Goal: Task Accomplishment & Management: Complete application form

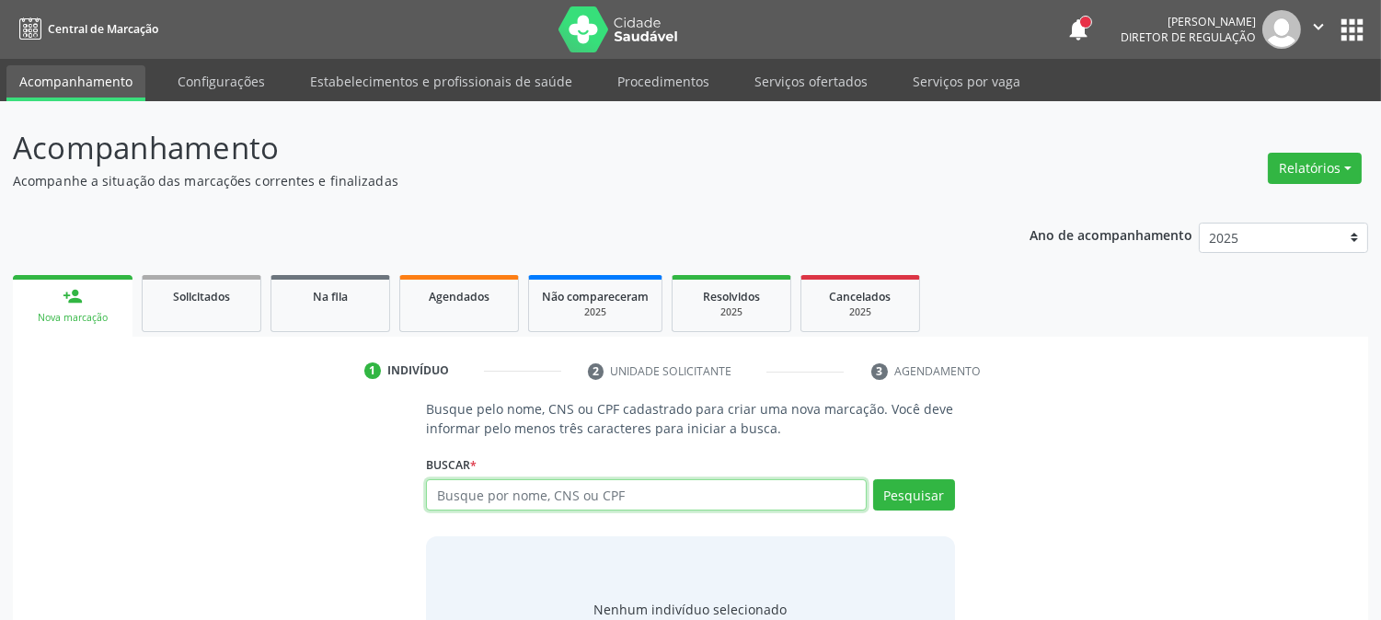
paste input "898003907018372"
type input "898003907018372"
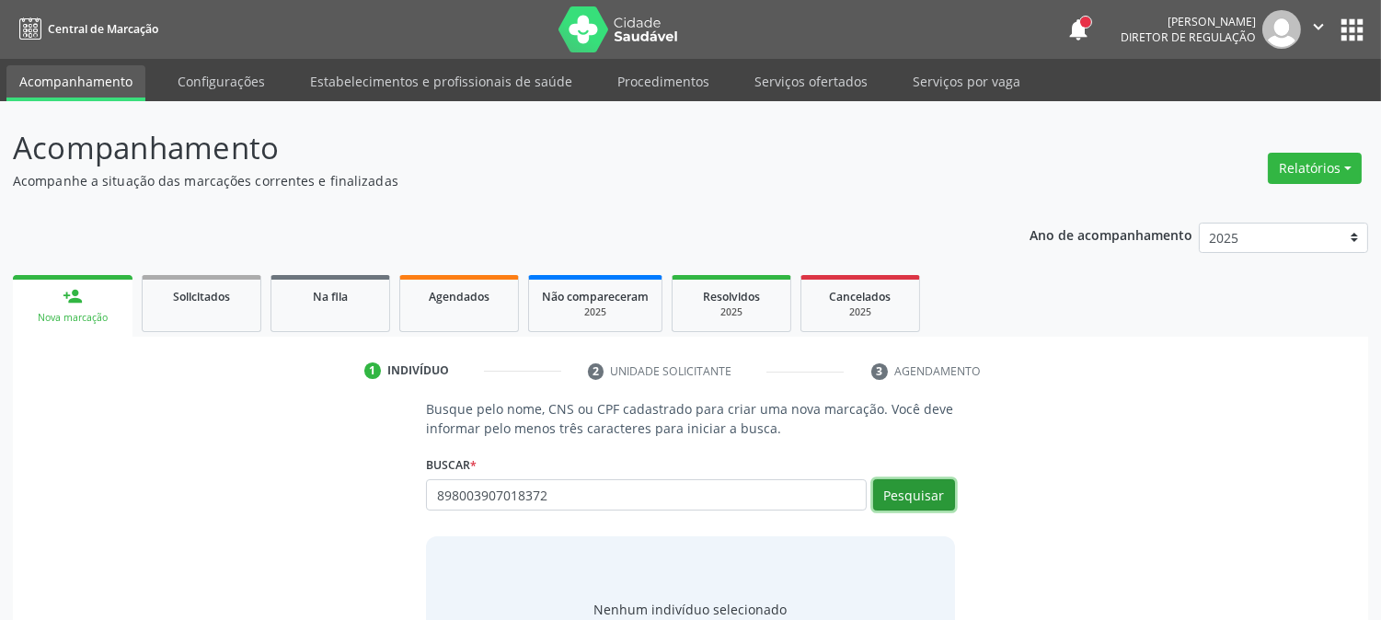
click at [943, 499] on button "Pesquisar" at bounding box center [914, 494] width 82 height 31
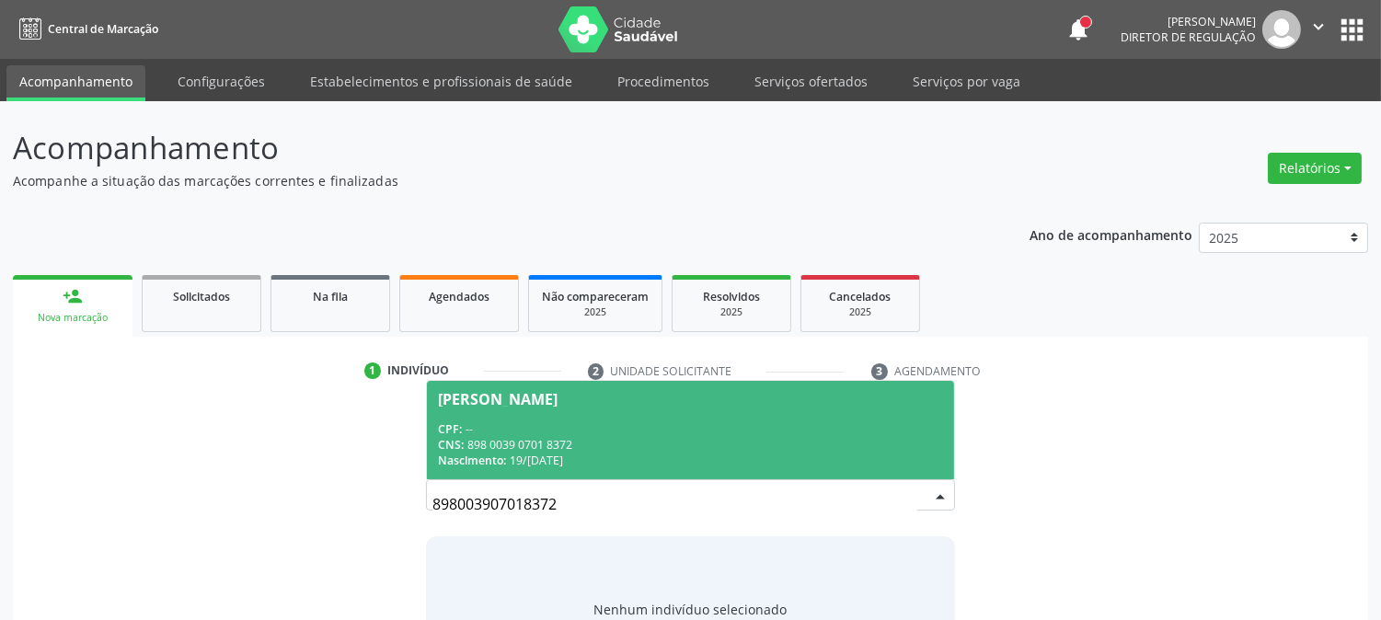
click at [571, 454] on div "Nascimento: 19/08/2006" at bounding box center [690, 461] width 504 height 16
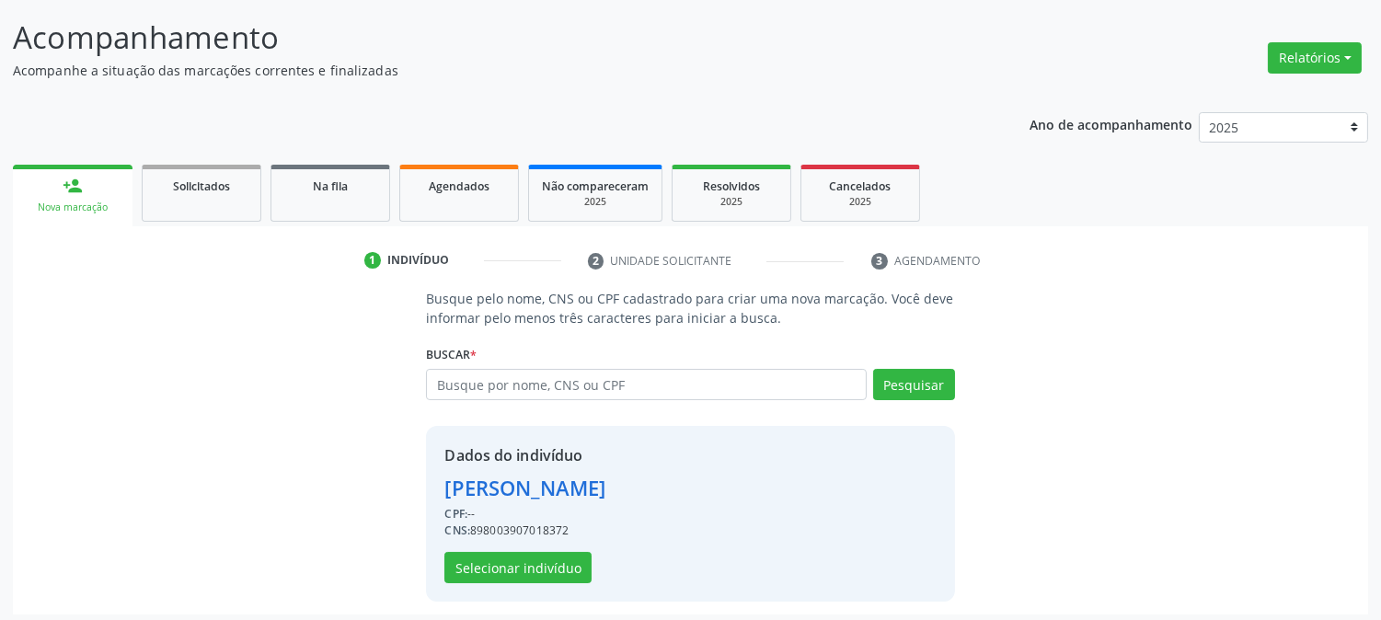
scroll to position [116, 0]
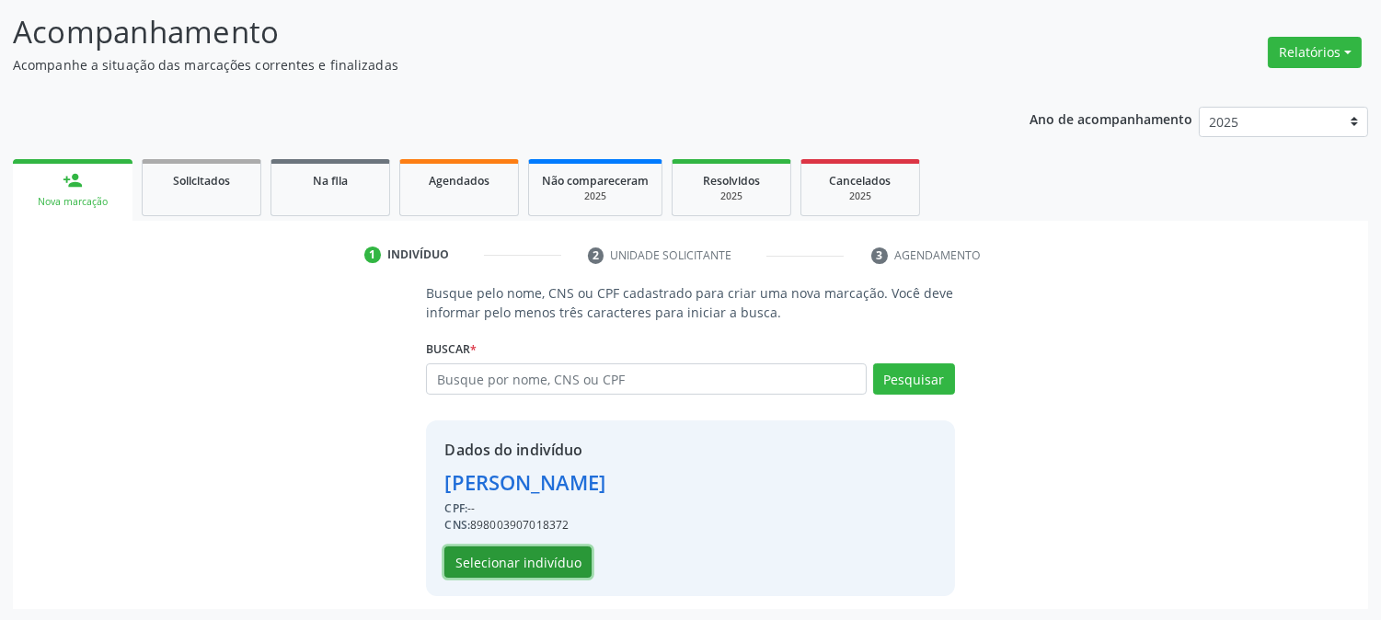
click at [550, 566] on button "Selecionar indivíduo" at bounding box center [517, 561] width 147 height 31
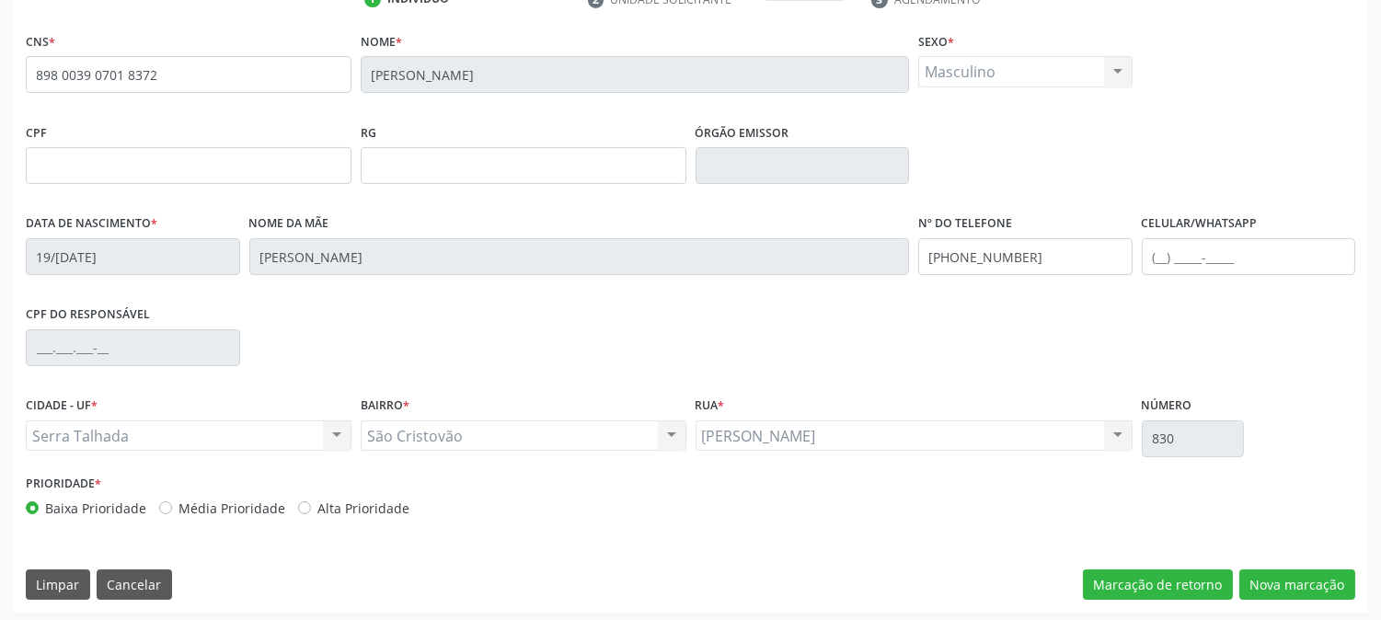
scroll to position [375, 0]
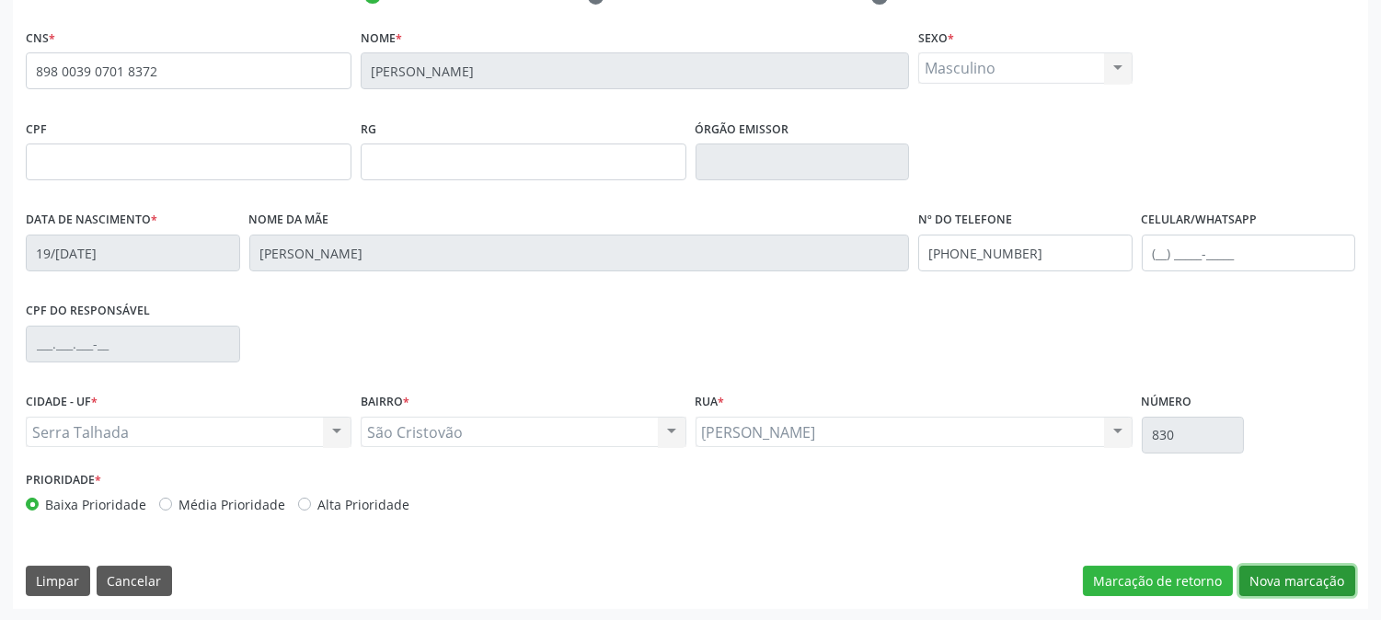
click at [1285, 577] on button "Nova marcação" at bounding box center [1297, 581] width 116 height 31
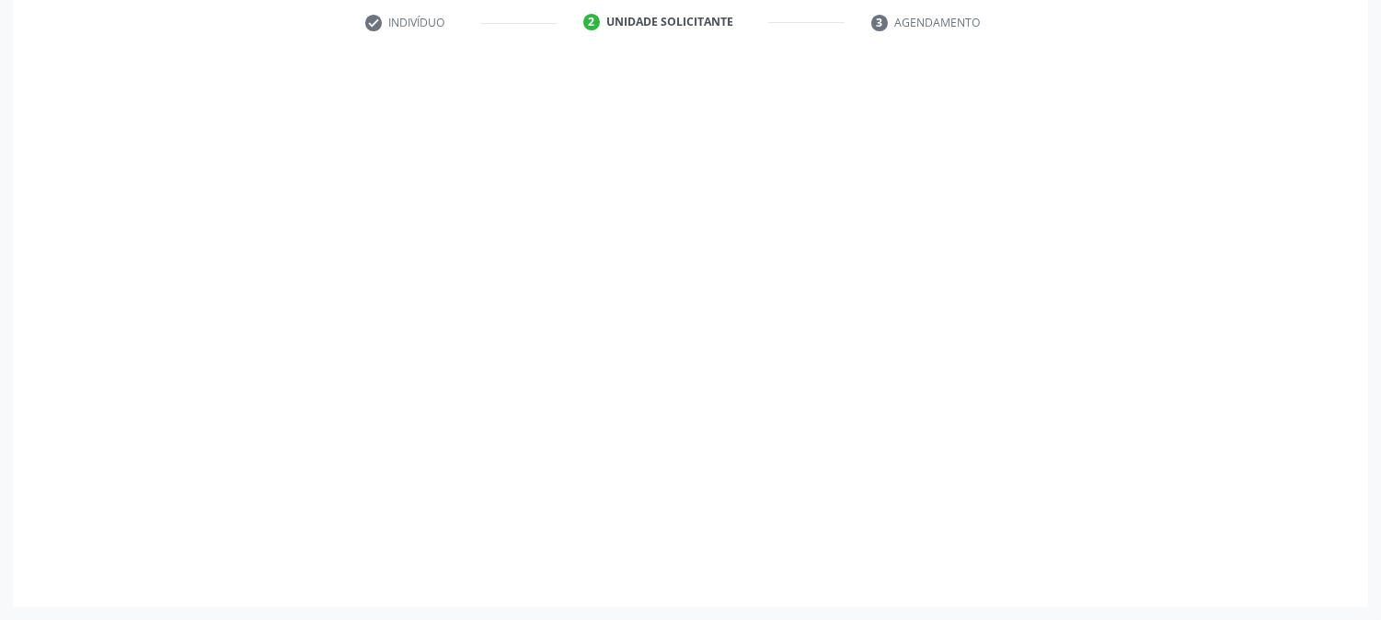
scroll to position [347, 0]
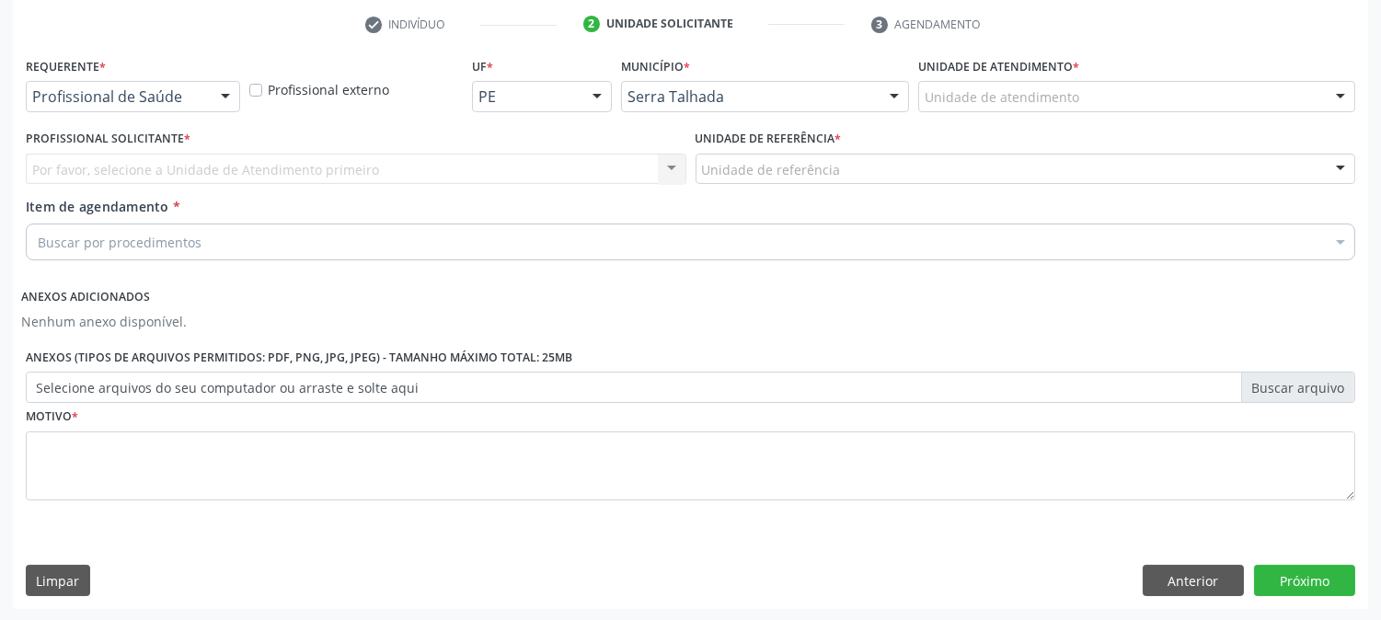
click at [121, 106] on div "Profissional de Saúde" at bounding box center [133, 96] width 214 height 31
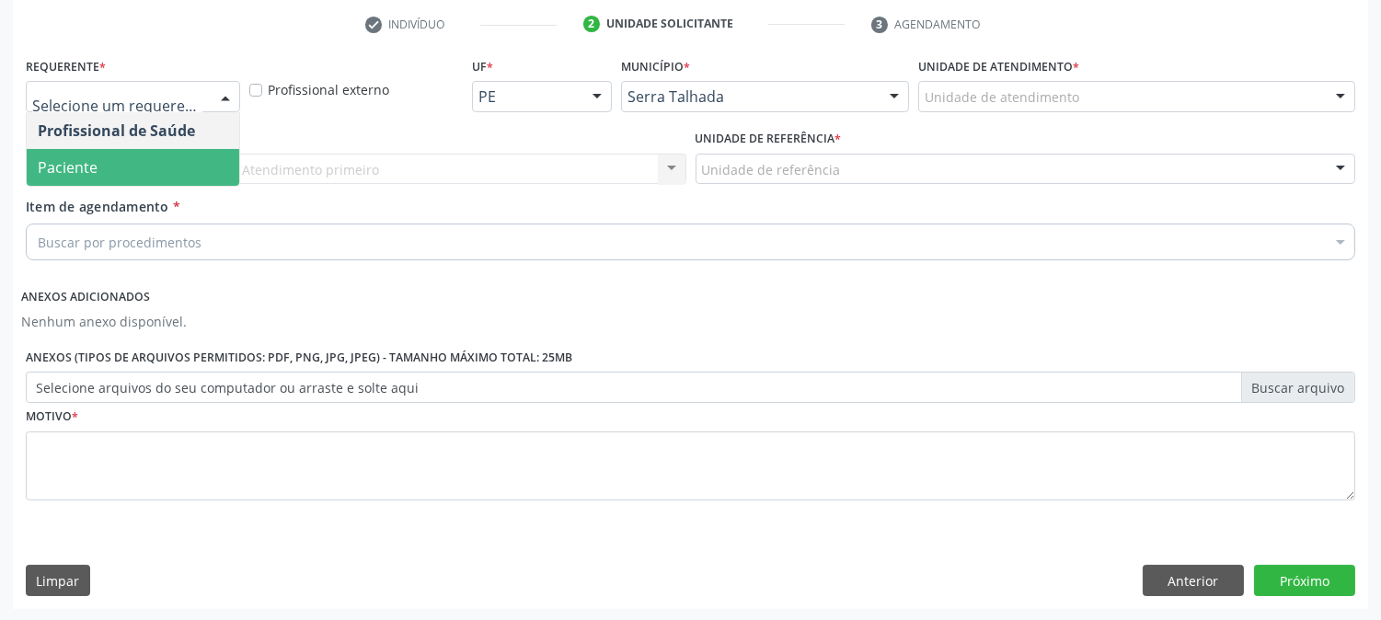
click at [98, 173] on span "Paciente" at bounding box center [133, 167] width 213 height 37
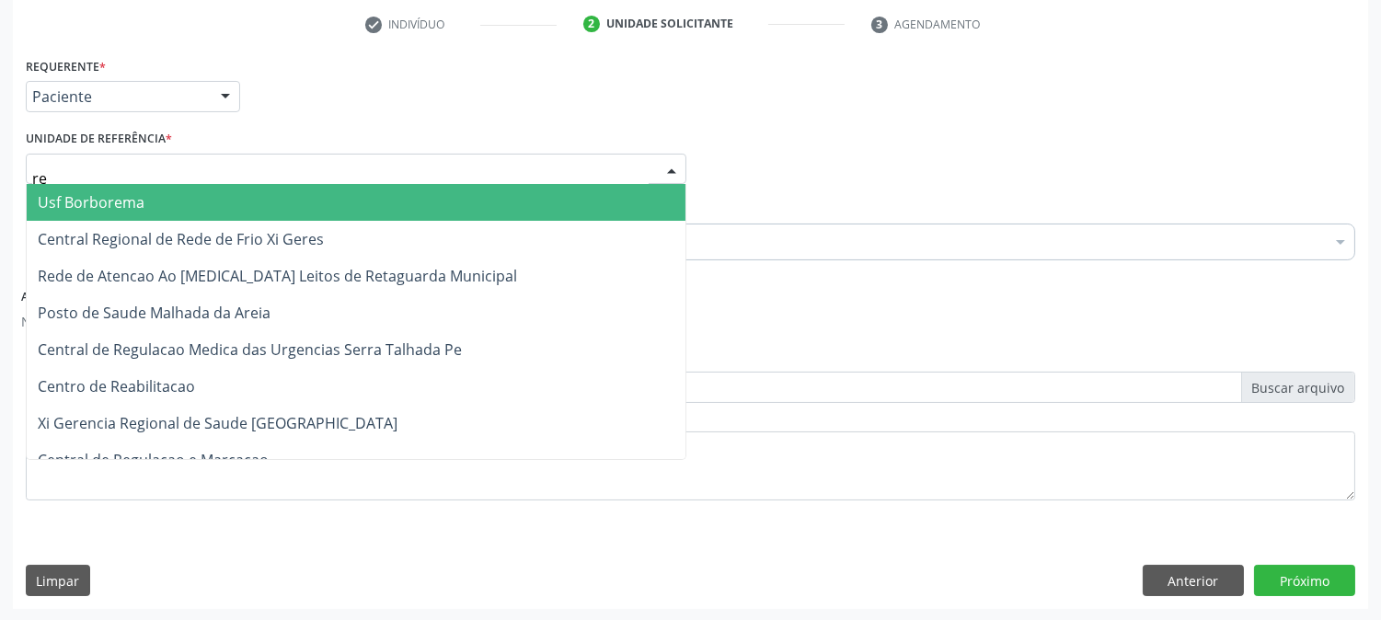
type input "rea"
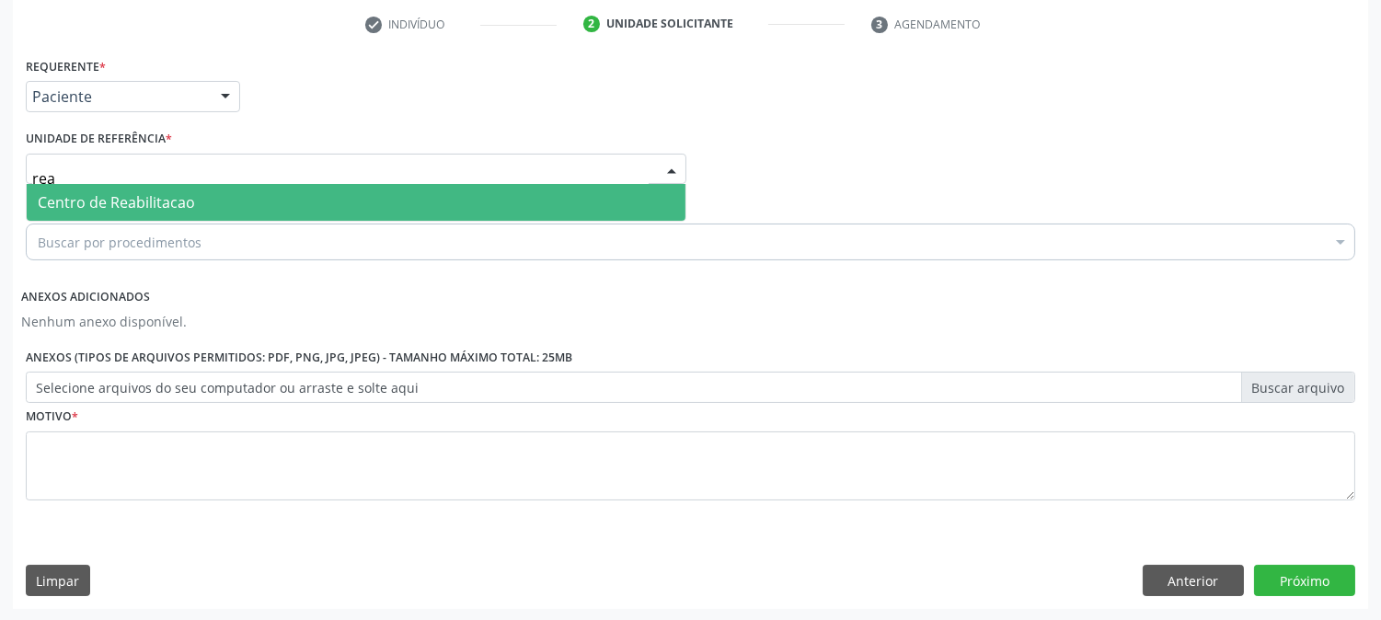
click at [98, 194] on span "Centro de Reabilitacao" at bounding box center [116, 202] width 157 height 20
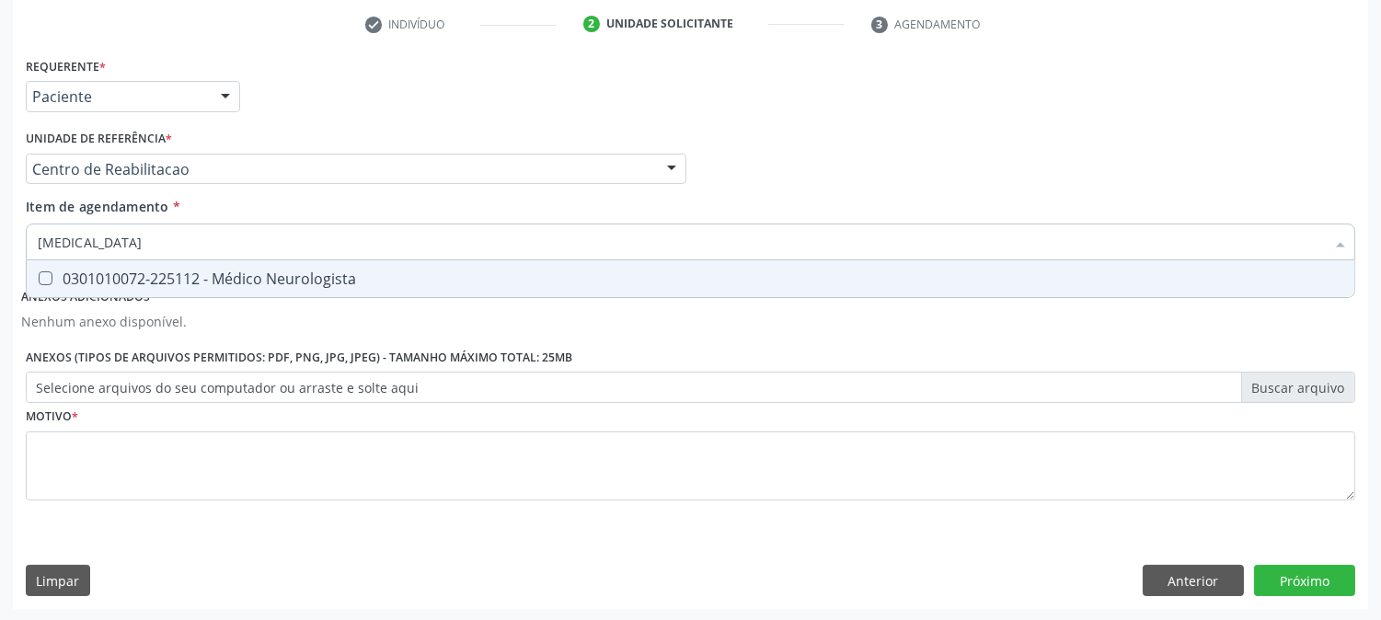
type input "neurologista"
click at [270, 272] on div "0301010072-225112 - Médico Neurologista" at bounding box center [690, 278] width 1305 height 15
checkbox Neurologista "true"
click at [88, 412] on div "Requerente * Paciente Profissional de Saúde Paciente Nenhum resultado encontrad…" at bounding box center [690, 289] width 1329 height 474
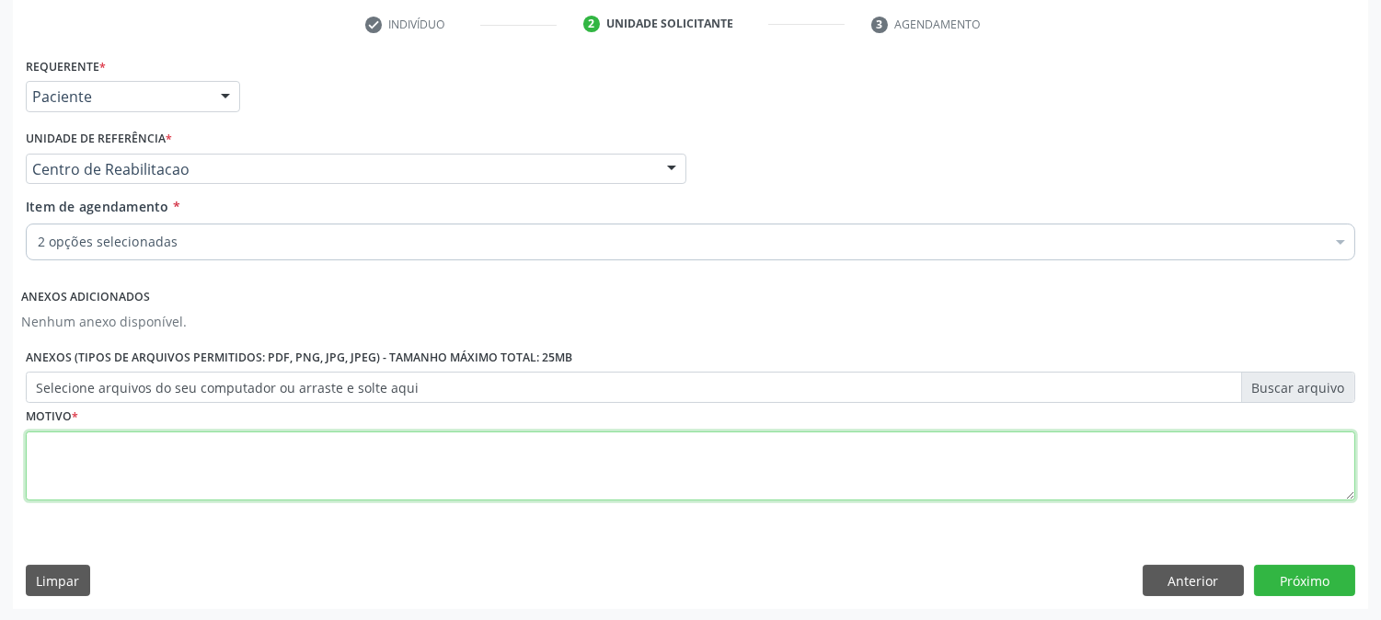
click at [110, 478] on textarea at bounding box center [690, 466] width 1329 height 70
type textarea "a"
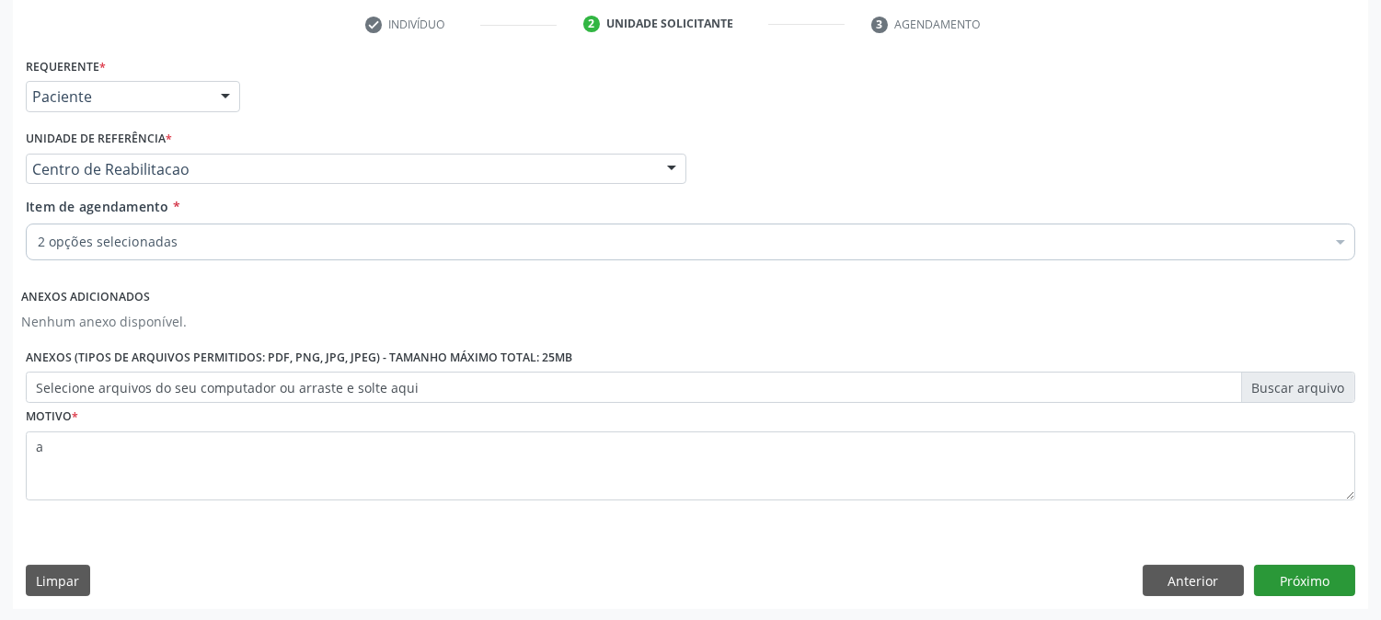
drag, startPoint x: 1275, startPoint y: 547, endPoint x: 1282, endPoint y: 568, distance: 21.2
click at [1281, 563] on div "Requerente * Paciente Profissional de Saúde Paciente Nenhum resultado encontrad…" at bounding box center [690, 330] width 1355 height 556
click at [1283, 575] on button "Próximo" at bounding box center [1304, 580] width 101 height 31
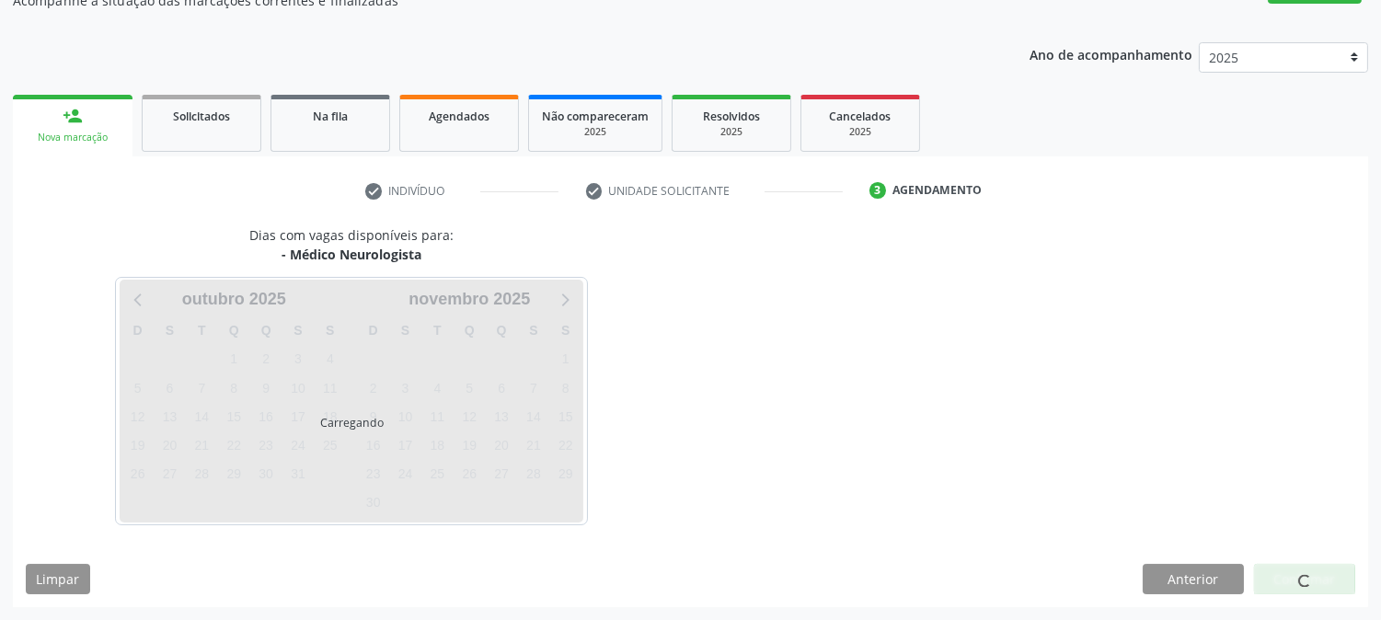
scroll to position [179, 0]
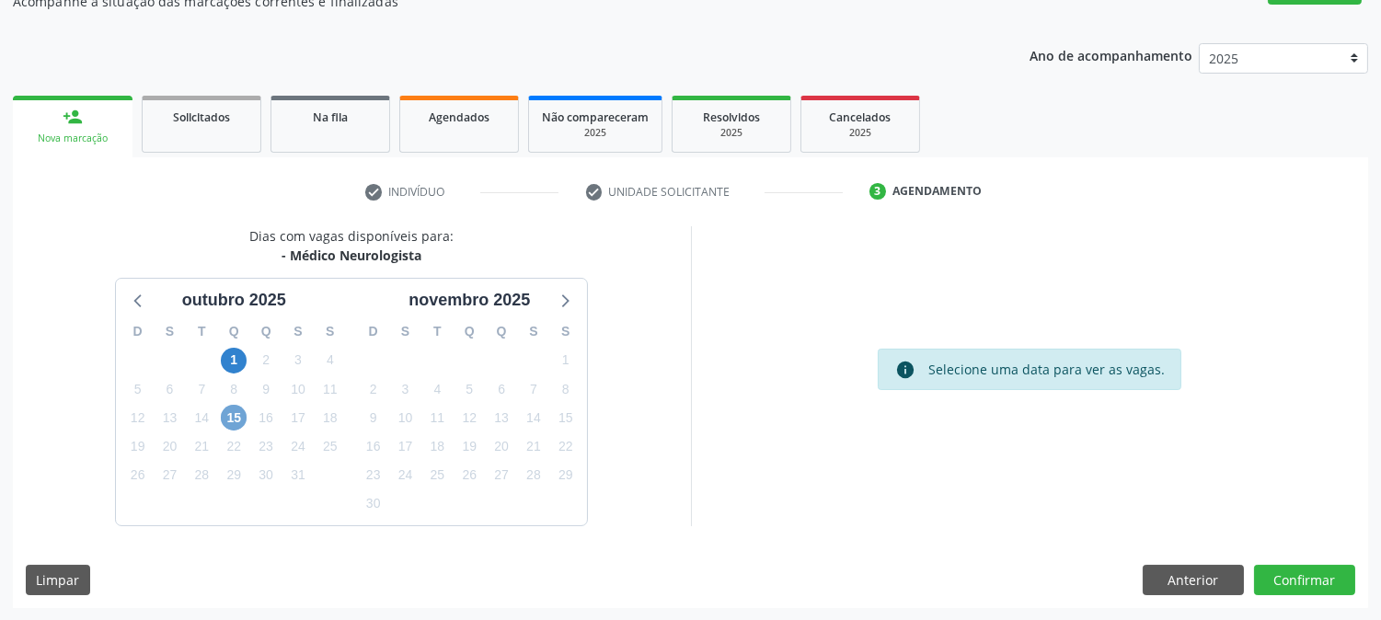
click at [230, 420] on span "15" at bounding box center [234, 418] width 26 height 26
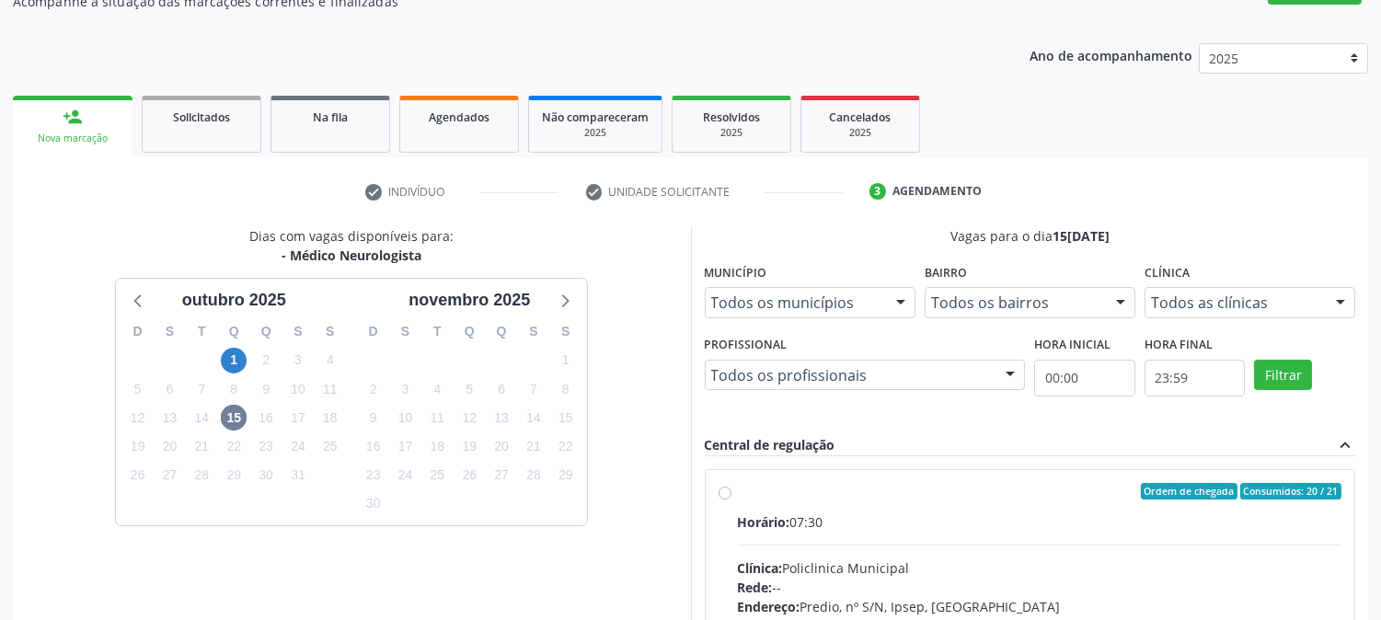
click at [927, 500] on label "Ordem de chegada Consumidos: 20 / 21 Horário: 07:30 Clínica: Policlinica Munici…" at bounding box center [1040, 624] width 604 height 282
click at [731, 500] on input "Ordem de chegada Consumidos: 20 / 21 Horário: 07:30 Clínica: Policlinica Munici…" at bounding box center [724, 491] width 13 height 17
radio input "true"
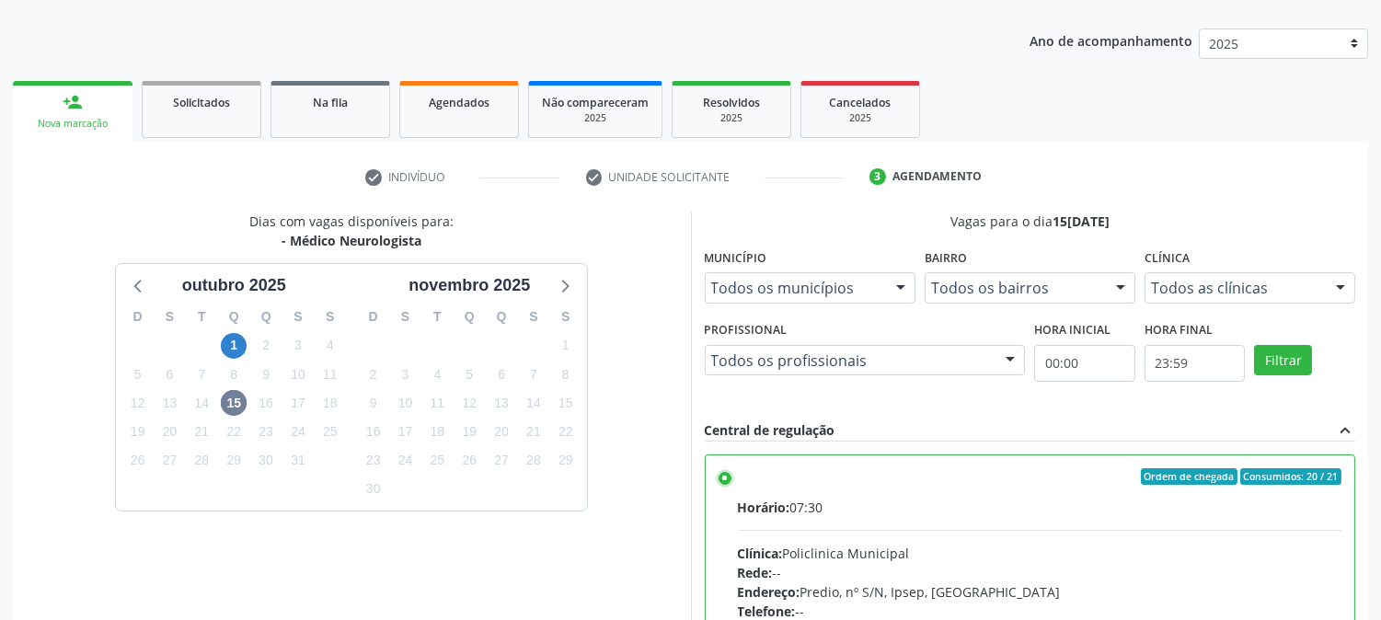
scroll to position [478, 0]
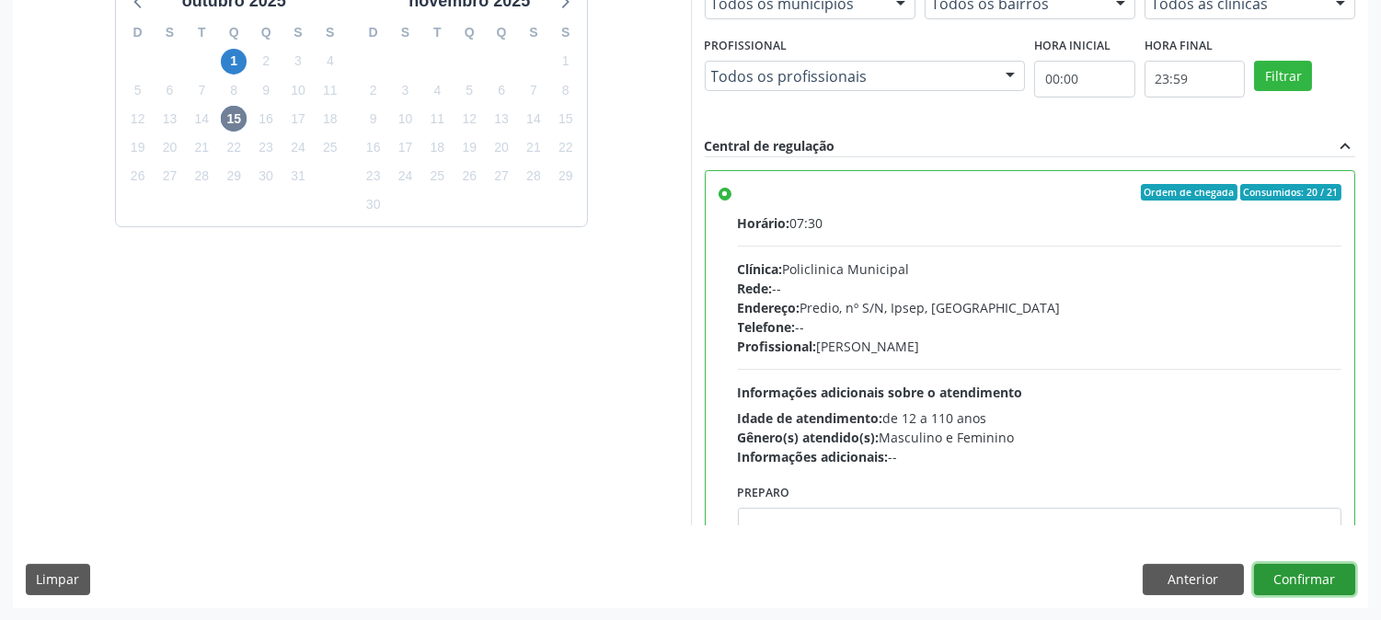
click at [1295, 572] on button "Confirmar" at bounding box center [1304, 579] width 101 height 31
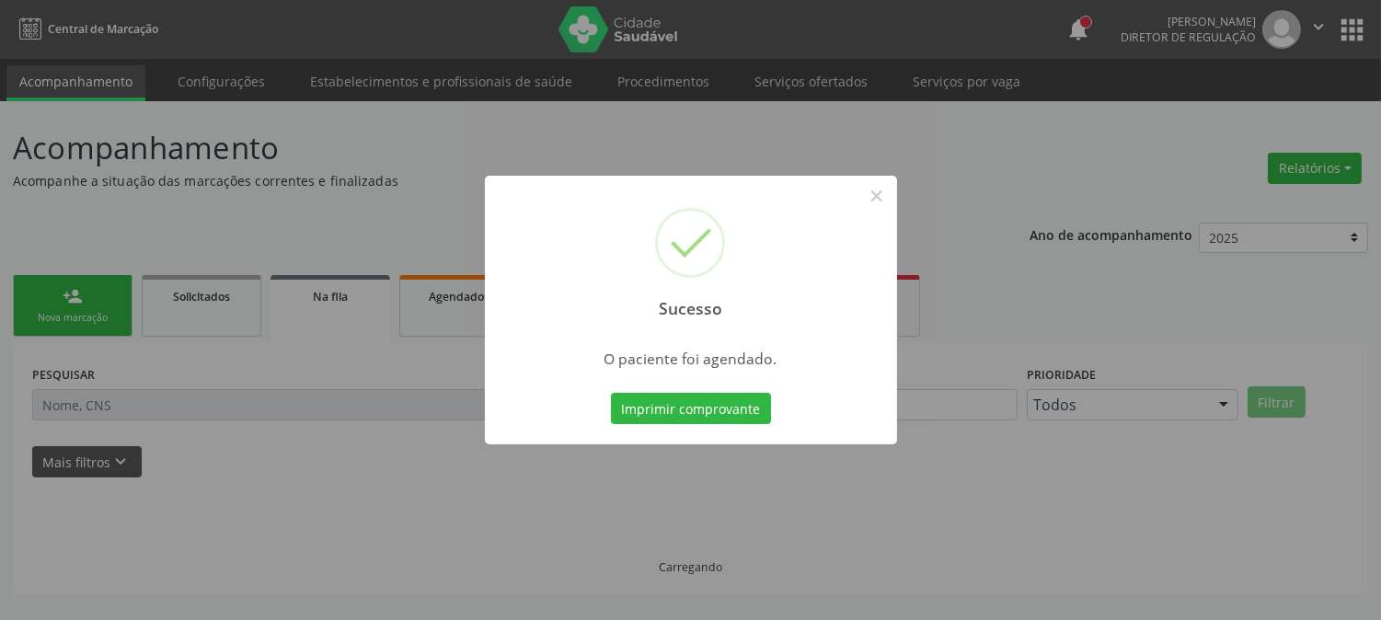
scroll to position [0, 0]
click at [681, 400] on button "Imprimir comprovante" at bounding box center [691, 408] width 160 height 31
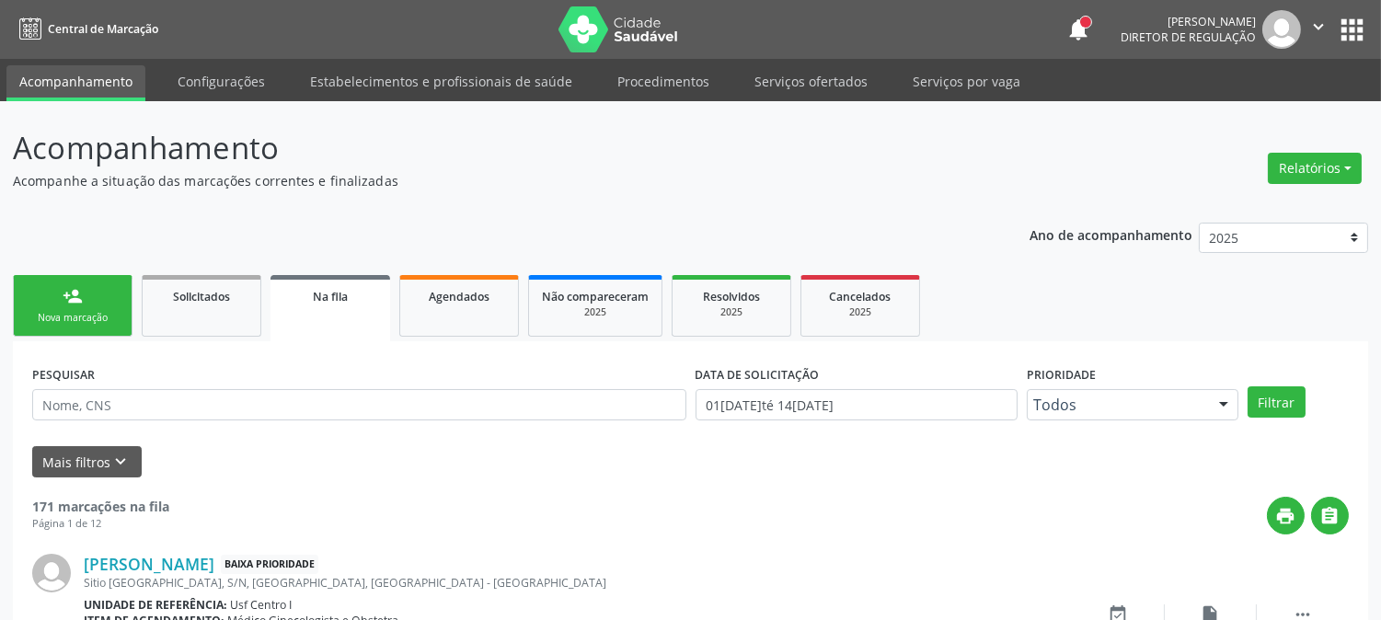
click at [117, 311] on div "Nova marcação" at bounding box center [73, 318] width 92 height 14
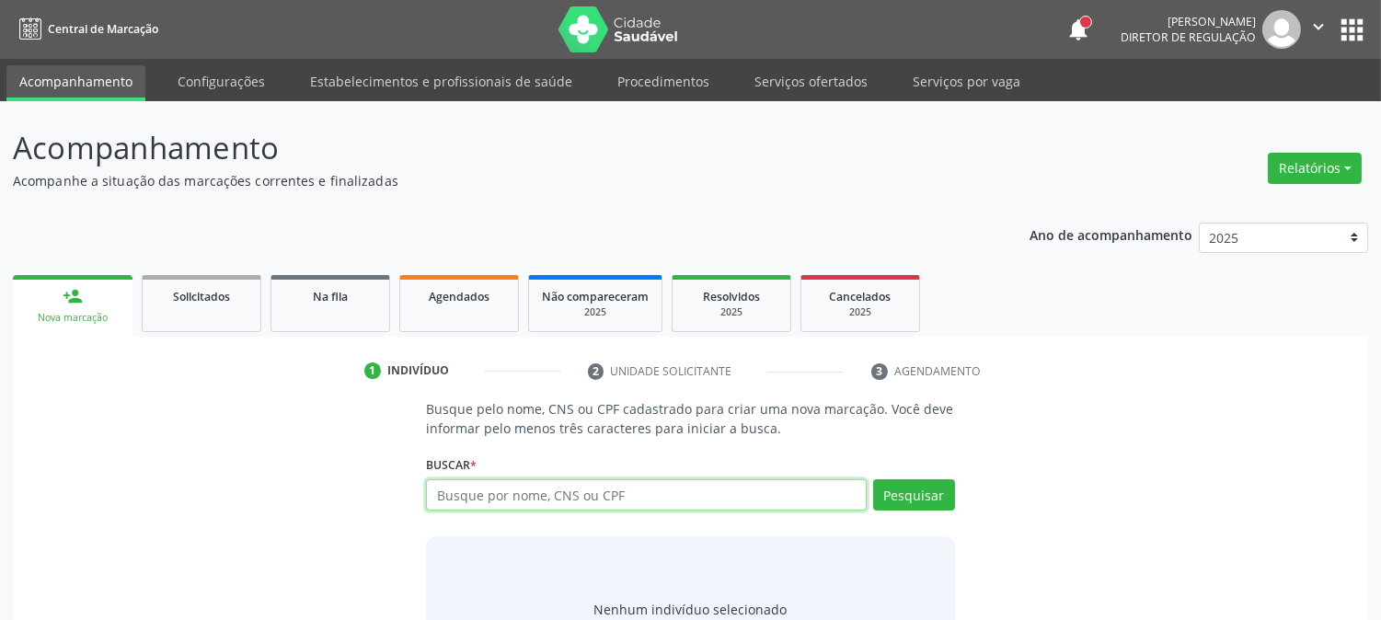
click at [565, 509] on input "text" at bounding box center [646, 494] width 440 height 31
click at [540, 497] on input "text" at bounding box center [646, 494] width 440 height 31
type input "jaston da silva oli"
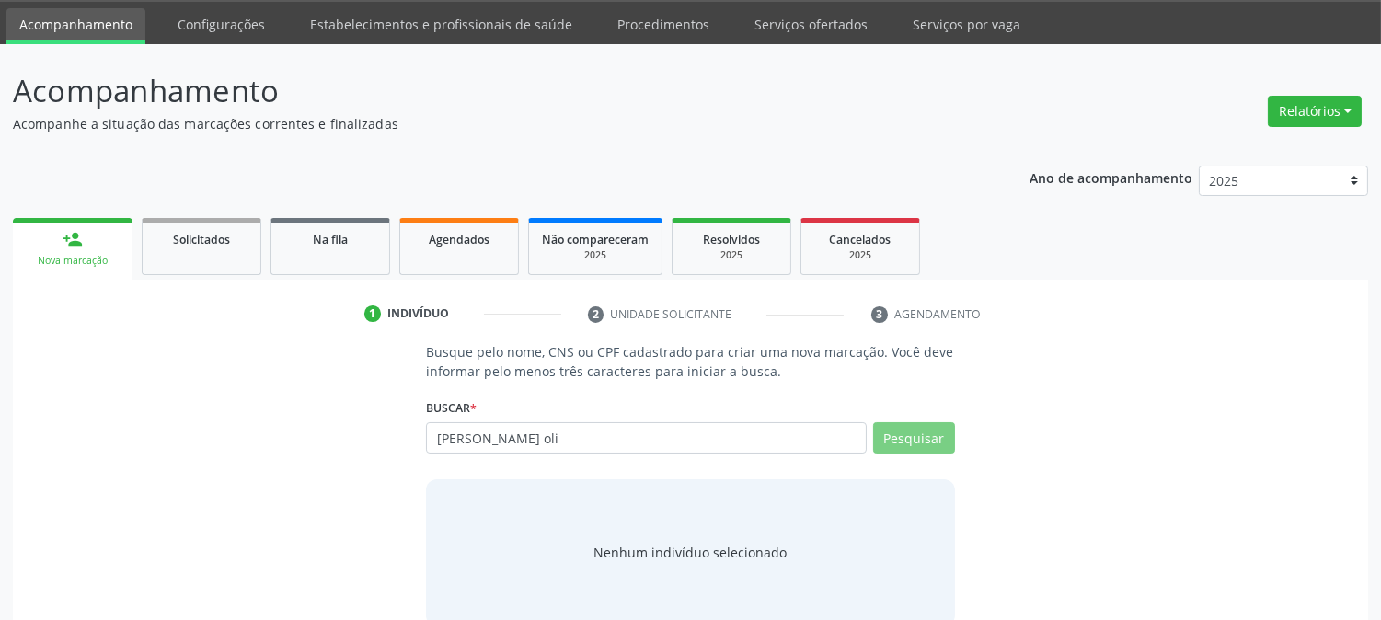
scroll to position [87, 0]
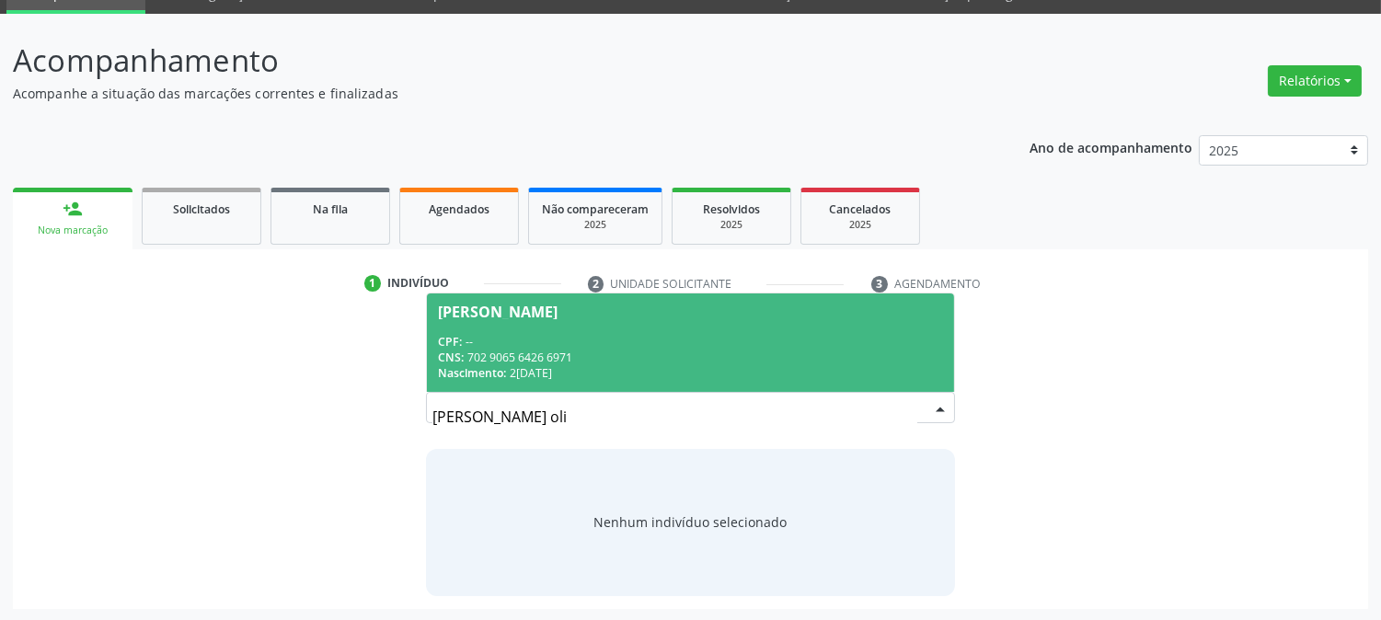
click at [583, 324] on span "Jaston da Silva Oliveira CPF: -- CNS: 702 9065 6426 6971 Nascimento: 23/03/1985" at bounding box center [690, 342] width 526 height 98
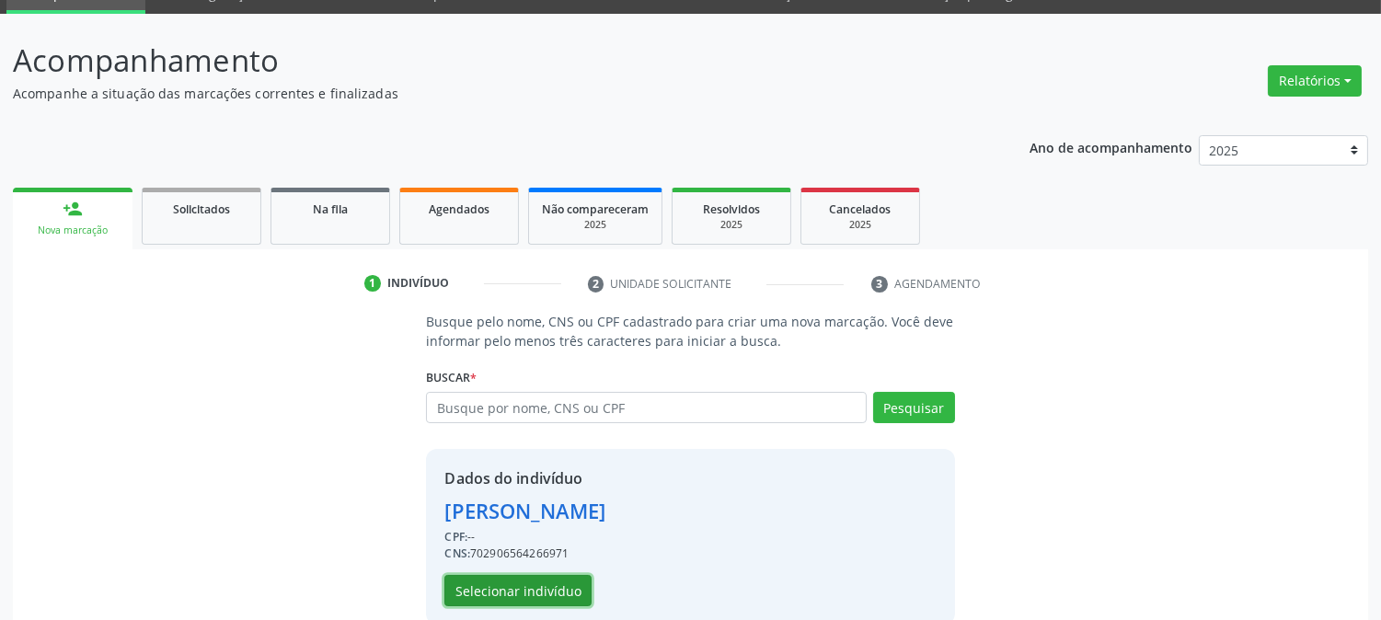
click at [536, 594] on button "Selecionar indivíduo" at bounding box center [517, 590] width 147 height 31
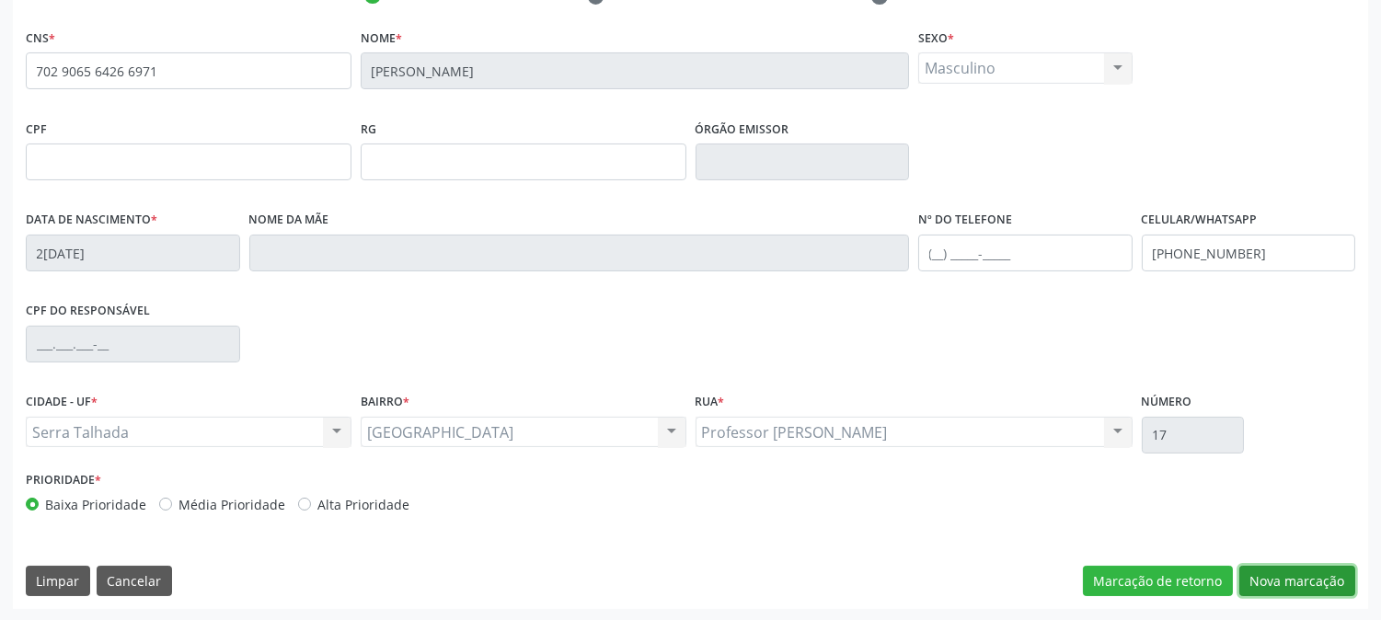
click at [1303, 577] on button "Nova marcação" at bounding box center [1297, 581] width 116 height 31
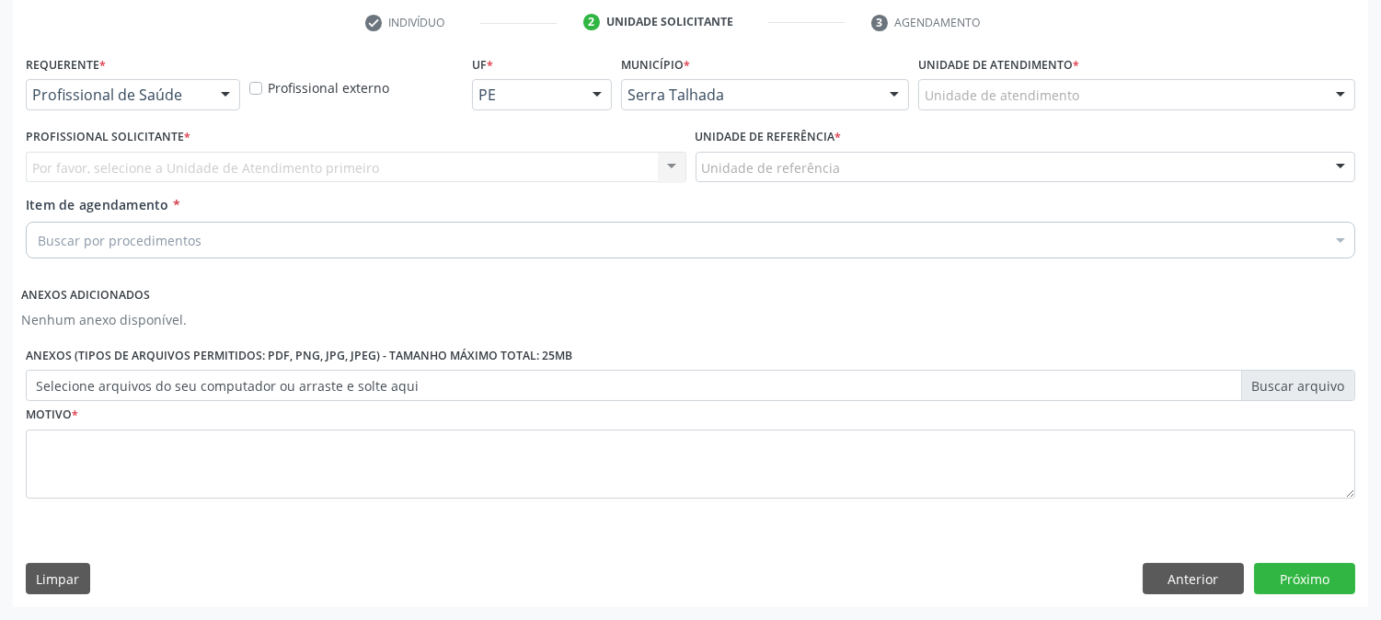
scroll to position [347, 0]
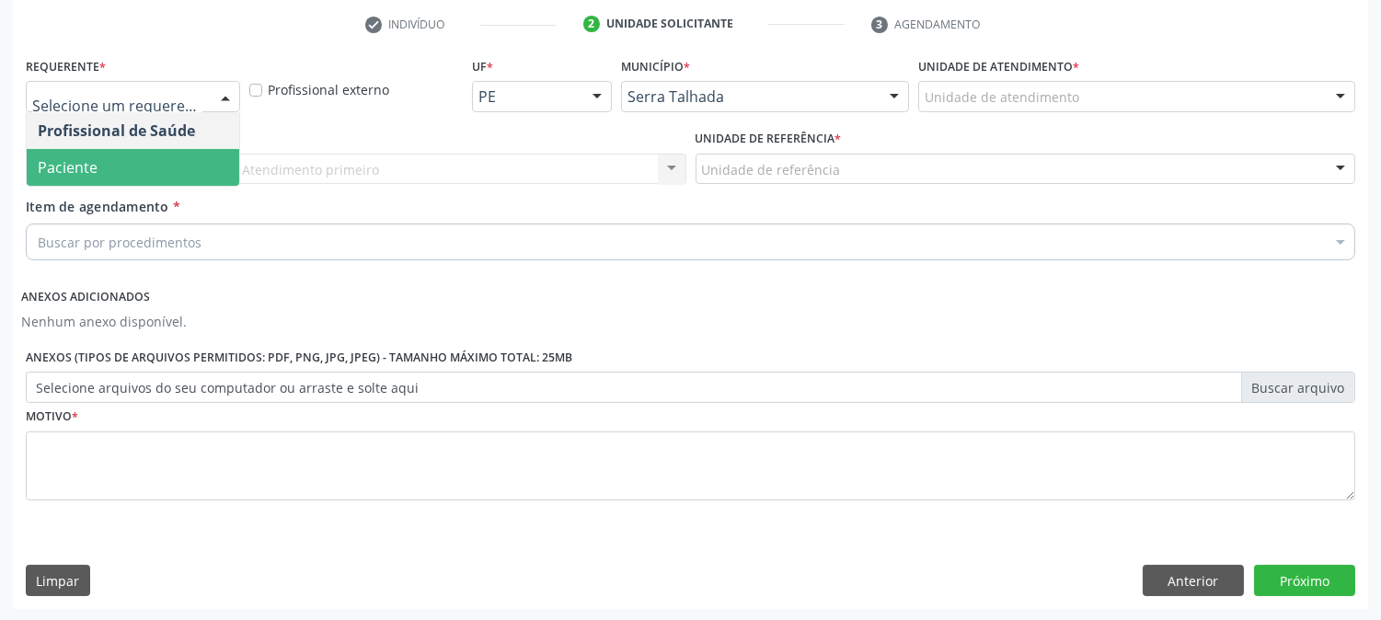
click at [99, 162] on span "Paciente" at bounding box center [133, 167] width 213 height 37
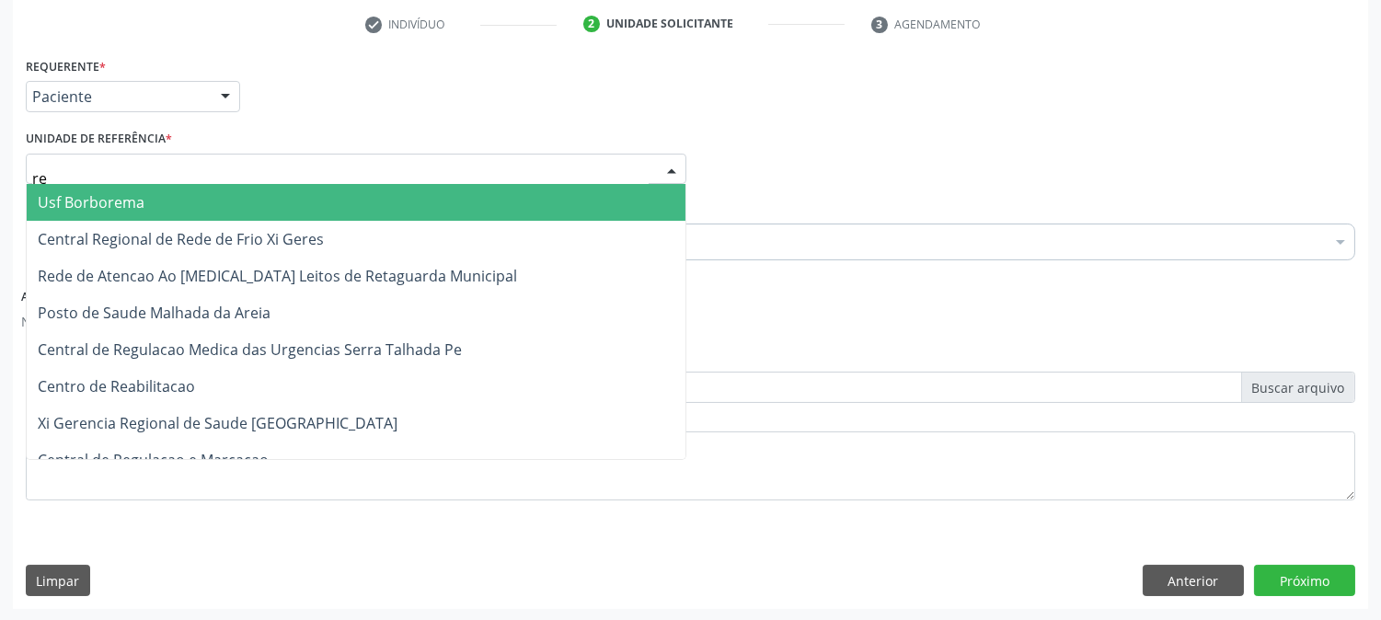
type input "rea"
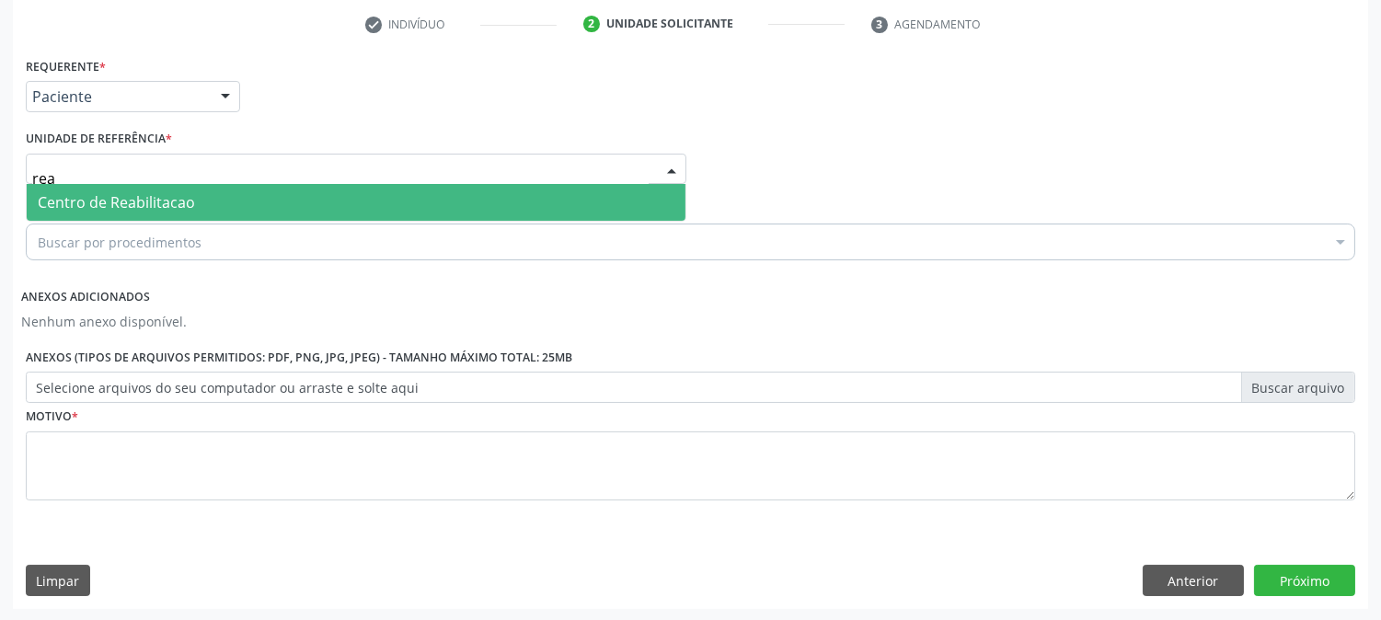
click at [115, 206] on span "Centro de Reabilitacao" at bounding box center [116, 202] width 157 height 20
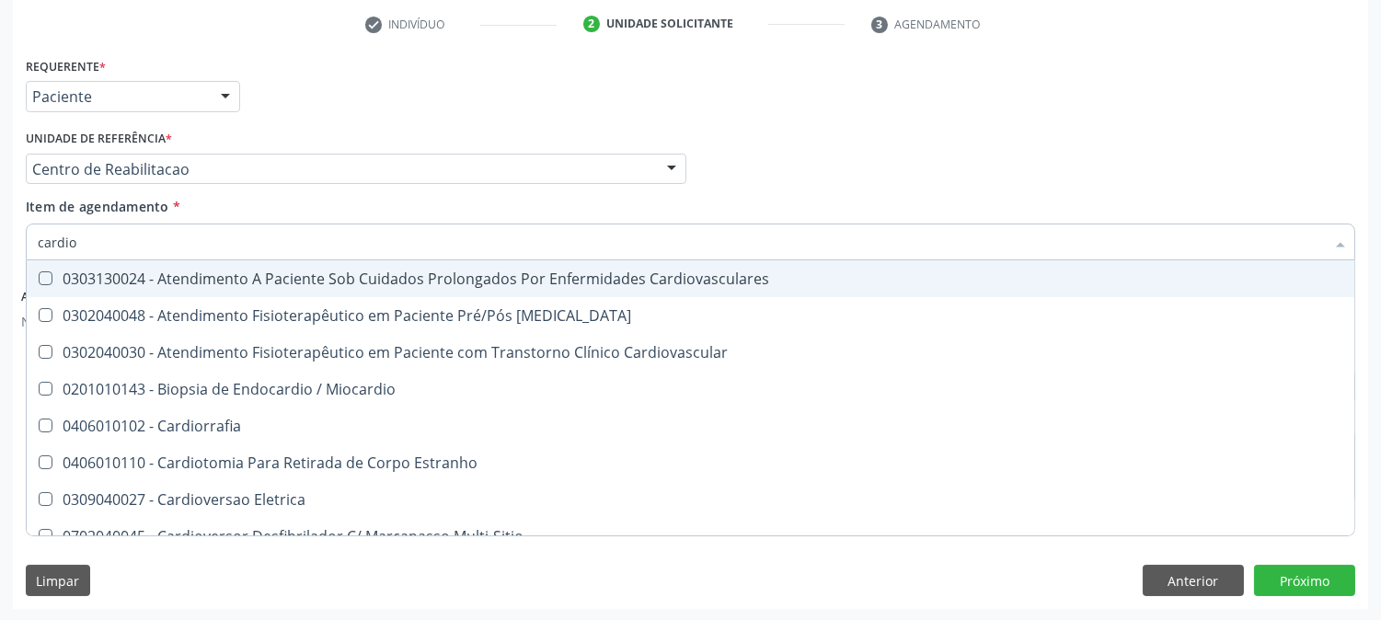
type input "cardiol"
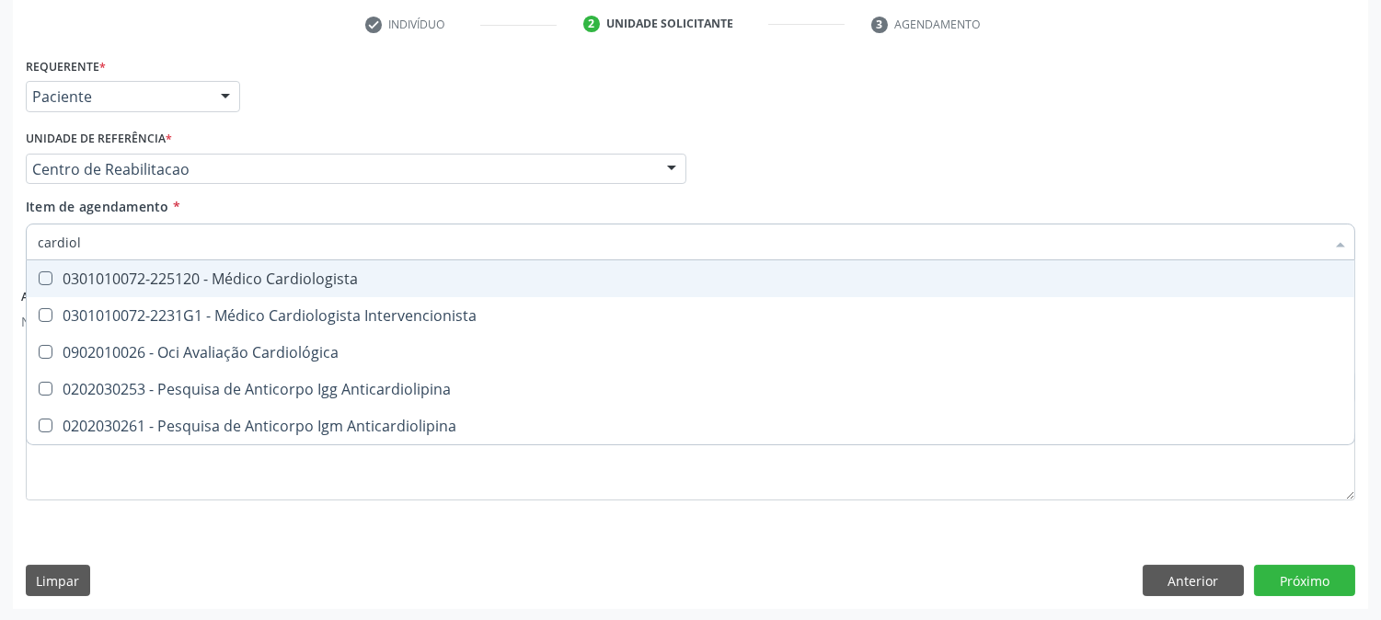
click at [198, 271] on div "0301010072-225120 - Médico Cardiologista" at bounding box center [690, 278] width 1305 height 15
checkbox Cardiologista "true"
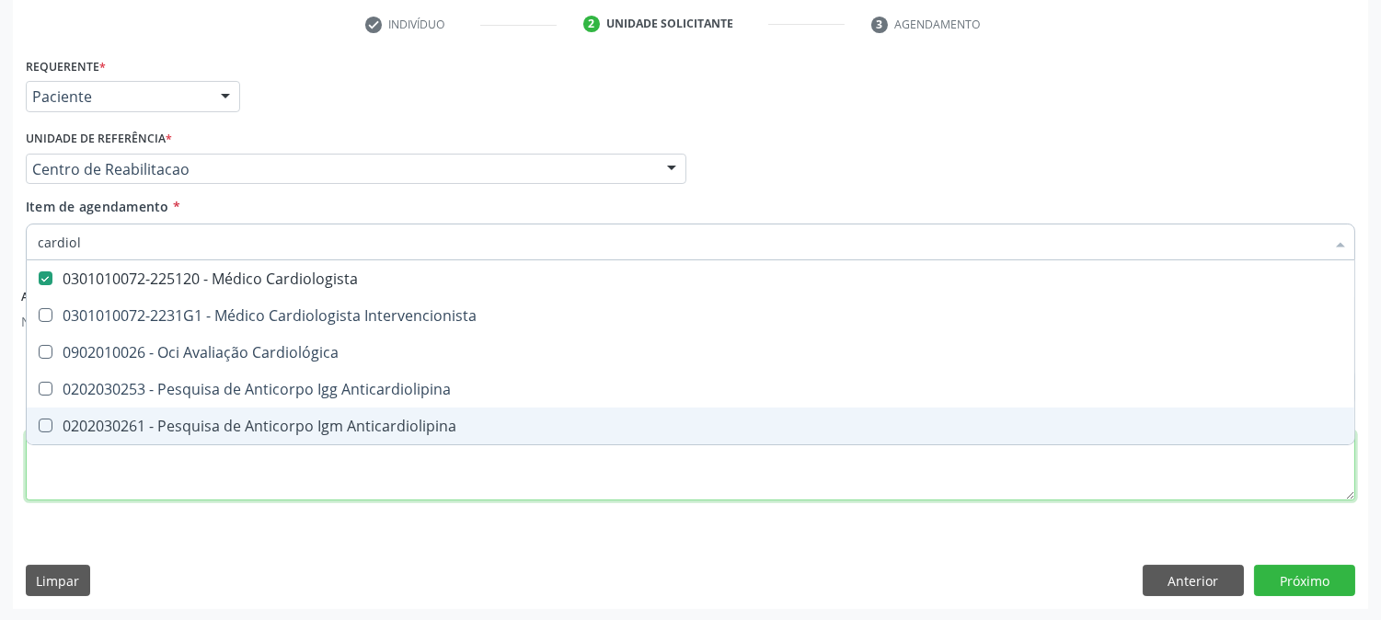
click at [94, 494] on div "Requerente * Paciente Profissional de Saúde Paciente Nenhum resultado encontrad…" at bounding box center [690, 289] width 1329 height 474
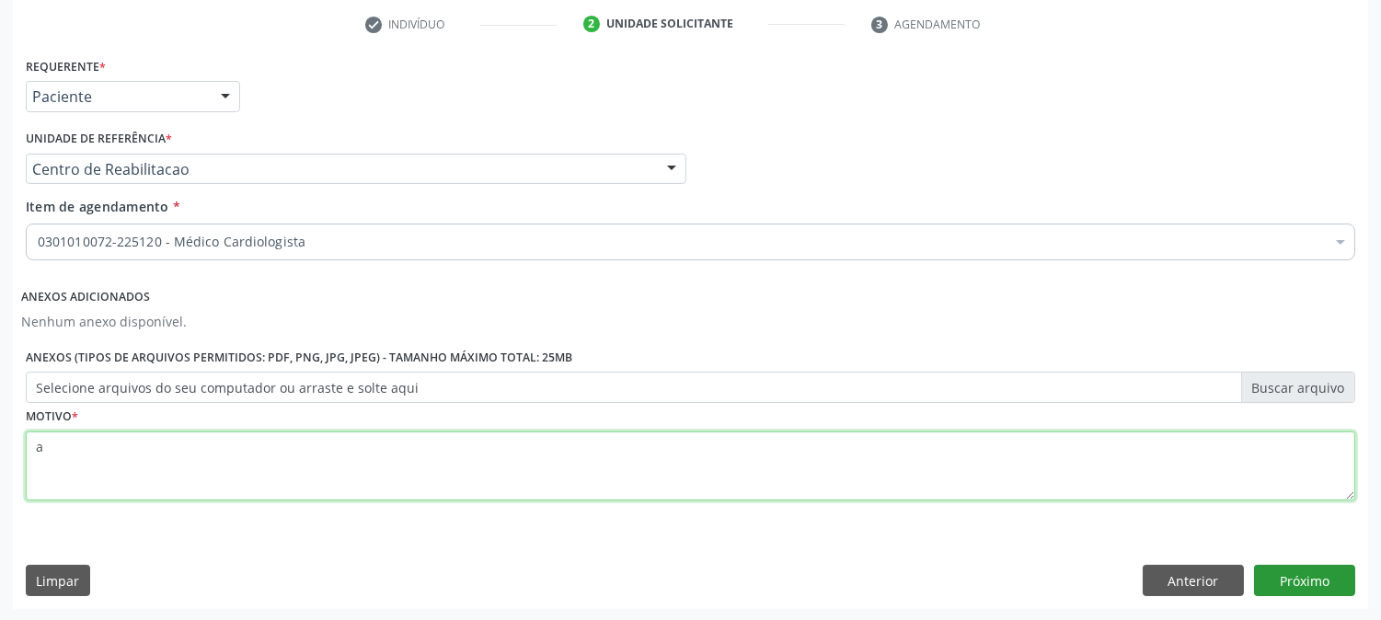
type textarea "a"
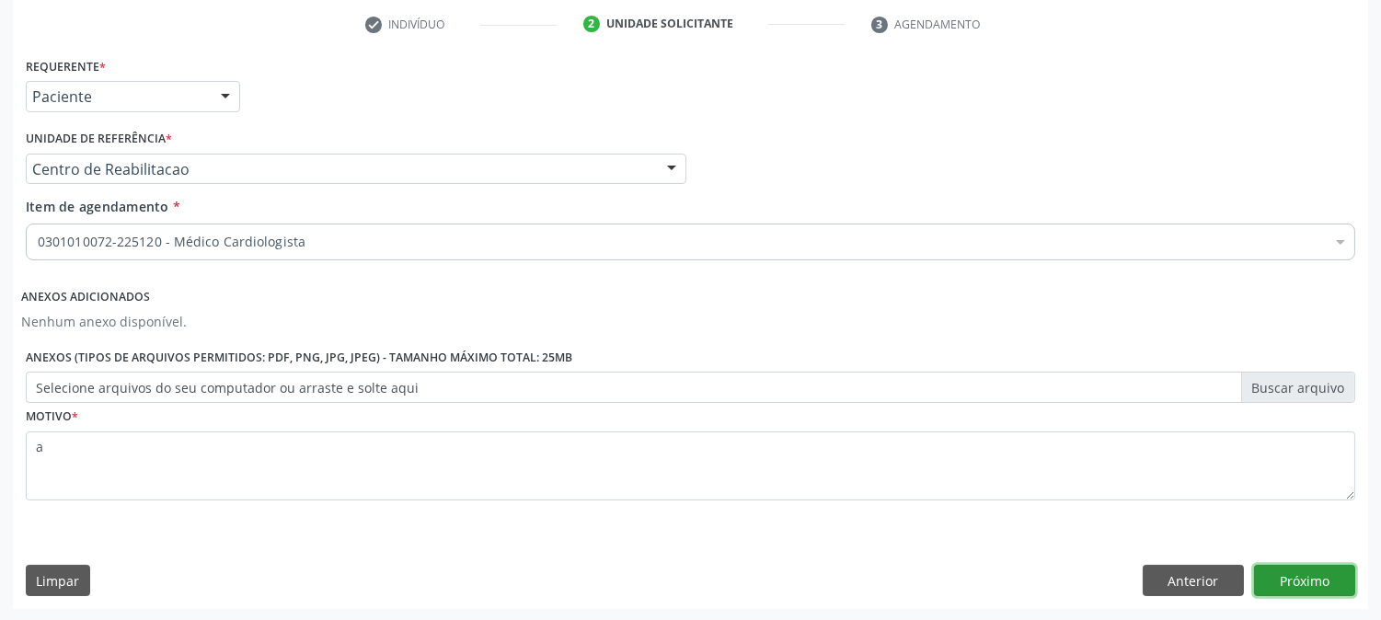
click at [1313, 591] on button "Próximo" at bounding box center [1304, 580] width 101 height 31
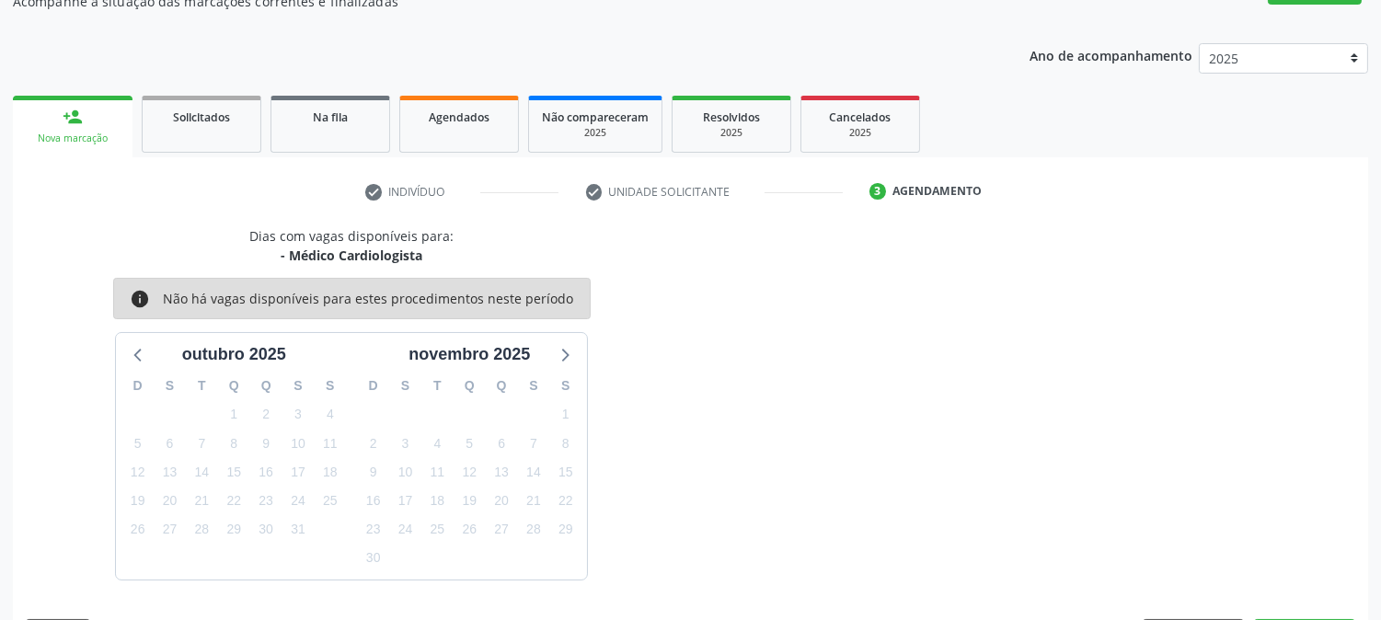
scroll to position [234, 0]
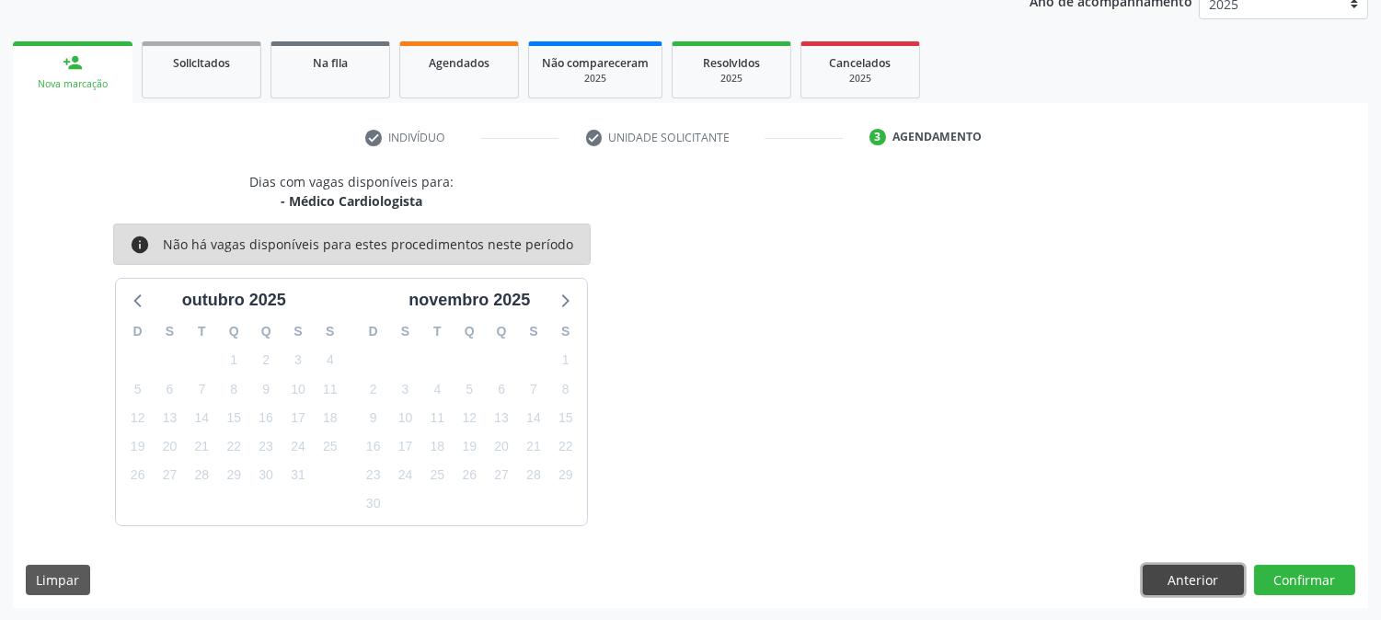
click at [1178, 565] on button "Anterior" at bounding box center [1193, 580] width 101 height 31
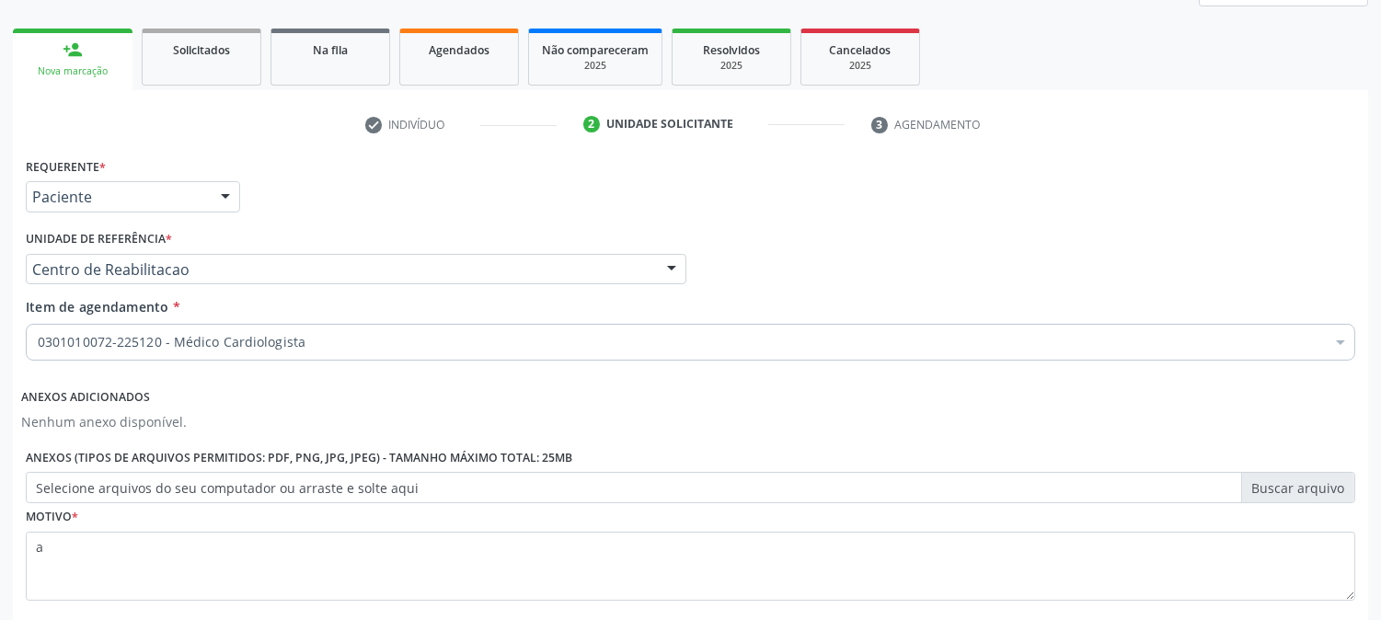
scroll to position [347, 0]
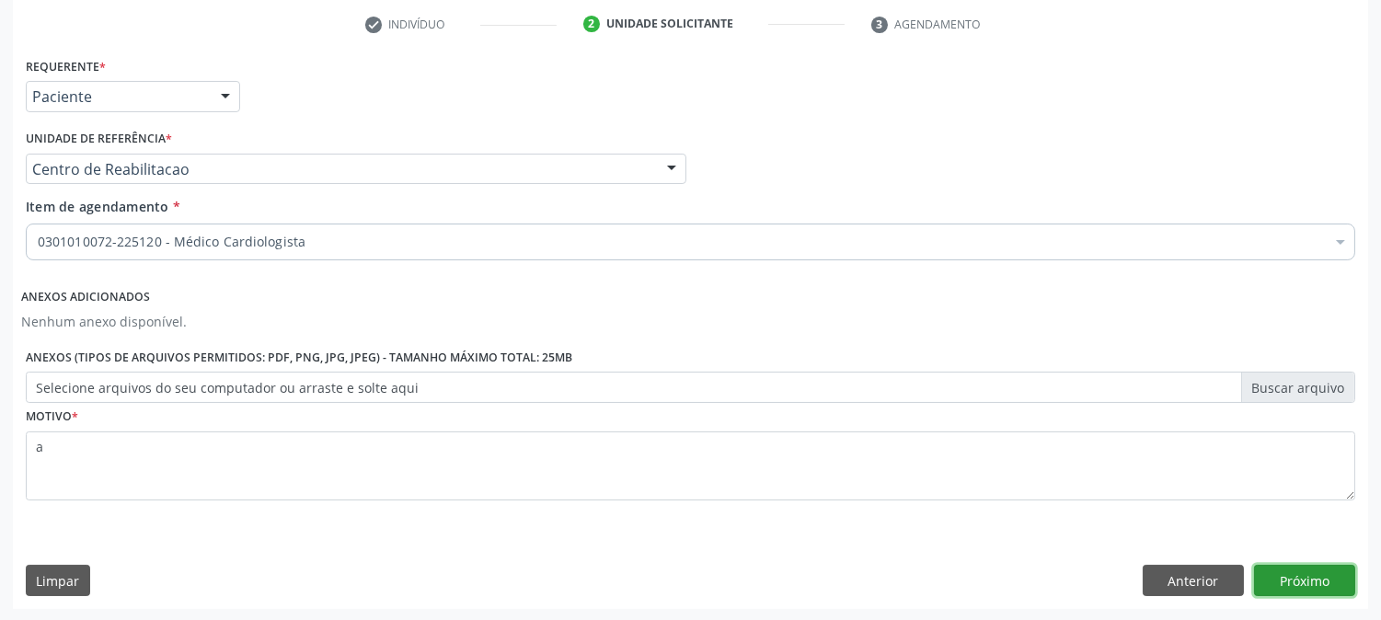
click at [1305, 580] on button "Próximo" at bounding box center [1304, 580] width 101 height 31
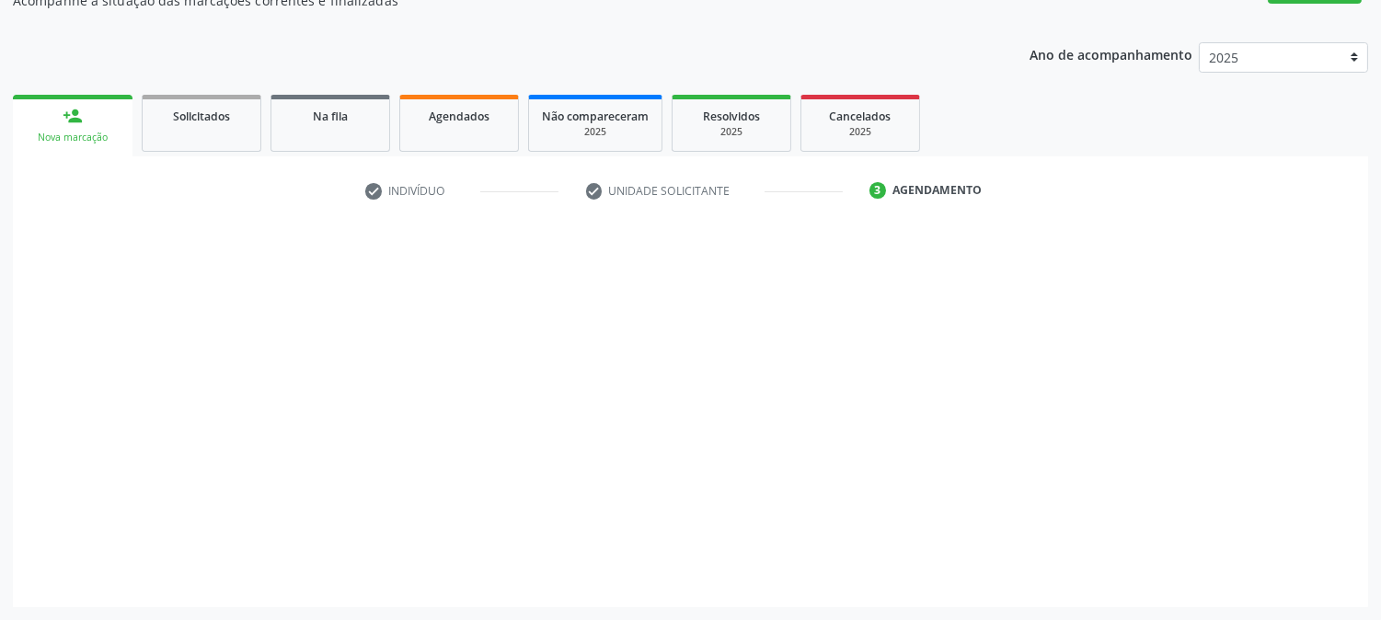
scroll to position [179, 0]
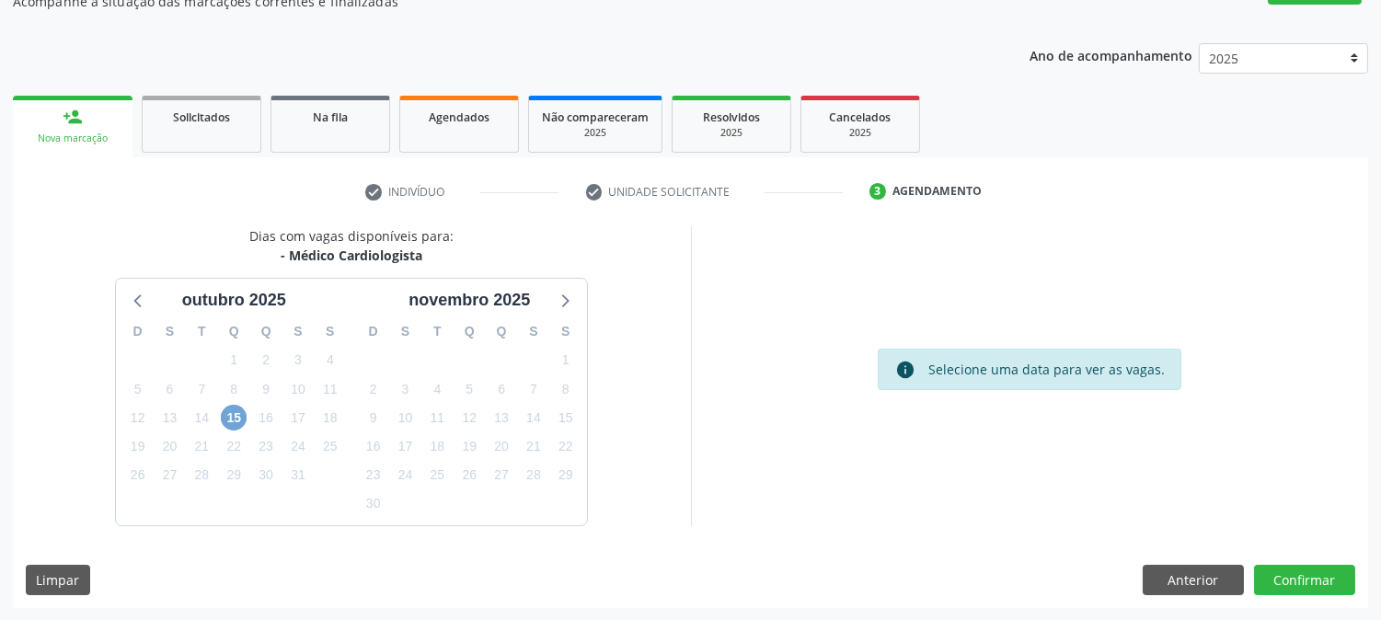
click at [237, 406] on span "15" at bounding box center [234, 418] width 26 height 26
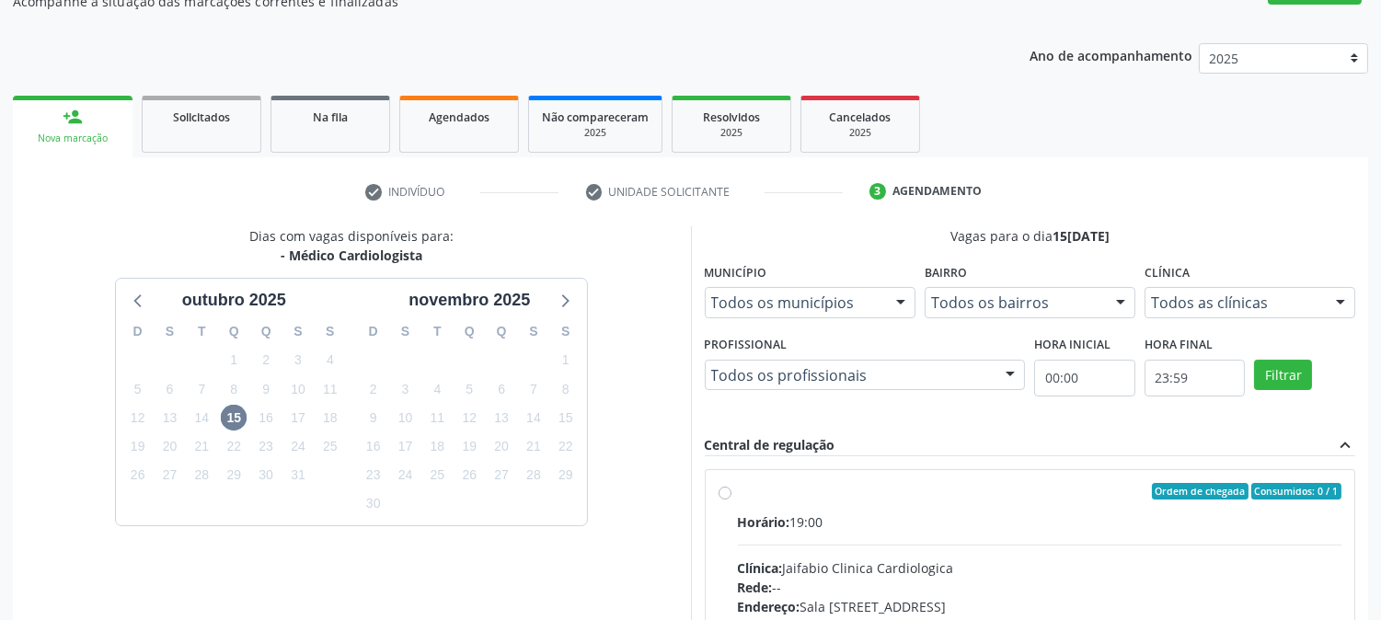
drag, startPoint x: 844, startPoint y: 517, endPoint x: 883, endPoint y: 455, distance: 73.2
click at [844, 515] on div "Horário: 19:00" at bounding box center [1040, 521] width 604 height 19
click at [731, 500] on input "Ordem de chegada Consumidos: 0 / 1 Horário: 19:00 Clínica: Jaifabio Clinica Car…" at bounding box center [724, 491] width 13 height 17
radio input "true"
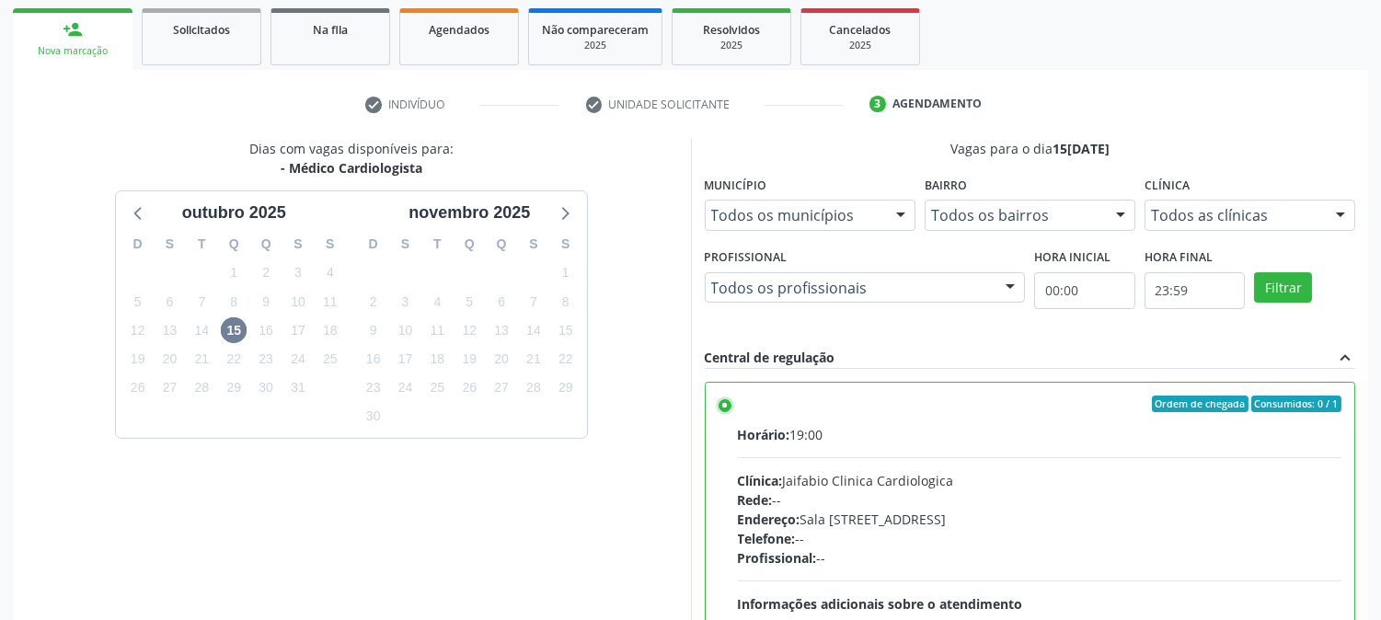
scroll to position [478, 0]
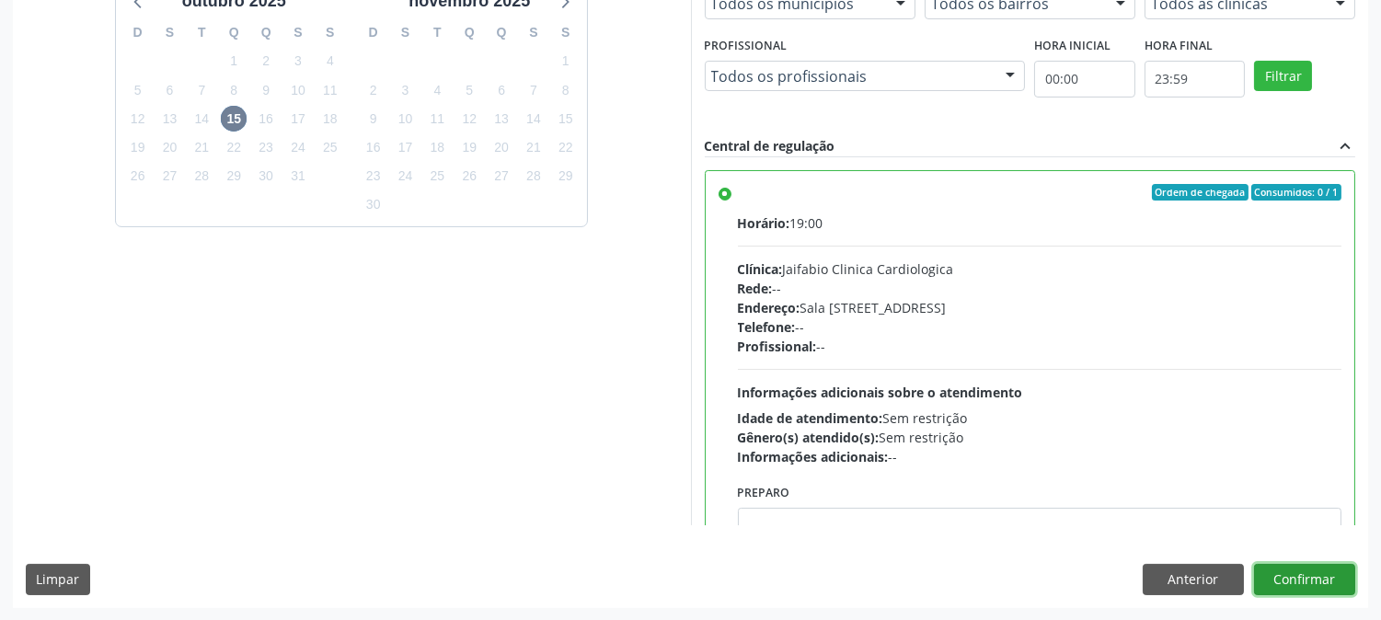
click at [1292, 573] on button "Confirmar" at bounding box center [1304, 579] width 101 height 31
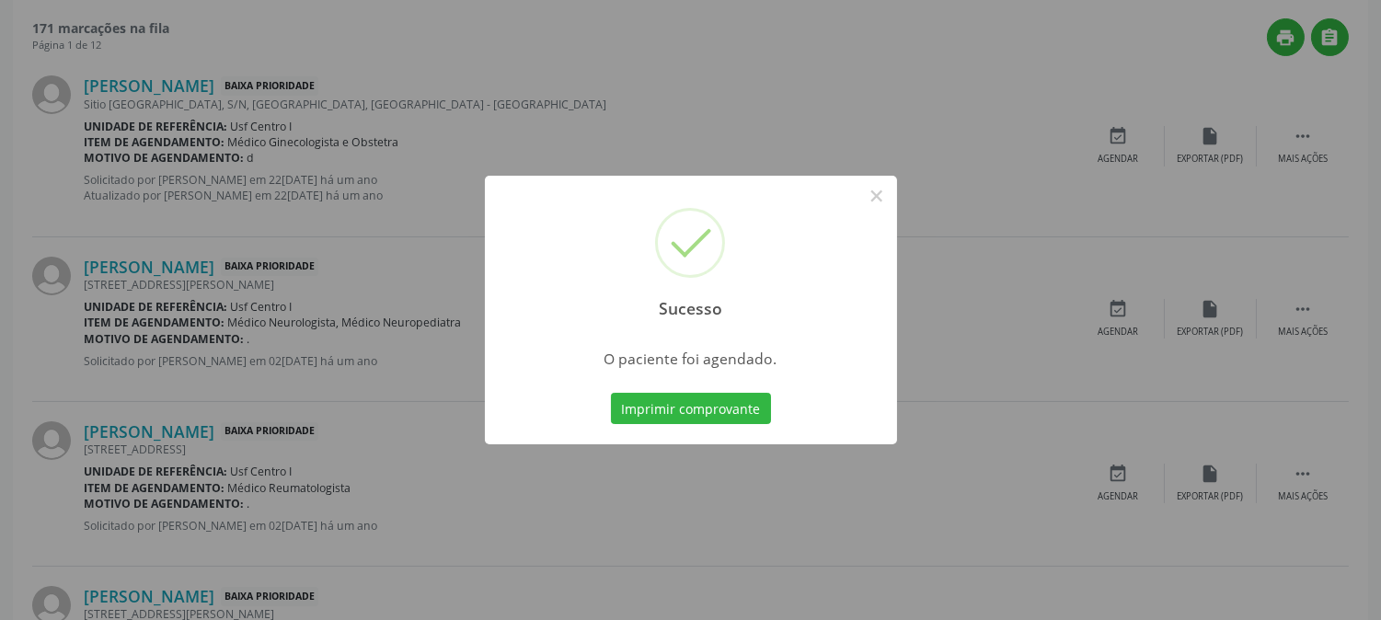
scroll to position [0, 0]
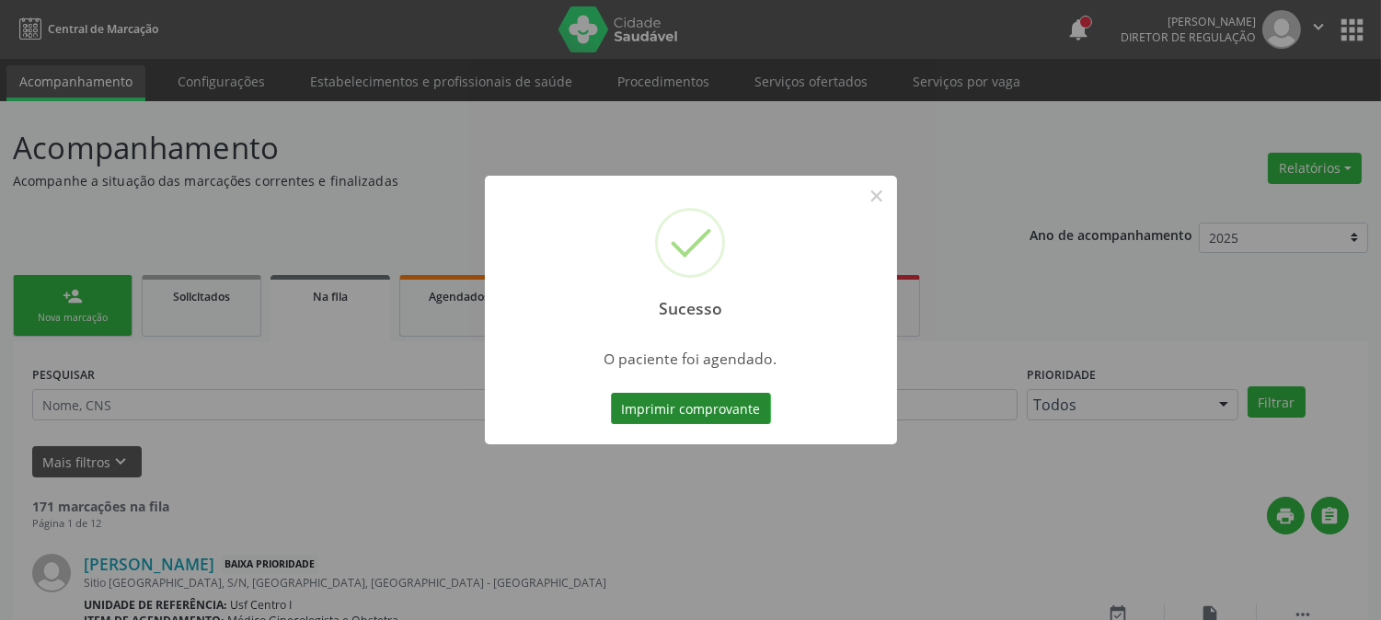
click at [665, 414] on button "Imprimir comprovante" at bounding box center [691, 408] width 160 height 31
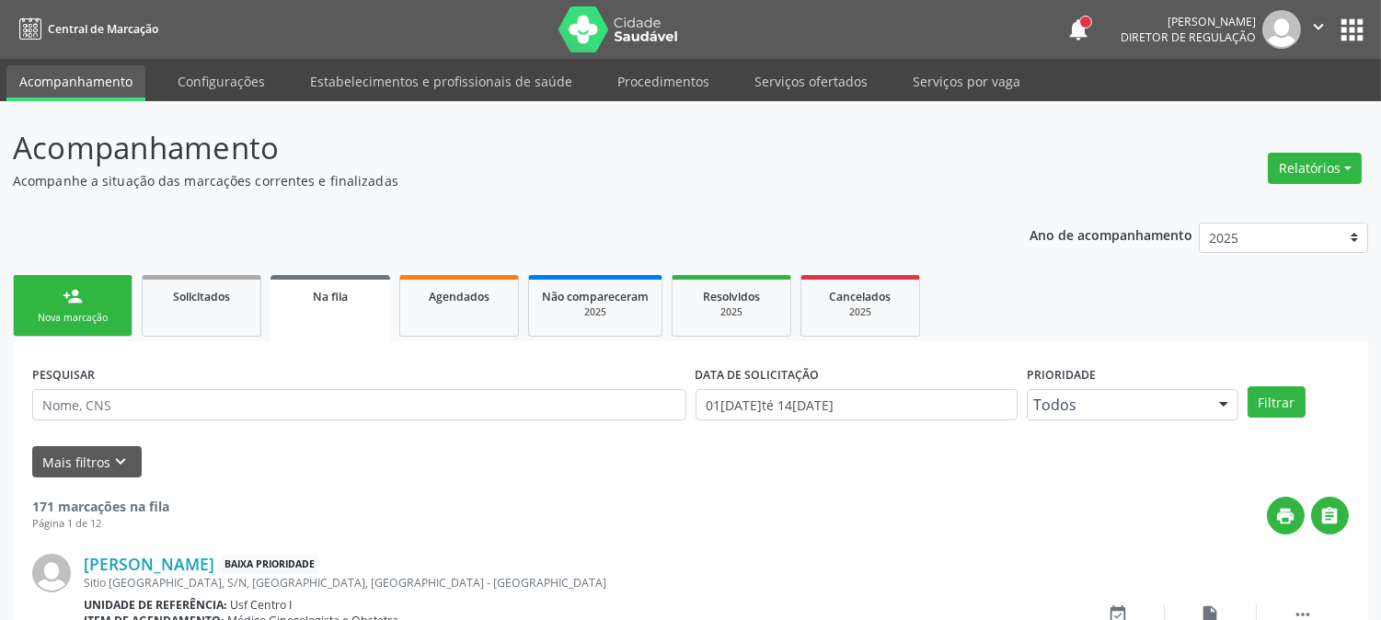
click at [66, 311] on div "Nova marcação" at bounding box center [73, 318] width 92 height 14
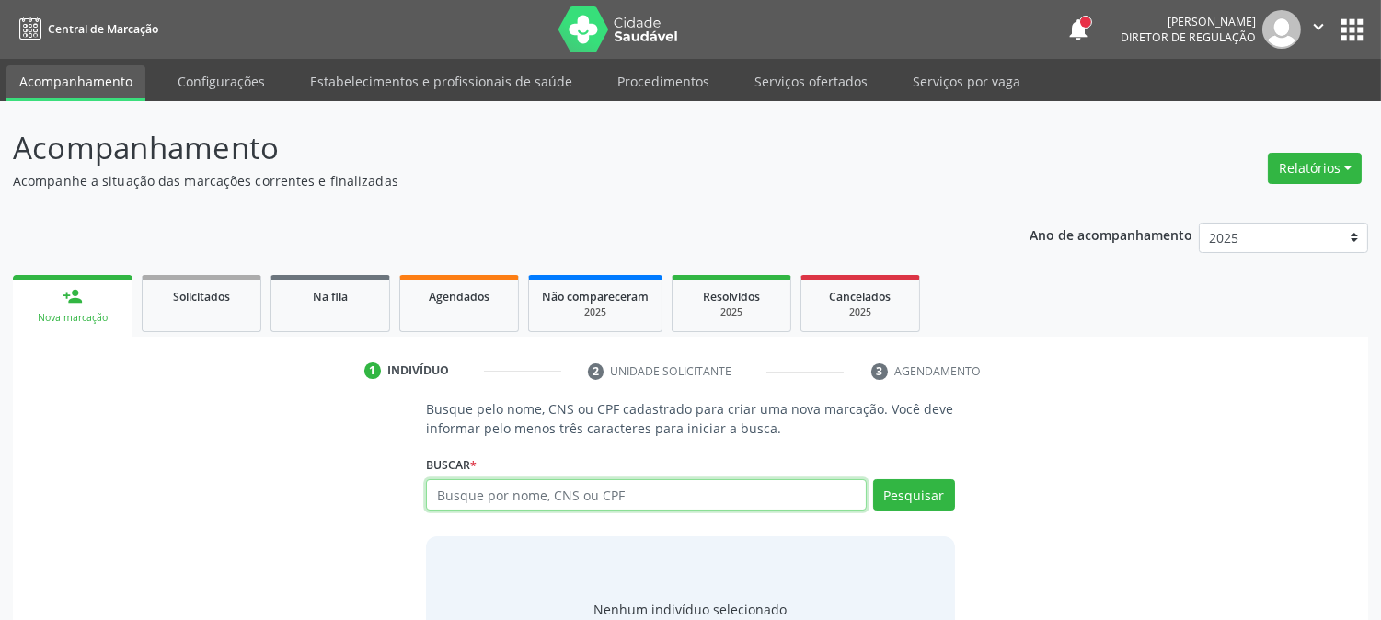
click at [465, 489] on input "text" at bounding box center [646, 494] width 440 height 31
type input "juliao raimundo"
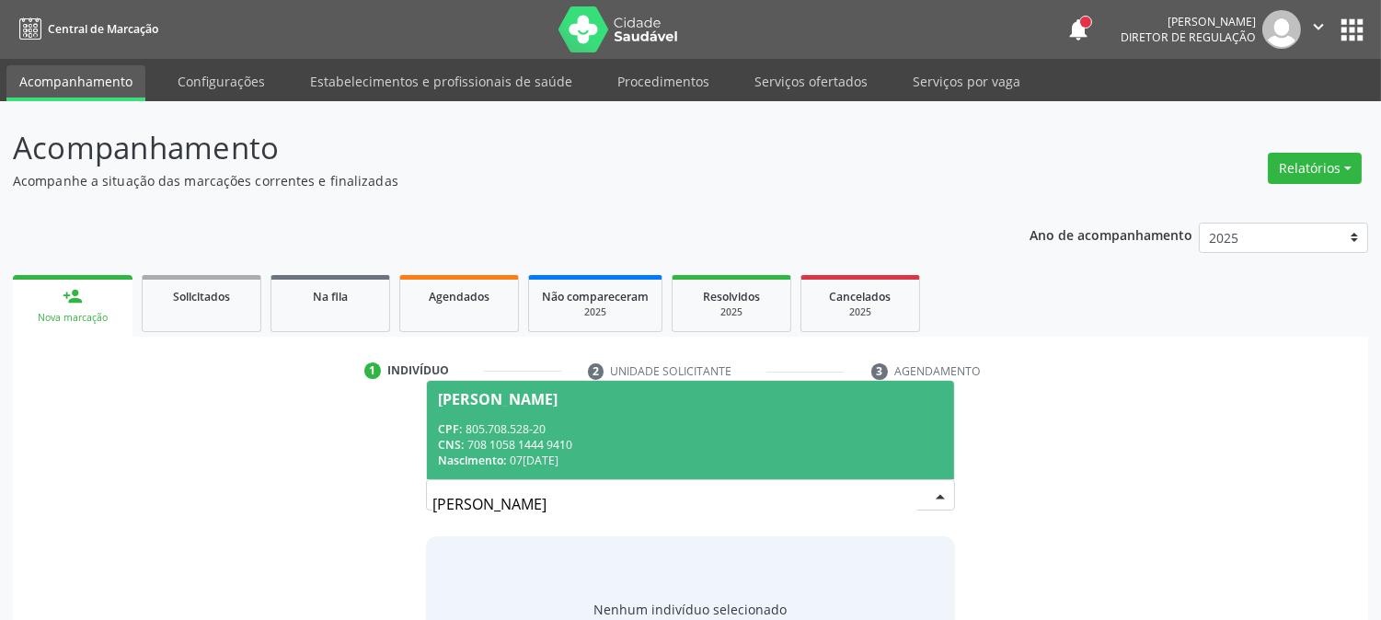
click at [581, 449] on div "CNS: 708 1058 1444 9410" at bounding box center [690, 445] width 504 height 16
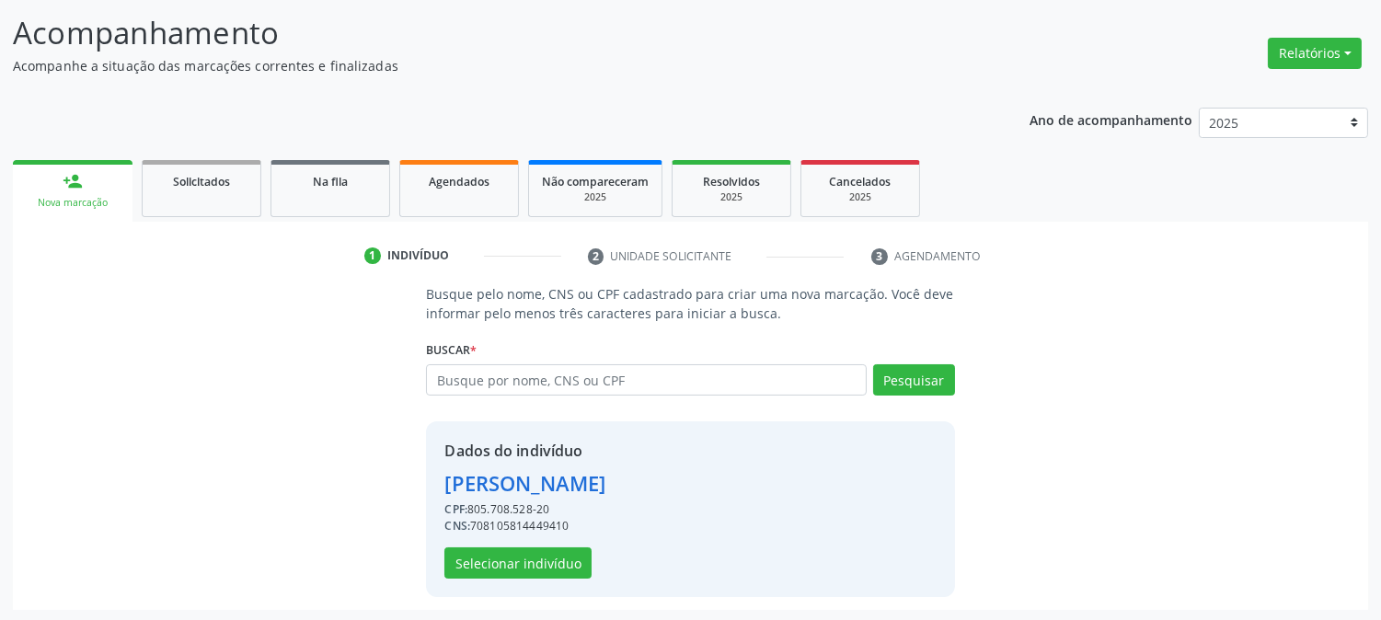
scroll to position [116, 0]
click at [535, 523] on div "CNS: 708105814449410" at bounding box center [524, 525] width 161 height 17
copy div "708105814449410"
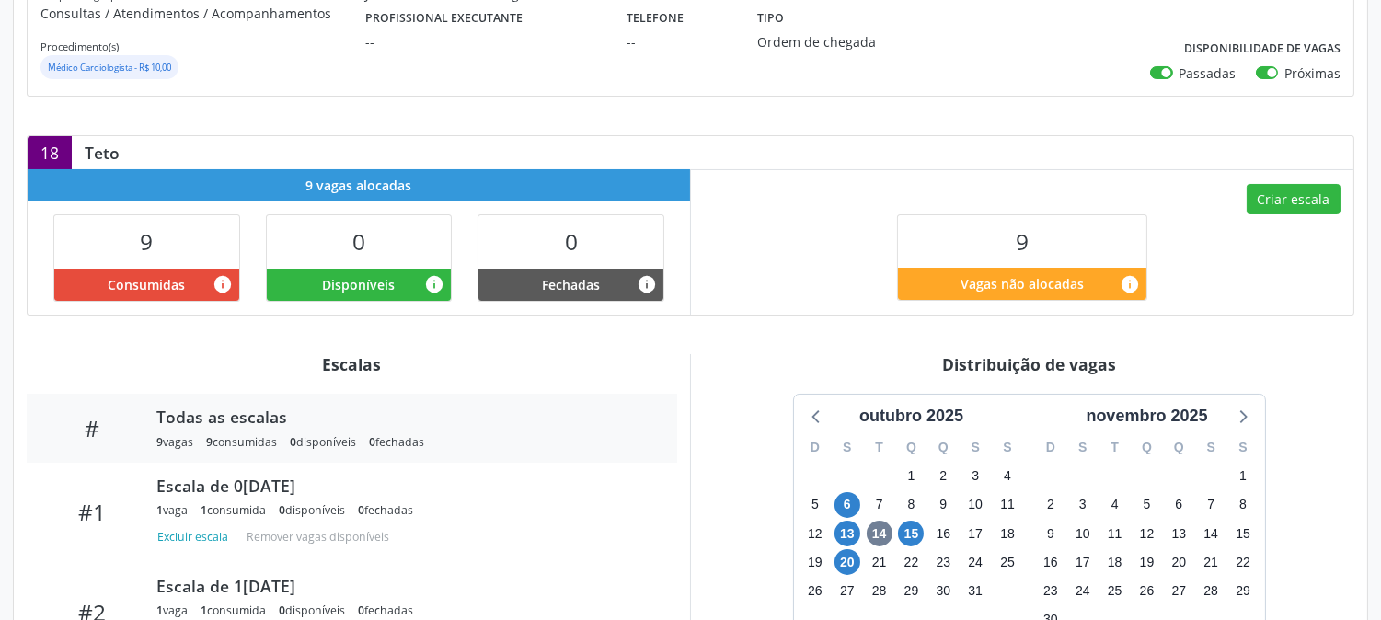
scroll to position [306, 0]
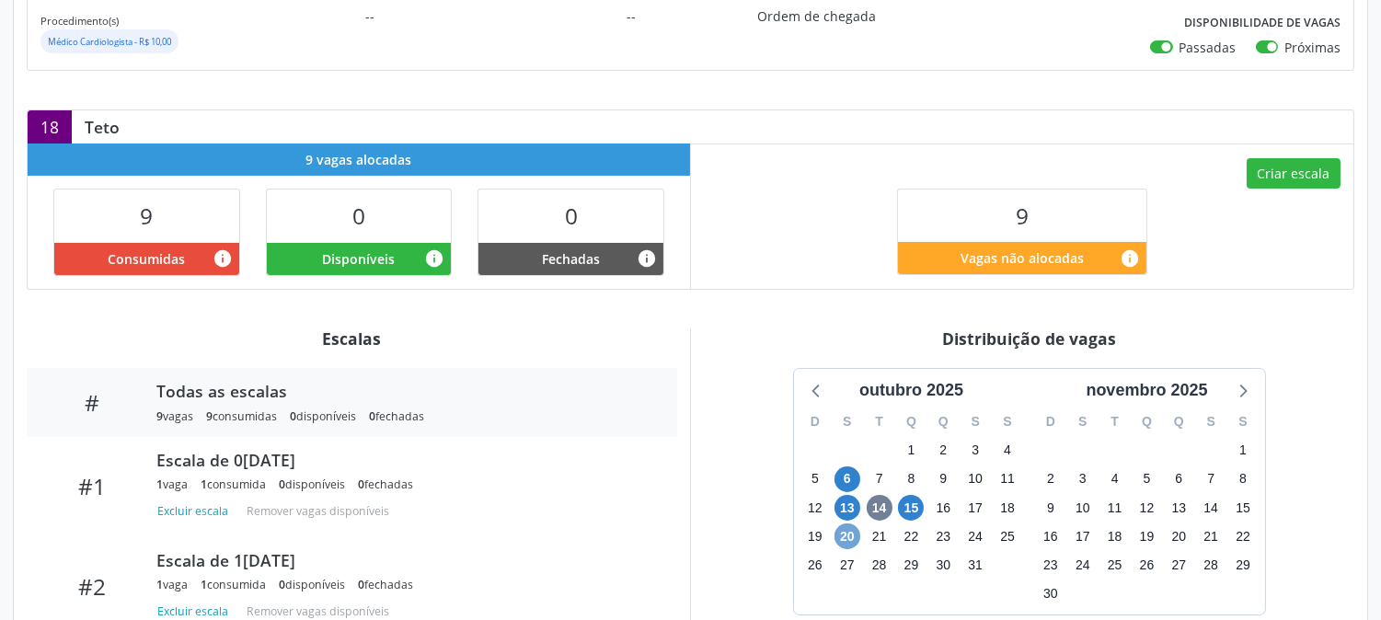
click at [846, 537] on span "20" at bounding box center [847, 536] width 26 height 26
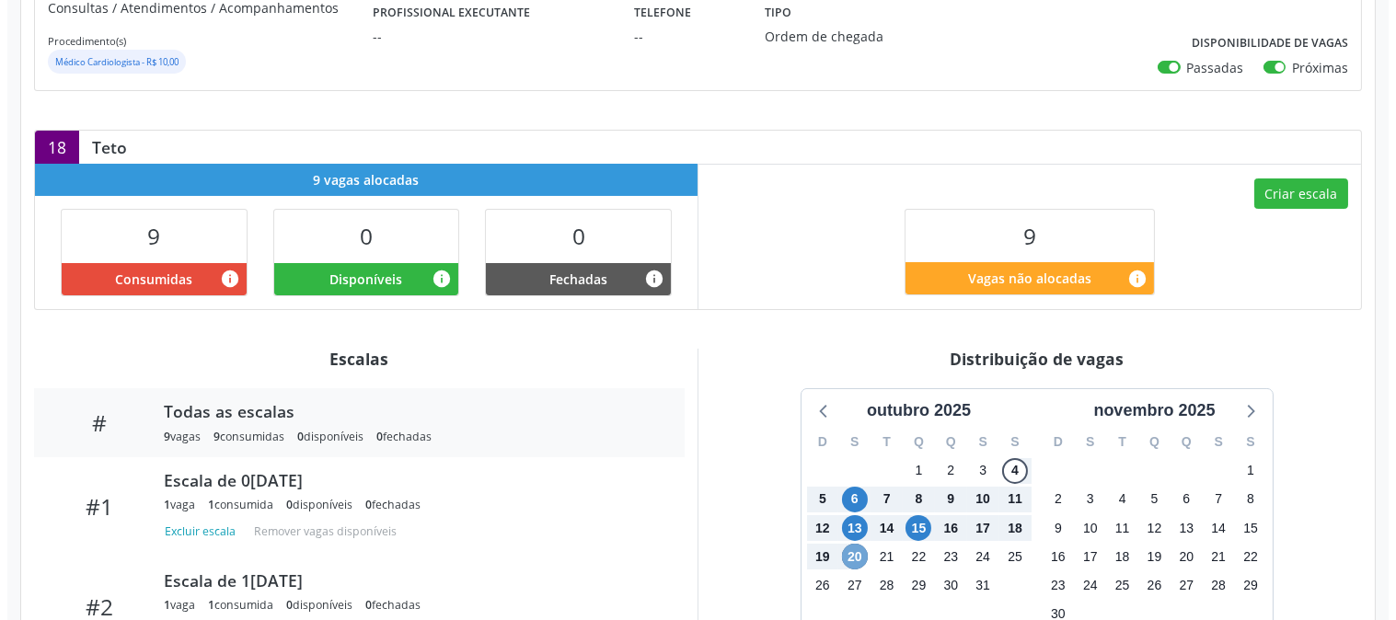
scroll to position [269, 0]
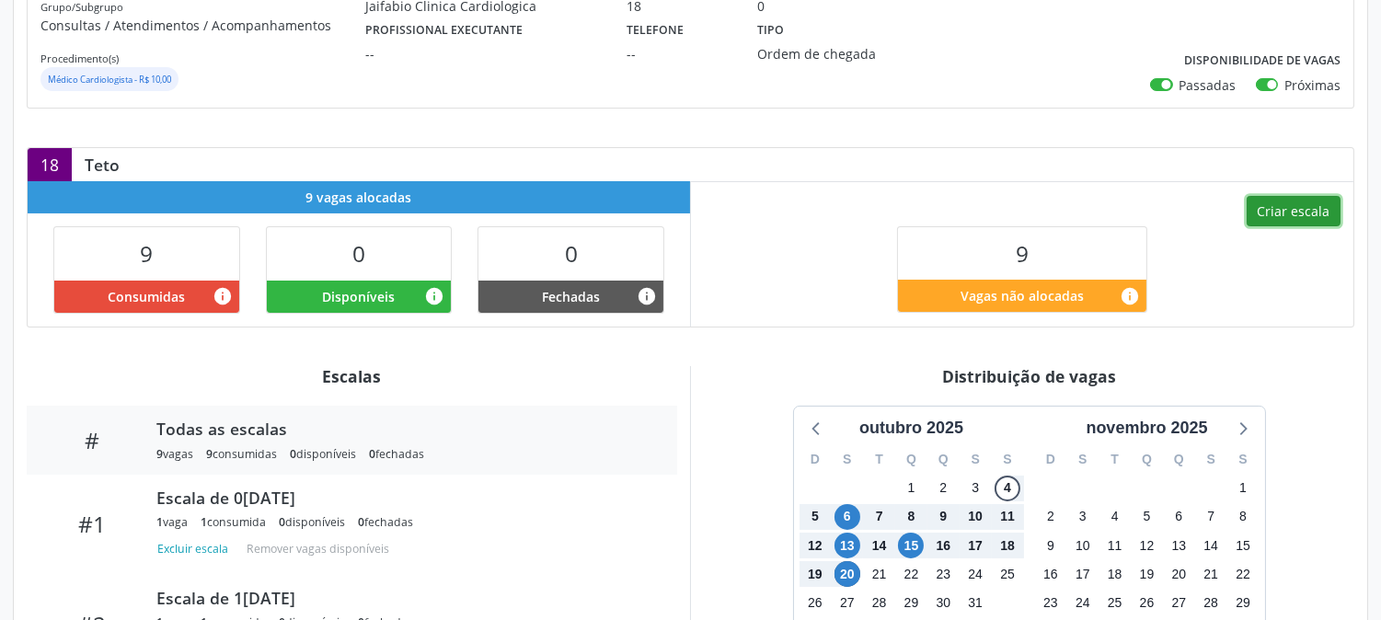
click at [1310, 213] on button "Criar escala" at bounding box center [1294, 211] width 94 height 31
select select "9"
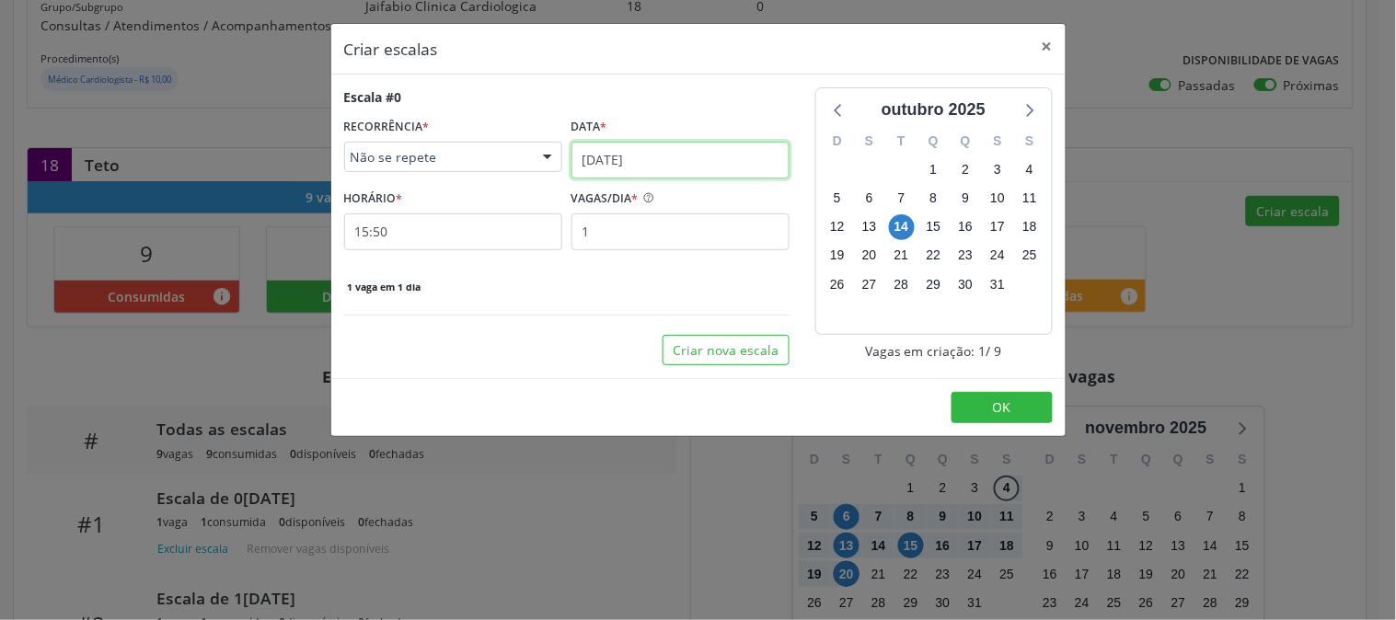
click at [613, 154] on input "[DATE]" at bounding box center [680, 160] width 218 height 37
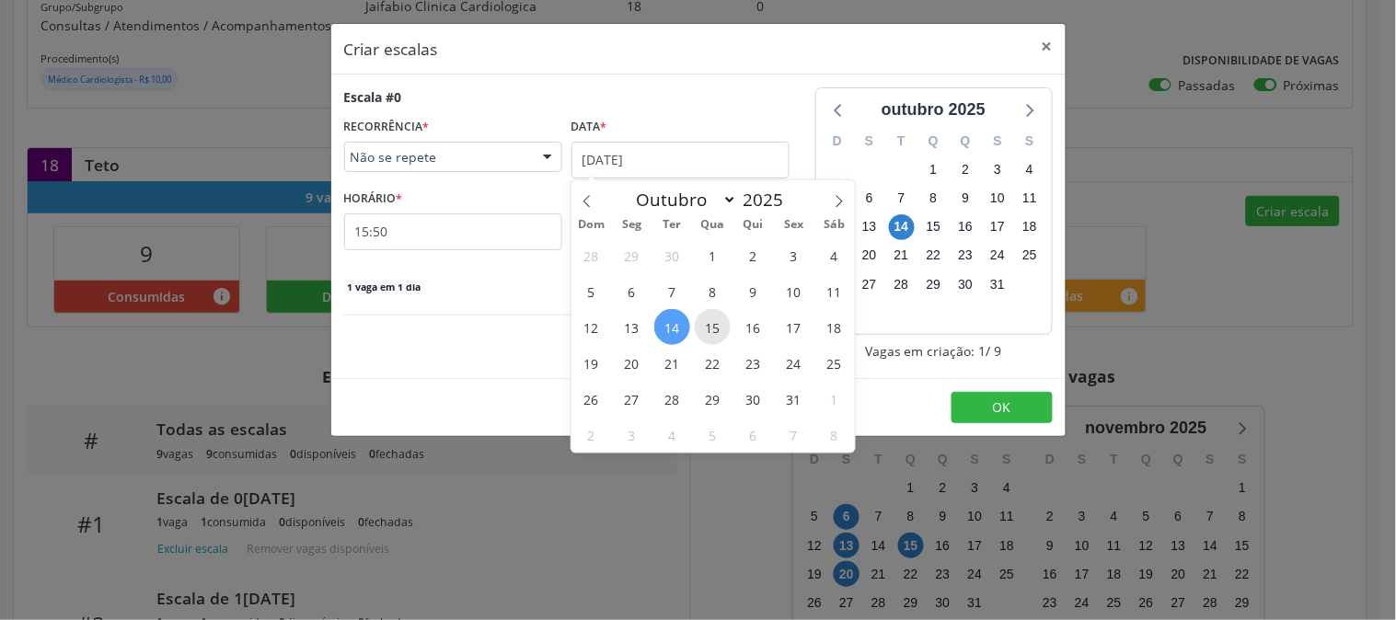
click at [707, 324] on span "15" at bounding box center [713, 327] width 36 height 36
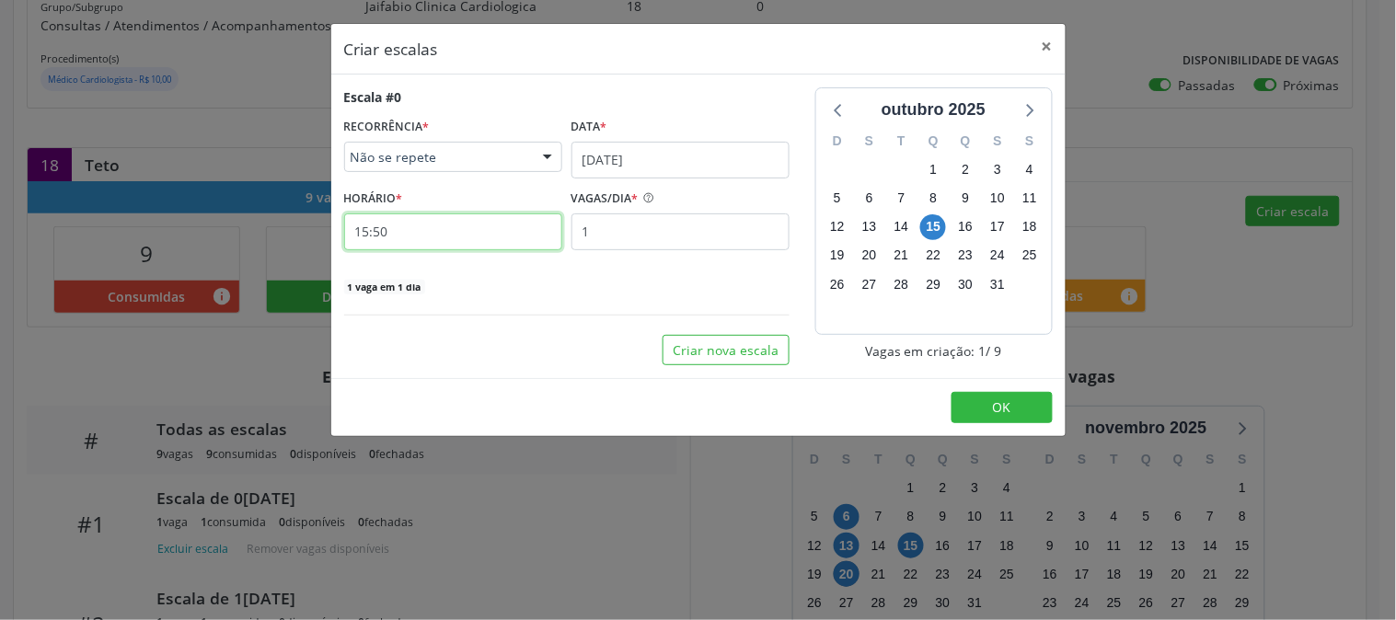
click at [452, 231] on input "15:50" at bounding box center [453, 231] width 218 height 37
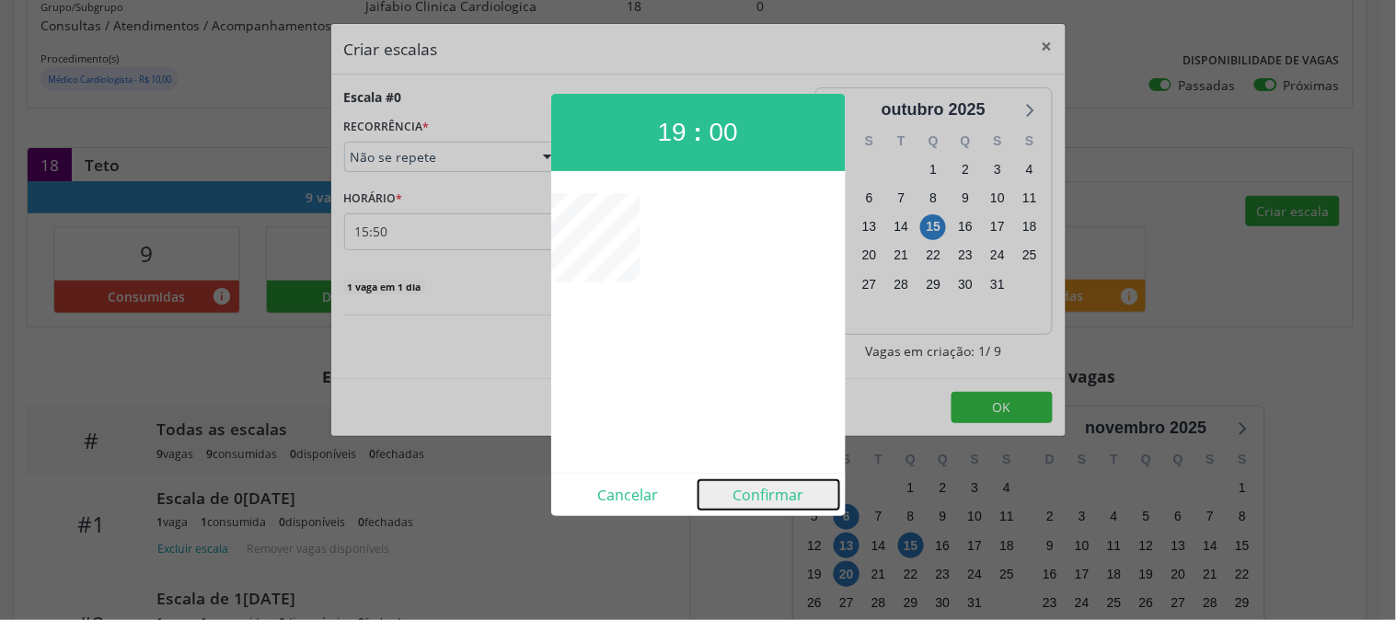
click at [751, 493] on button "Confirmar" at bounding box center [768, 494] width 141 height 29
type input "19:00"
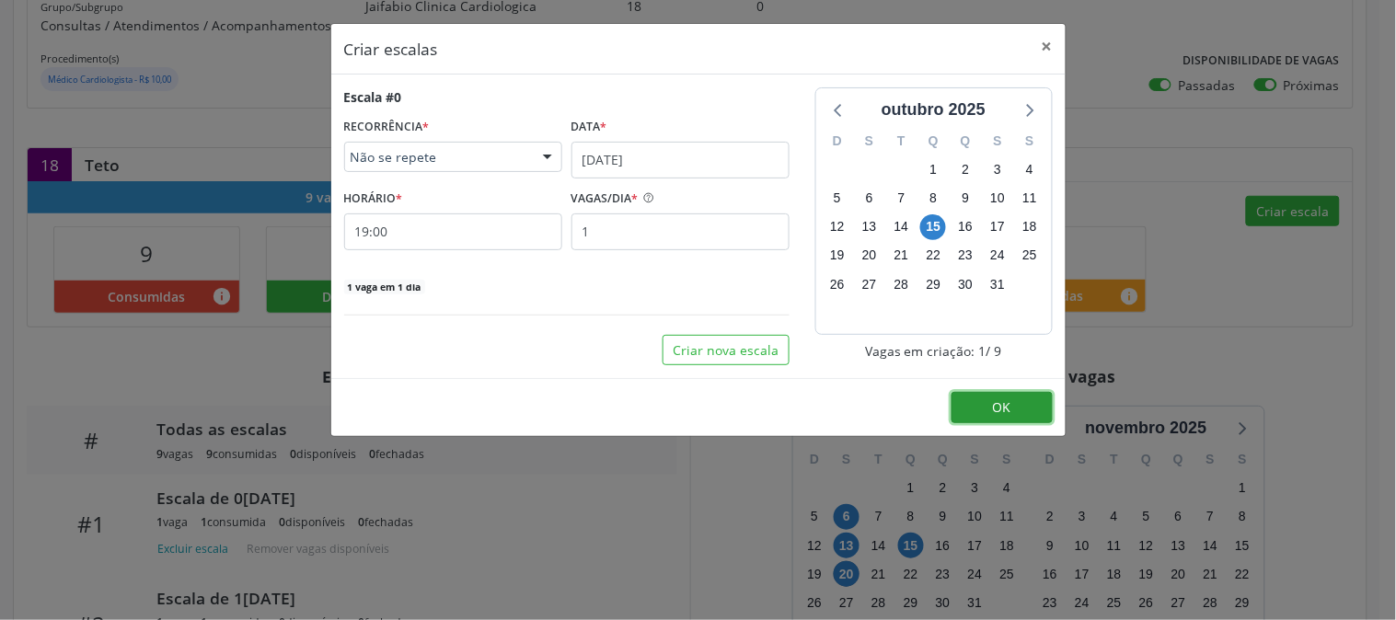
click at [1003, 406] on span "OK" at bounding box center [1002, 406] width 18 height 17
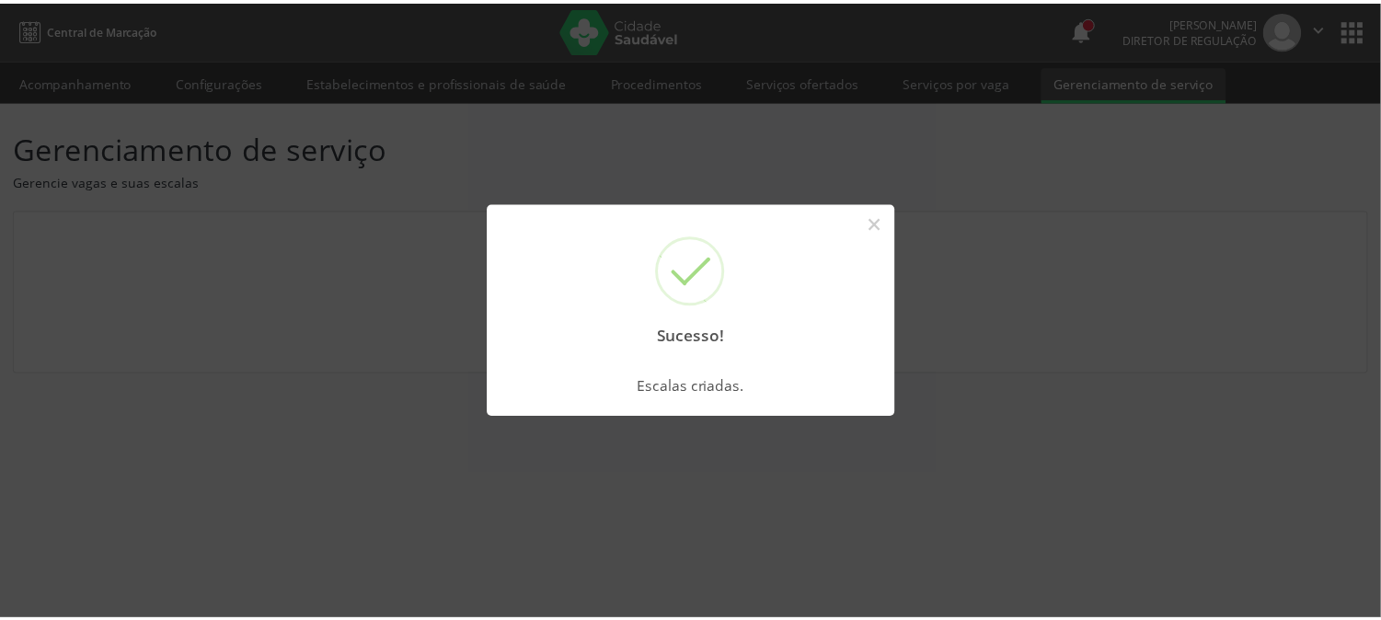
scroll to position [0, 0]
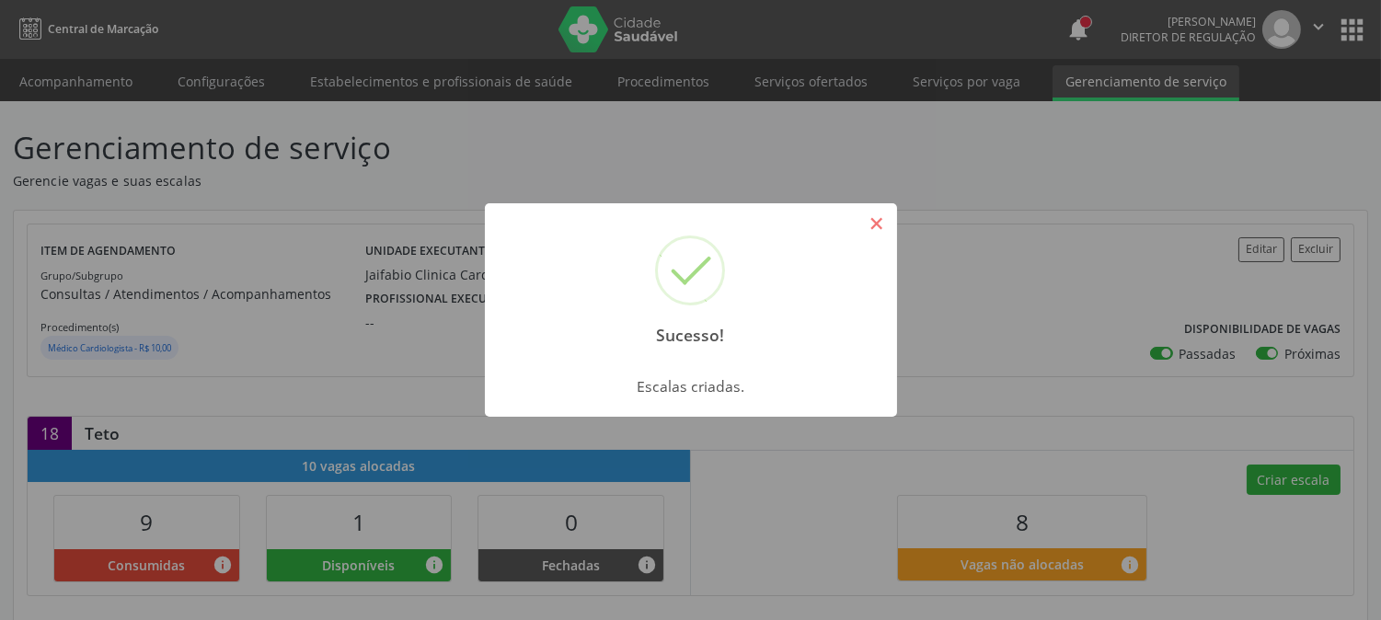
click at [862, 235] on button "×" at bounding box center [876, 223] width 31 height 31
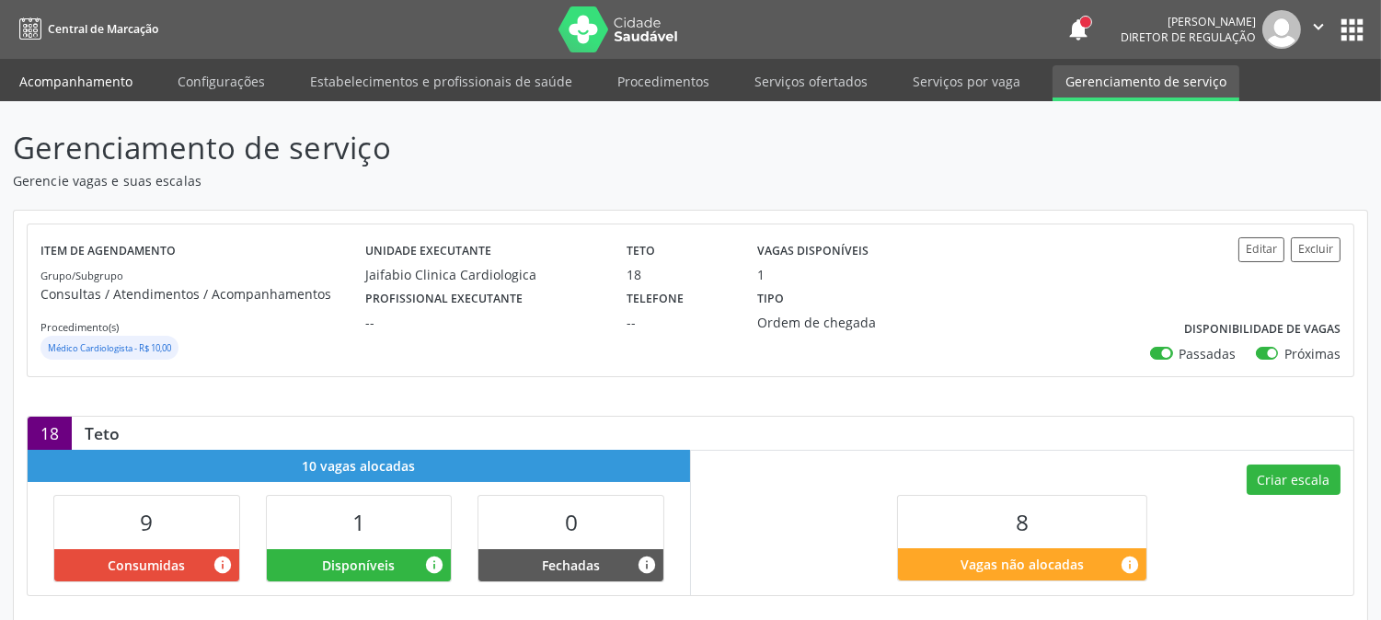
click at [78, 77] on link "Acompanhamento" at bounding box center [75, 81] width 139 height 32
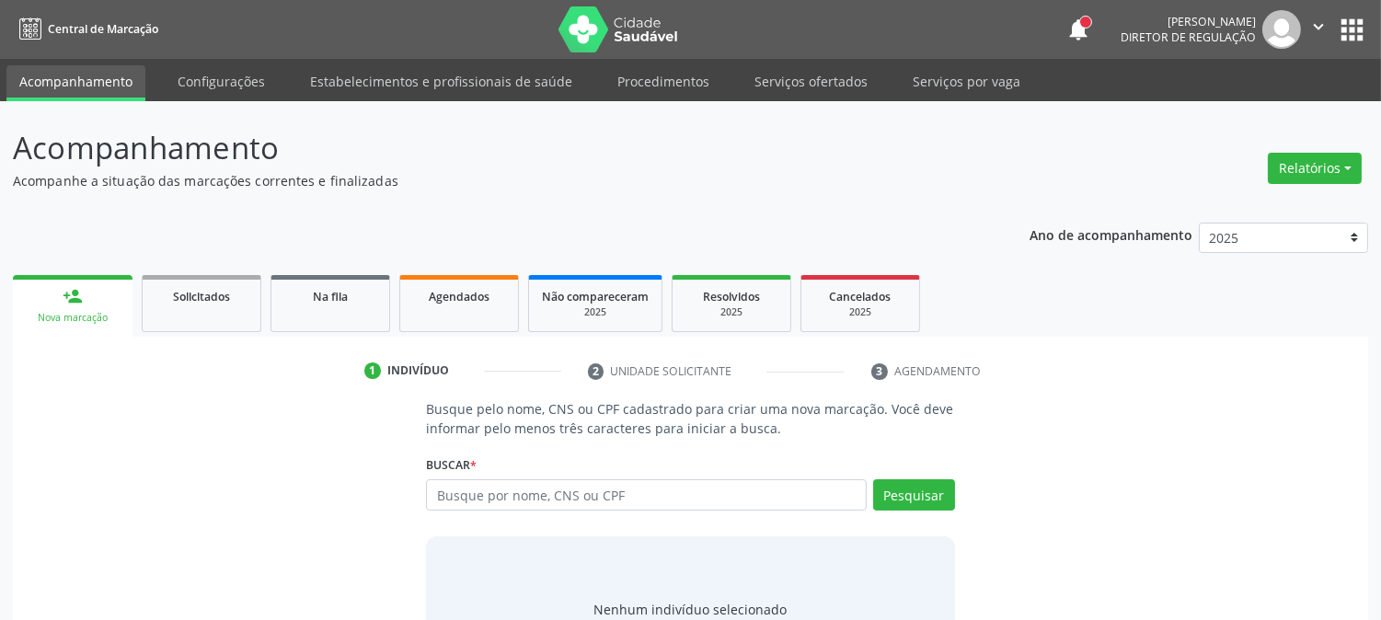
click at [480, 494] on input "text" at bounding box center [646, 494] width 440 height 31
type input "706002891965144"
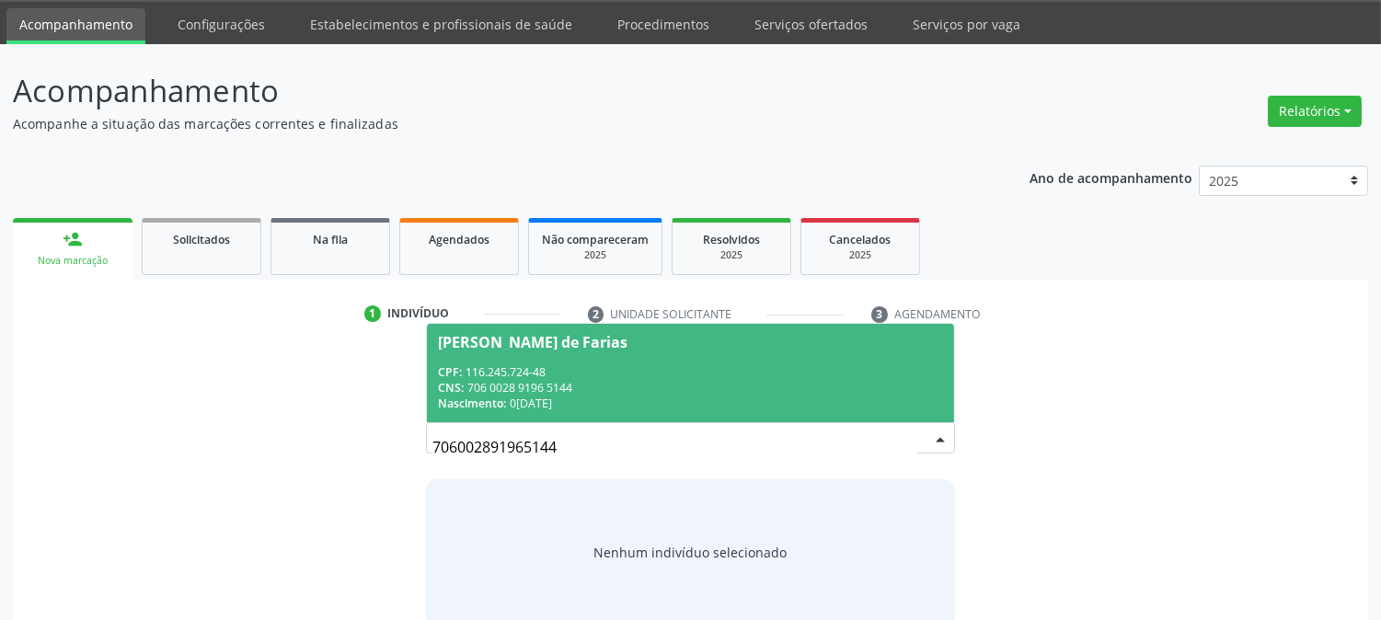
scroll to position [87, 0]
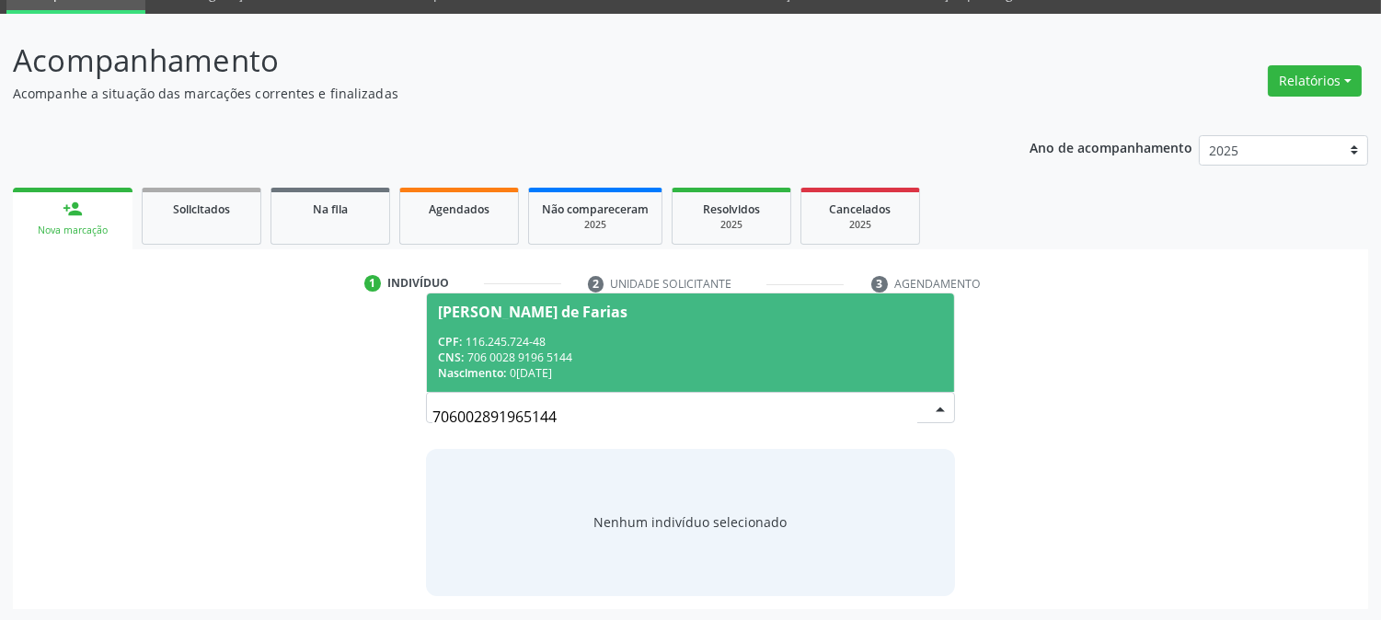
click at [510, 366] on div "Nascimento: 0[DATE]" at bounding box center [690, 373] width 504 height 16
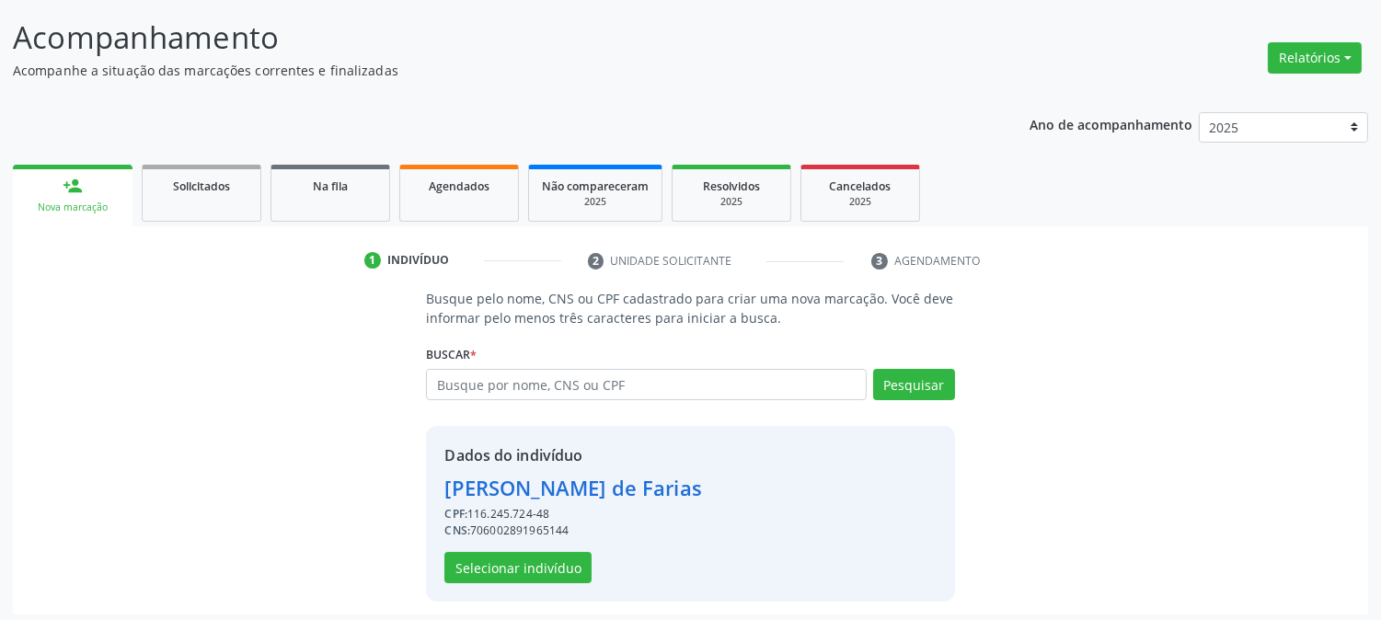
scroll to position [116, 0]
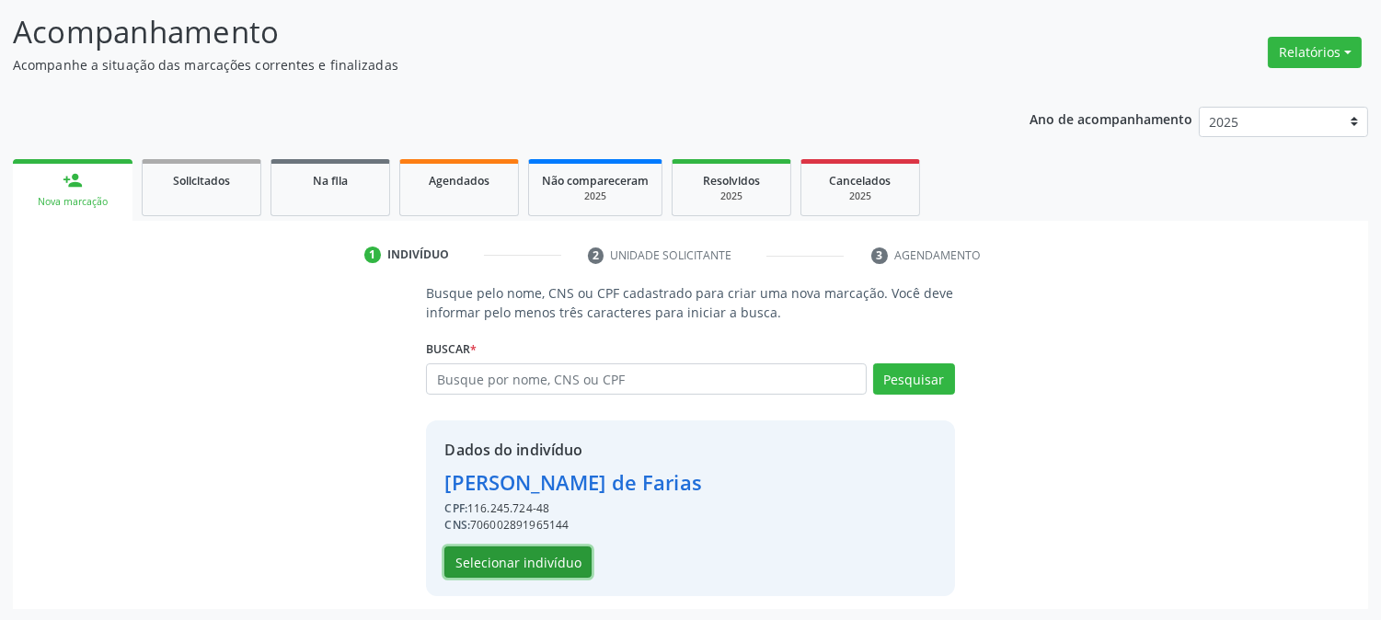
click at [526, 564] on button "Selecionar indivíduo" at bounding box center [517, 561] width 147 height 31
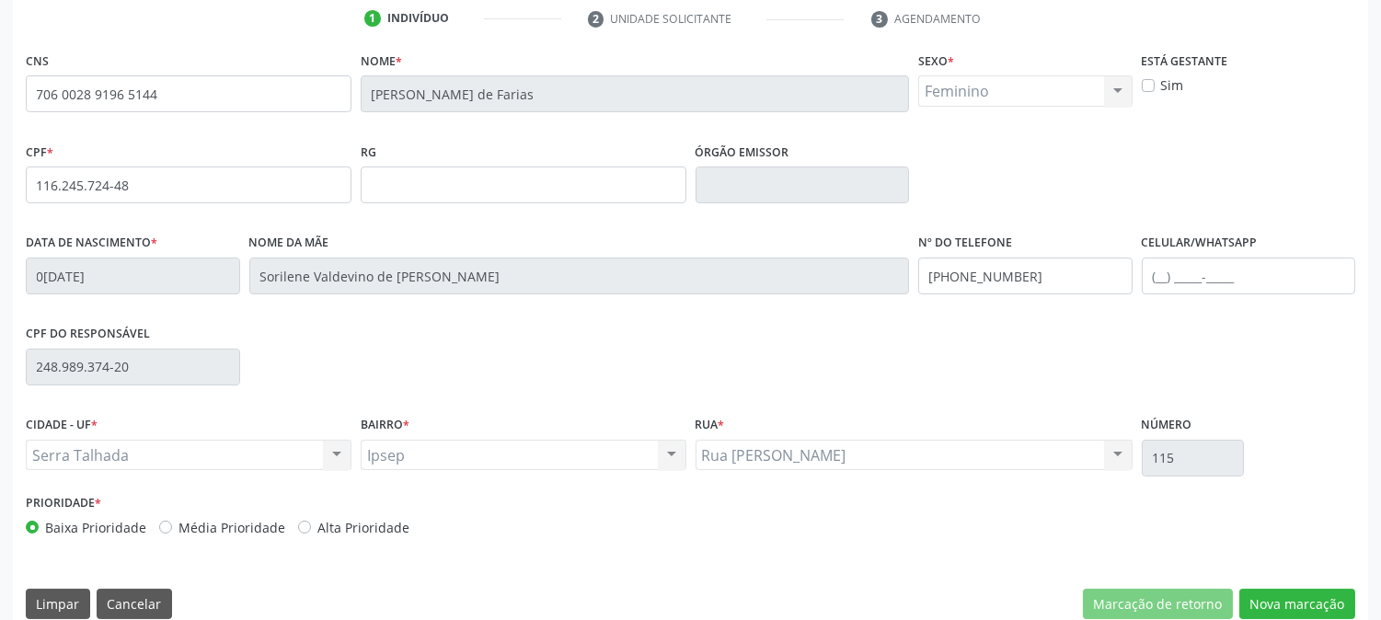
scroll to position [375, 0]
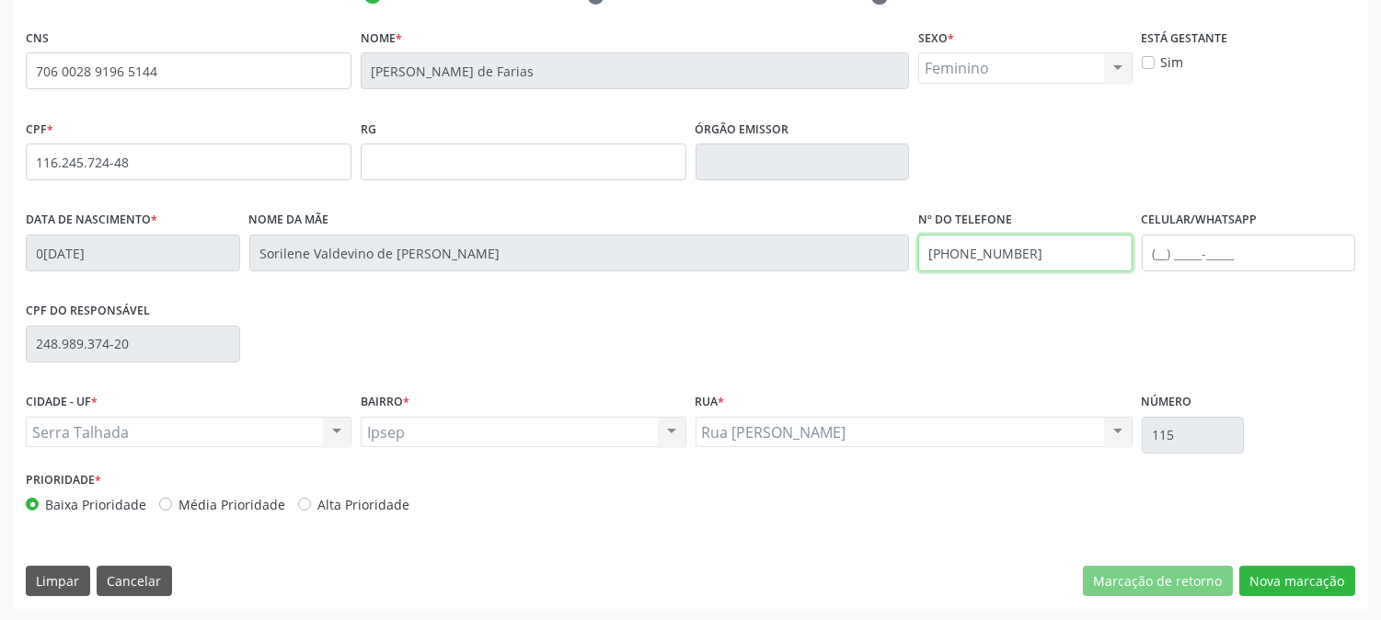
click at [1063, 248] on input "[PHONE_NUMBER]" at bounding box center [1025, 253] width 214 height 37
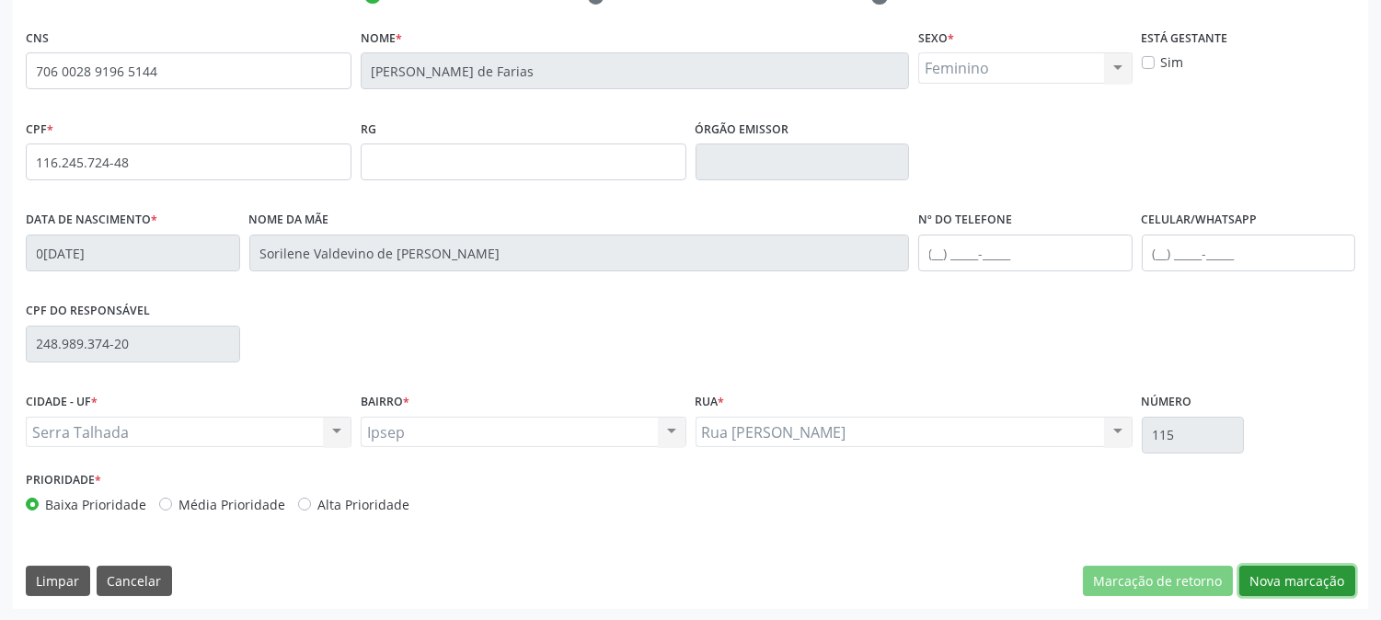
click at [1338, 589] on button "Nova marcação" at bounding box center [1297, 581] width 116 height 31
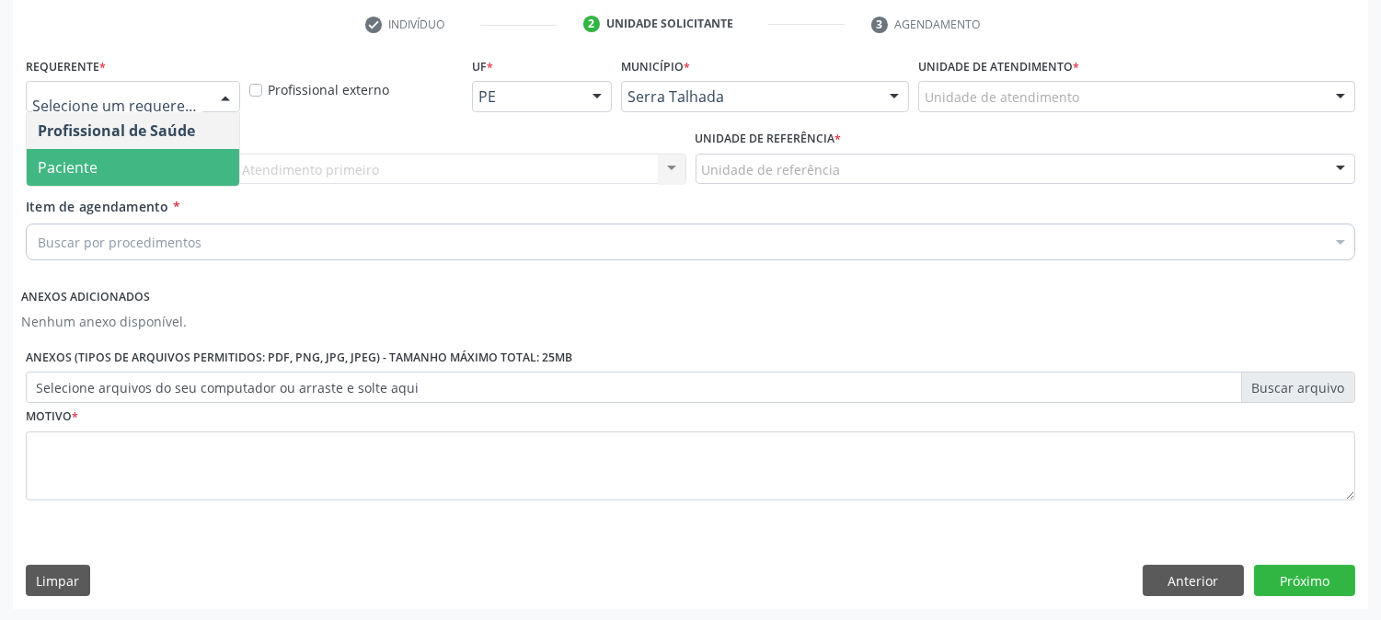
click at [69, 176] on span "Paciente" at bounding box center [133, 167] width 213 height 37
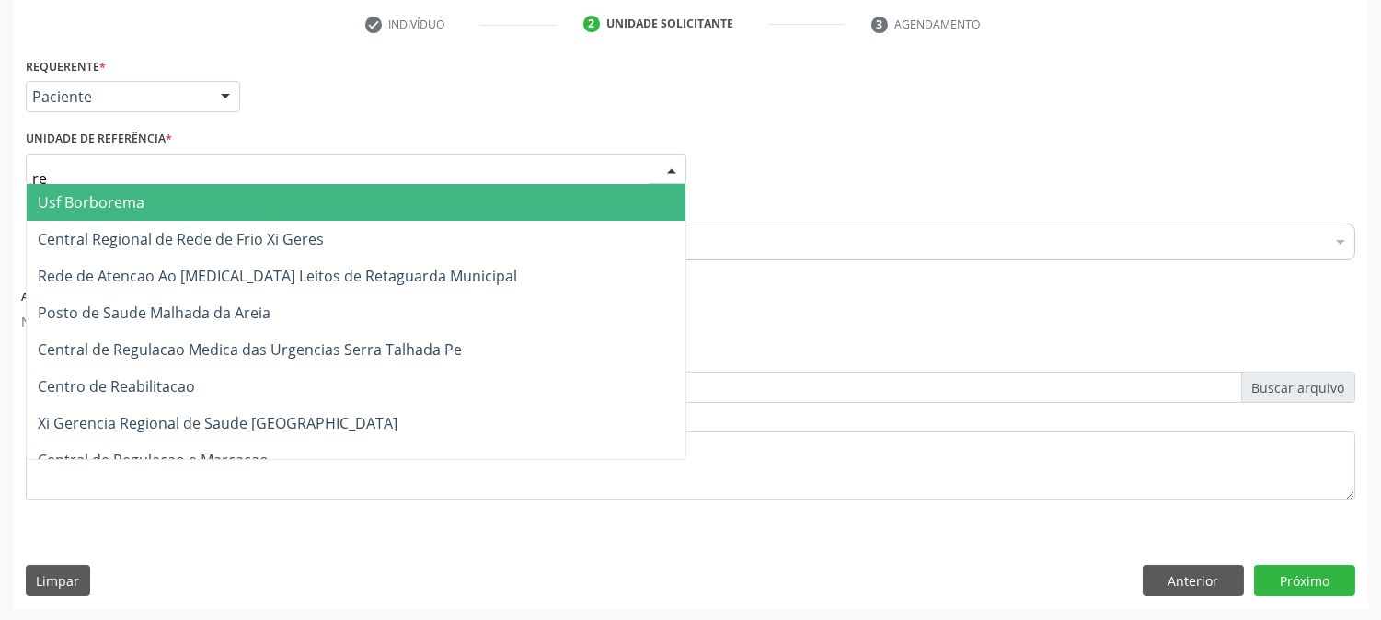
type input "rea"
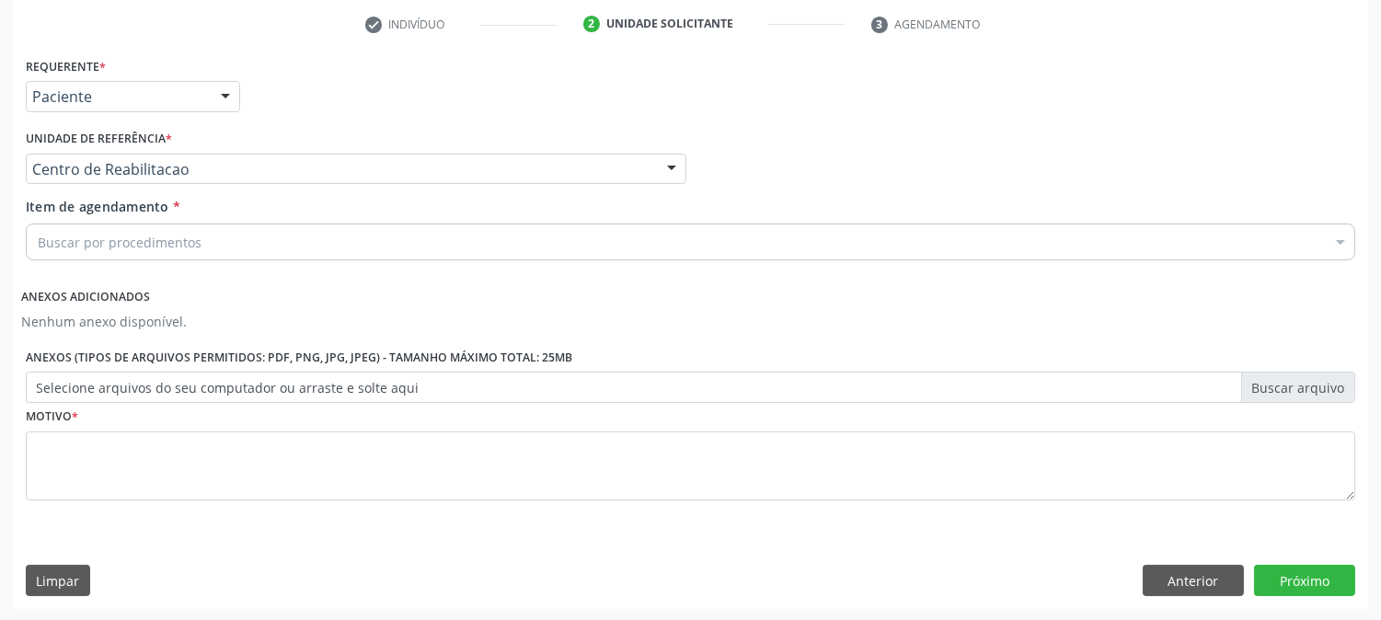
click at [92, 224] on div "Buscar por procedimentos" at bounding box center [690, 242] width 1329 height 37
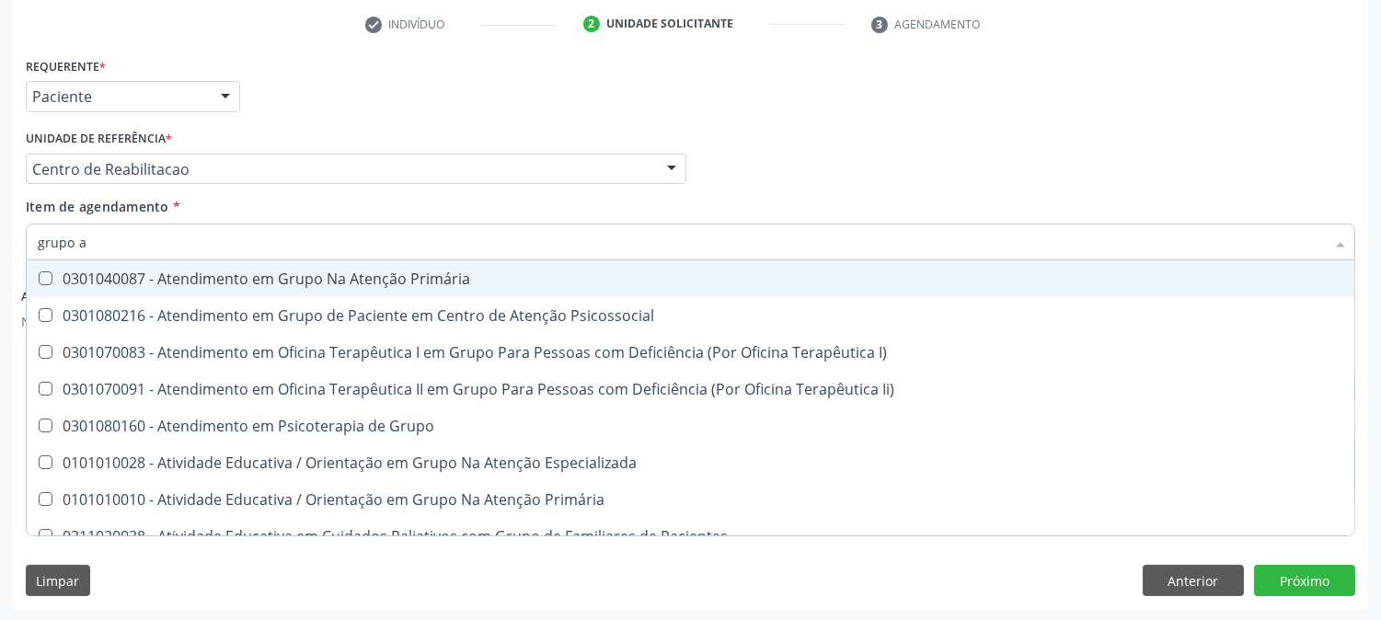
type input "grupo ab"
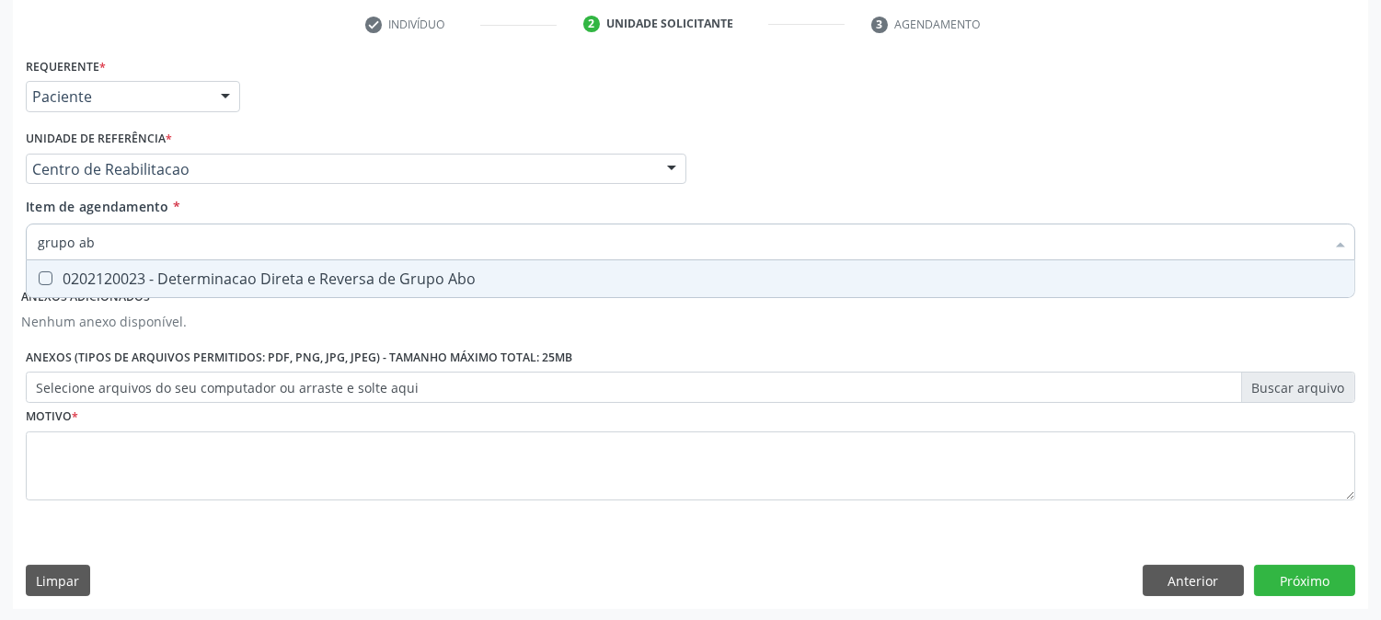
click at [355, 271] on div "0202120023 - Determinacao Direta e Reversa de Grupo Abo" at bounding box center [690, 278] width 1305 height 15
checkbox Abo "true"
click at [270, 239] on input "grupo ab" at bounding box center [681, 242] width 1287 height 37
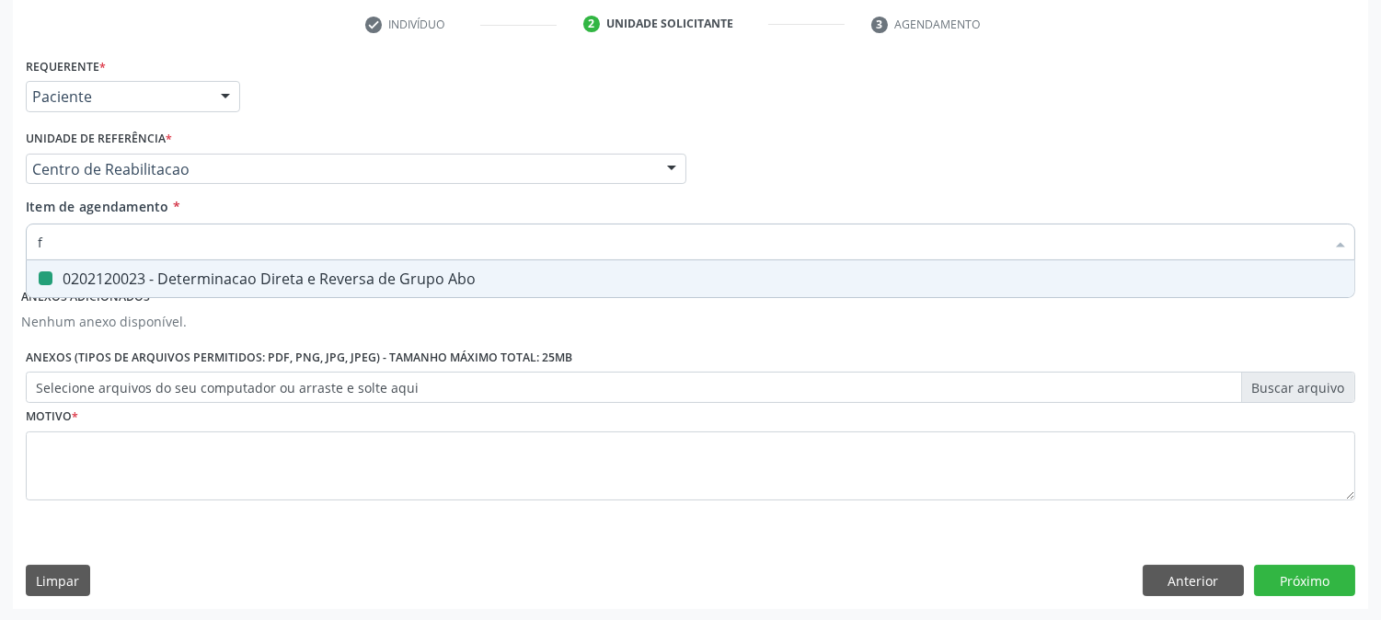
type input "fa"
checkbox Abo "false"
type input "fator rh"
click at [311, 282] on div "0202120082 - Pesquisa de Fator Rh (Inclui D Fraco)" at bounding box center [690, 278] width 1305 height 15
checkbox Fraco\) "true"
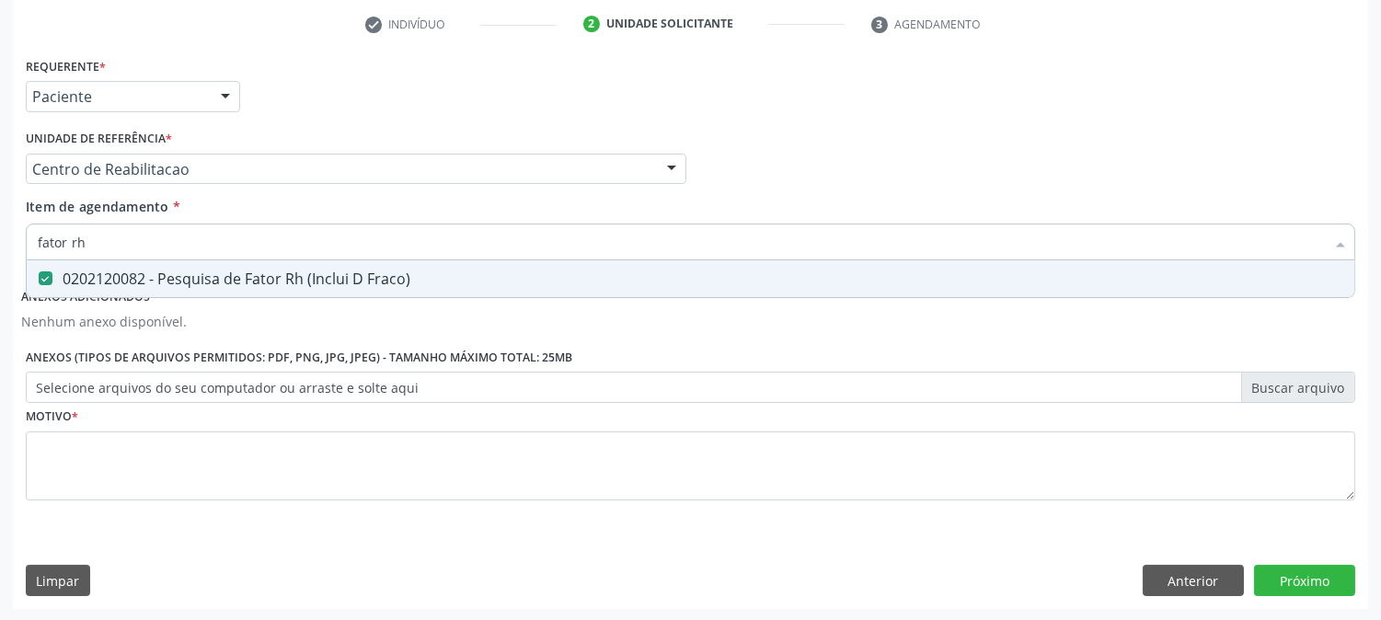
click at [214, 224] on input "fator rh" at bounding box center [681, 242] width 1287 height 37
checkbox Fraco\) "false"
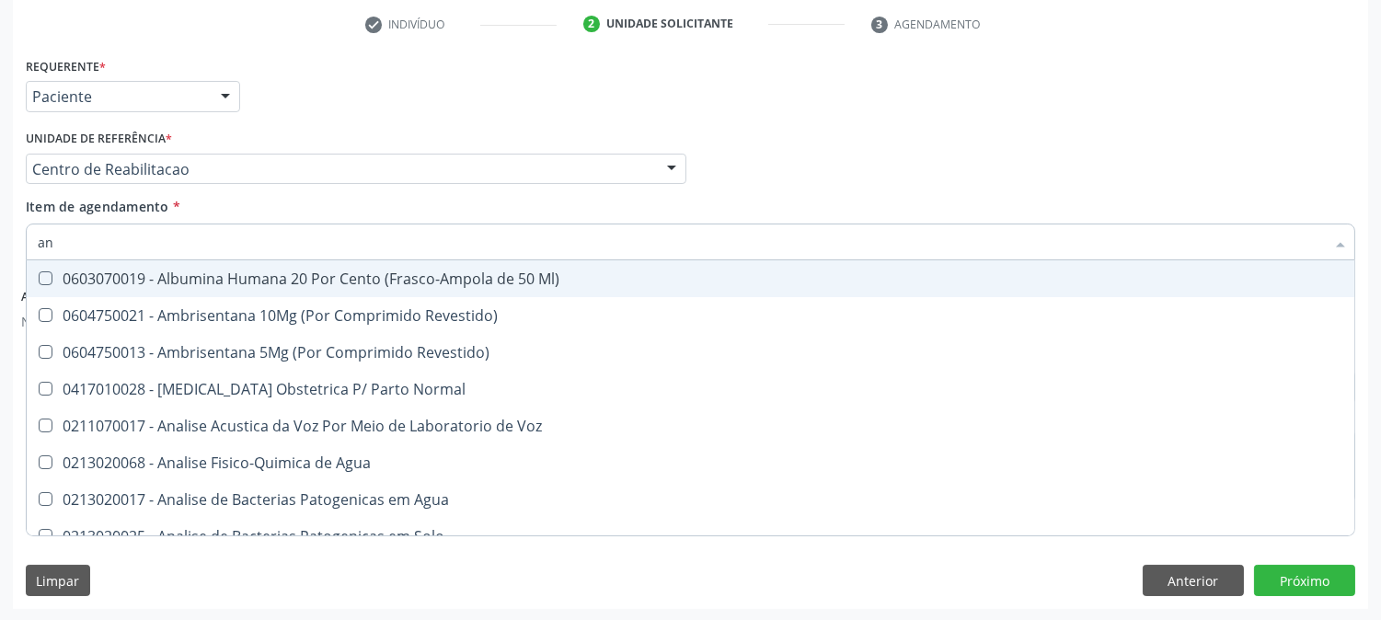
type input "a"
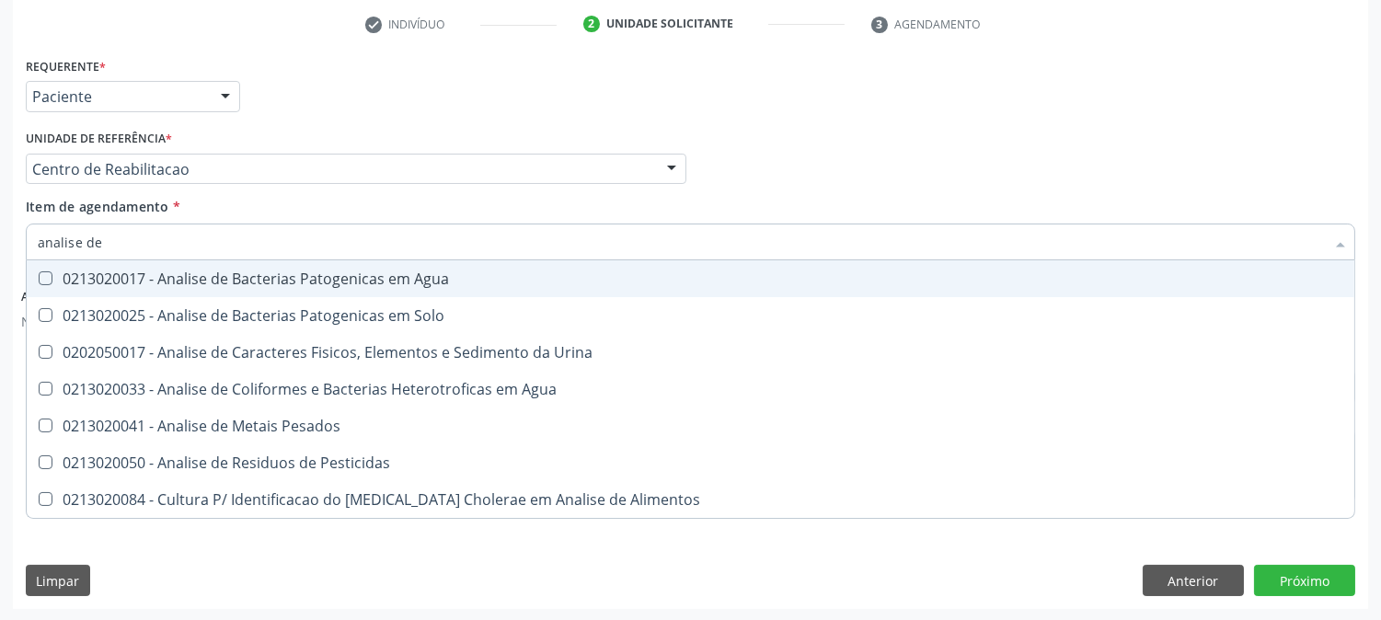
type input "analise de c"
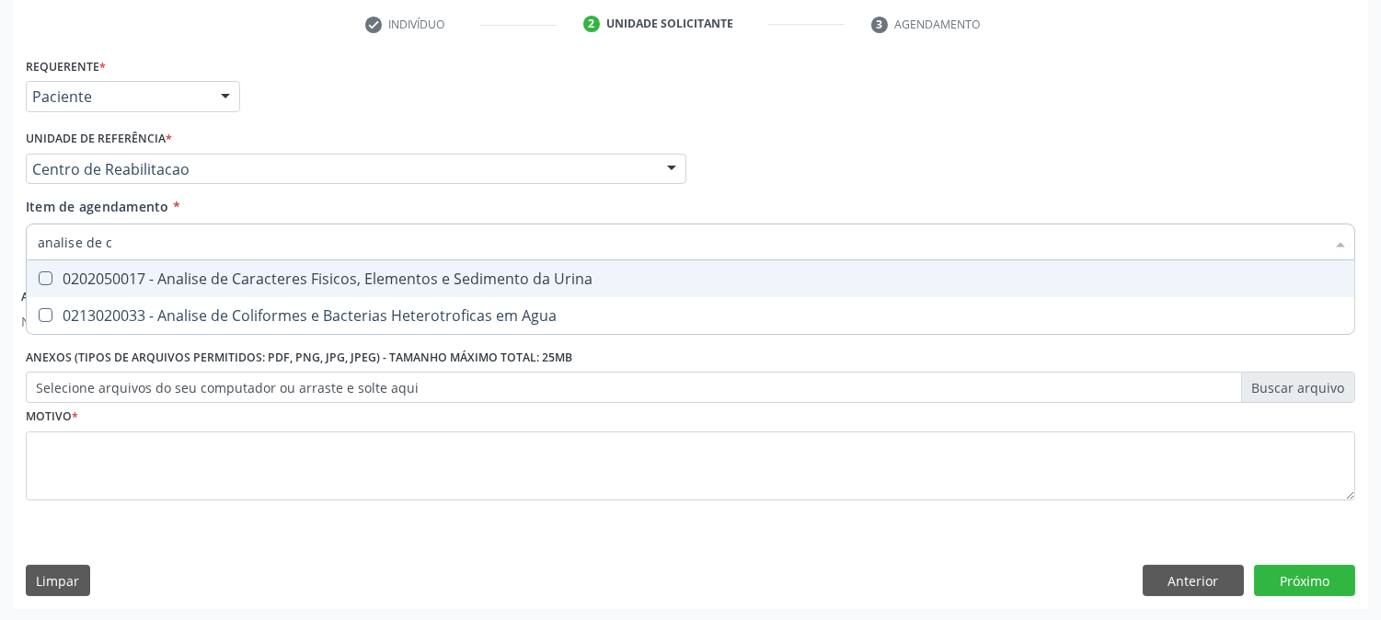
click at [411, 271] on div "0202050017 - Analise de Caracteres Fisicos, Elementos e Sedimento da Urina" at bounding box center [690, 278] width 1305 height 15
checkbox Urina "true"
click at [206, 226] on input "analise de c" at bounding box center [681, 242] width 1287 height 37
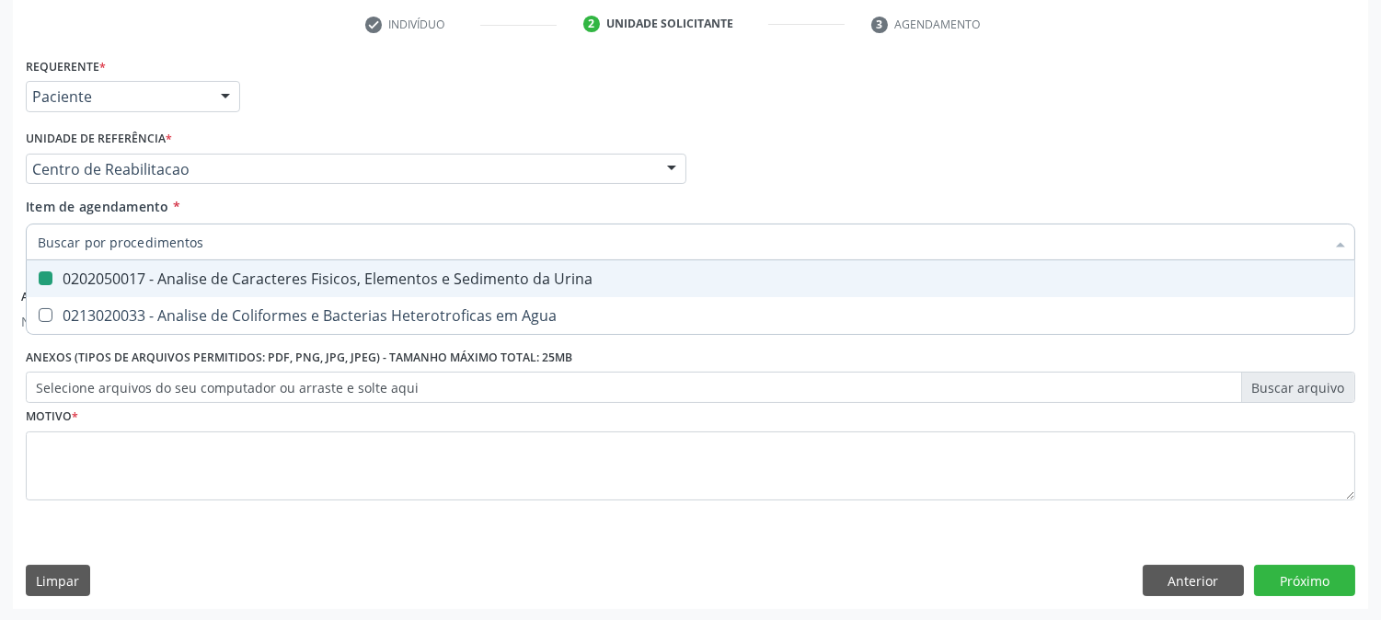
checkbox Urina "false"
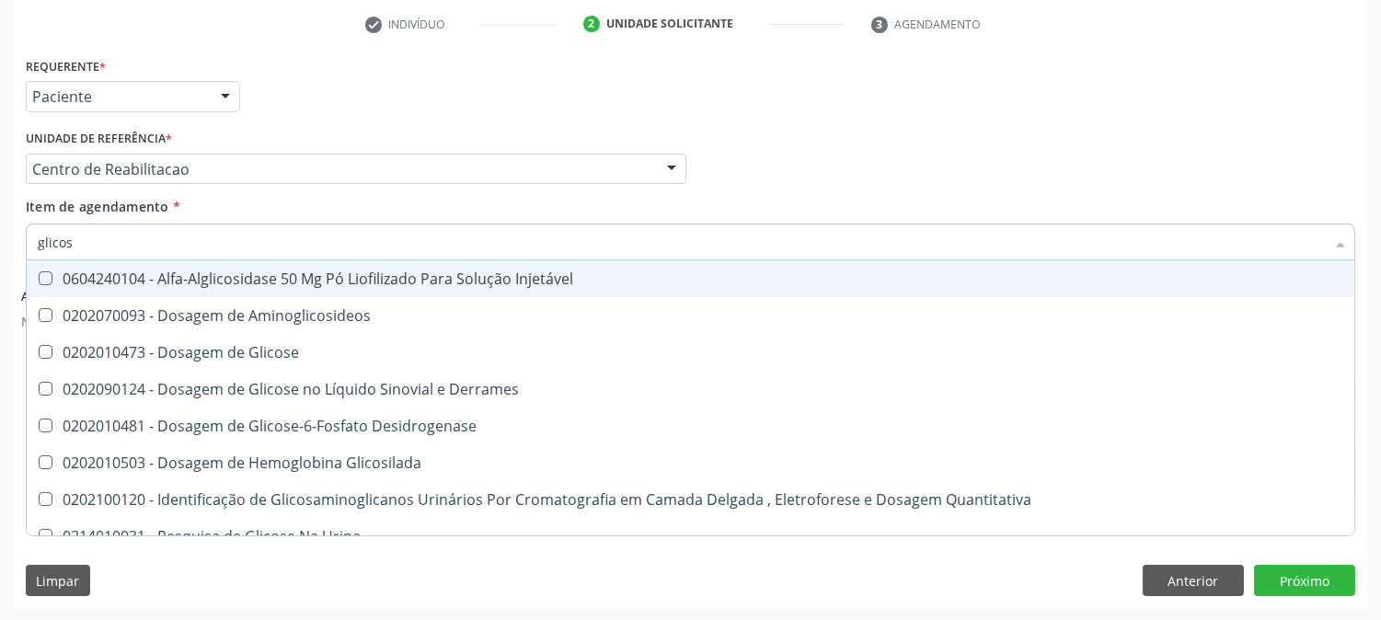
type input "glicose"
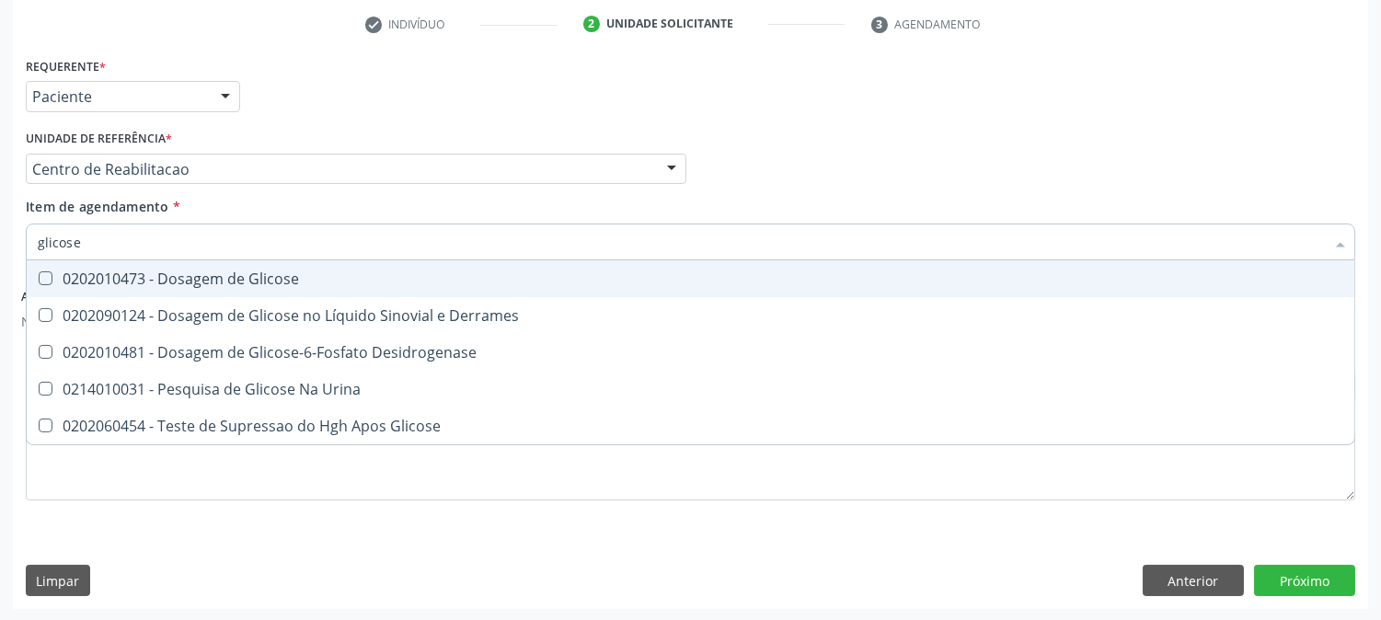
click at [260, 282] on div "0202010473 - Dosagem de Glicose" at bounding box center [690, 278] width 1305 height 15
checkbox Glicose "true"
click at [230, 256] on input "glicose" at bounding box center [681, 242] width 1287 height 37
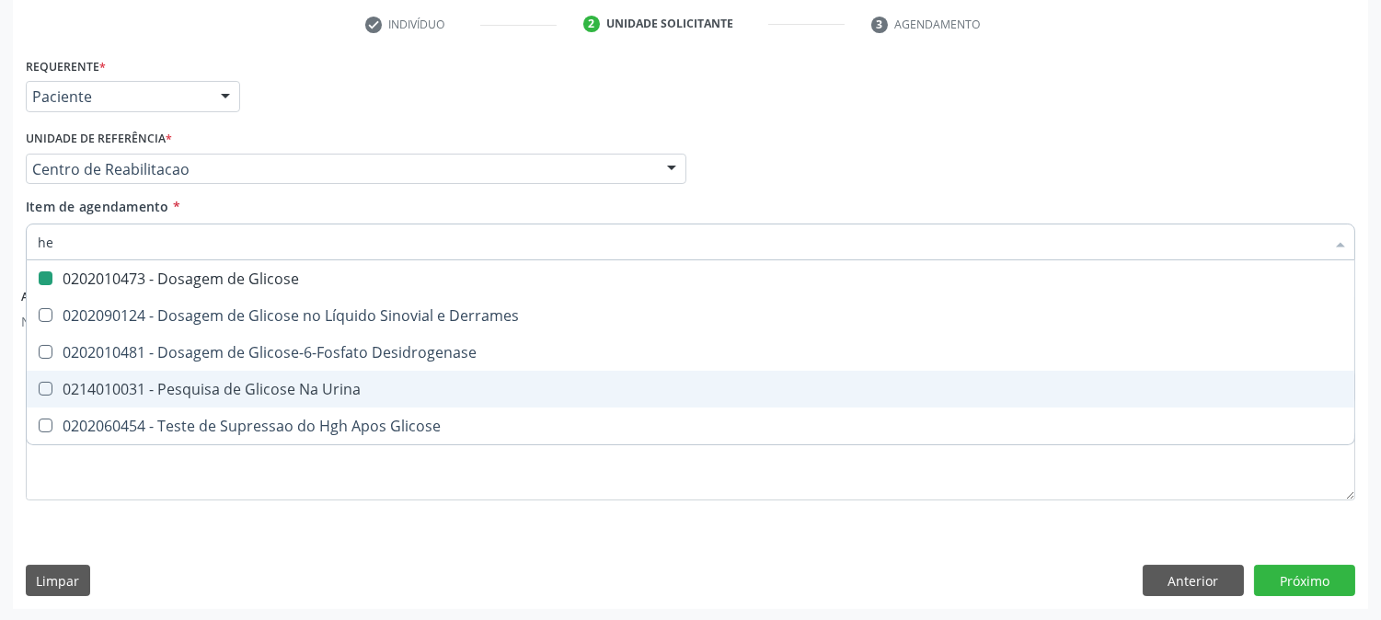
type input "hem"
checkbox Glicose "false"
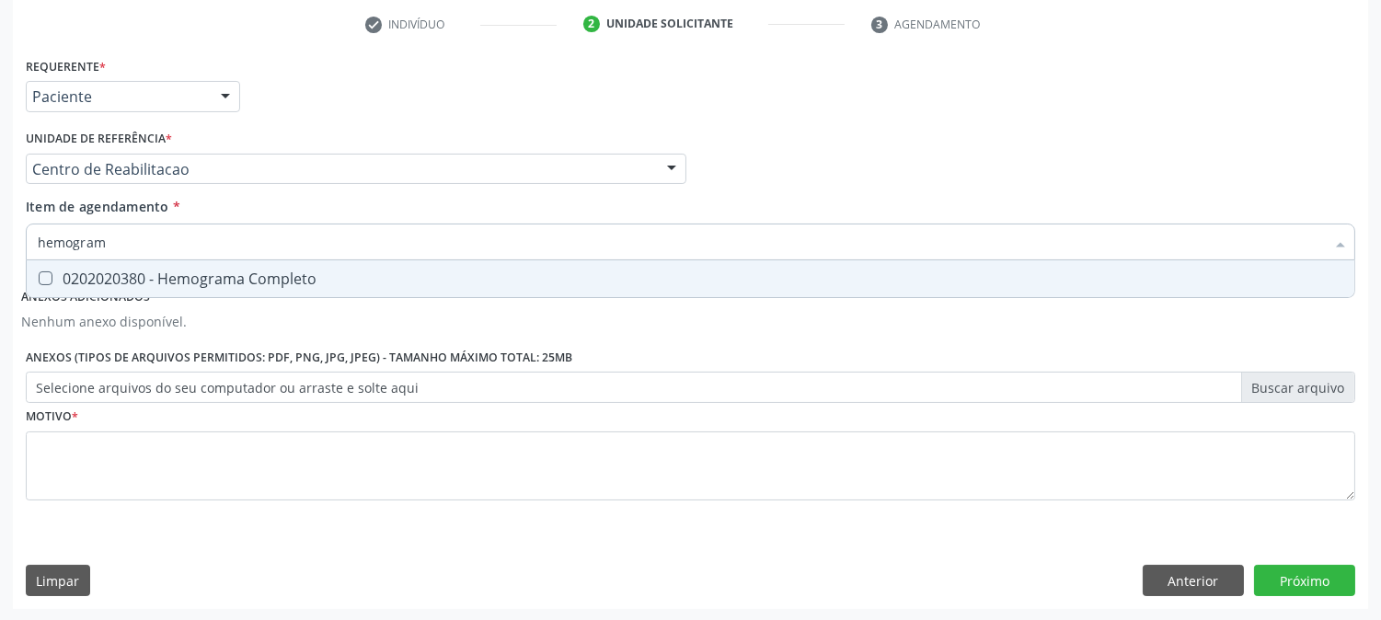
type input "hemograma"
drag, startPoint x: 347, startPoint y: 271, endPoint x: 318, endPoint y: 261, distance: 30.3
click at [344, 271] on div "0202020380 - Hemograma Completo" at bounding box center [690, 278] width 1305 height 15
checkbox Completo "true"
click at [218, 232] on input "hemograma" at bounding box center [681, 242] width 1287 height 37
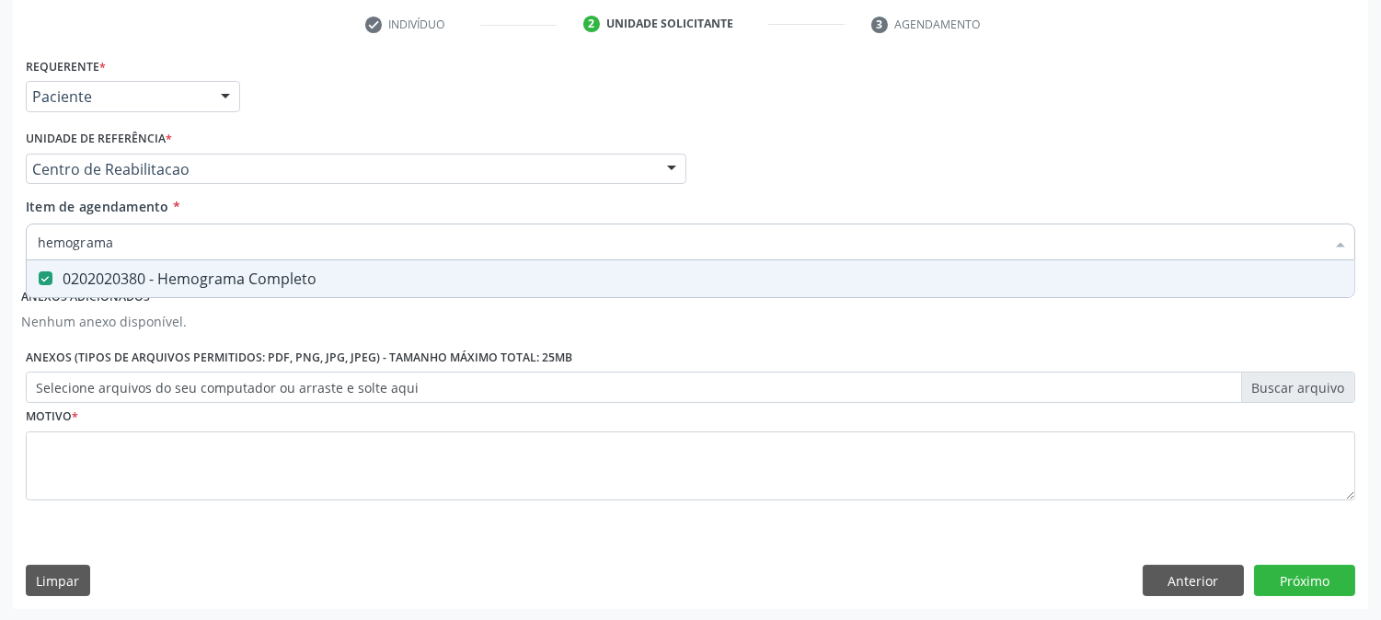
click at [218, 232] on input "hemograma" at bounding box center [681, 242] width 1287 height 37
type input "to"
checkbox Completo "false"
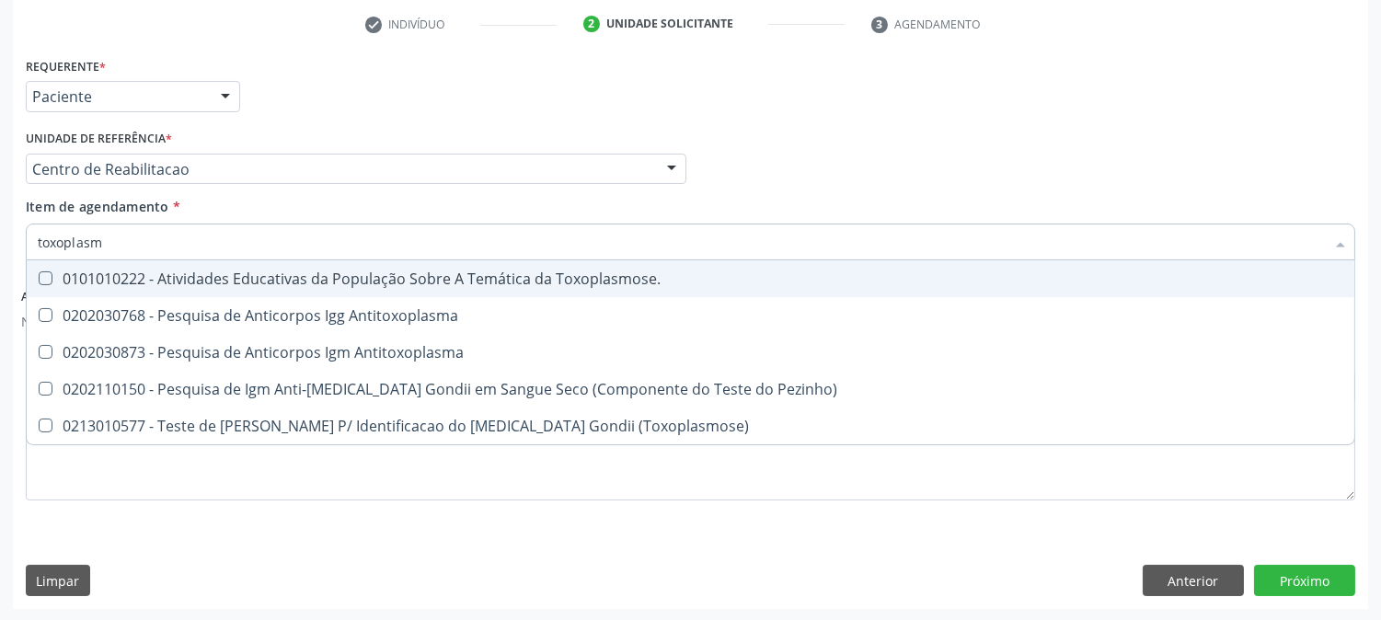
type input "[MEDICAL_DATA]"
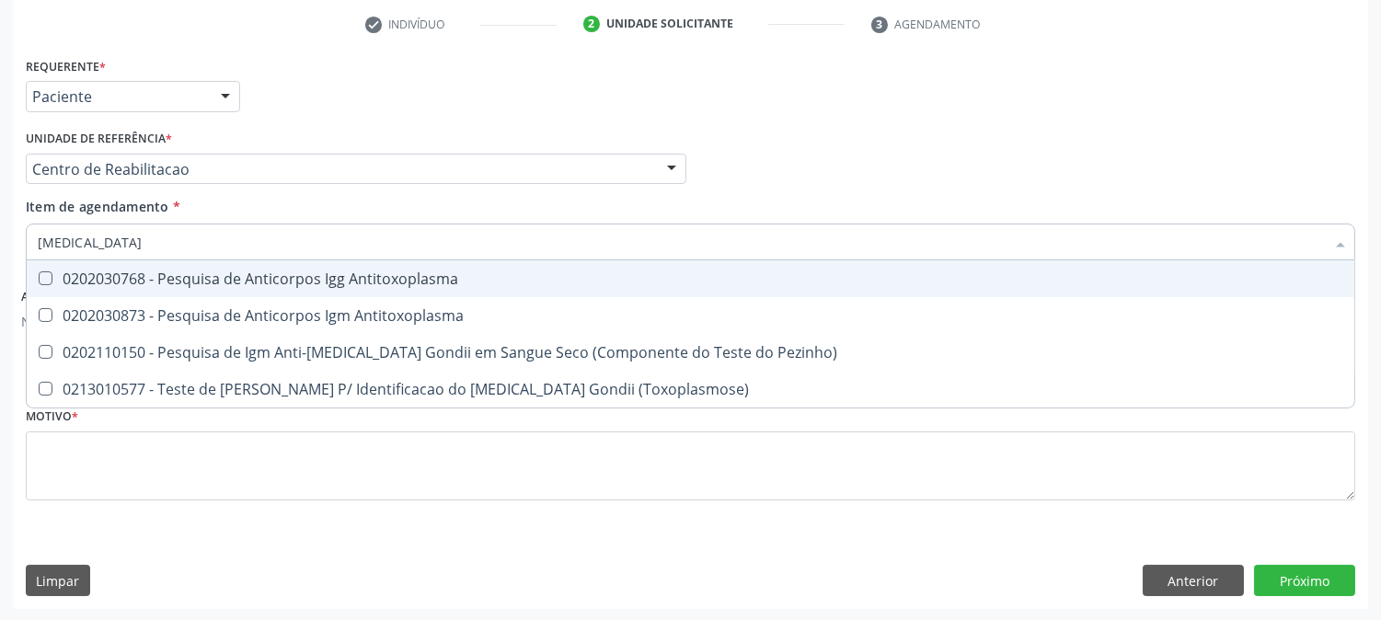
click at [341, 260] on span "0202030768 - Pesquisa de Anticorpos Igg Antitoxoplasma" at bounding box center [691, 278] width 1328 height 37
checkbox Antitoxoplasma "true"
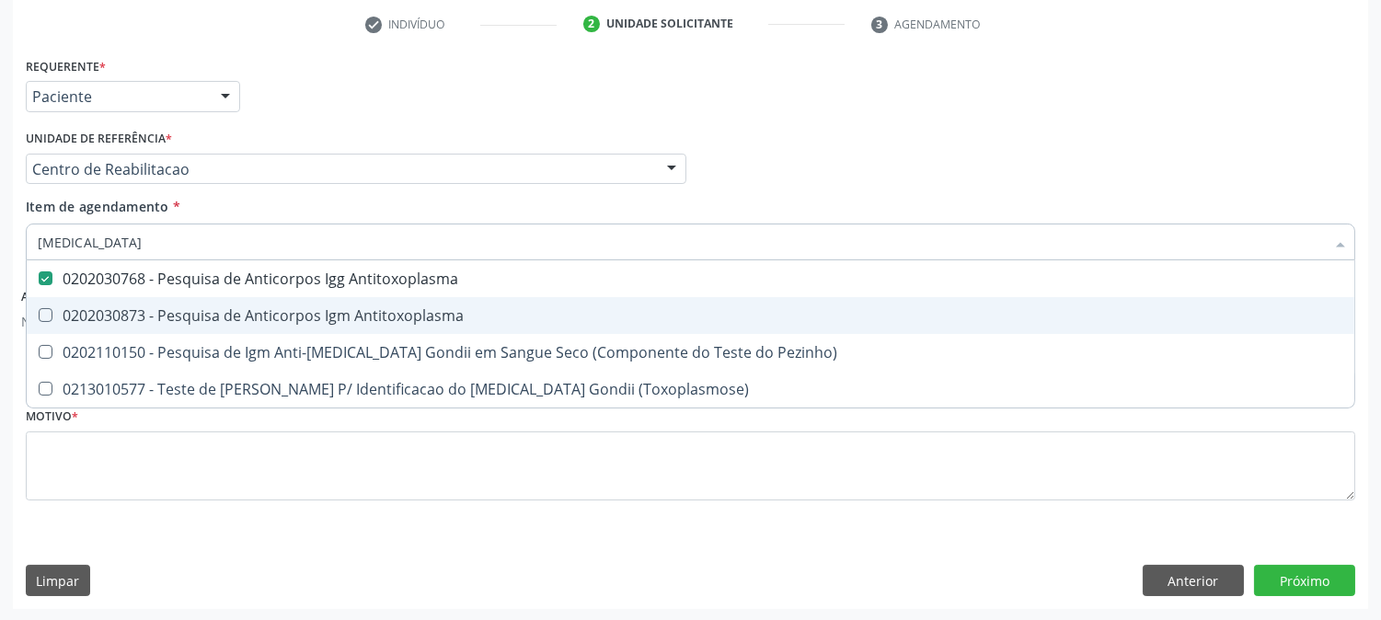
click at [295, 319] on div "0202030873 - Pesquisa de Anticorpos Igm Antitoxoplasma" at bounding box center [690, 315] width 1305 height 15
checkbox Antitoxoplasma "true"
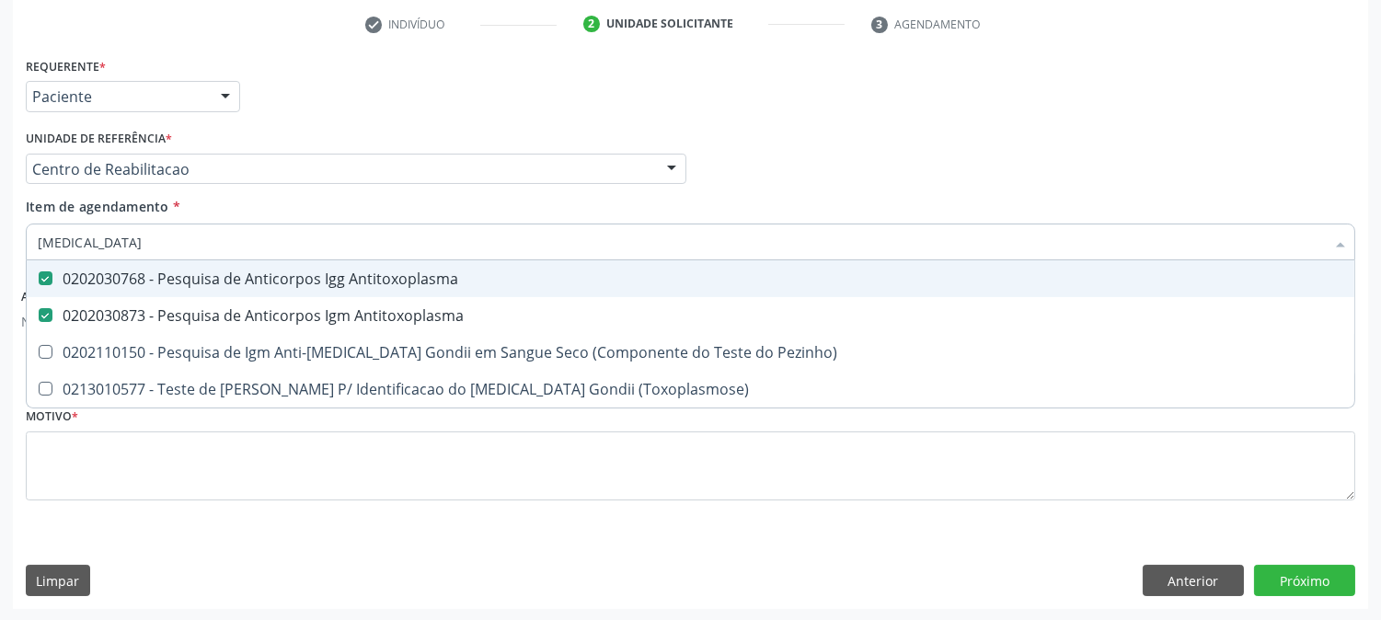
click at [136, 251] on input "[MEDICAL_DATA]" at bounding box center [681, 242] width 1287 height 37
checkbox Antitoxoplasma "false"
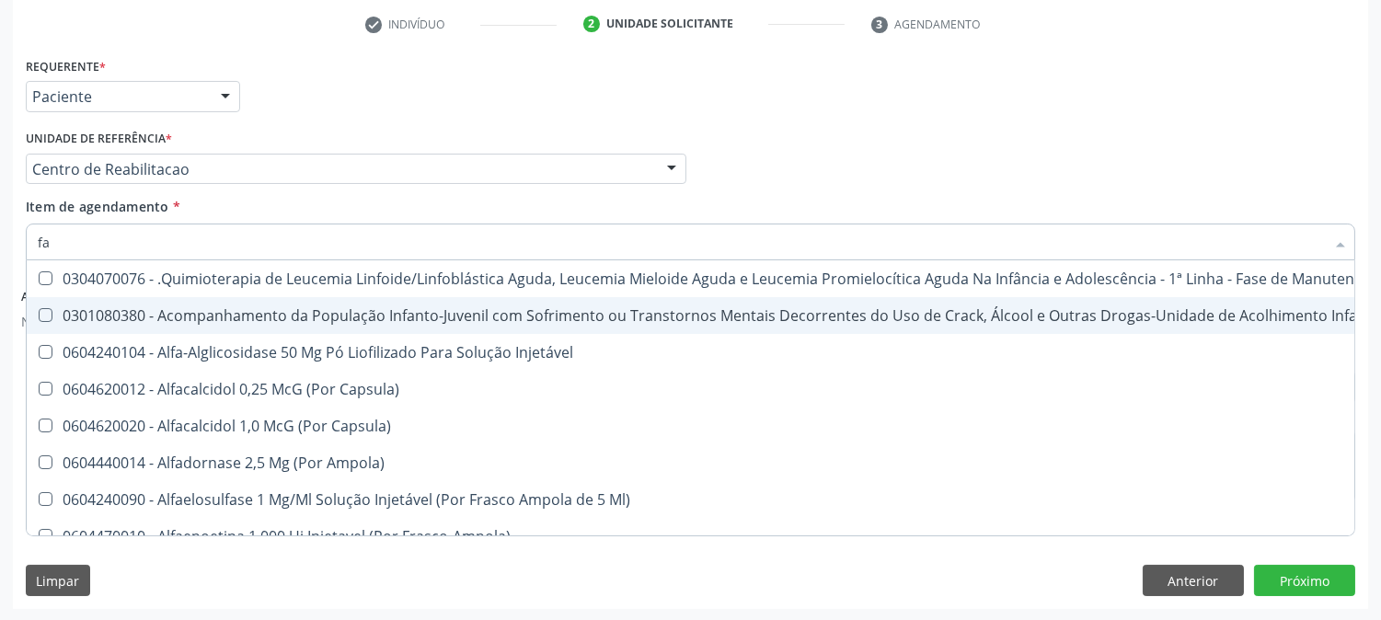
type input "fat"
checkbox Medicamentos "true"
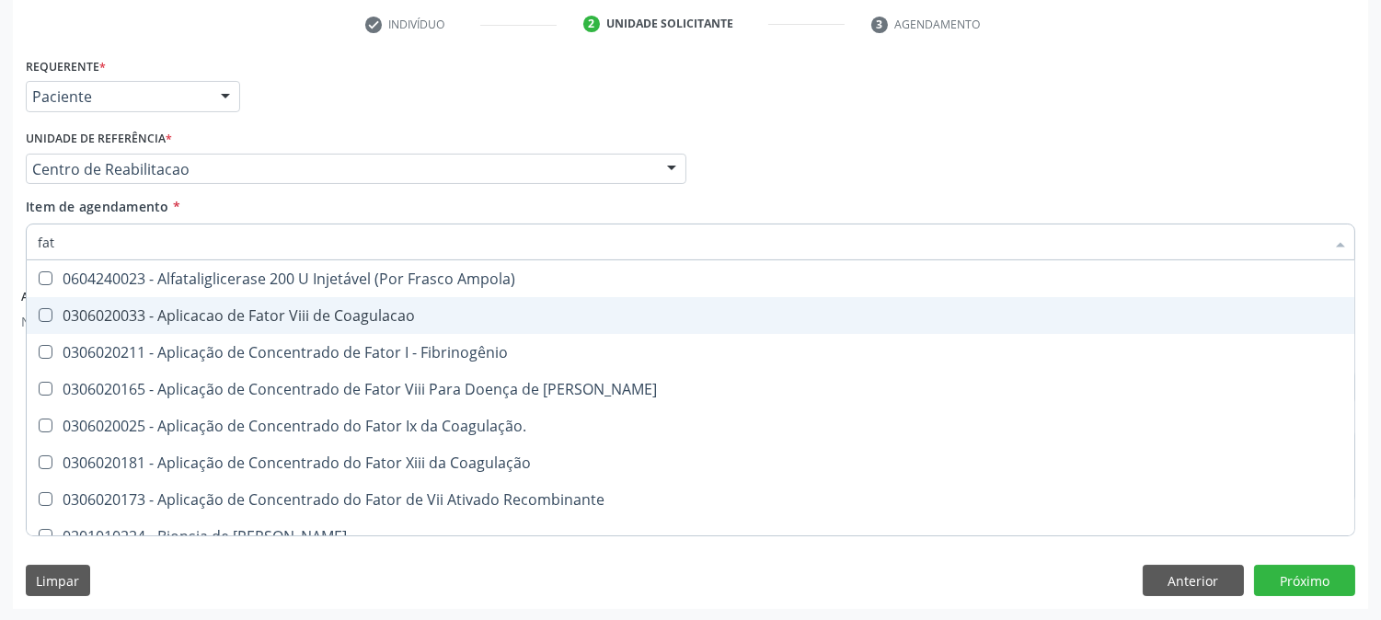
type input "fato"
checkbox Desidrogenase "true"
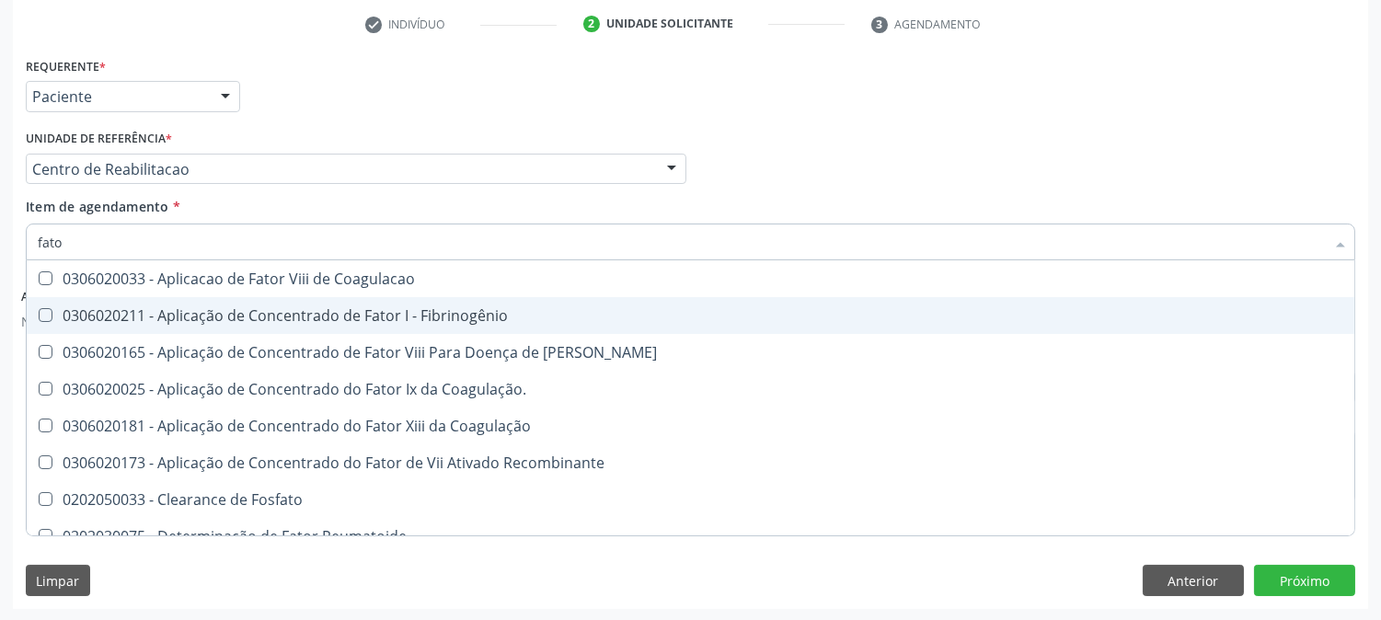
type input "fator"
checkbox Sulfatos "true"
type input "fator r"
checkbox Willebrand "true"
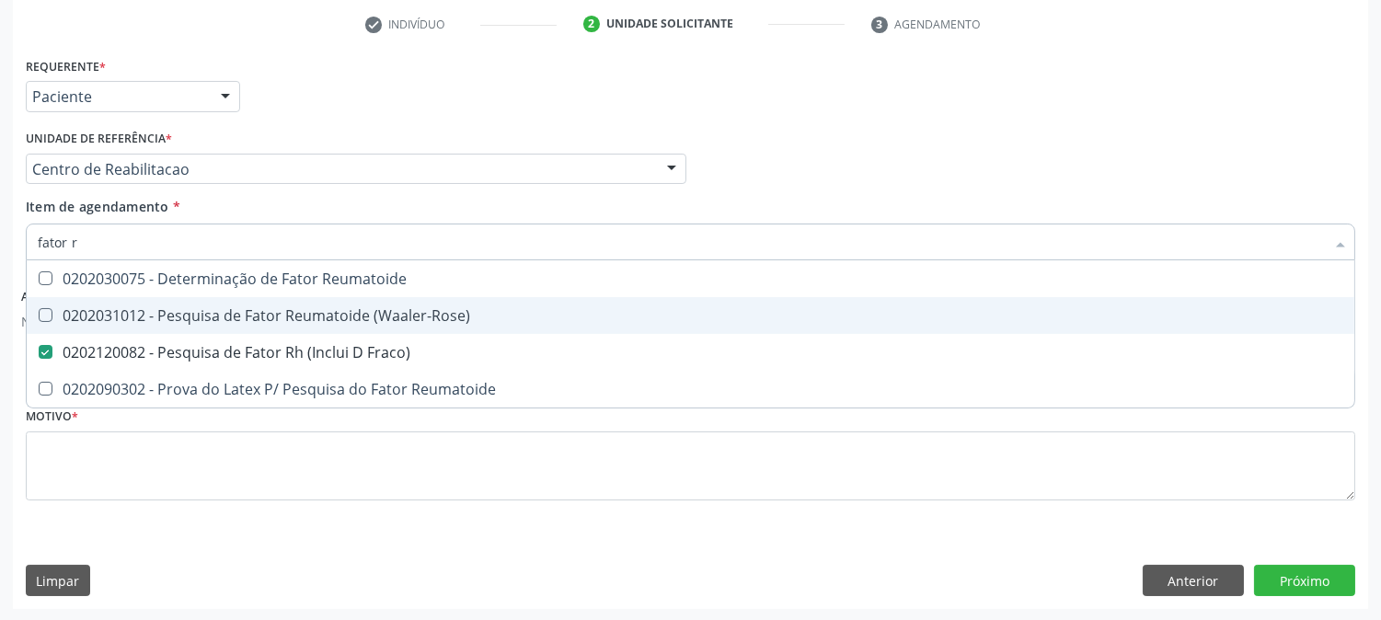
type input "fator rh"
checkbox Reumatoide "true"
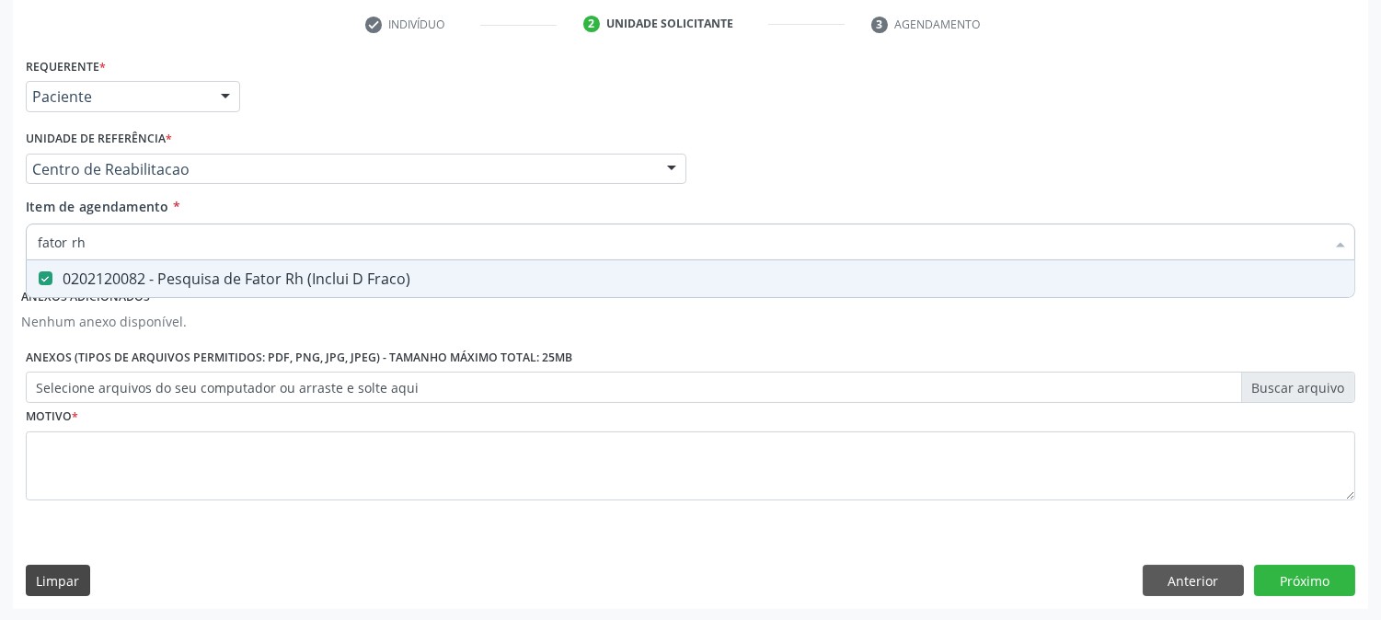
type input "fator r"
checkbox Fraco\) "false"
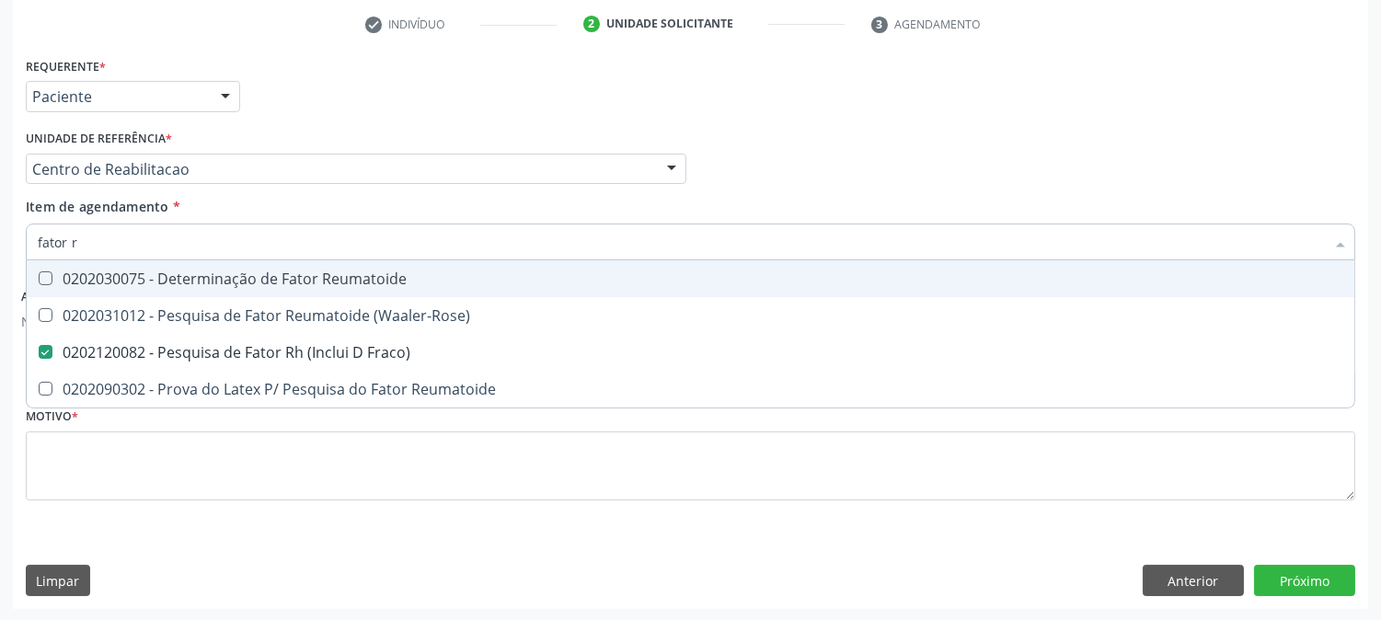
type input "fator"
checkbox Fraco\) "false"
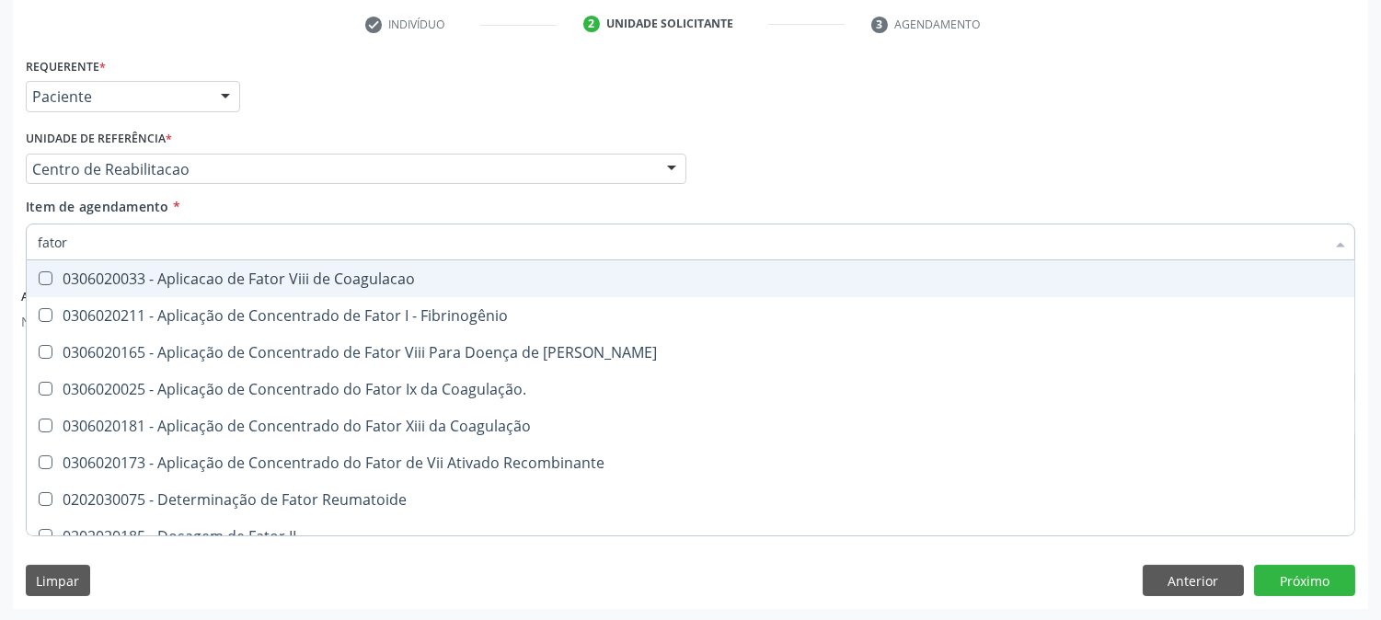
type input "fato"
checkbox Fraco\) "false"
type input "fat"
checkbox Fraco\) "false"
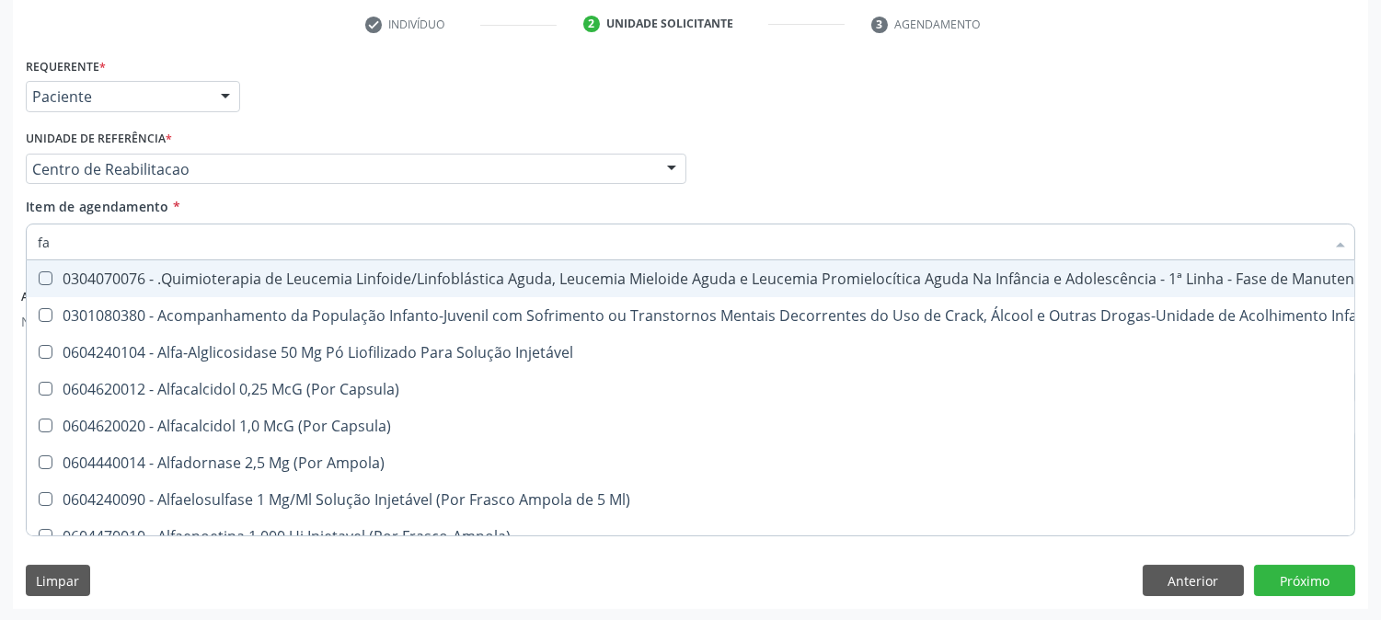
type input "f"
checkbox Cefalico "false"
checkbox Farmacêuticos "true"
checkbox Fraco\) "false"
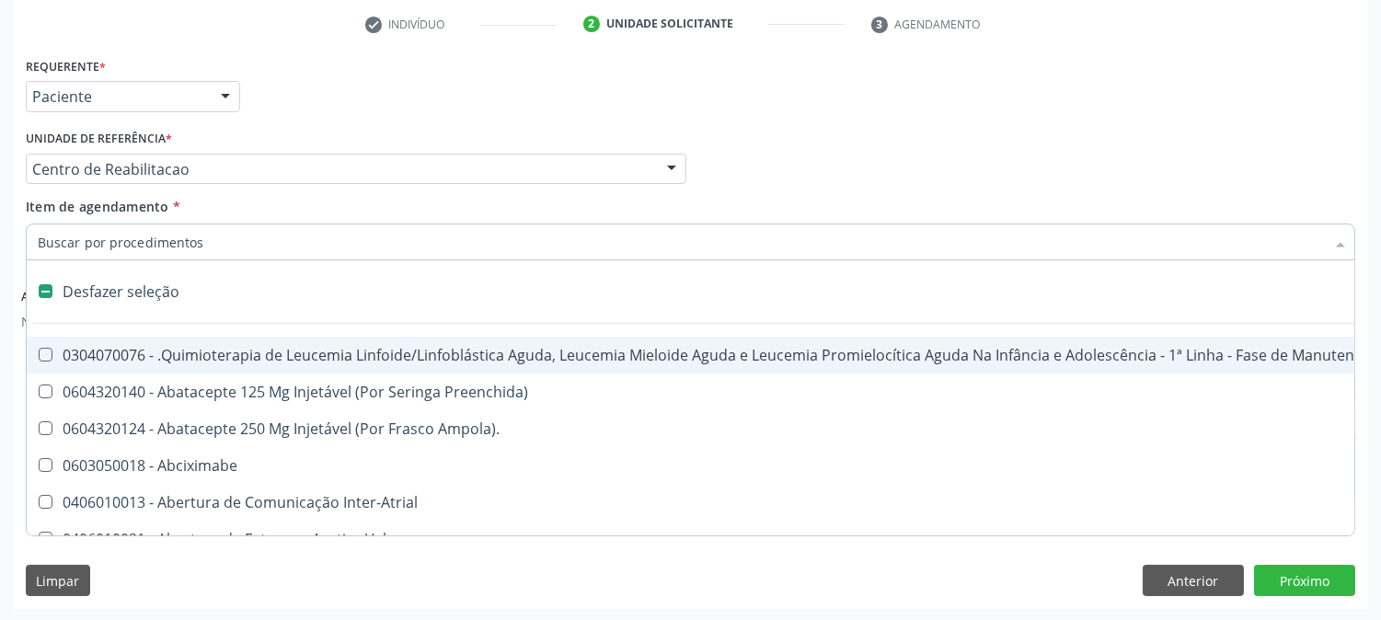
type input "t"
checkbox Reto "true"
checkbox Urina "false"
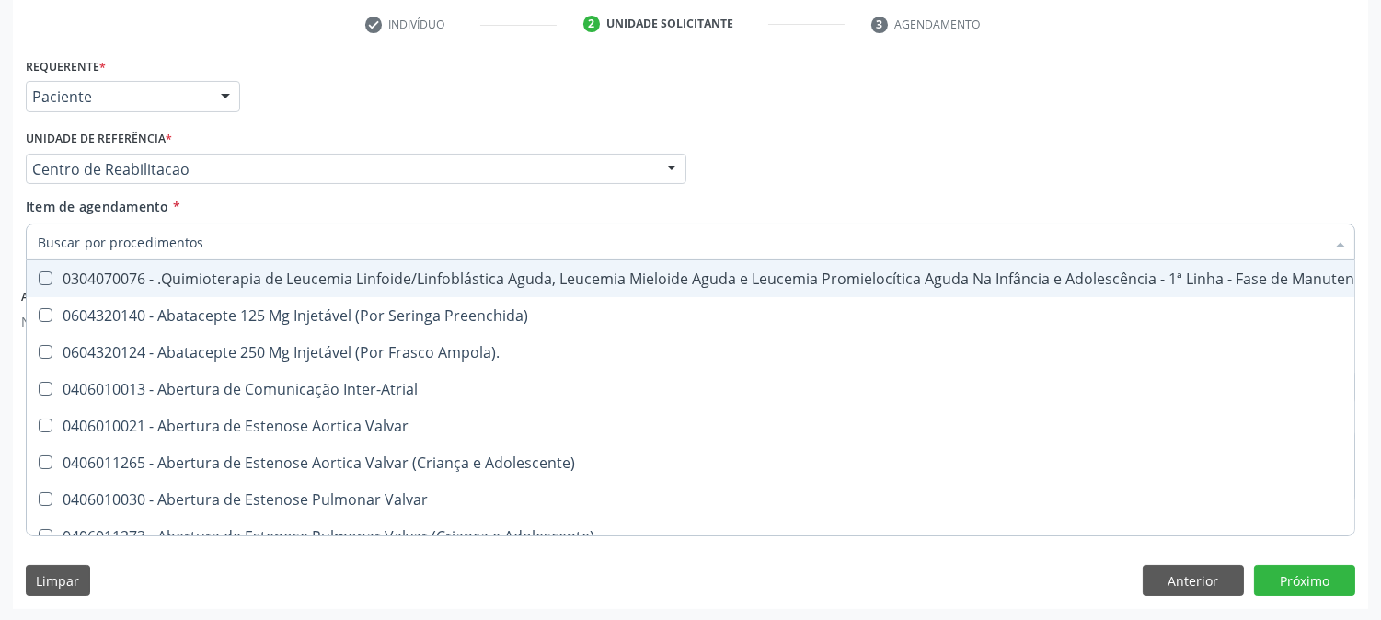
checkbox Urina "false"
checkbox Central "true"
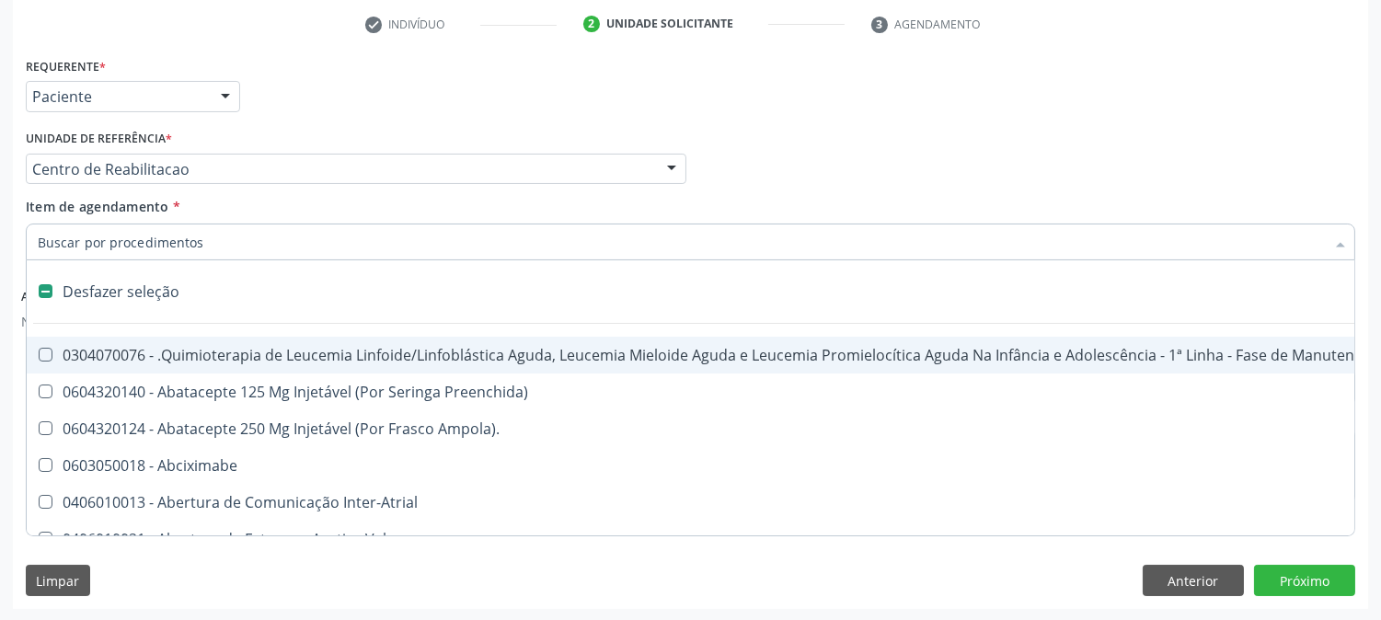
type input "("
checkbox Urina "false"
checkbox Aspiração "true"
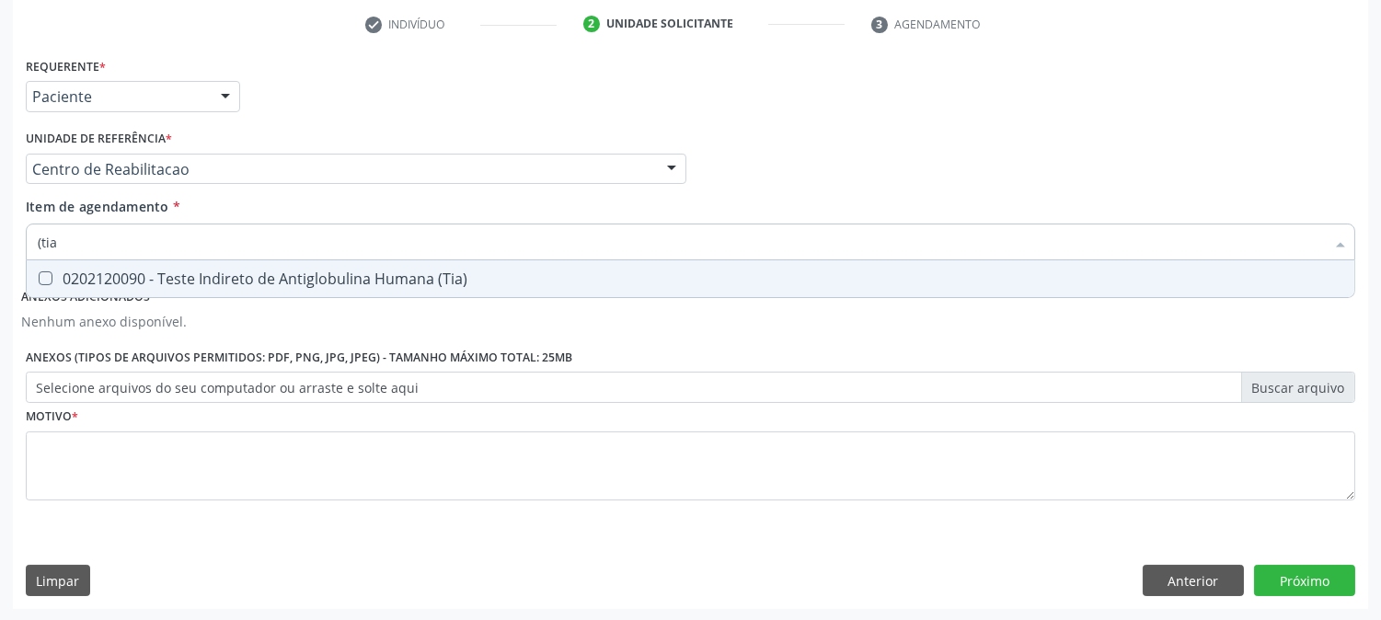
type input "(tia)"
drag, startPoint x: 416, startPoint y: 274, endPoint x: 406, endPoint y: 270, distance: 11.1
click at [415, 273] on div "0202120090 - Teste Indireto de Antiglobulina Humana (Tia)" at bounding box center [690, 278] width 1305 height 15
checkbox \(Tia\) "true"
click at [231, 244] on input "(tia)" at bounding box center [681, 242] width 1287 height 37
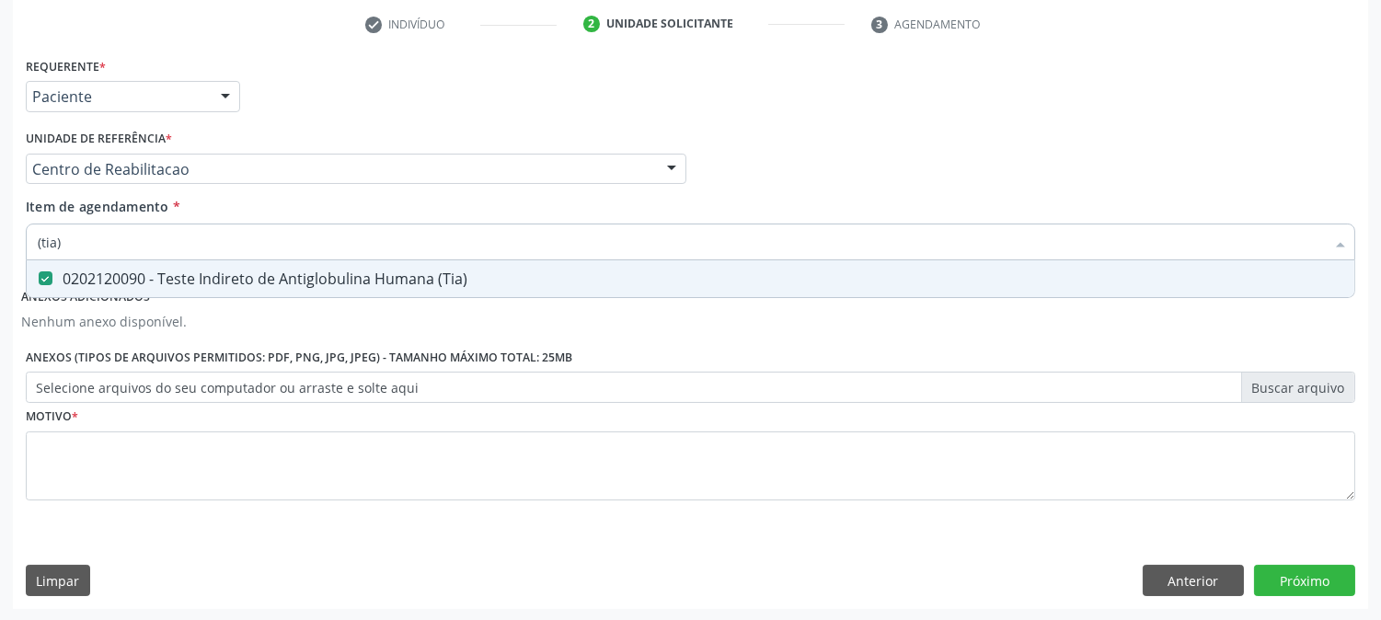
click at [231, 244] on input "(tia)" at bounding box center [681, 242] width 1287 height 37
drag, startPoint x: 231, startPoint y: 244, endPoint x: 209, endPoint y: 259, distance: 27.1
click at [222, 249] on input "(tia)" at bounding box center [681, 242] width 1287 height 37
checkbox \(Tia\) "false"
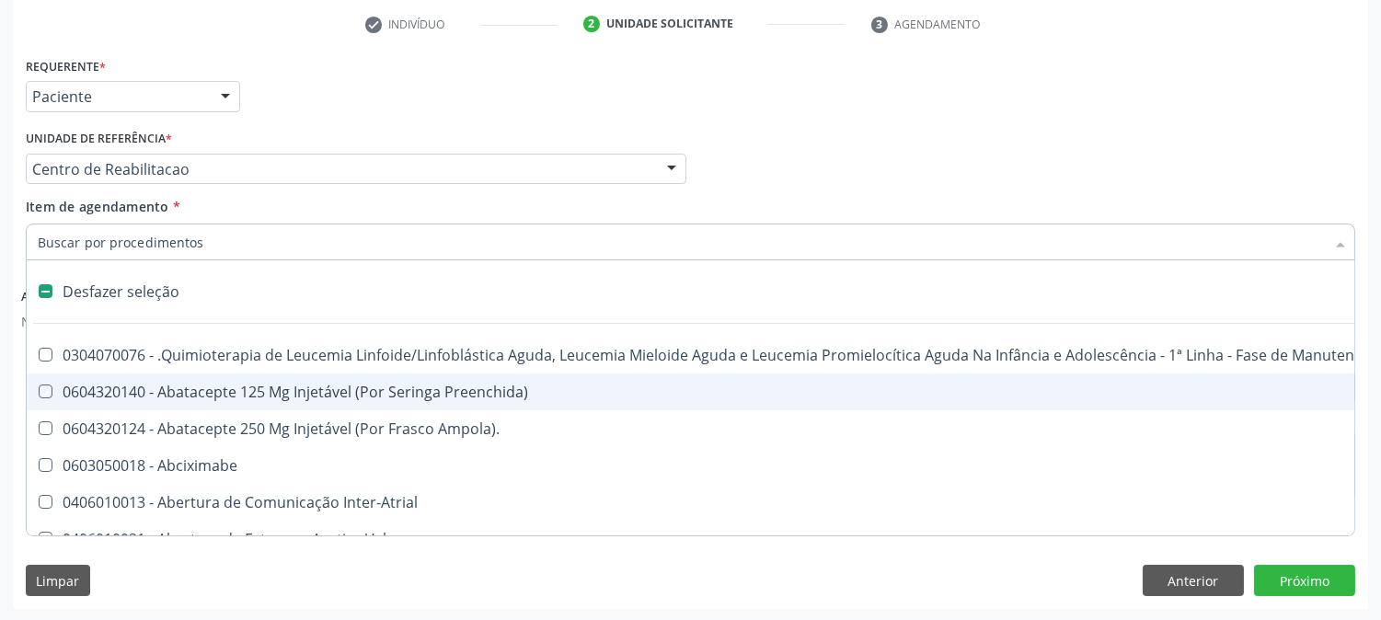
drag, startPoint x: 868, startPoint y: 144, endPoint x: 862, endPoint y: 51, distance: 93.1
click at [868, 143] on div "Profissional Solicitante Por favor, selecione a Unidade de Atendimento primeiro…" at bounding box center [690, 161] width 1339 height 72
checkbox Preenchida\) "true"
checkbox Ampola\)\ "true"
checkbox Abciximabe "true"
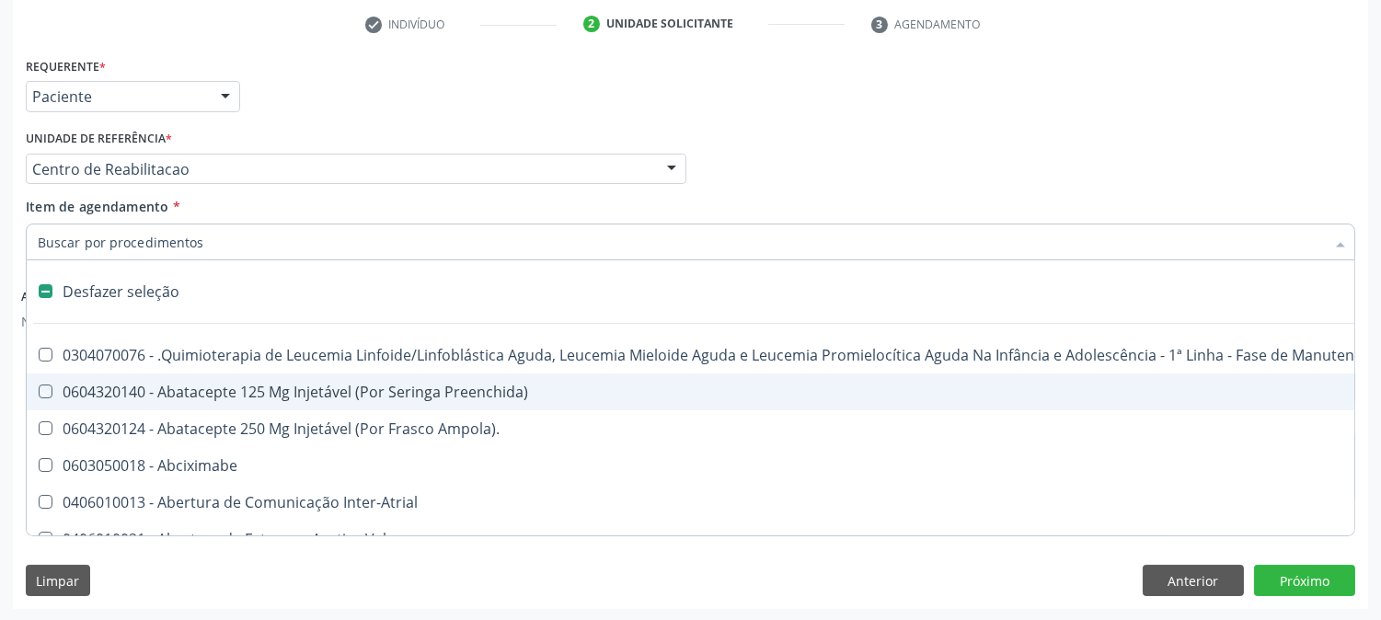
checkbox Inter-Atrial "true"
checkbox Valvar "true"
checkbox Adolescente\) "true"
checkbox Valvar "true"
checkbox Adolescente\) "true"
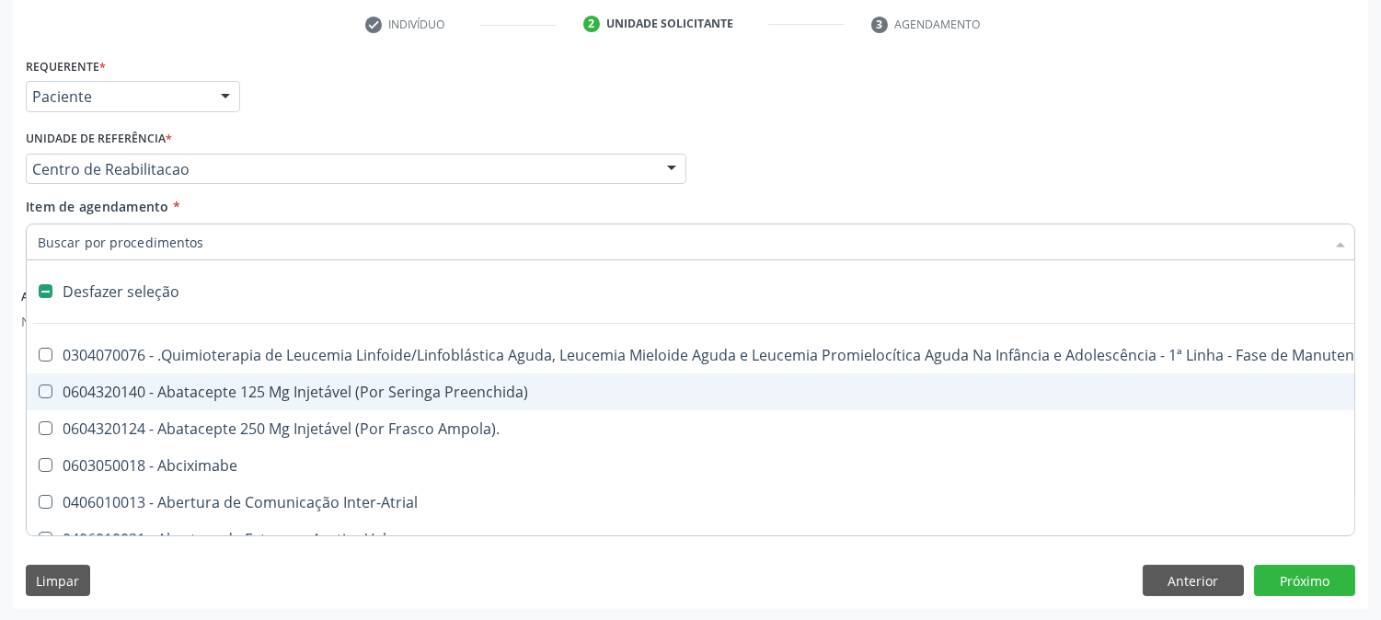
checkbox Urina "false"
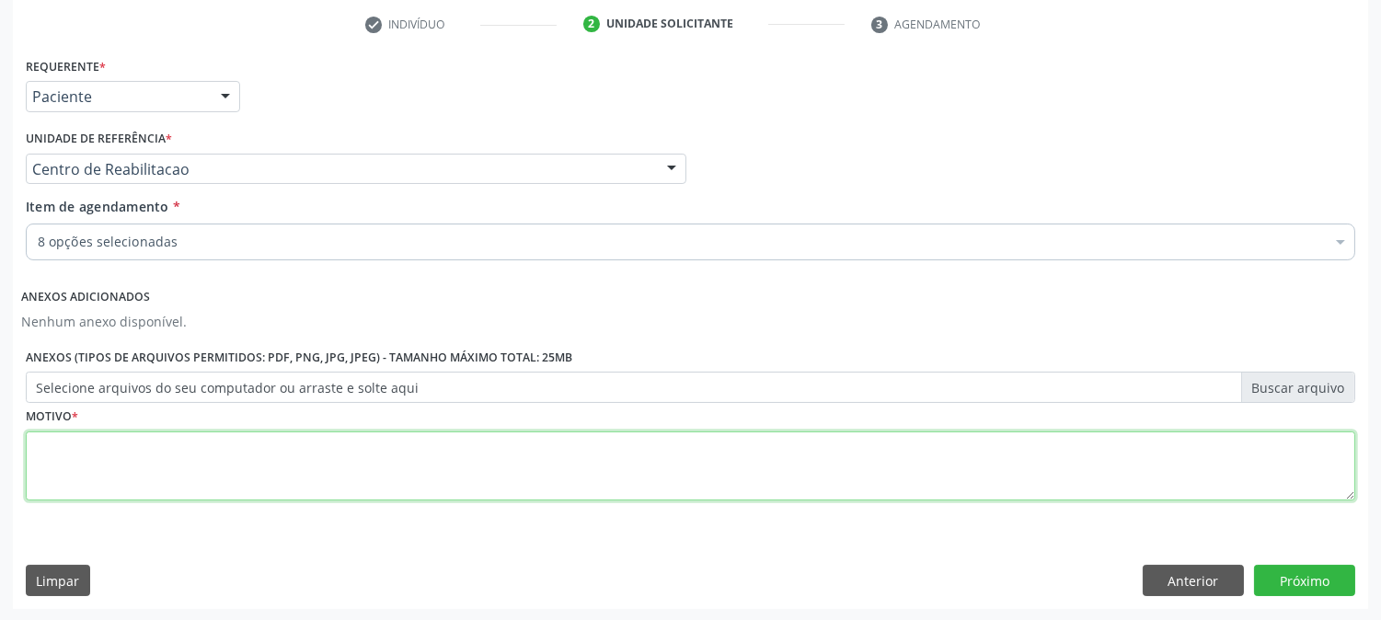
click at [122, 454] on textarea at bounding box center [690, 466] width 1329 height 70
type textarea "a"
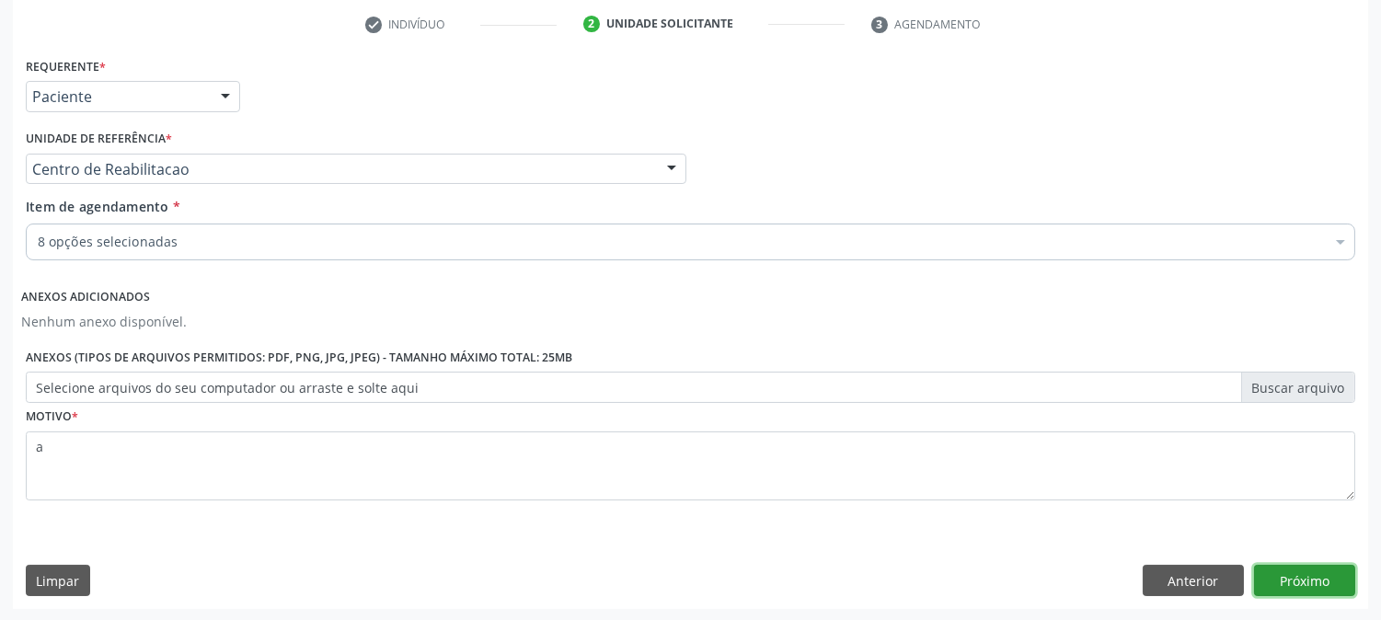
click at [1299, 584] on button "Próximo" at bounding box center [1304, 580] width 101 height 31
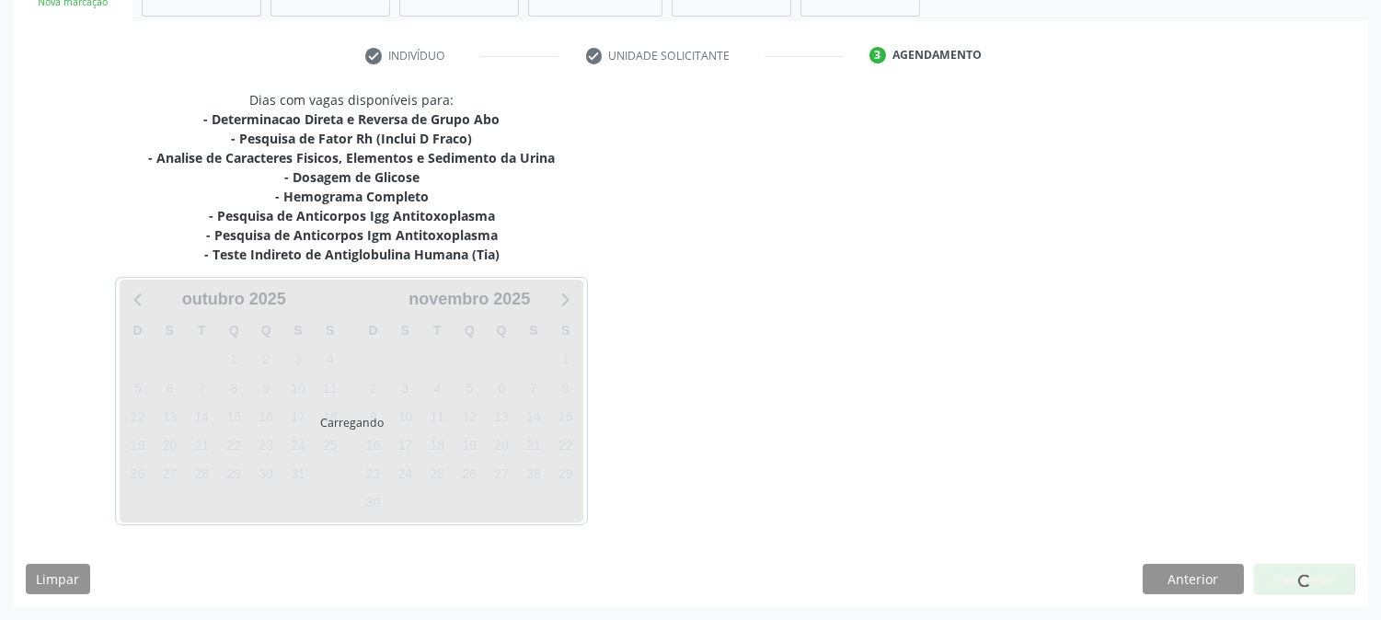
scroll to position [315, 0]
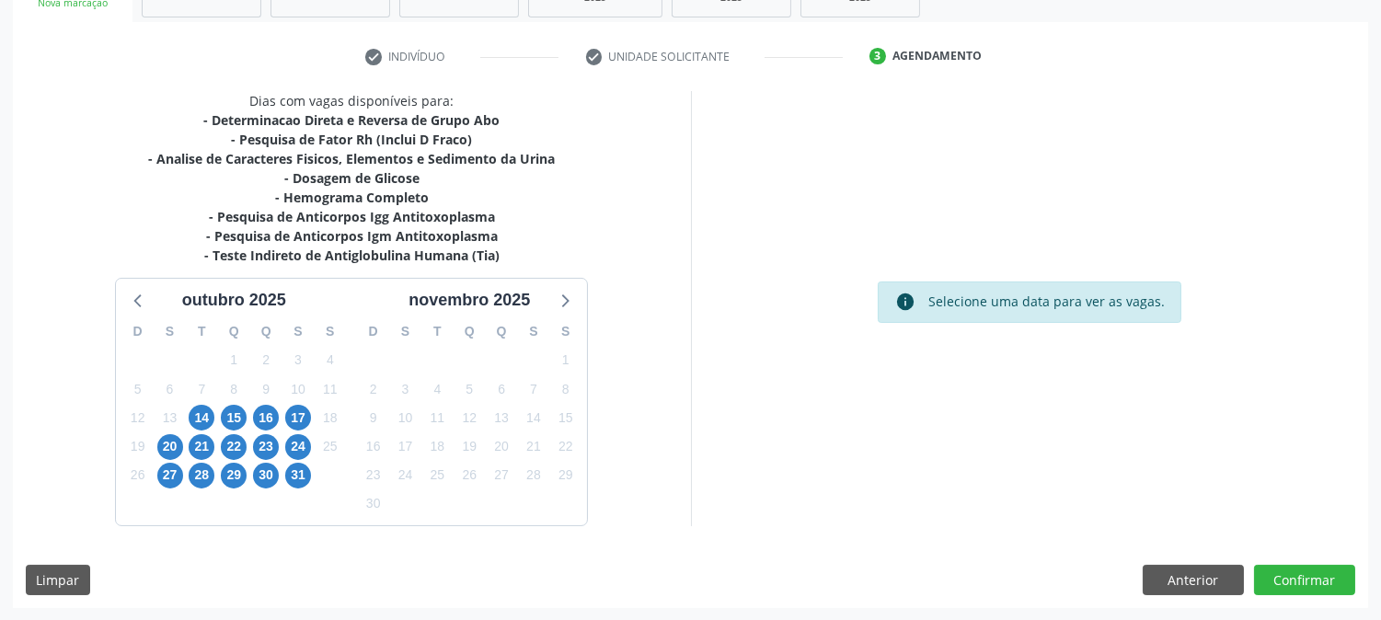
click at [190, 464] on div "28" at bounding box center [202, 475] width 26 height 29
click at [194, 470] on span "28" at bounding box center [202, 476] width 26 height 26
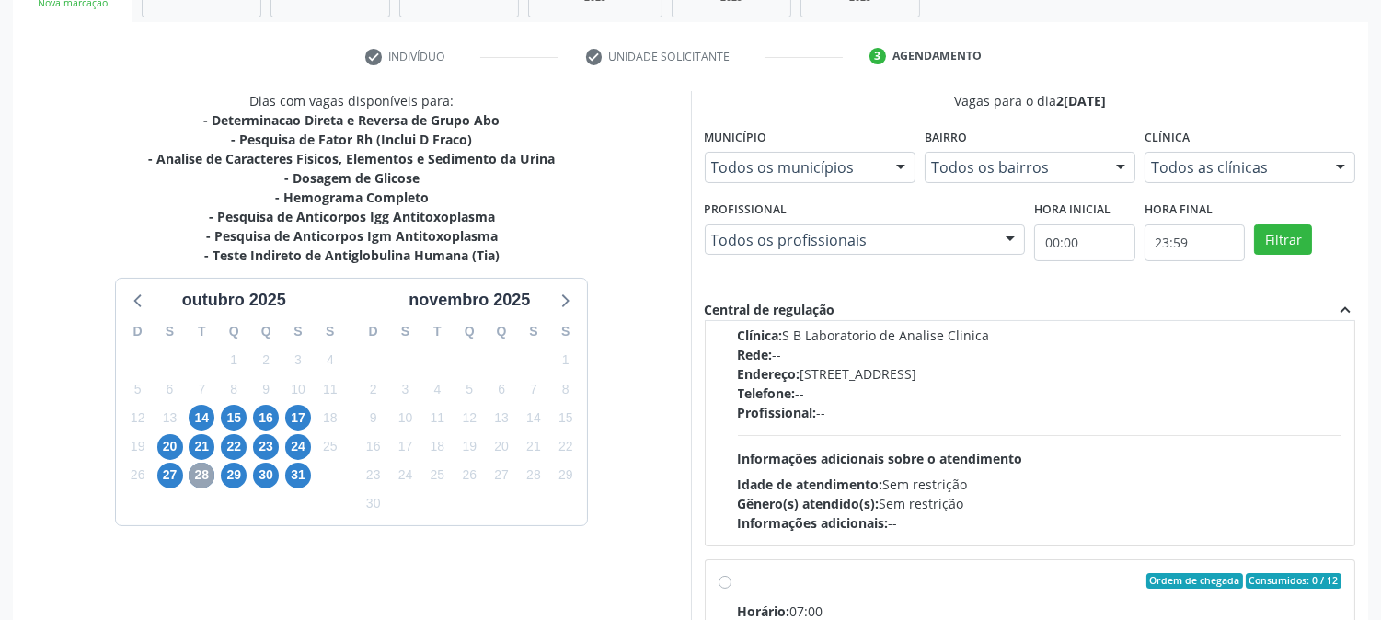
scroll to position [0, 0]
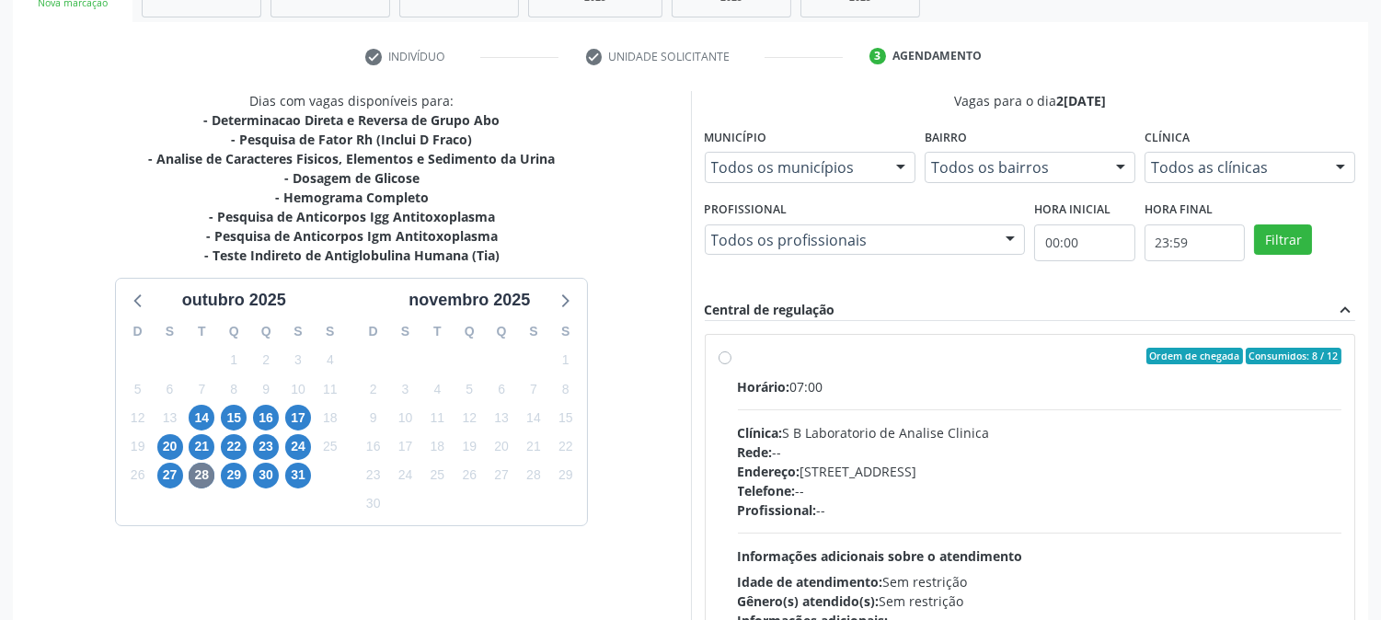
click at [870, 411] on div "Horário: 07:00 Clínica: S B Laboratorio de Analise Clinica Rede: -- Endereço: […" at bounding box center [1040, 503] width 604 height 253
click at [731, 364] on input "Ordem de chegada Consumidos: 8 / 12 Horário: 07:00 Clínica: S B Laboratorio de …" at bounding box center [724, 356] width 13 height 17
radio input "true"
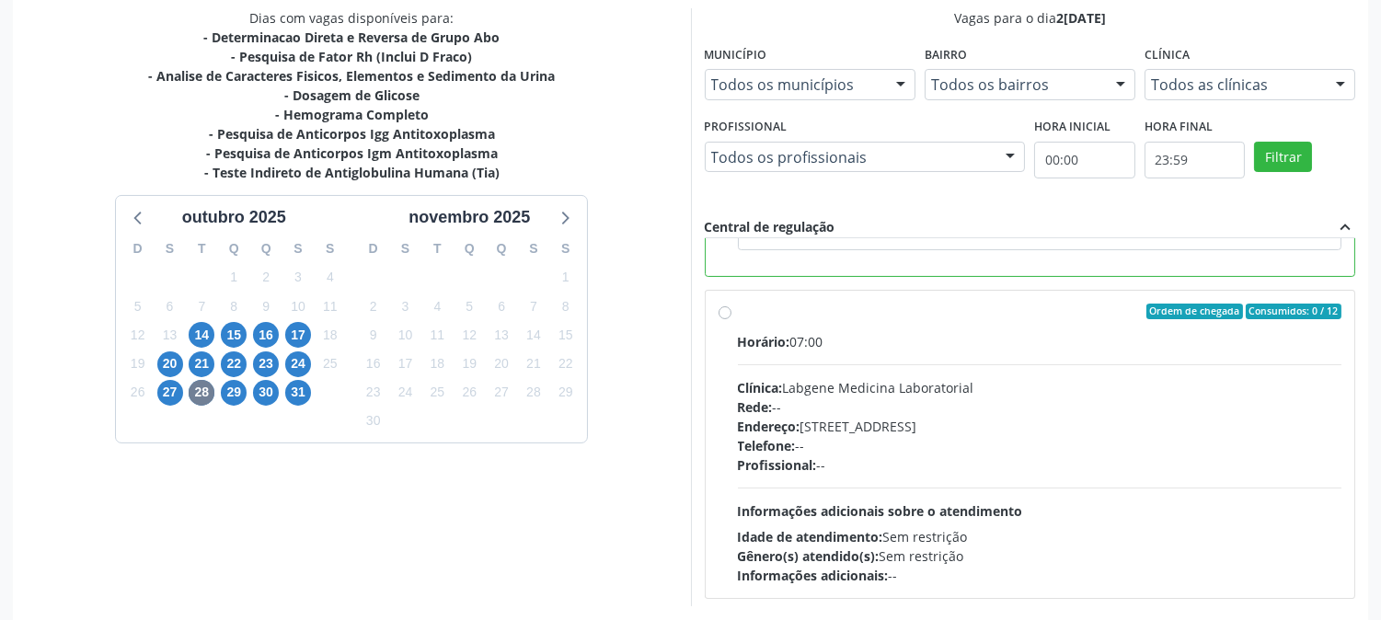
scroll to position [478, 0]
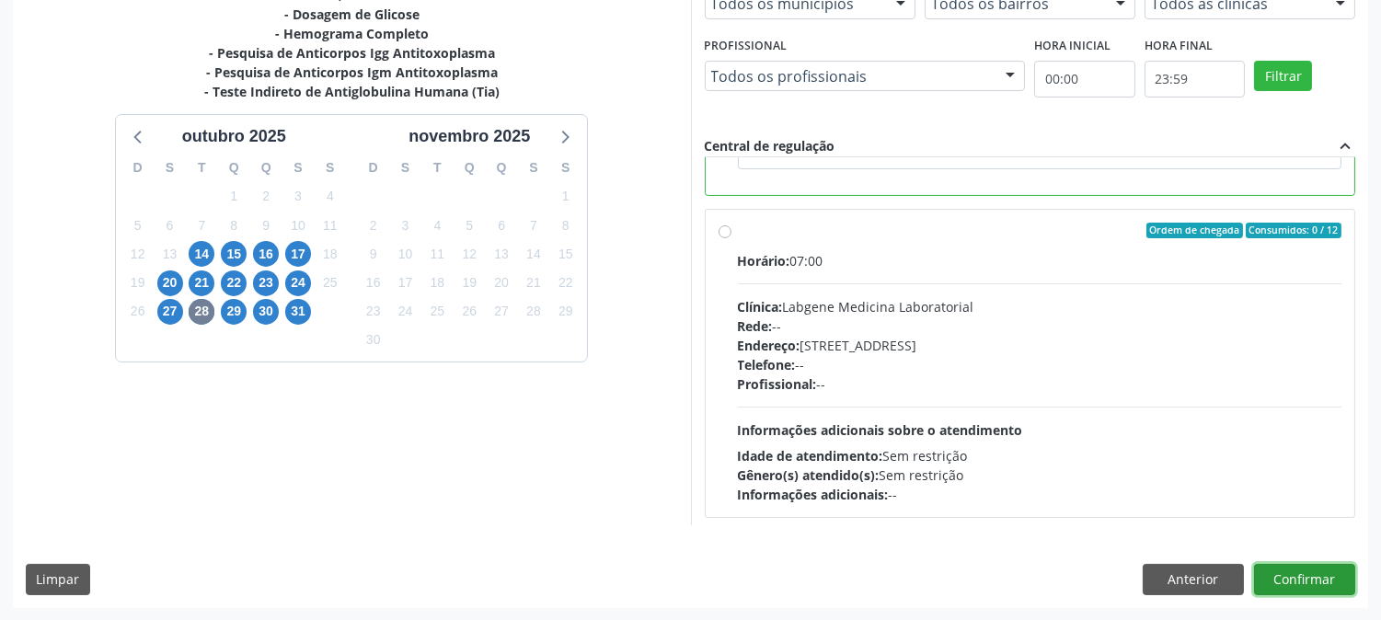
click at [1261, 587] on button "Confirmar" at bounding box center [1304, 579] width 101 height 31
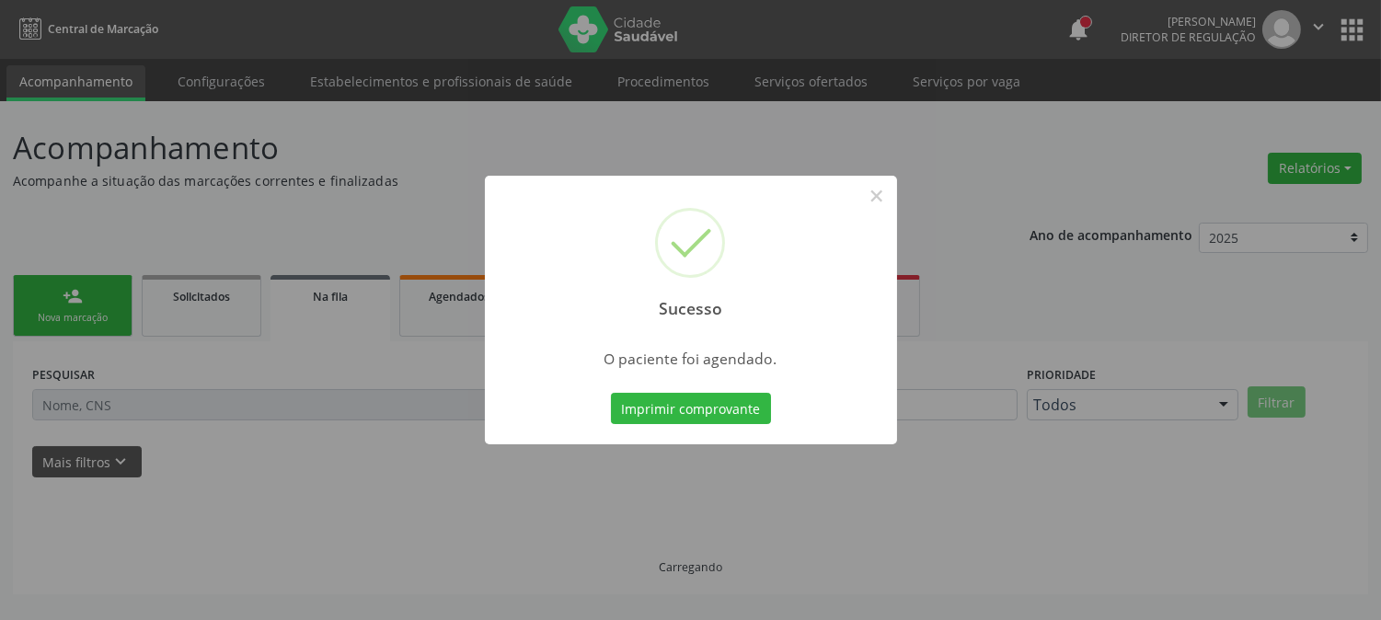
scroll to position [0, 0]
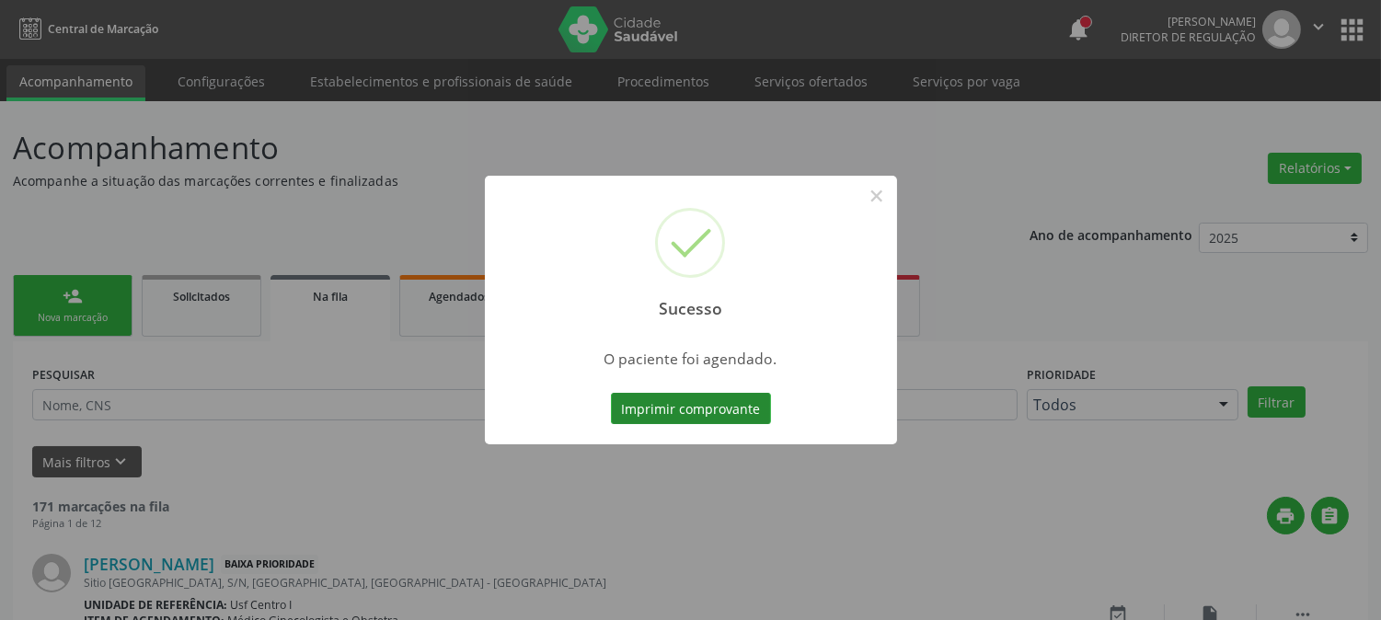
click at [714, 411] on button "Imprimir comprovante" at bounding box center [691, 408] width 160 height 31
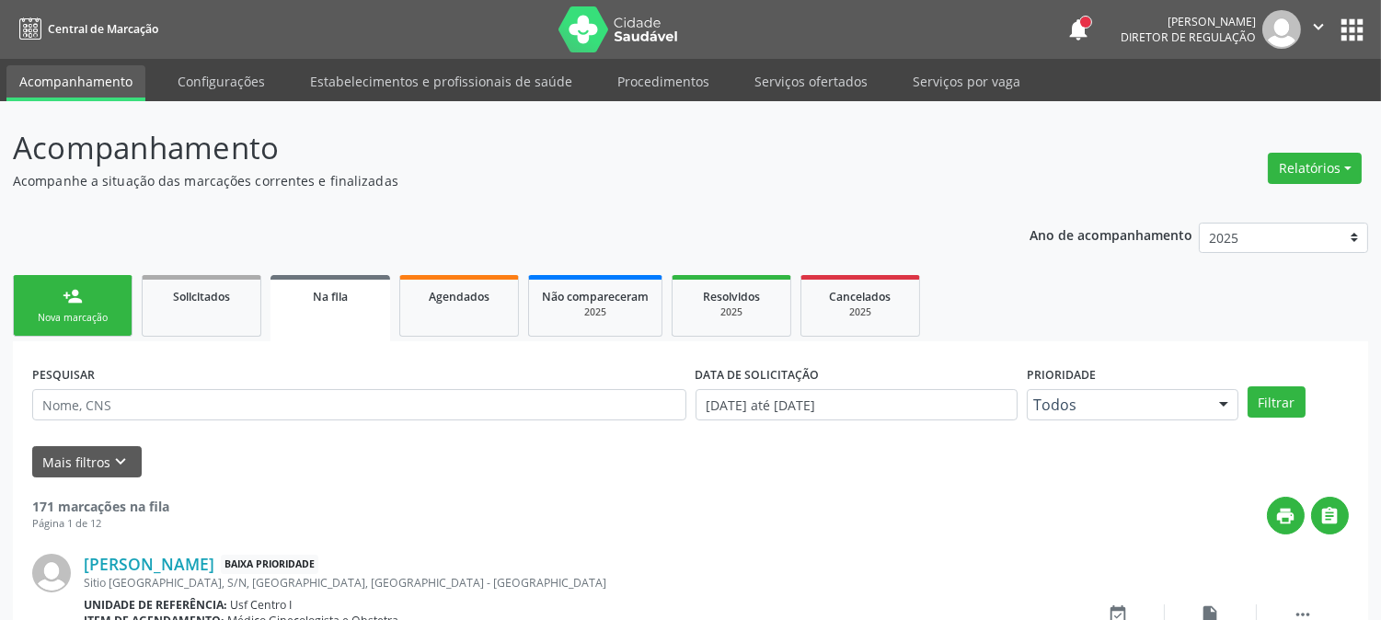
click at [67, 331] on link "person_add Nova marcação" at bounding box center [73, 306] width 120 height 62
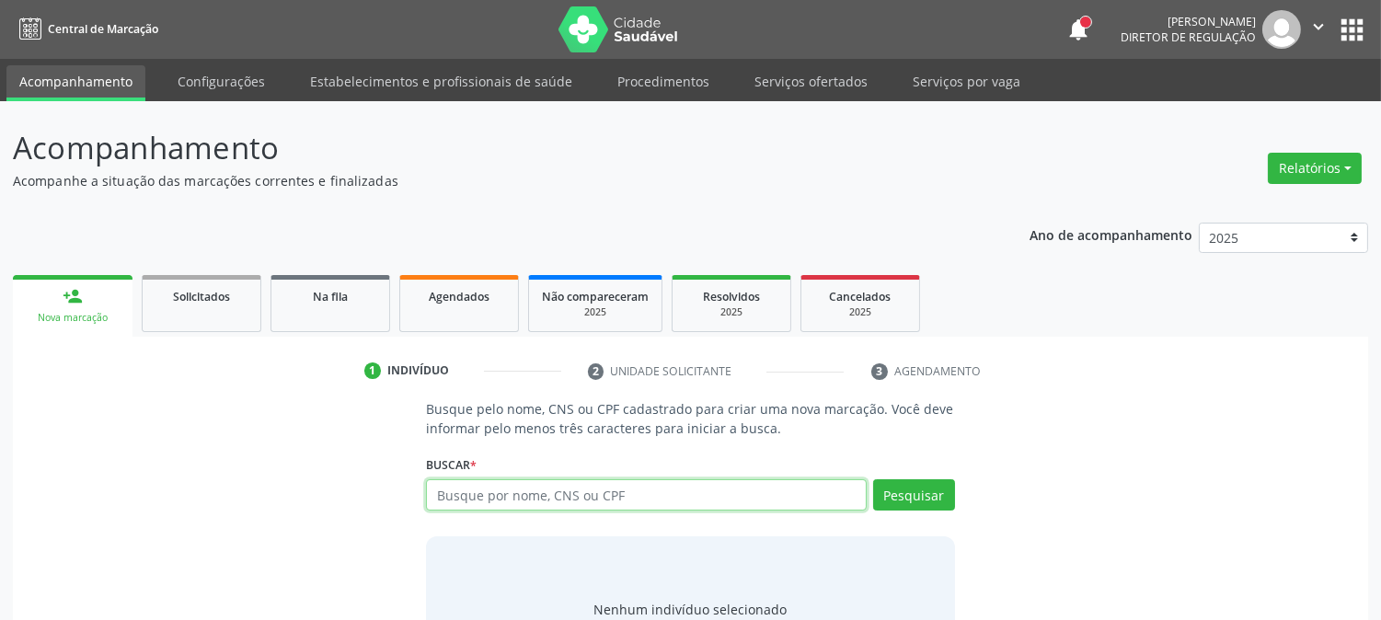
click at [475, 500] on input "text" at bounding box center [646, 494] width 440 height 31
paste input "CNS: 706 0028 9196 5144"
type input "CNS: 706 0028 9196 5144"
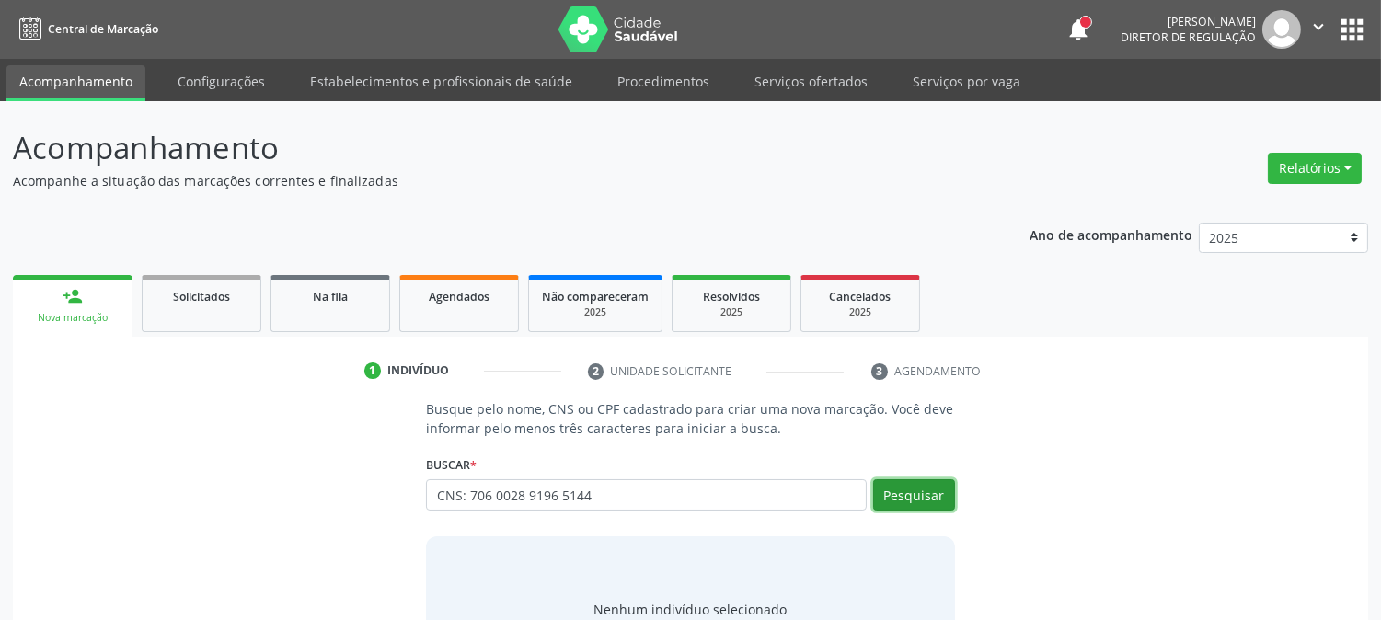
click at [903, 499] on button "Pesquisar" at bounding box center [914, 494] width 82 height 31
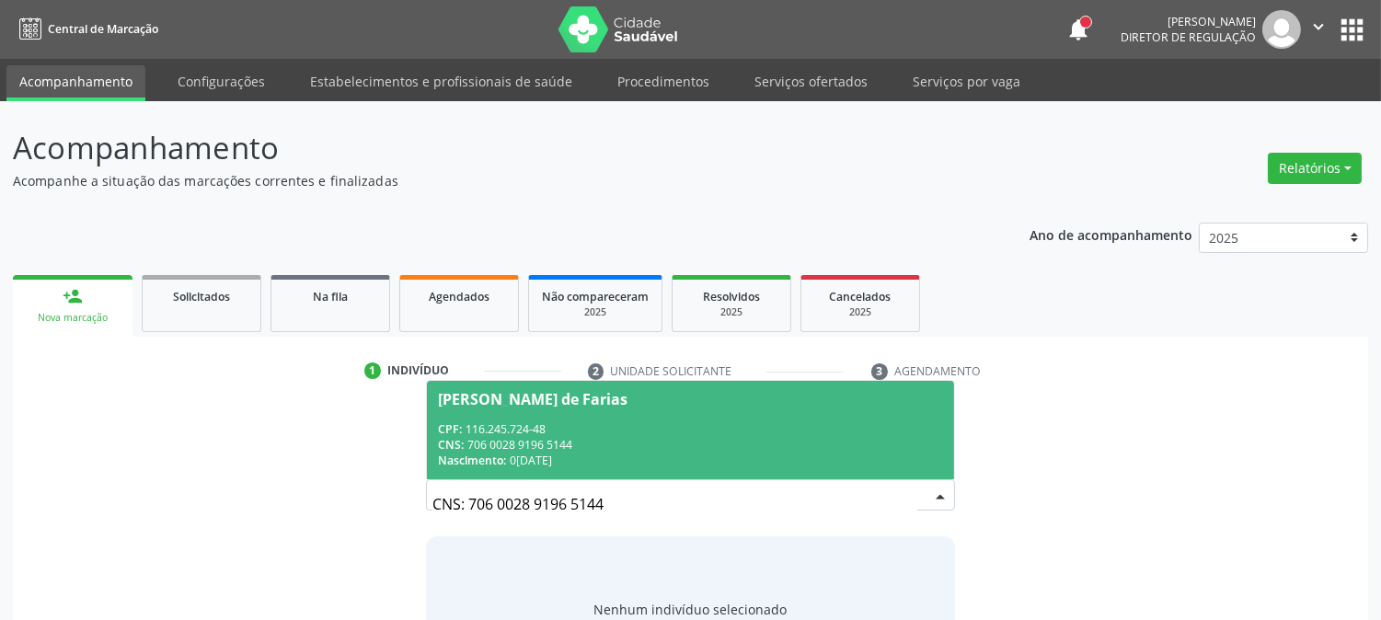
click at [508, 448] on div "CNS: 706 0028 9196 5144" at bounding box center [690, 445] width 504 height 16
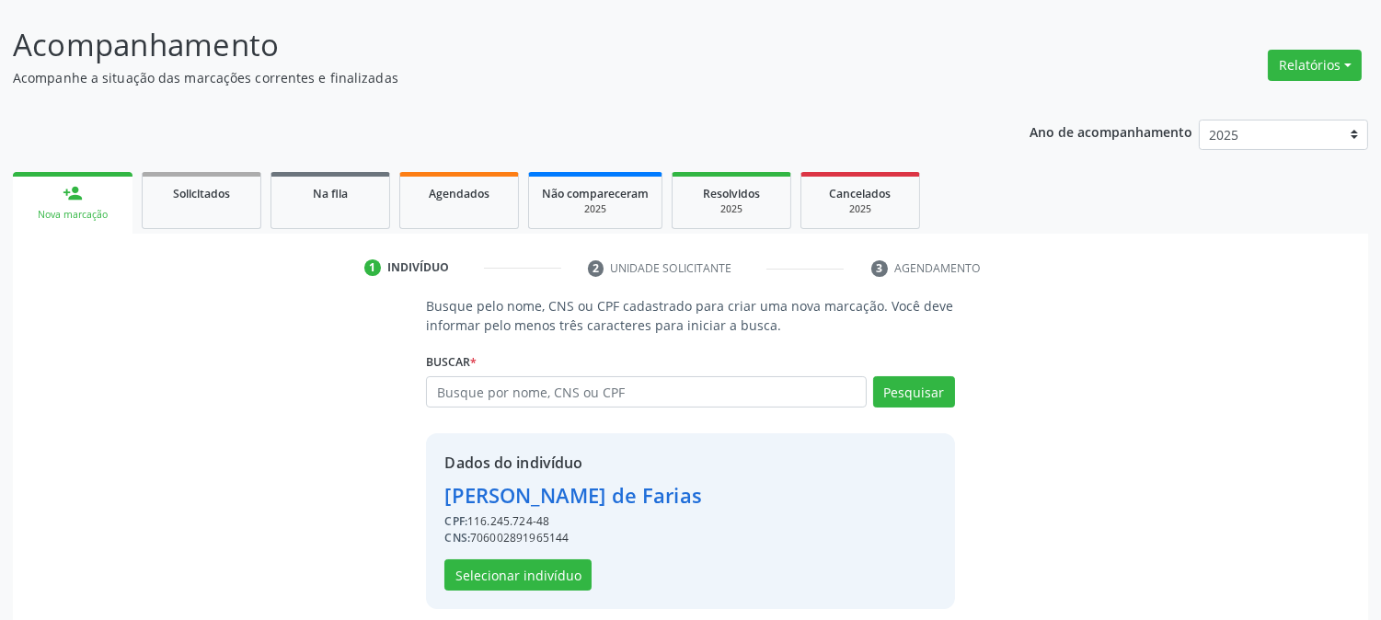
scroll to position [116, 0]
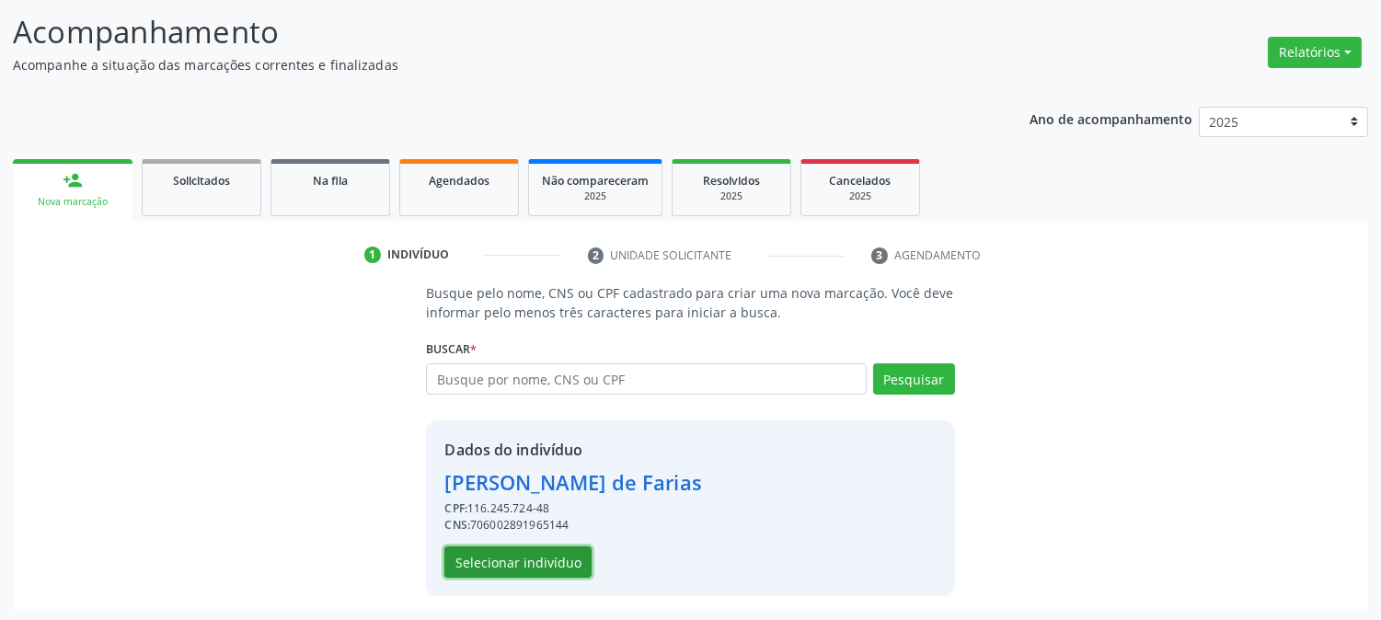
click at [562, 569] on button "Selecionar indivíduo" at bounding box center [517, 561] width 147 height 31
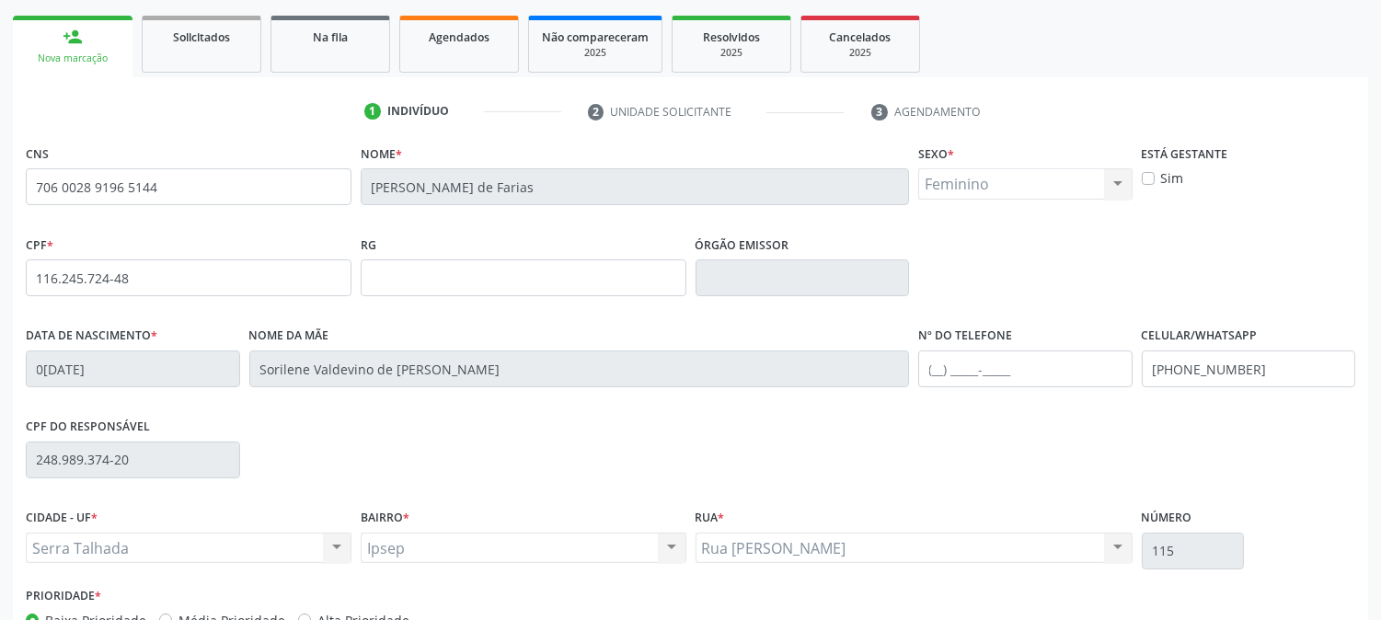
scroll to position [375, 0]
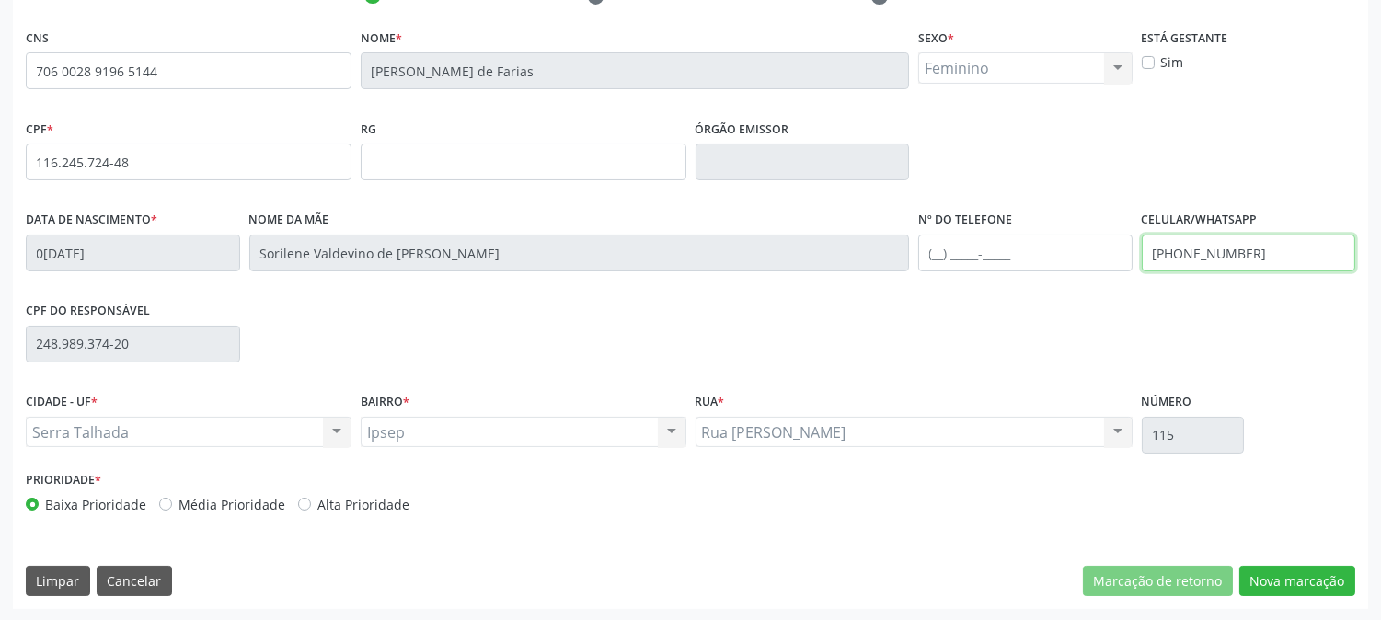
click at [1236, 243] on input "[PHONE_NUMBER]" at bounding box center [1249, 253] width 214 height 37
click at [1289, 581] on button "Nova marcação" at bounding box center [1297, 581] width 116 height 31
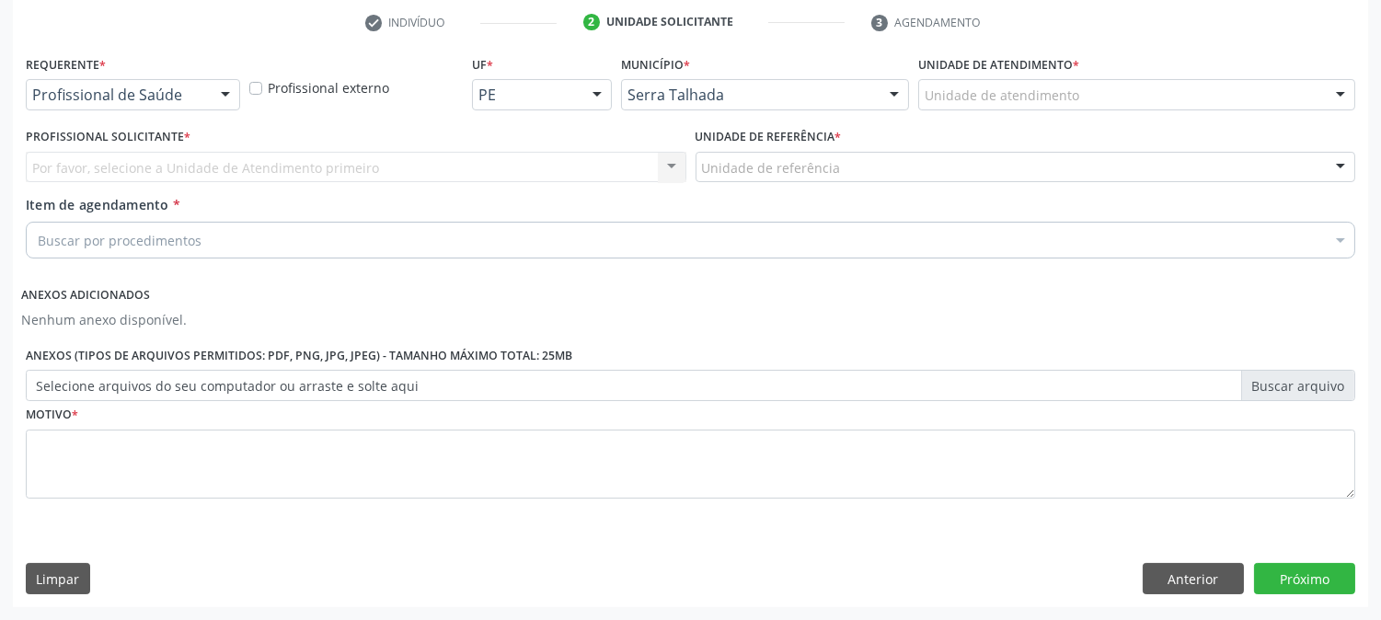
scroll to position [347, 0]
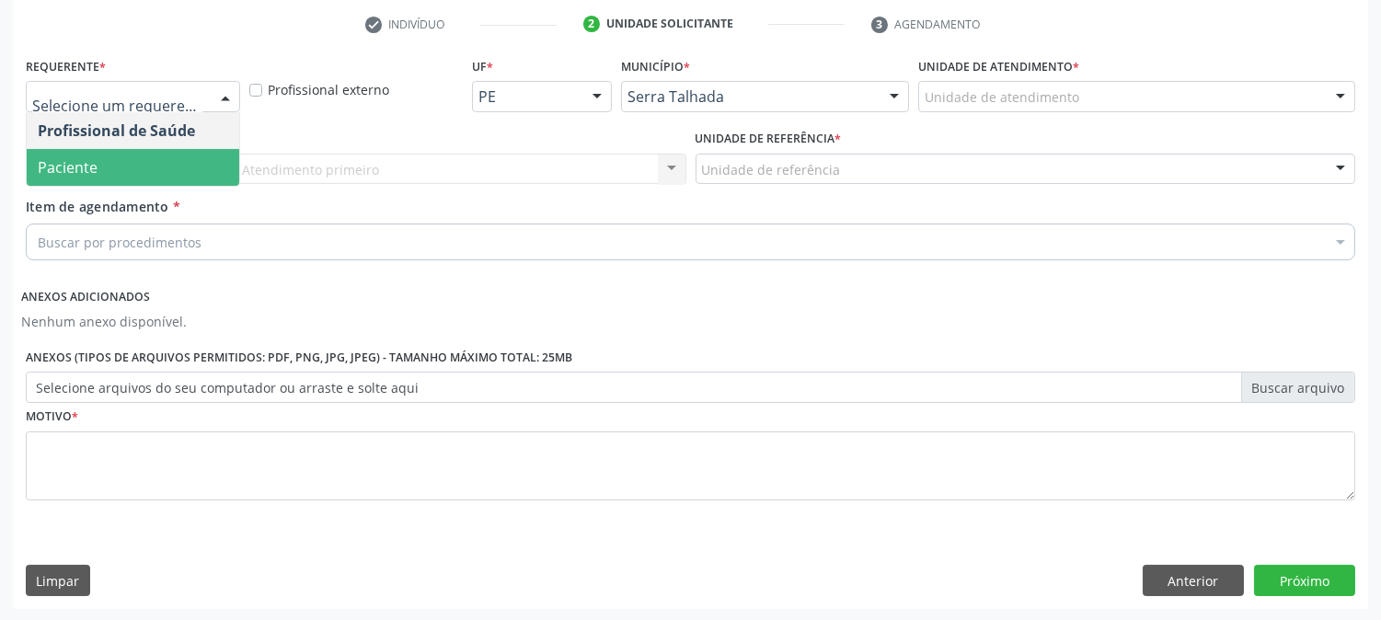
click at [107, 178] on span "Paciente" at bounding box center [133, 167] width 213 height 37
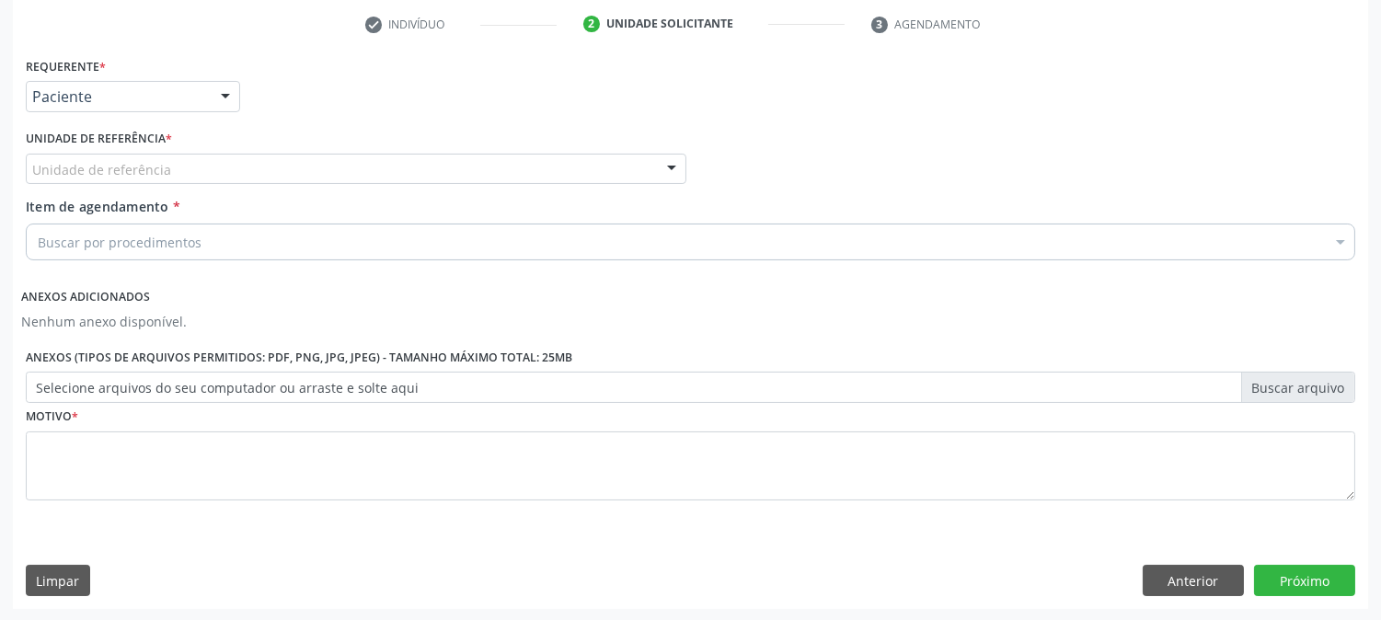
click at [107, 178] on div "Unidade de referência" at bounding box center [356, 169] width 661 height 31
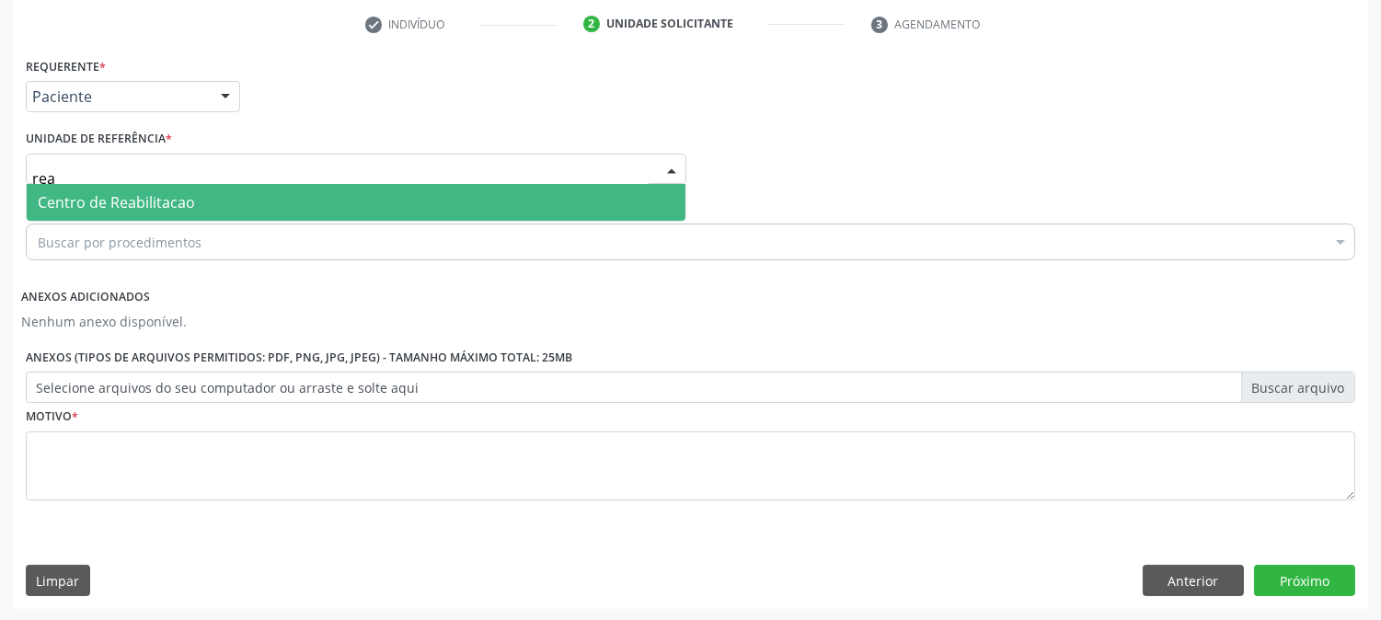
type input "reab"
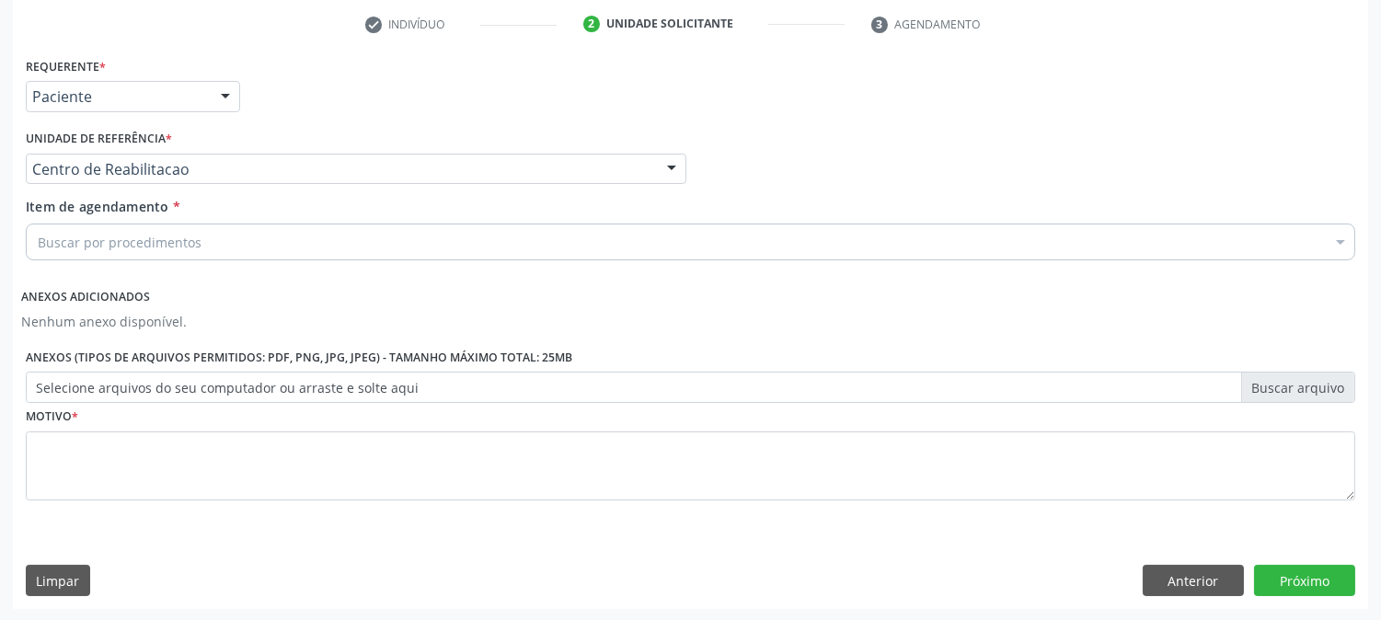
click at [213, 243] on div "Buscar por procedimentos" at bounding box center [690, 242] width 1329 height 37
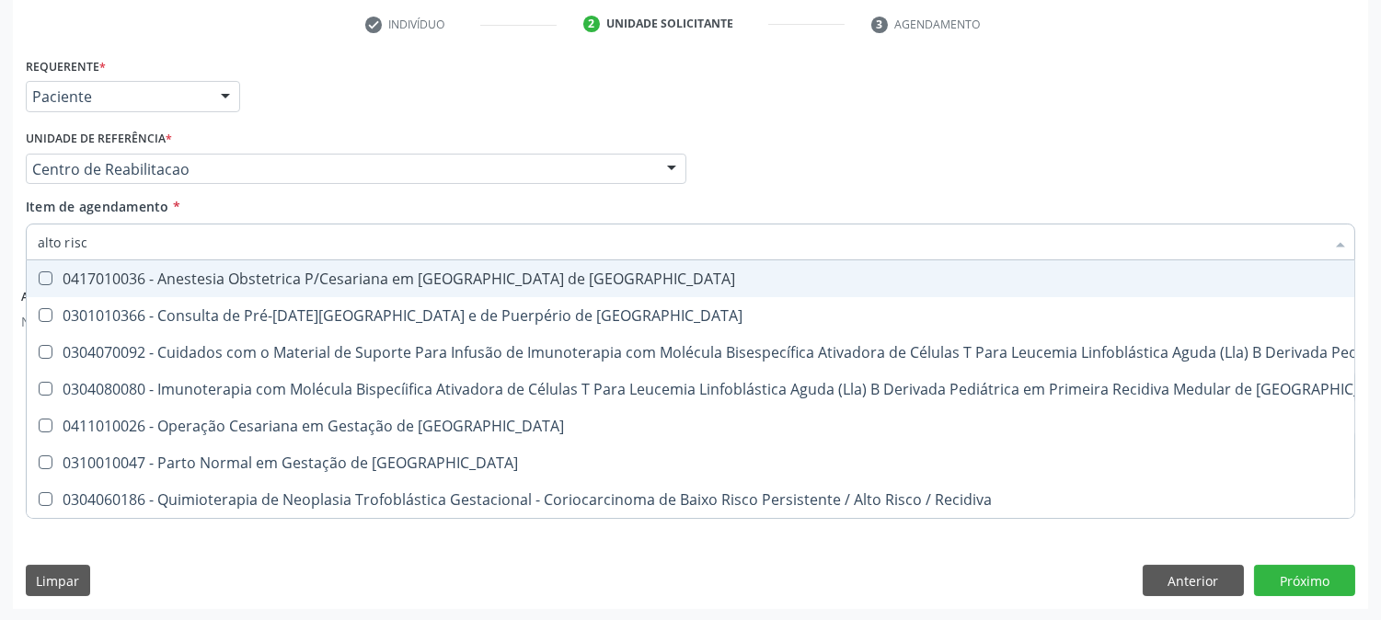
type input "alto risco"
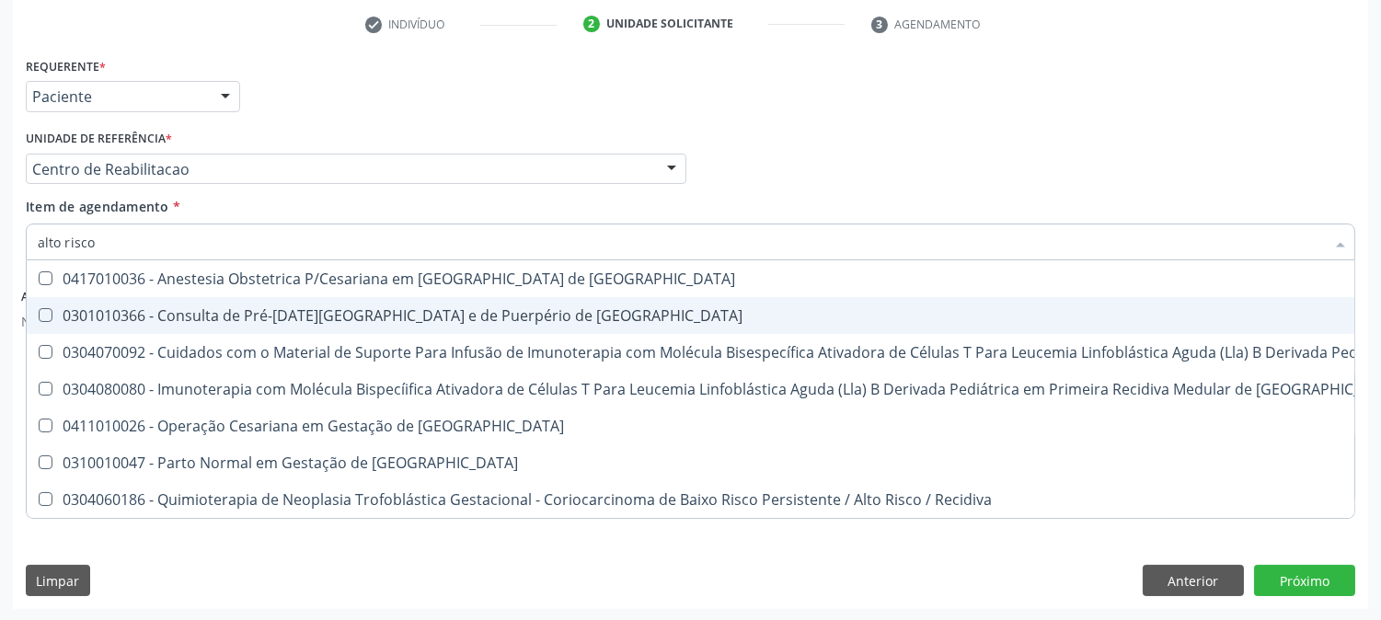
click at [451, 318] on div "0301010366 - Consulta de Pré-[DATE][GEOGRAPHIC_DATA] e de Puerpério de [GEOGRAP…" at bounding box center [983, 315] width 1890 height 15
checkbox Risco "true"
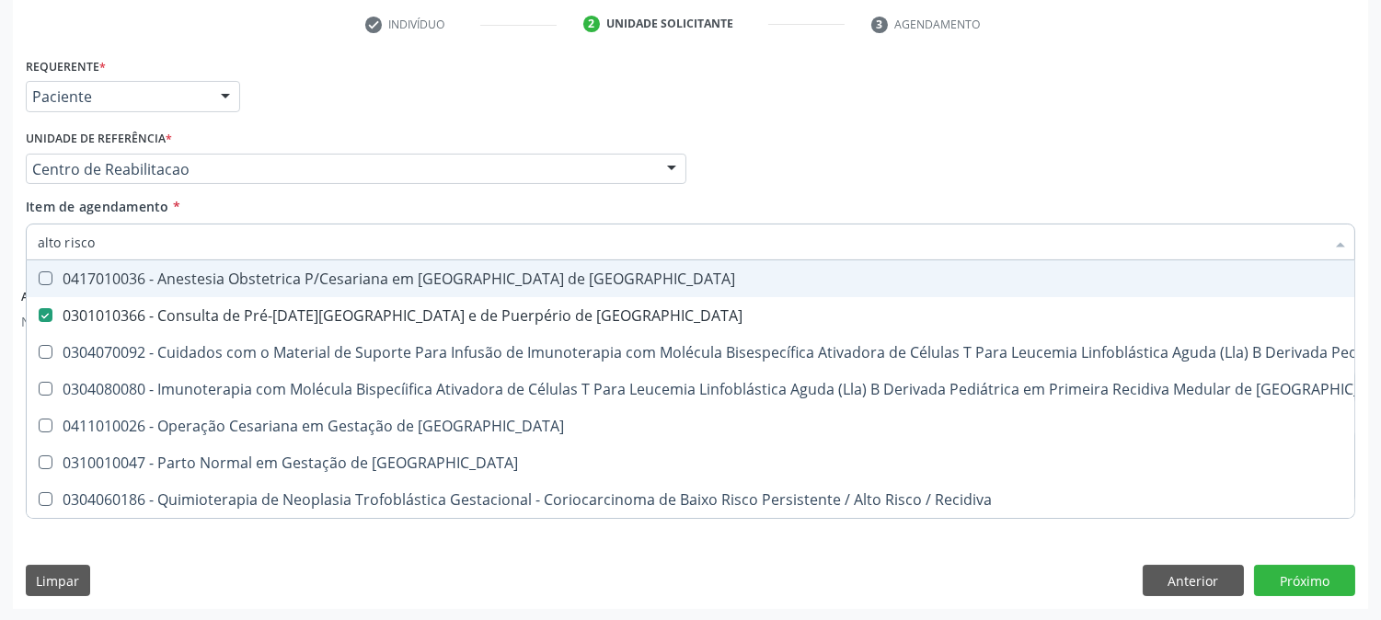
click at [745, 179] on div "Profissional Solicitante Por favor, selecione a Unidade de Atendimento primeiro…" at bounding box center [690, 161] width 1339 height 72
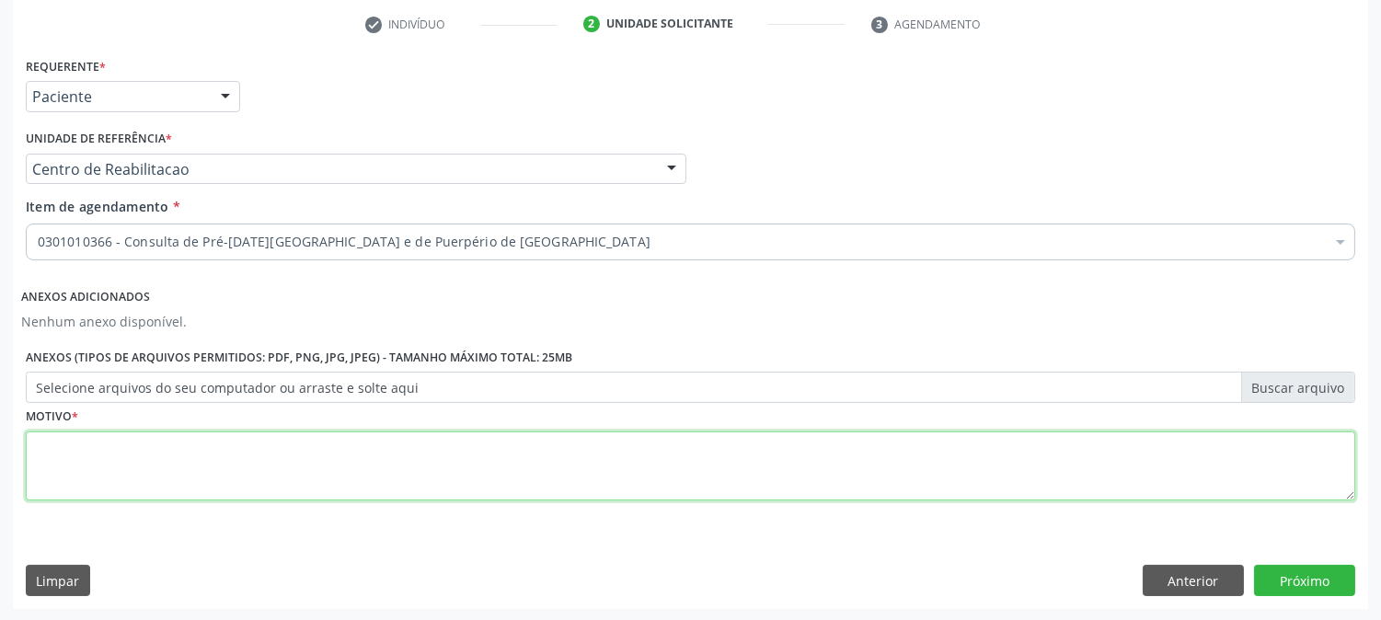
click at [124, 464] on textarea at bounding box center [690, 466] width 1329 height 70
type textarea "a"
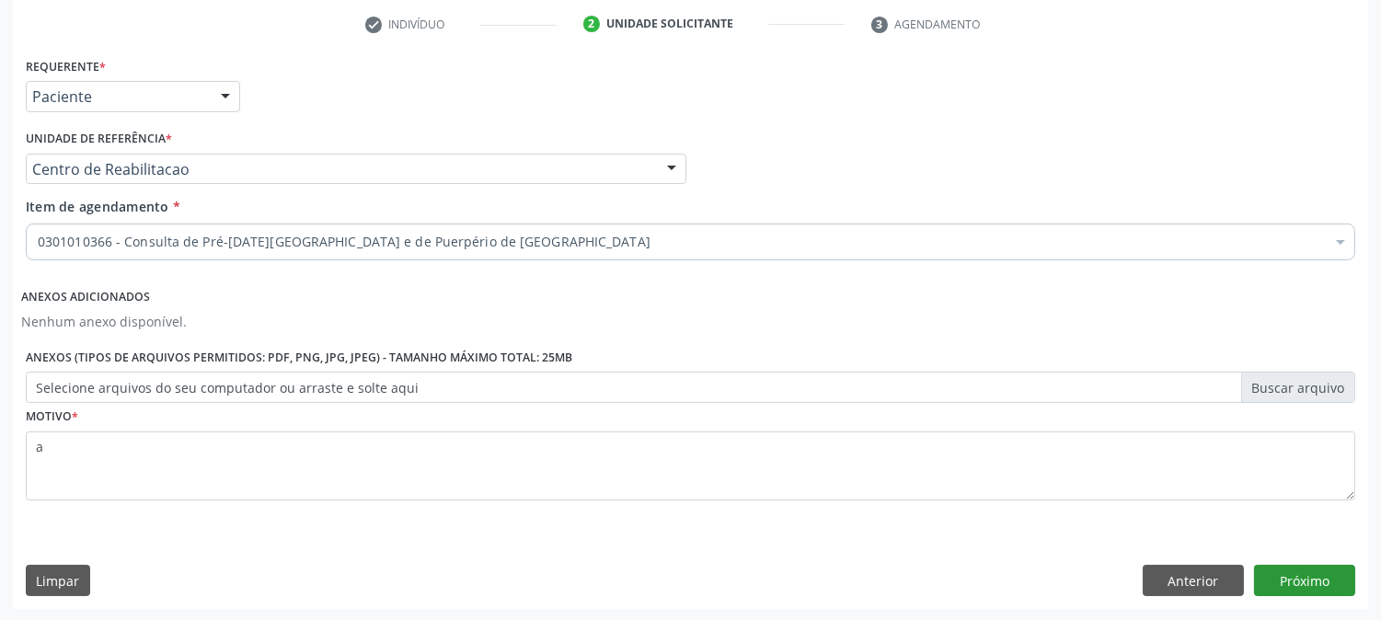
click at [1313, 565] on div "Requerente * Paciente Profissional de Saúde Paciente Nenhum resultado encontrad…" at bounding box center [690, 330] width 1355 height 556
click at [1314, 574] on button "Próximo" at bounding box center [1304, 580] width 101 height 31
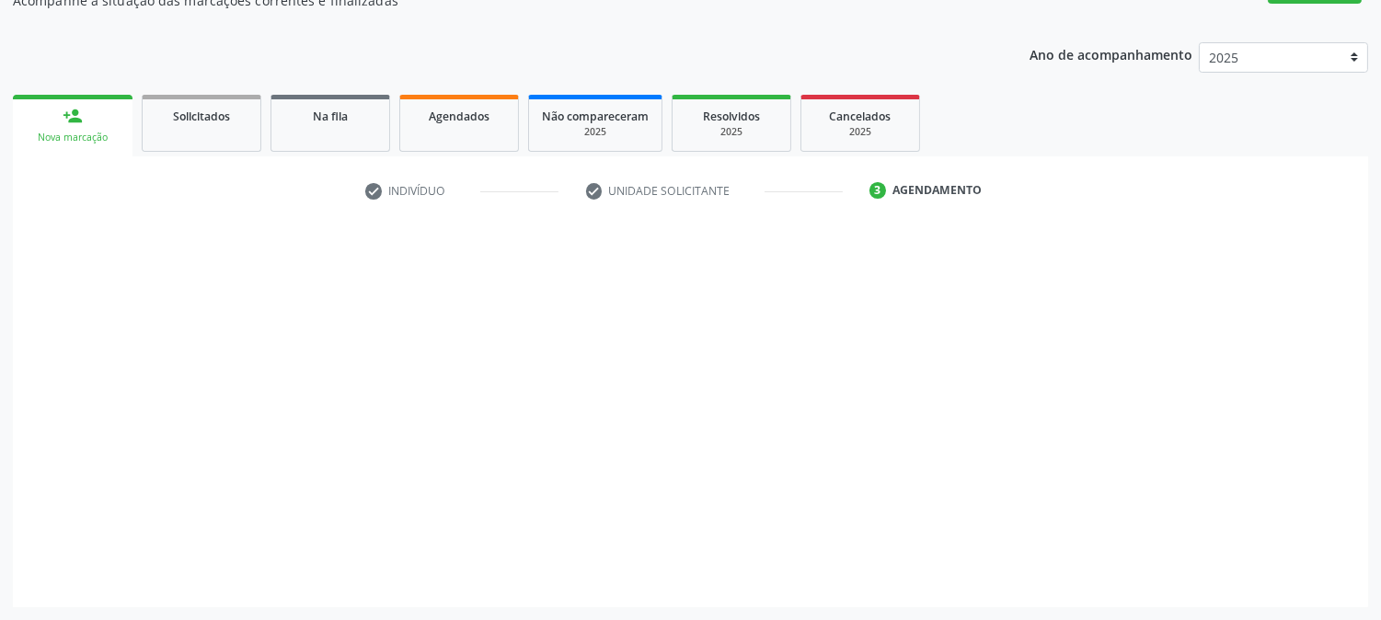
scroll to position [179, 0]
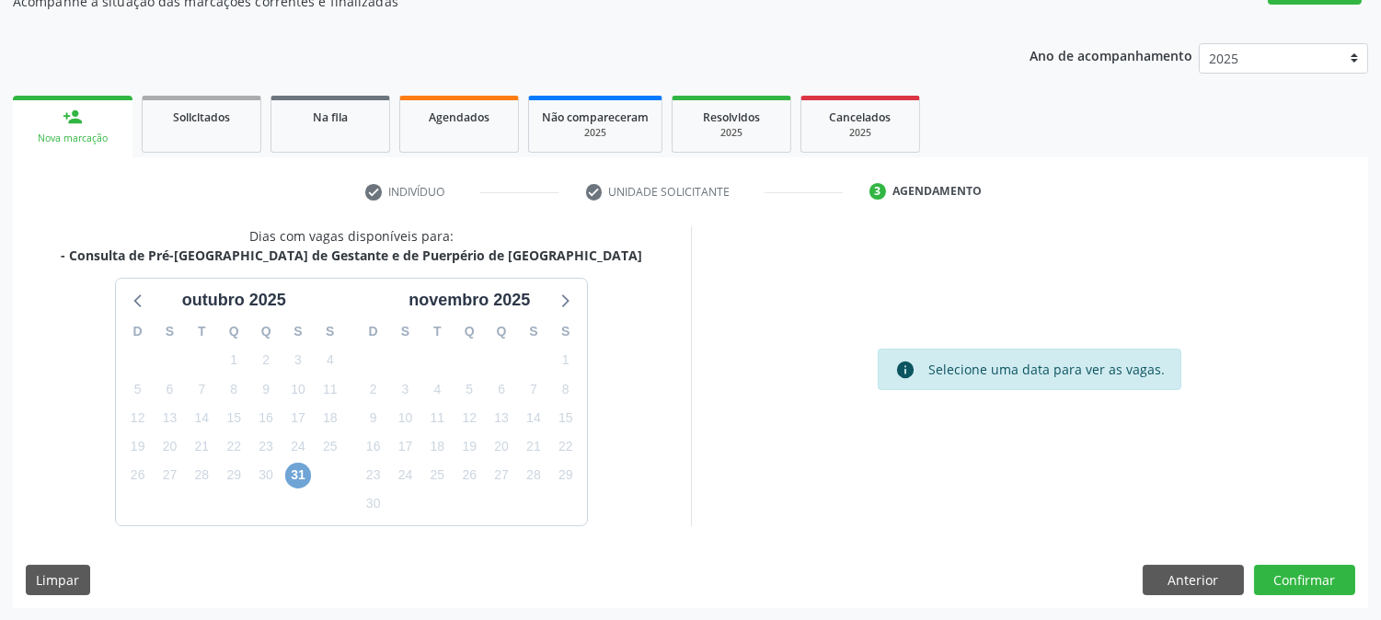
click at [301, 479] on span "31" at bounding box center [298, 476] width 26 height 26
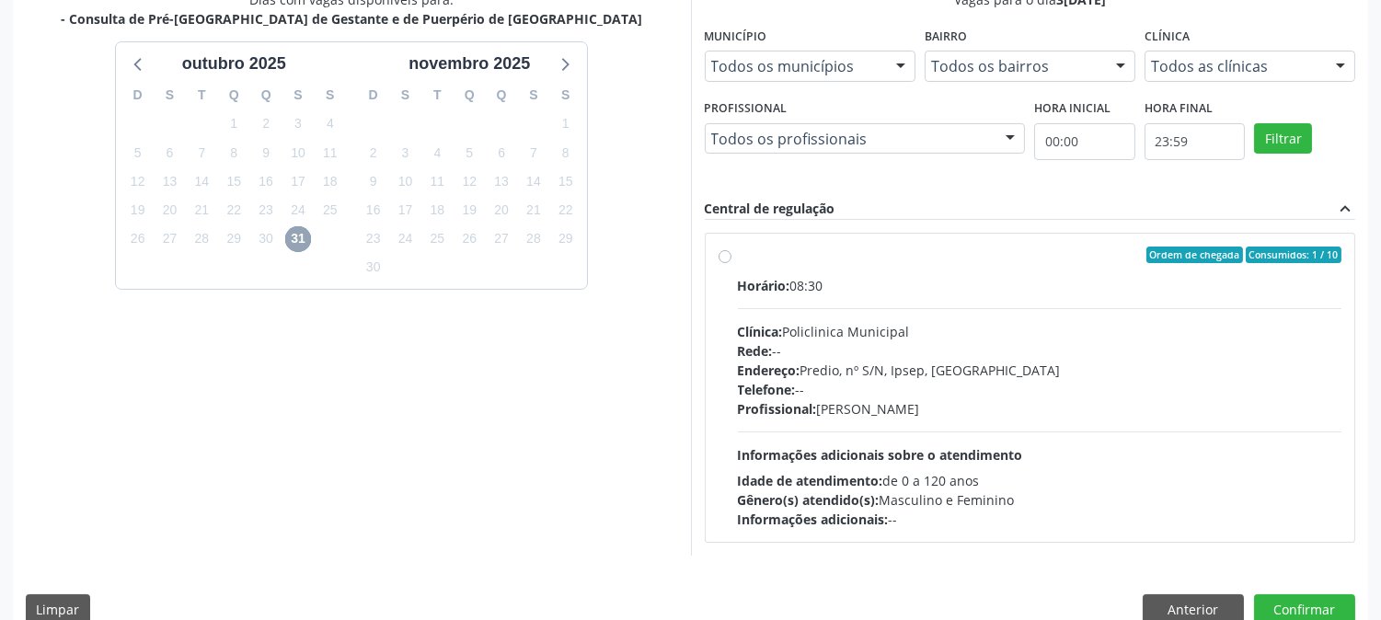
scroll to position [445, 0]
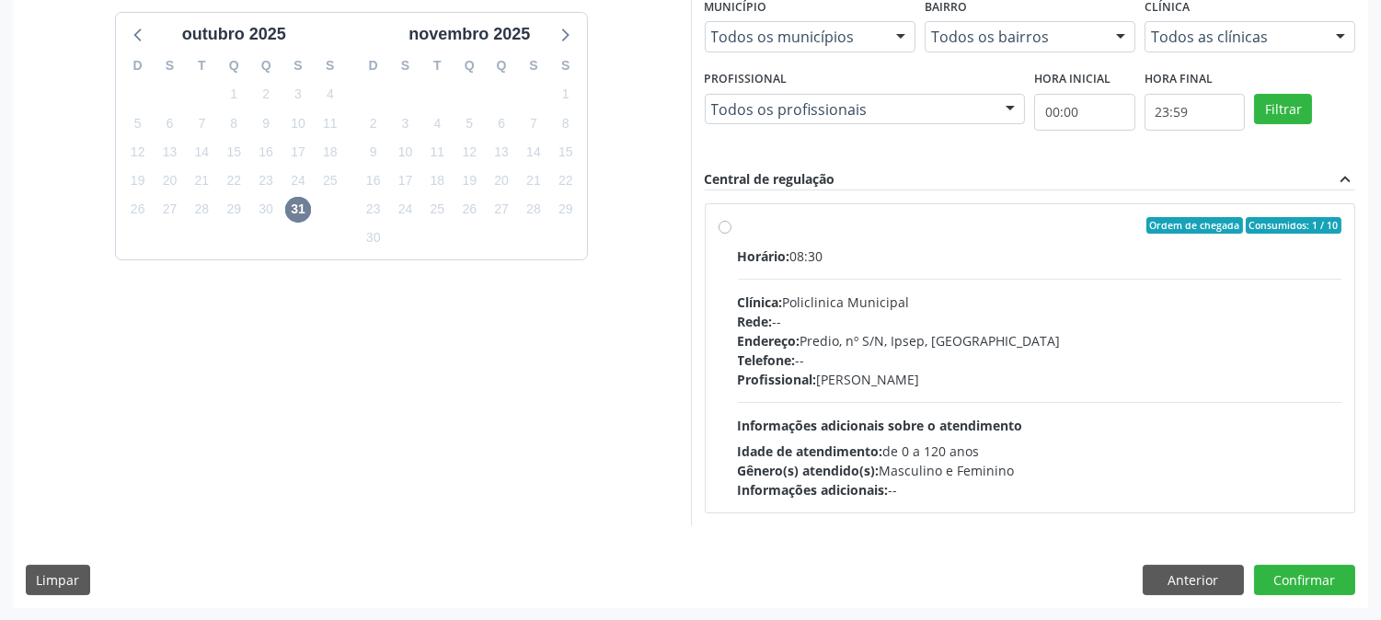
click at [1006, 357] on div "Telefone: --" at bounding box center [1040, 360] width 604 height 19
click at [731, 234] on input "Ordem de chegada Consumidos: 1 / 10 Horário: 08:30 Clínica: Policlinica Municip…" at bounding box center [724, 225] width 13 height 17
radio input "true"
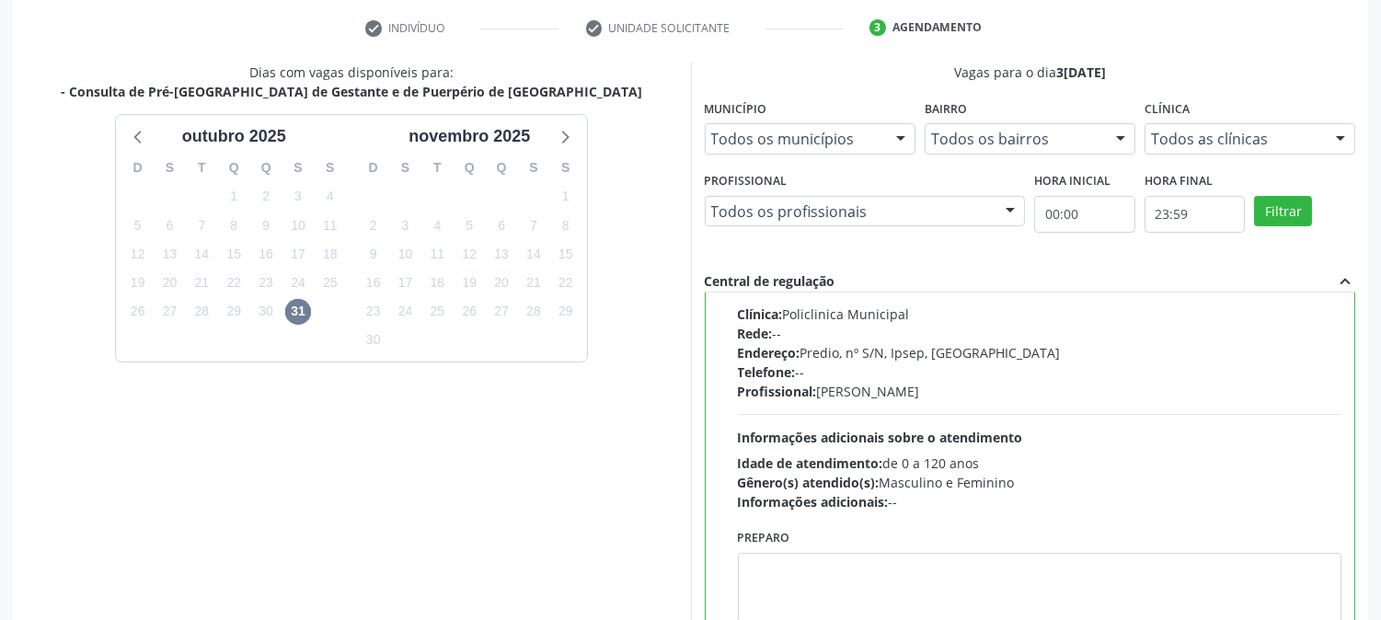
scroll to position [478, 0]
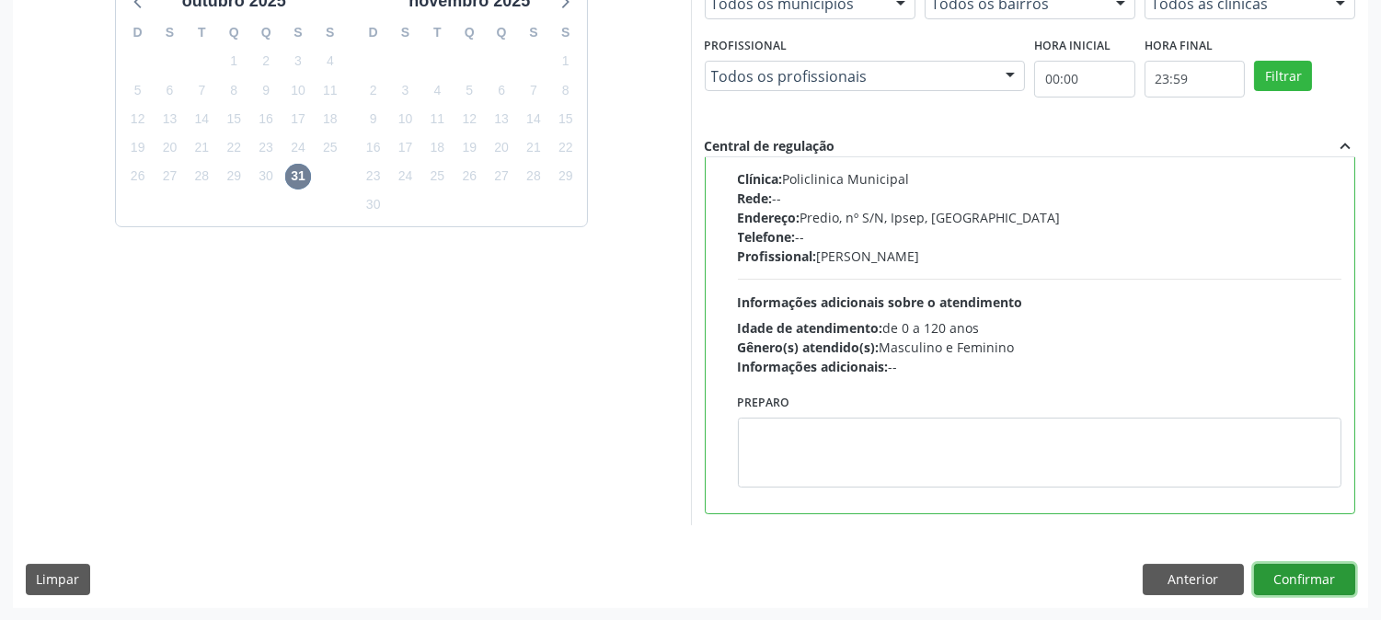
click at [1346, 567] on button "Confirmar" at bounding box center [1304, 579] width 101 height 31
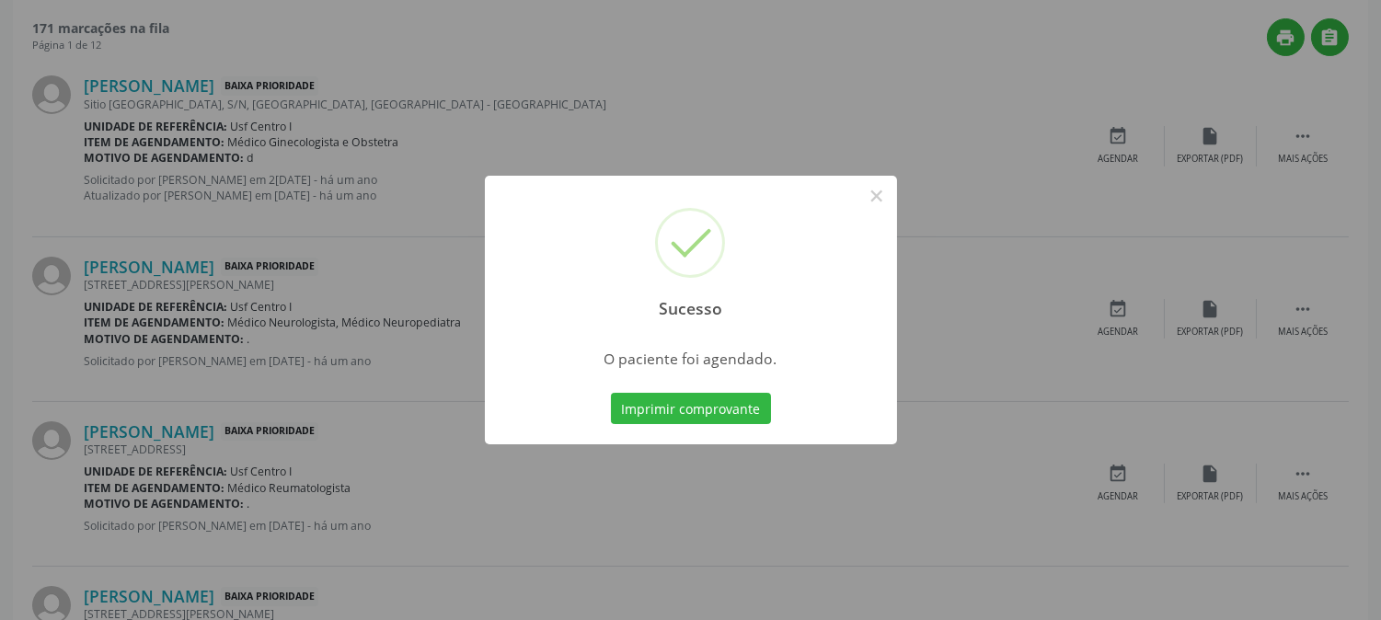
scroll to position [0, 0]
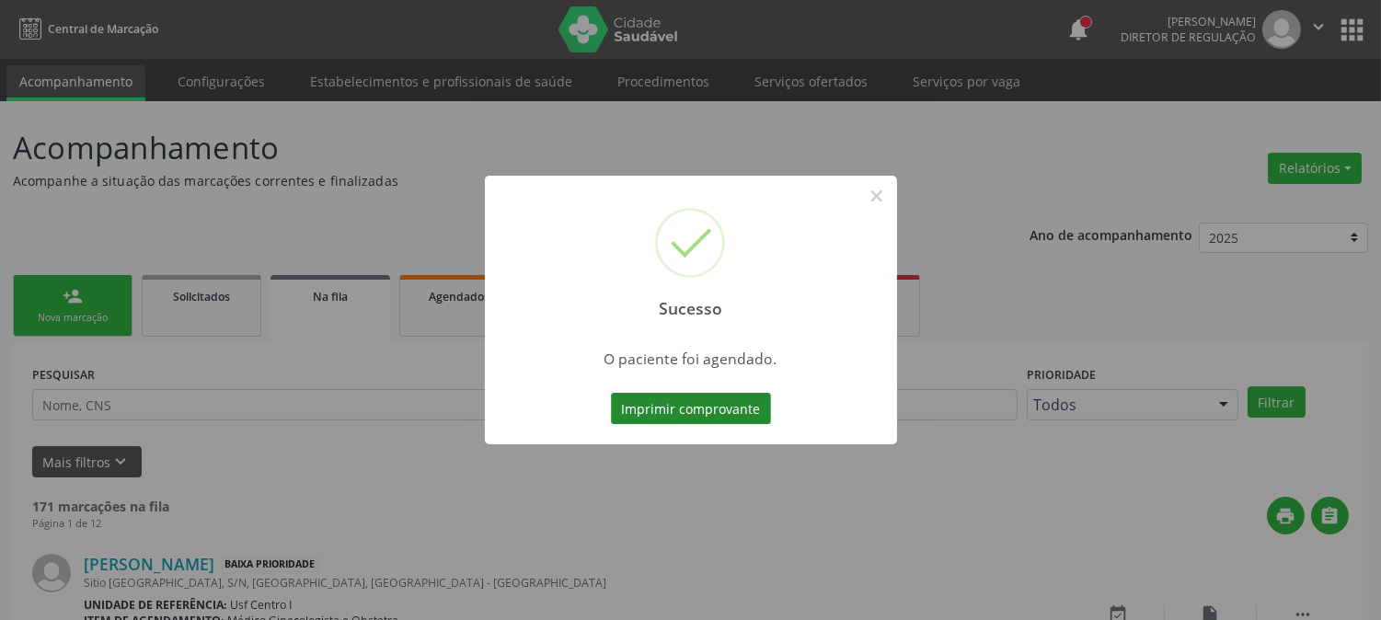
click at [714, 407] on button "Imprimir comprovante" at bounding box center [691, 408] width 160 height 31
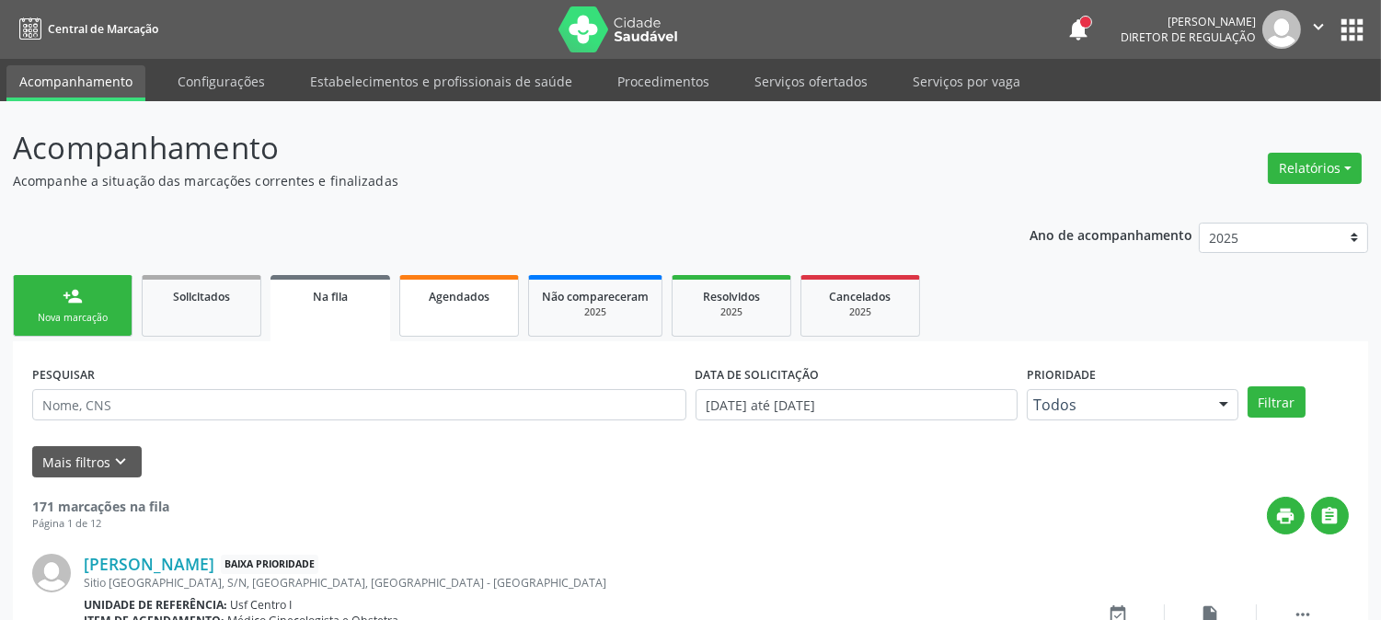
click at [461, 289] on span "Agendados" at bounding box center [459, 297] width 61 height 16
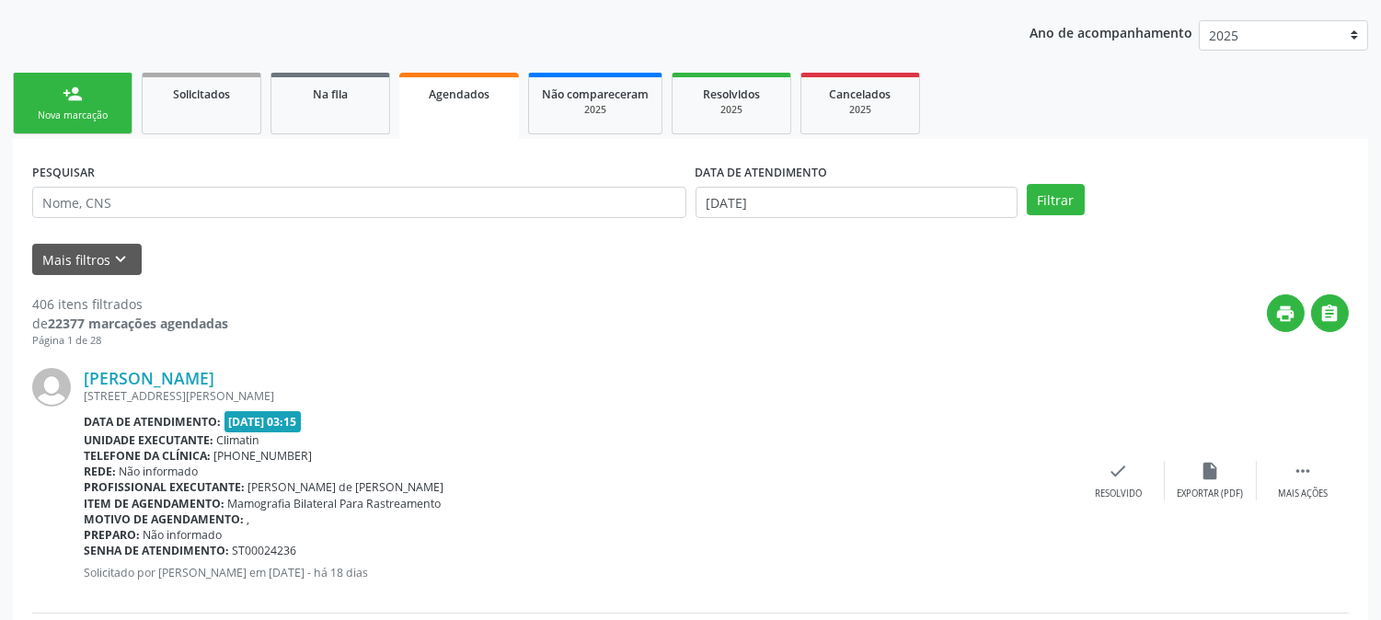
scroll to position [204, 0]
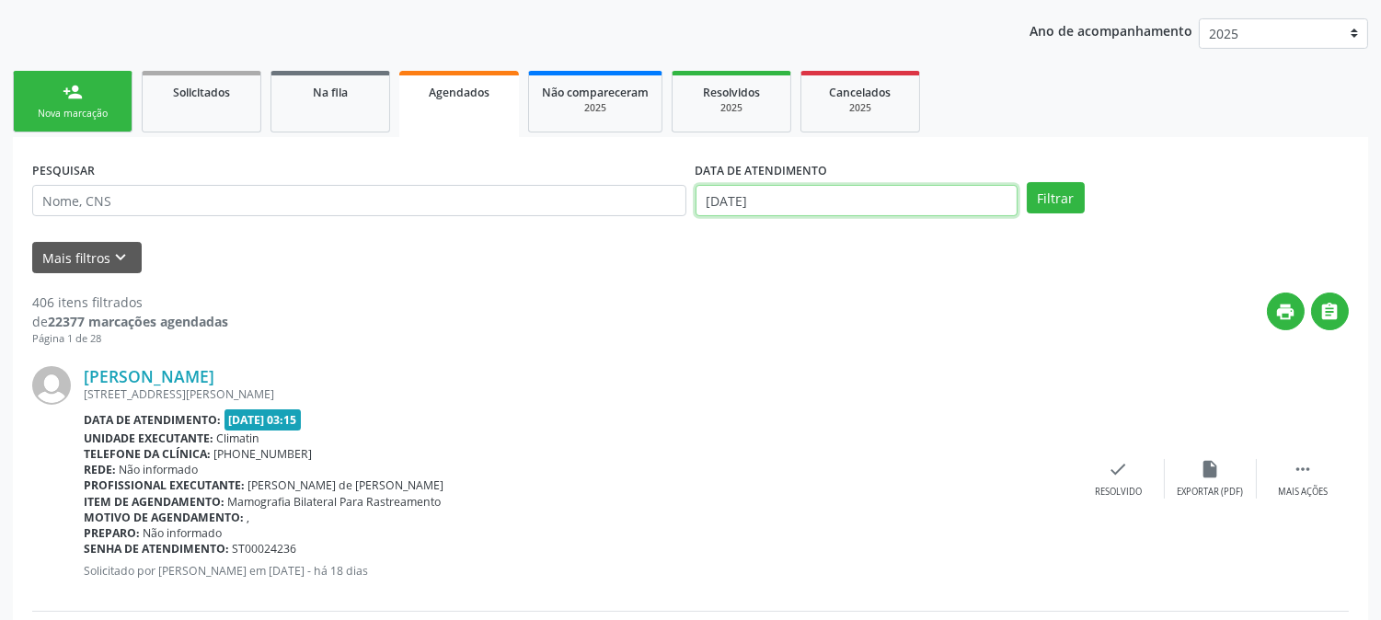
click at [800, 198] on input "[DATE]" at bounding box center [856, 200] width 322 height 31
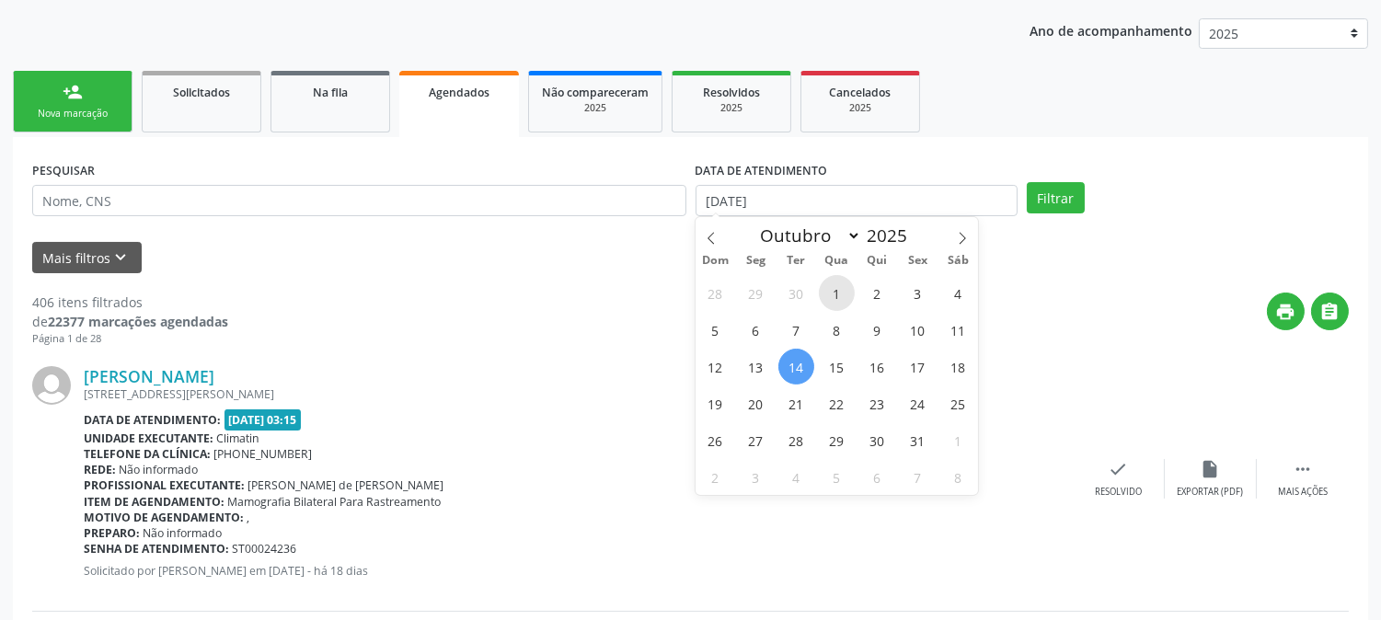
click at [830, 294] on span "1" at bounding box center [837, 293] width 36 height 36
type input "01/10/2025"
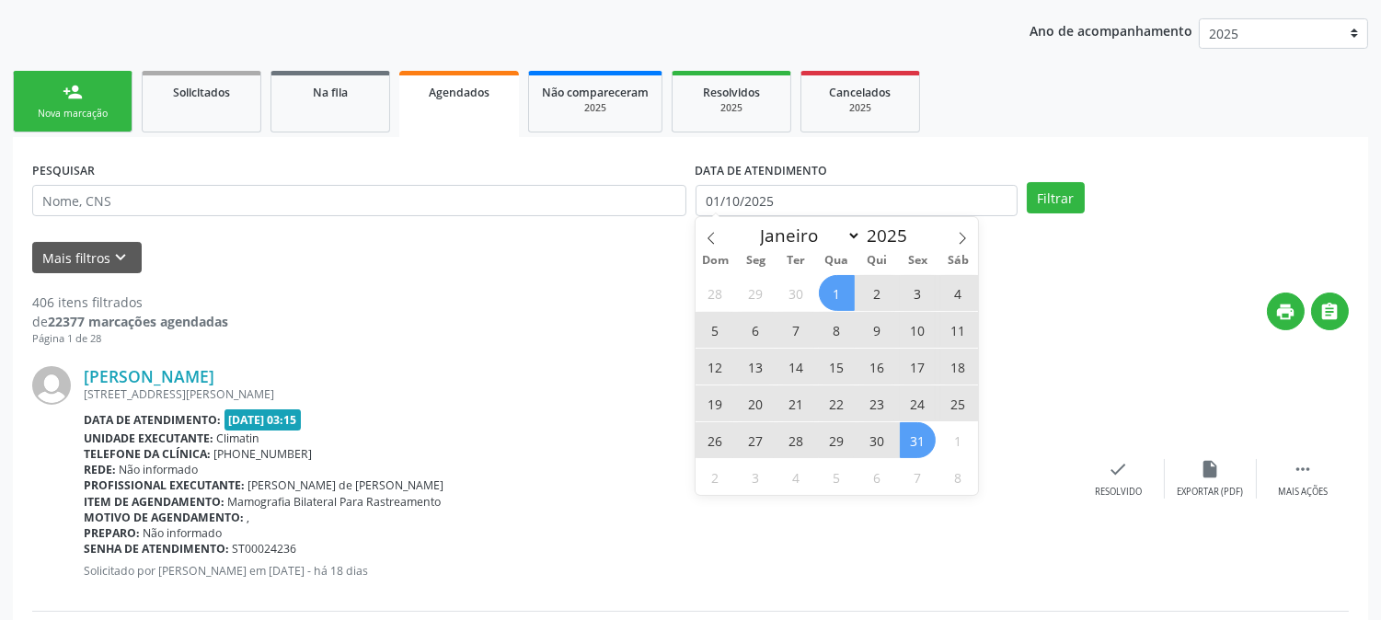
click at [911, 444] on span "31" at bounding box center [918, 440] width 36 height 36
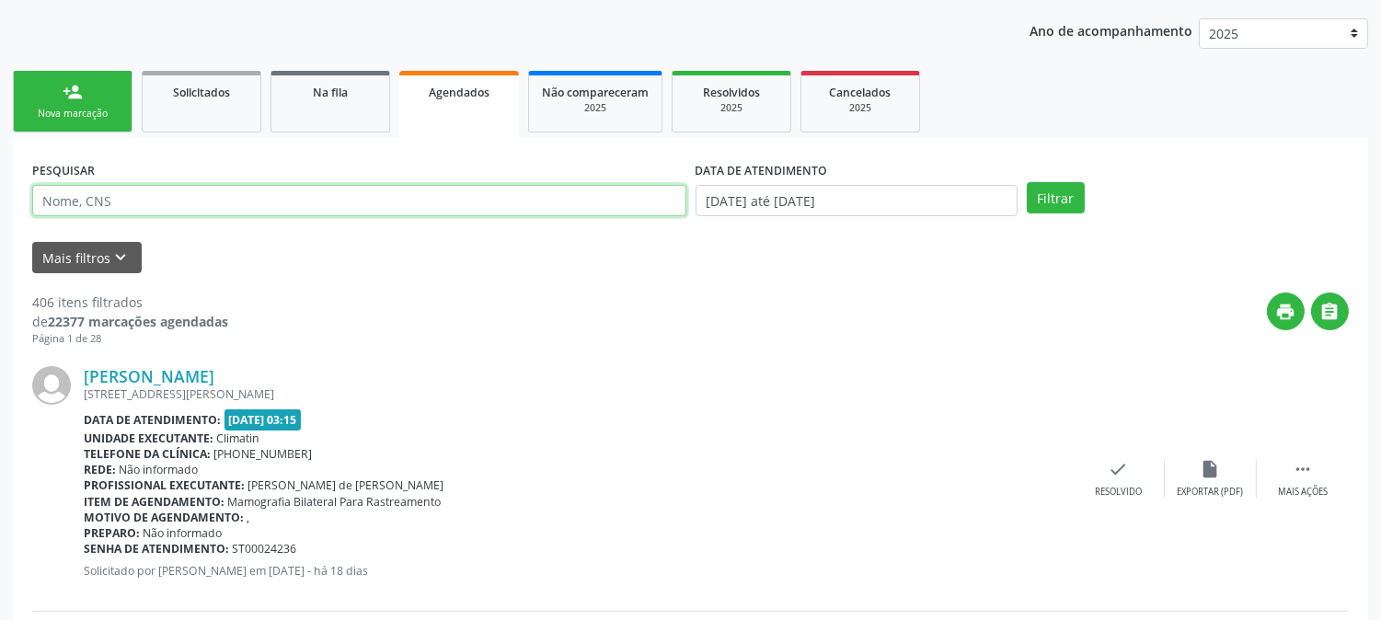
click at [138, 200] on input "text" at bounding box center [359, 200] width 654 height 31
type input "706002891965144"
click at [1027, 182] on button "Filtrar" at bounding box center [1056, 197] width 58 height 31
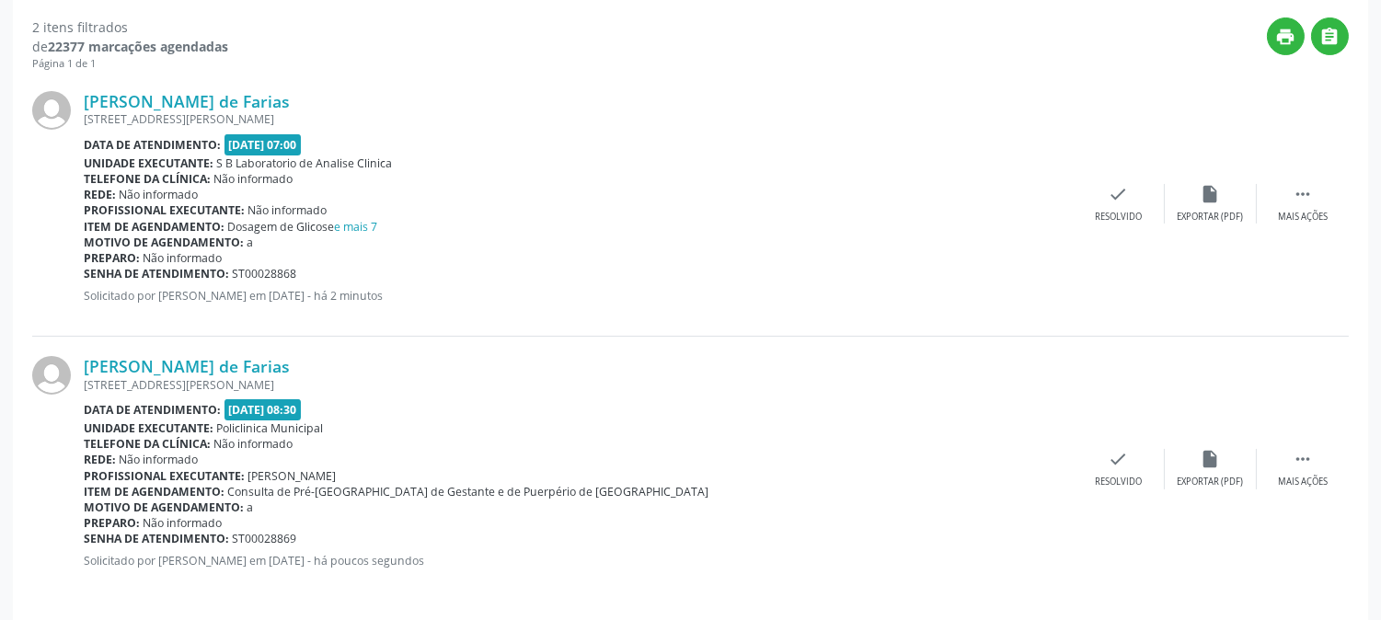
scroll to position [491, 0]
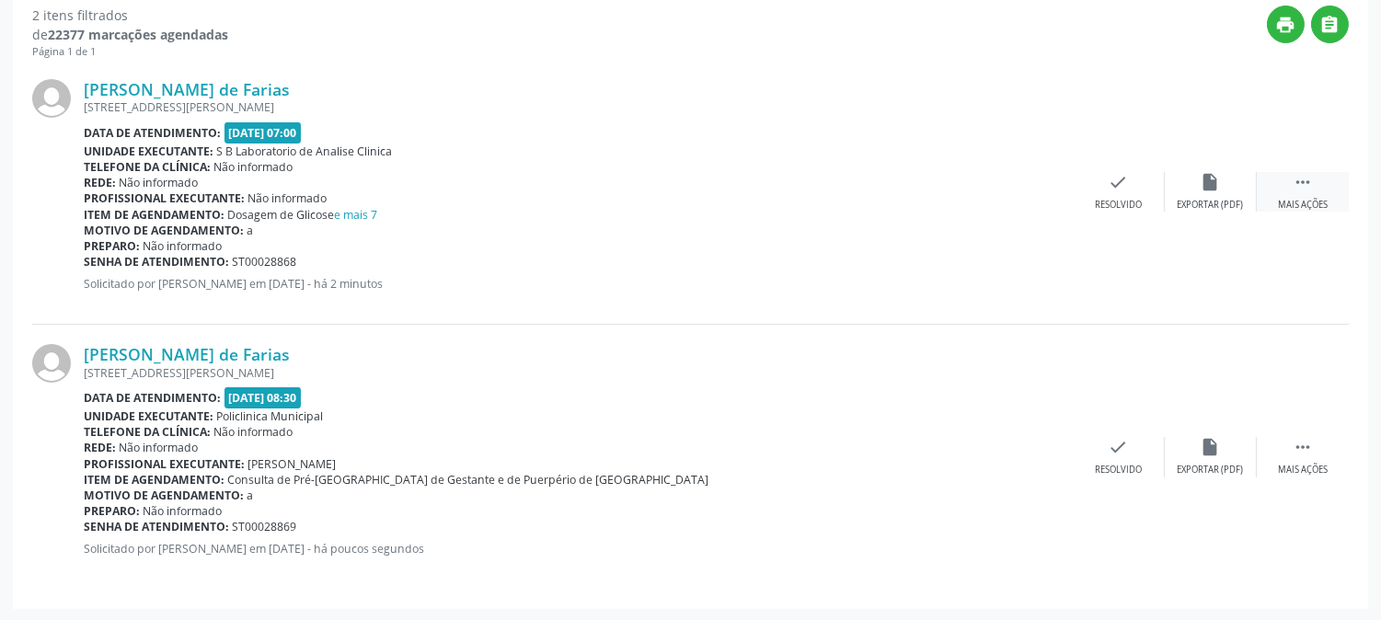
click at [1312, 179] on icon "" at bounding box center [1303, 182] width 20 height 20
click at [1187, 178] on div "edit Editar" at bounding box center [1211, 192] width 92 height 40
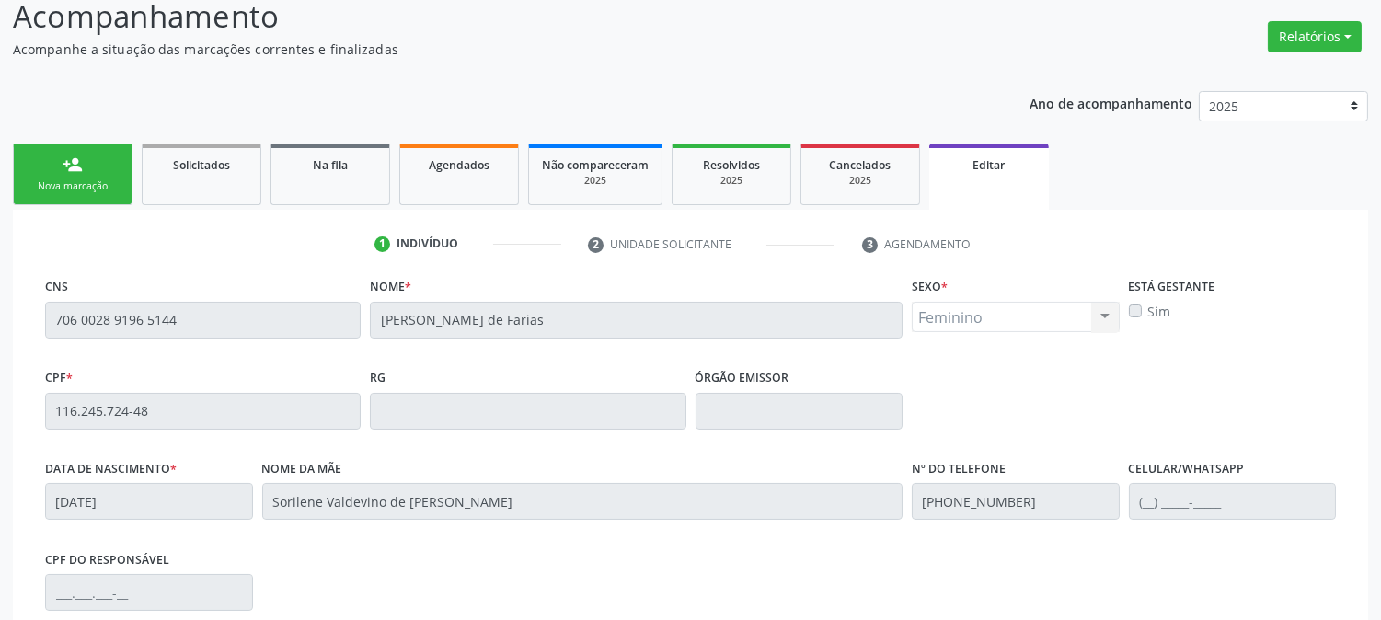
scroll to position [400, 0]
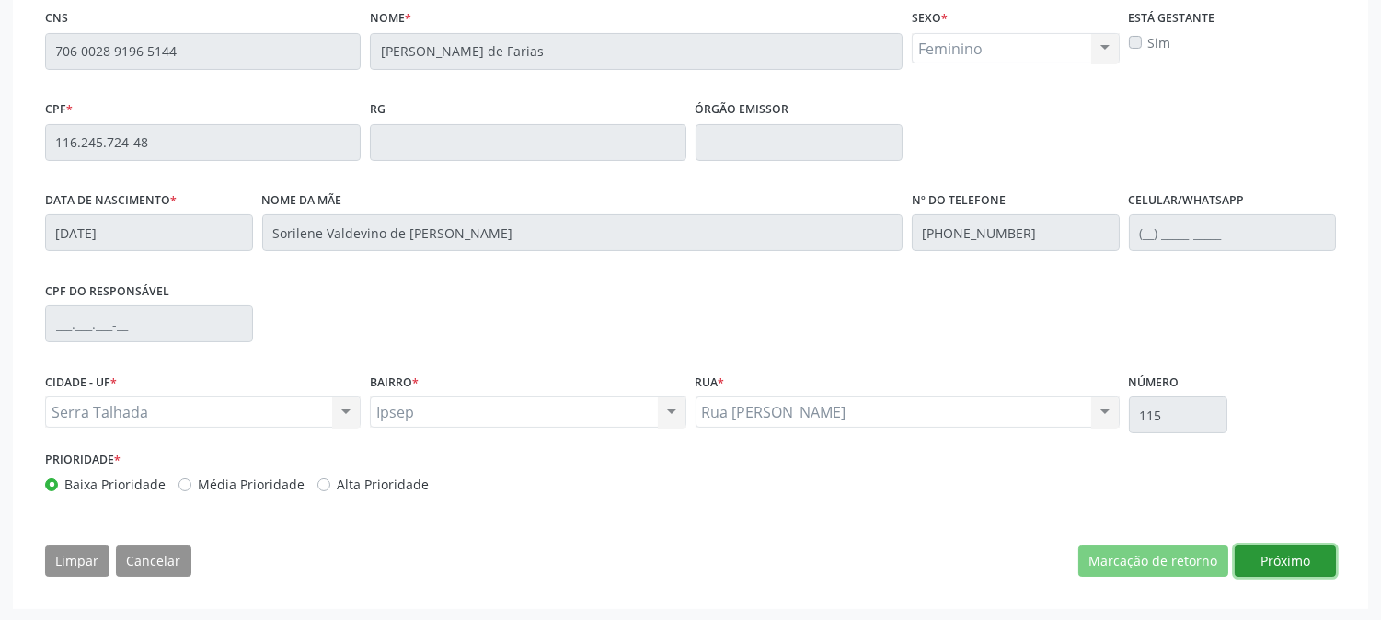
click at [1281, 561] on button "Próximo" at bounding box center [1285, 561] width 101 height 31
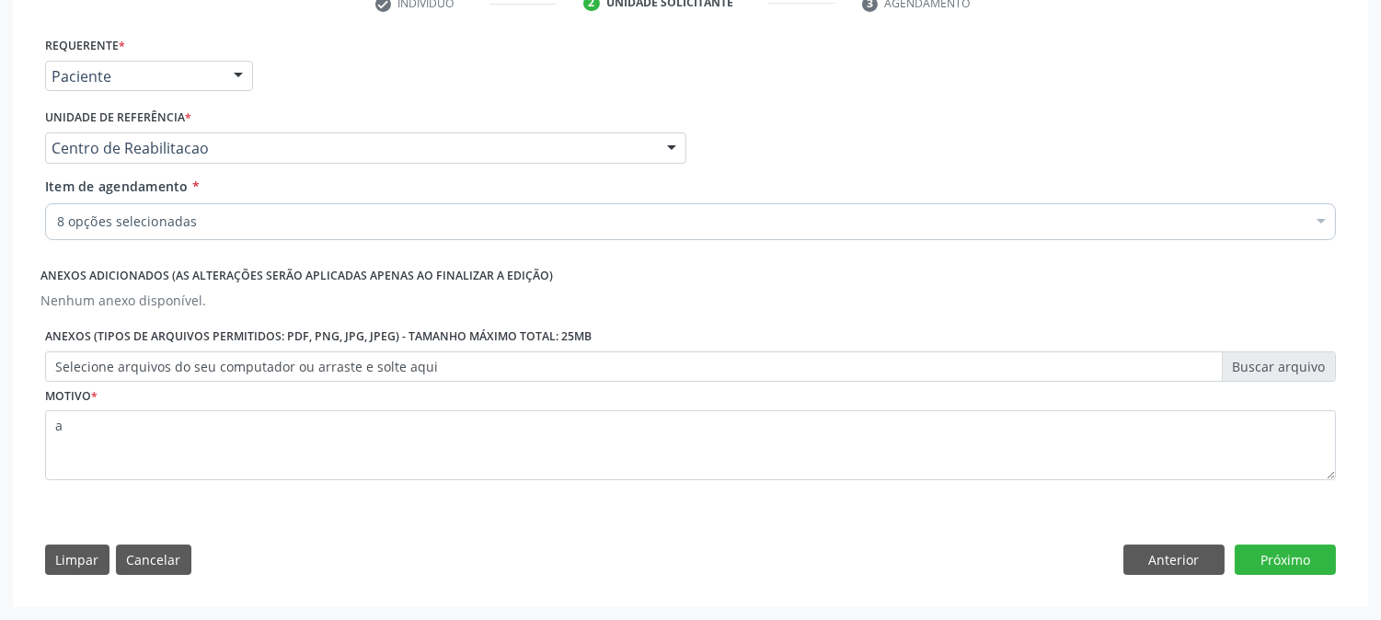
scroll to position [372, 0]
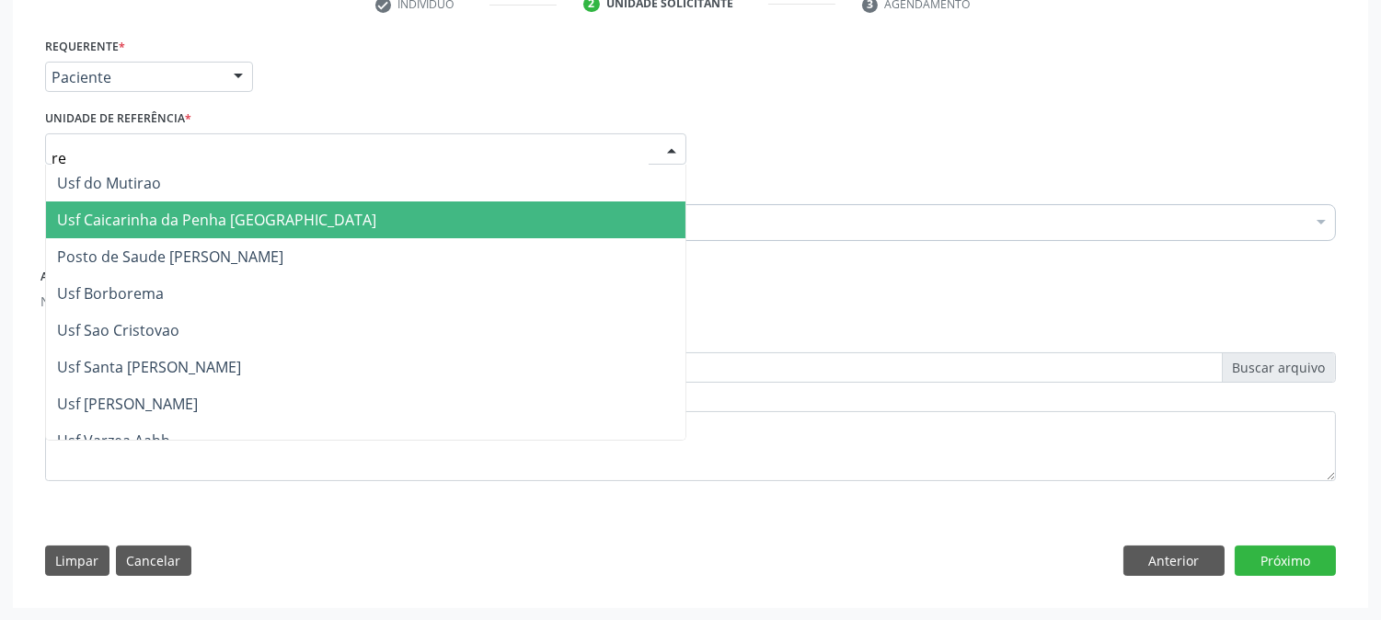
type input "rea"
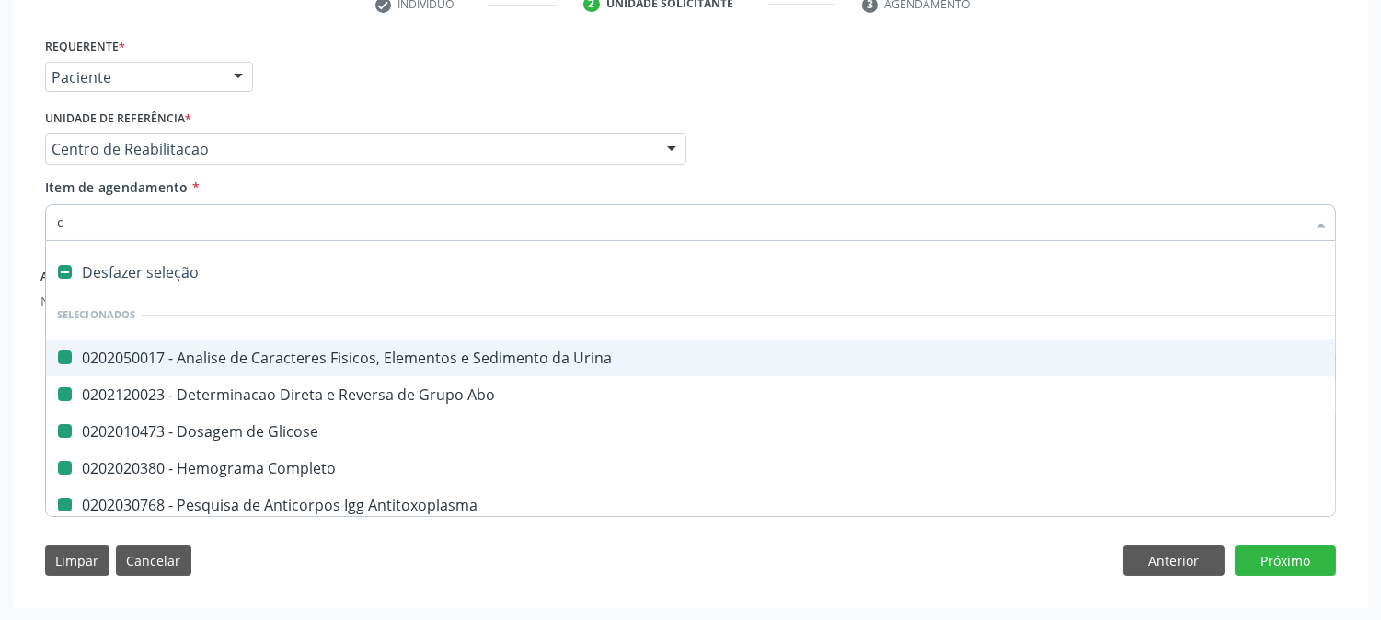
type input "cu"
checkbox Urina "false"
checkbox Abo "false"
checkbox Glicose "false"
checkbox Completo "false"
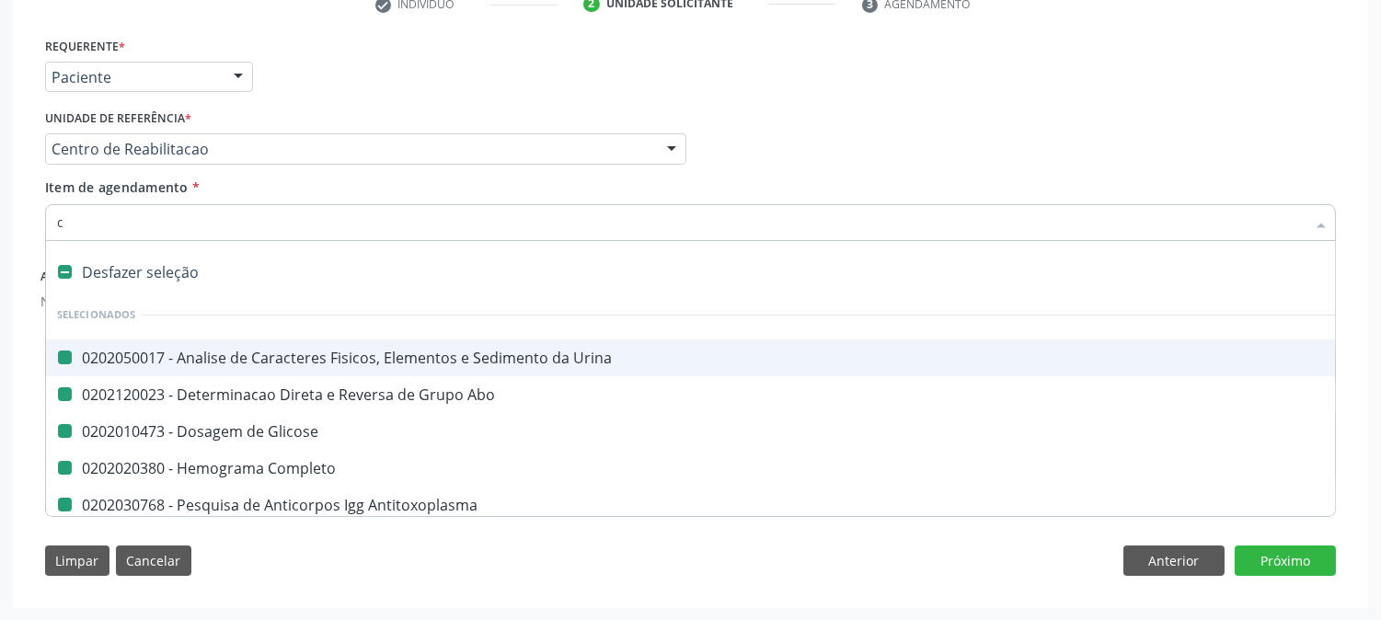
checkbox Antitoxoplasma "false"
checkbox Fraco\) "false"
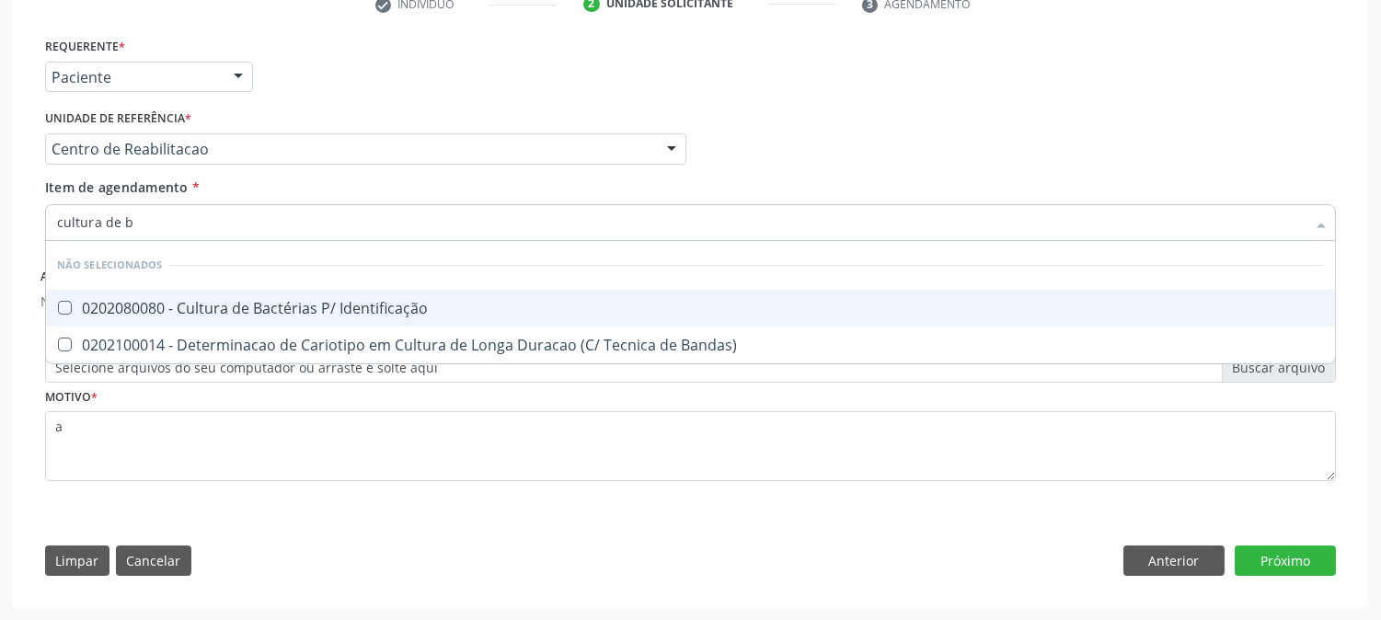
type input "cultura de ba"
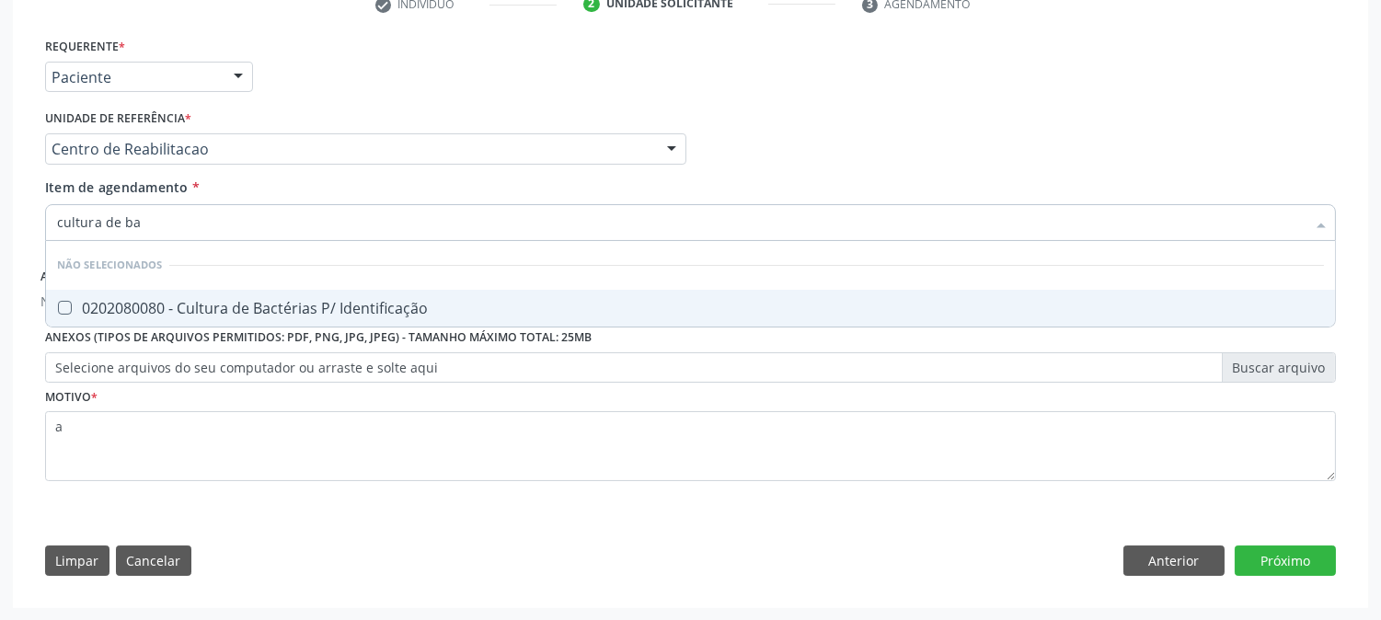
click at [368, 292] on span "0202080080 - Cultura de Bactérias P/ Identificação" at bounding box center [690, 308] width 1289 height 37
checkbox Identificação "true"
click at [193, 210] on input "cultura de ba" at bounding box center [681, 222] width 1248 height 37
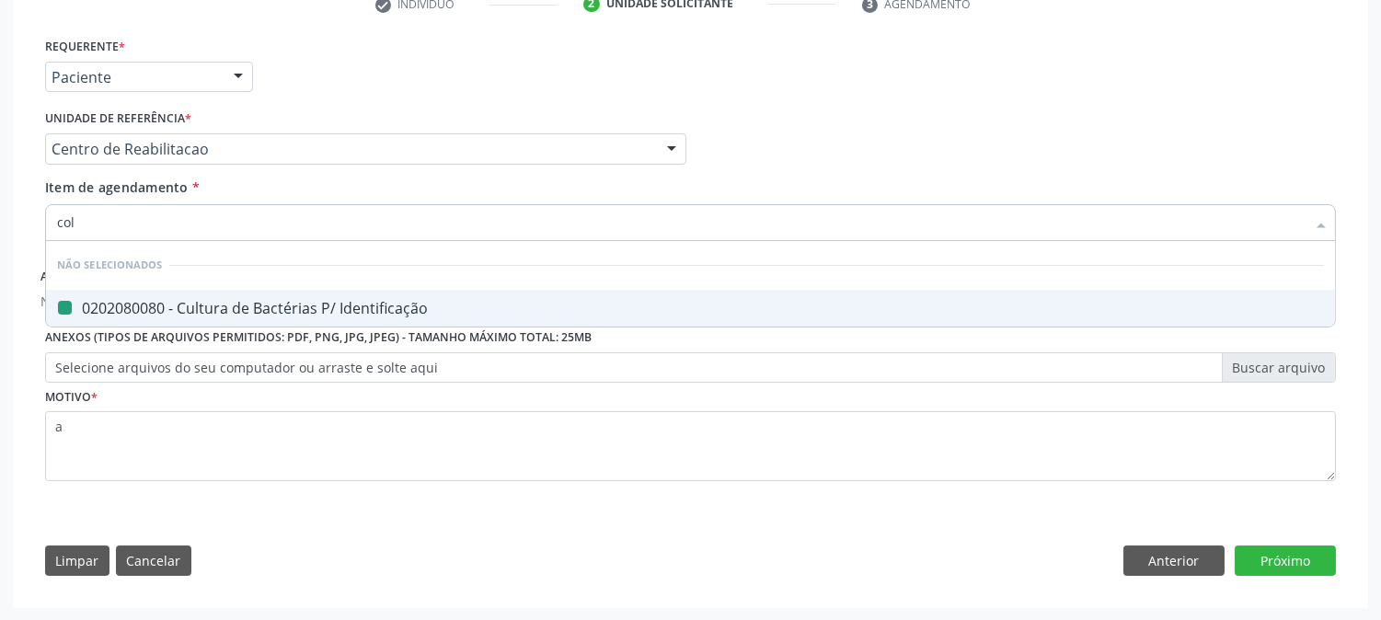
type input "cole"
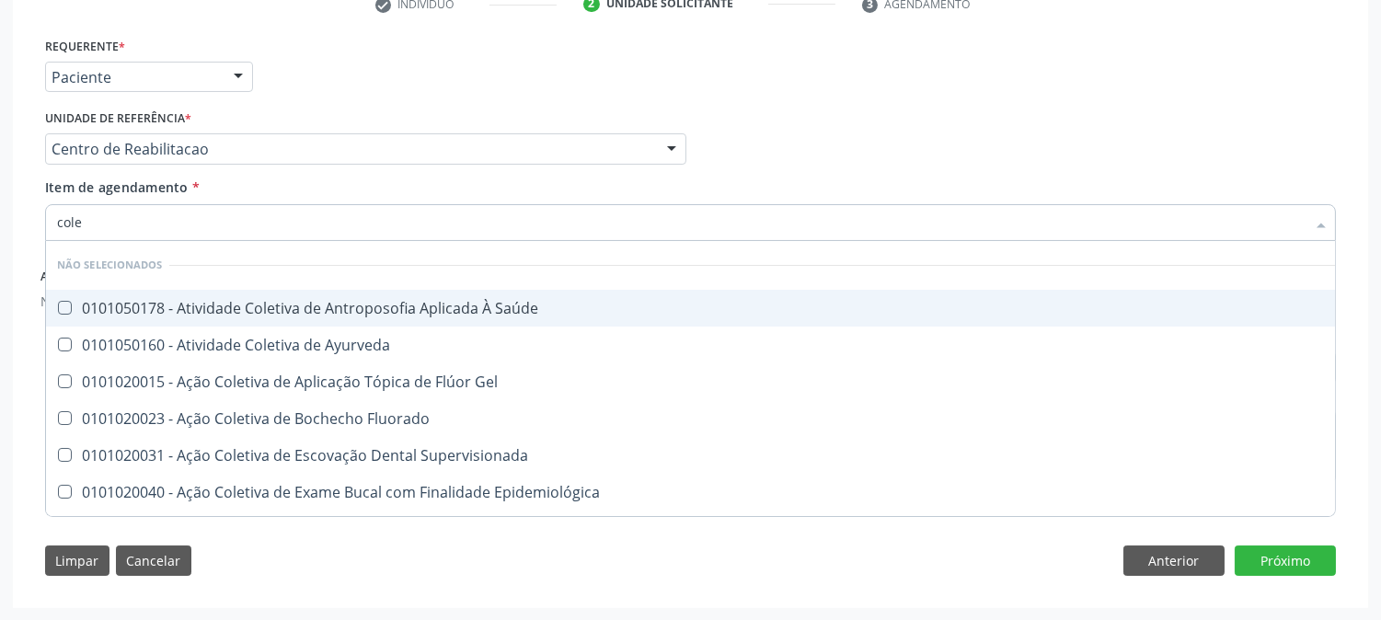
checkbox Saúde "false"
type input "colest"
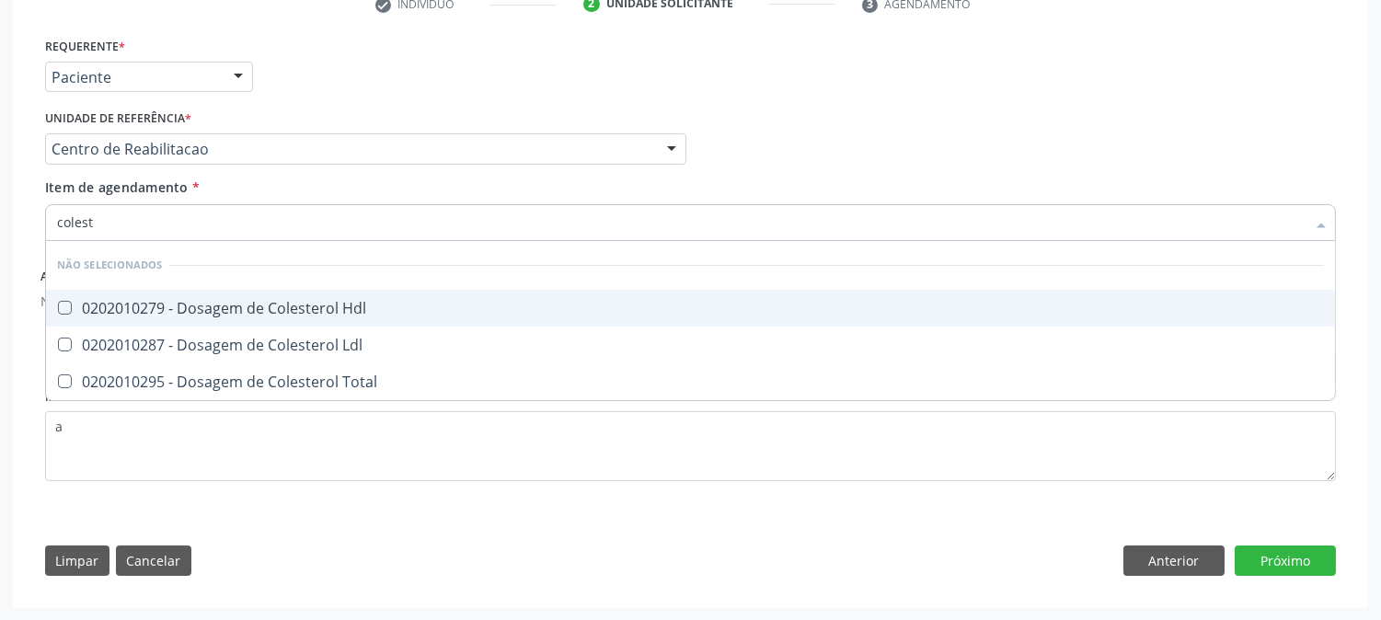
click at [314, 302] on div "0202010279 - Dosagem de Colesterol Hdl" at bounding box center [690, 308] width 1267 height 15
checkbox Hdl "true"
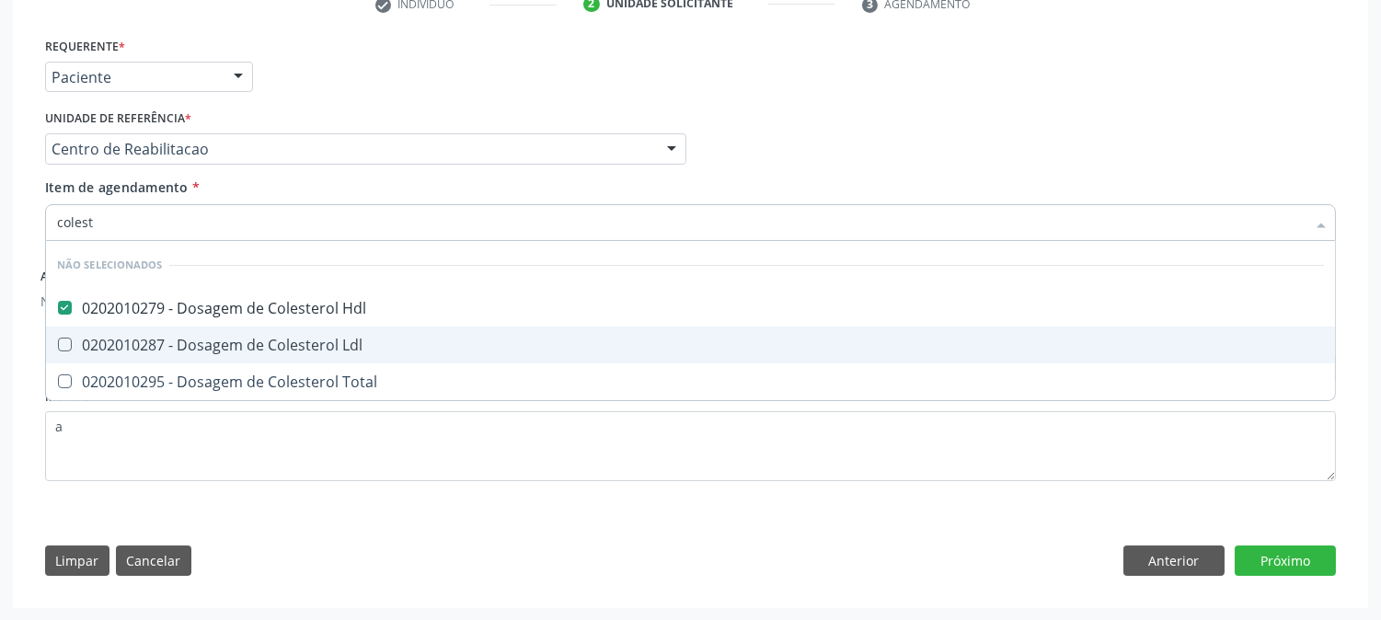
drag, startPoint x: 318, startPoint y: 339, endPoint x: 314, endPoint y: 369, distance: 30.7
click at [317, 347] on div "0202010287 - Dosagem de Colesterol Ldl" at bounding box center [690, 345] width 1267 height 15
checkbox Ldl "true"
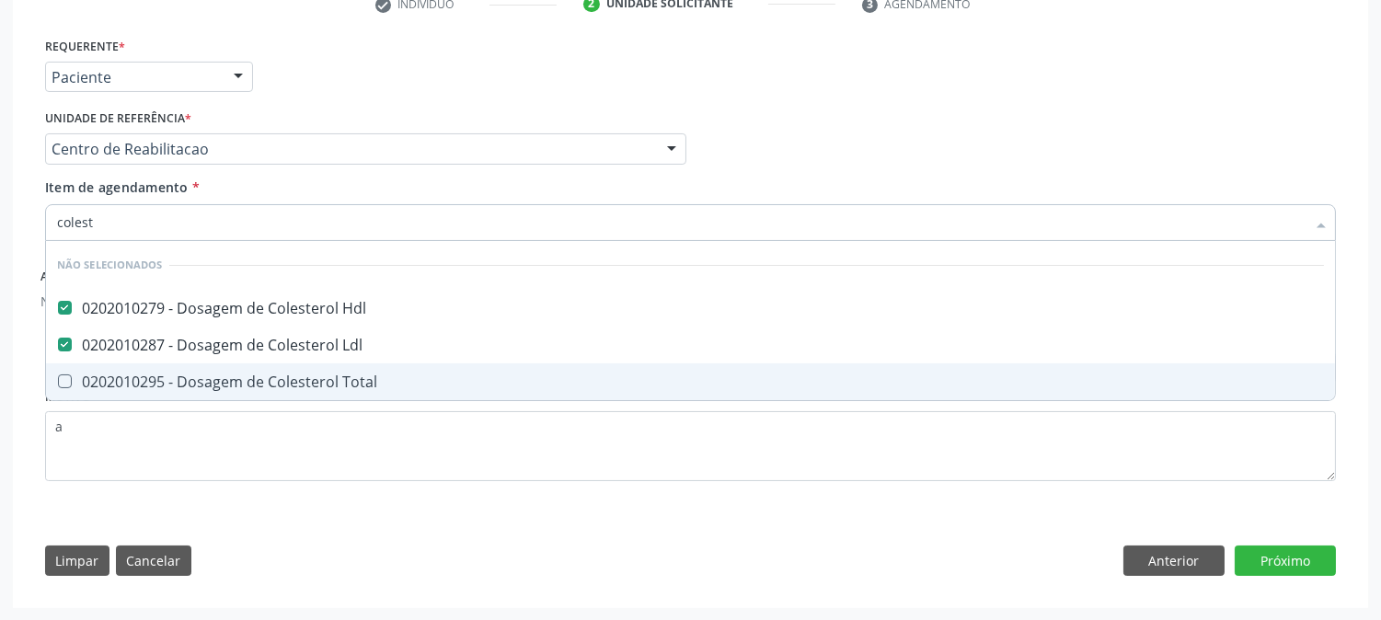
drag, startPoint x: 313, startPoint y: 377, endPoint x: 263, endPoint y: 293, distance: 98.1
click at [309, 378] on div "0202010295 - Dosagem de Colesterol Total" at bounding box center [690, 381] width 1267 height 15
checkbox Total "true"
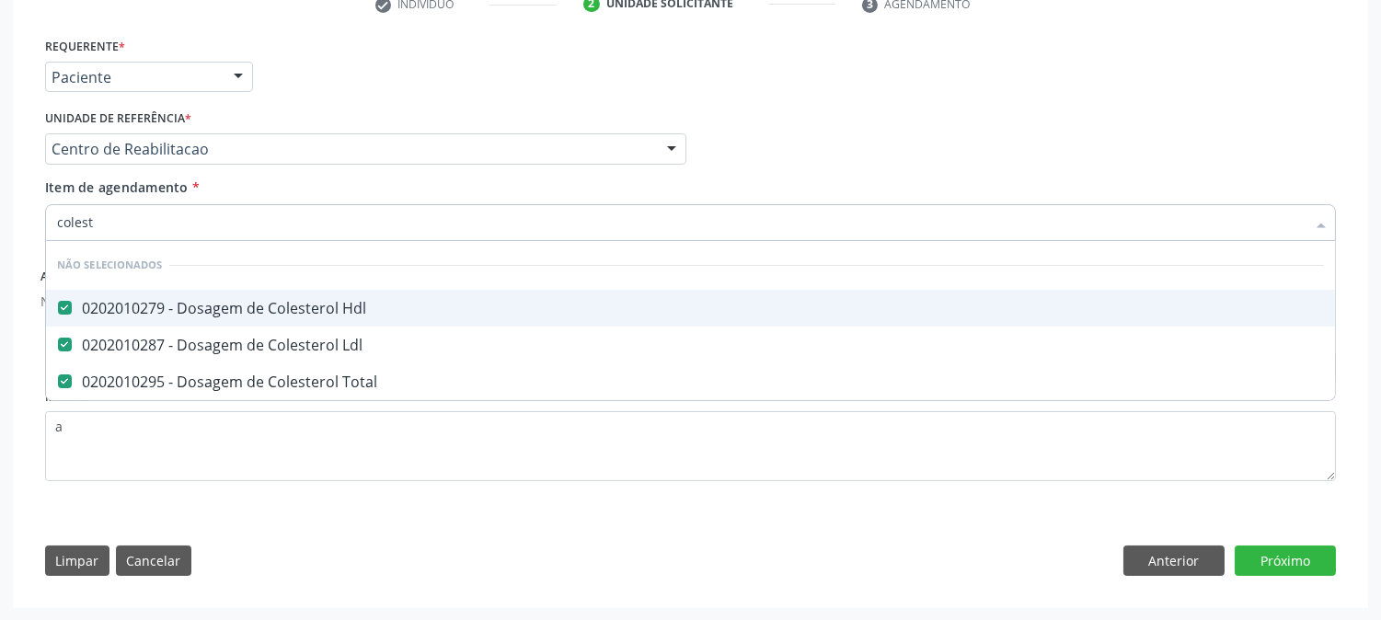
click at [176, 204] on input "colest" at bounding box center [681, 222] width 1248 height 37
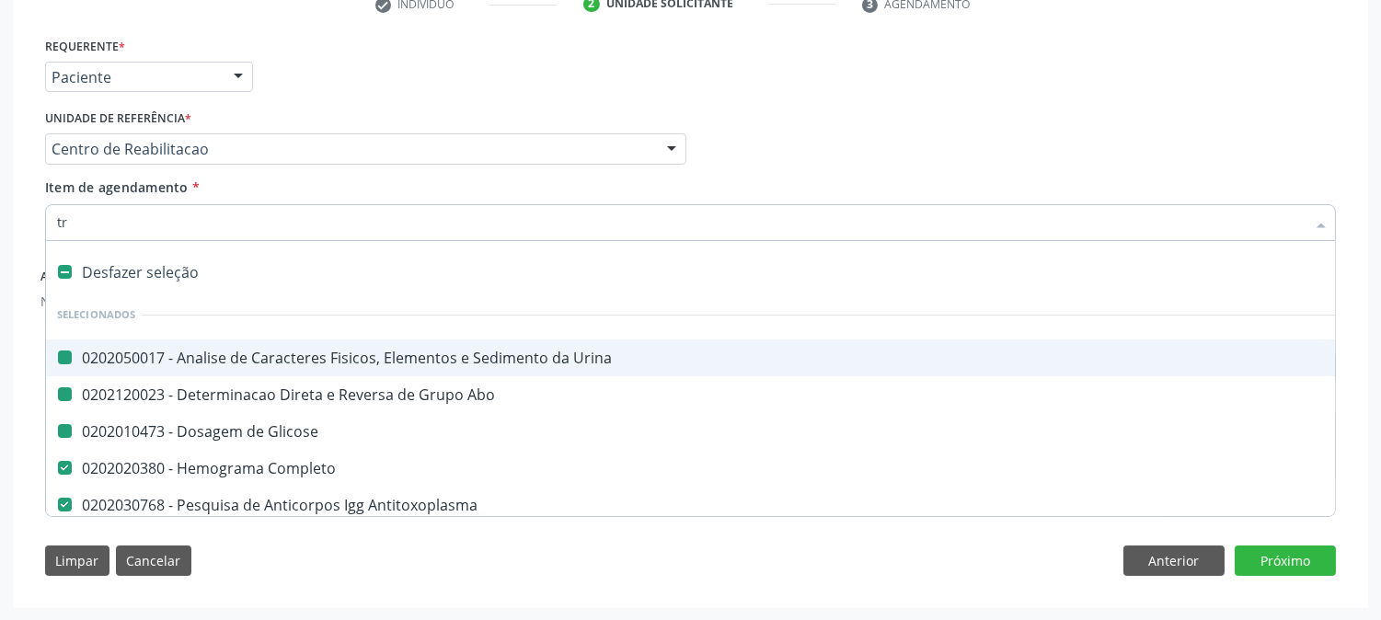
type input "tri"
checkbox Urina "false"
checkbox Abo "false"
checkbox Glicose "false"
checkbox Completo "false"
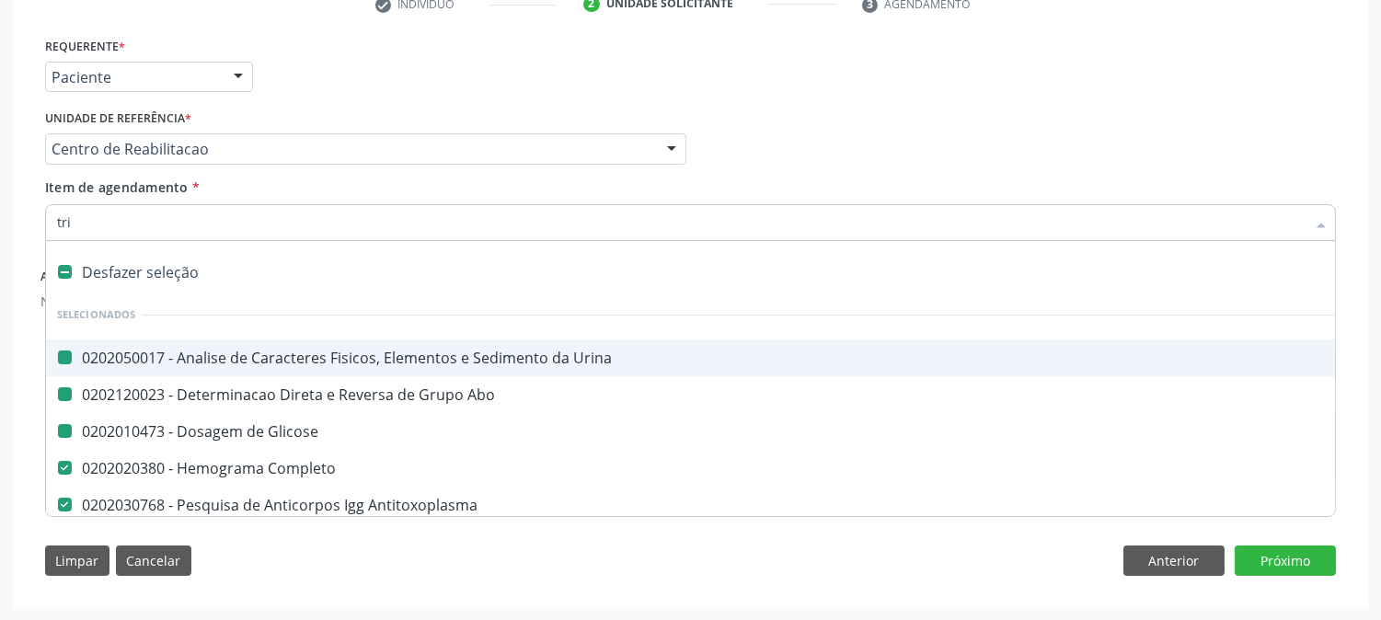
checkbox Antitoxoplasma "false"
checkbox Fraco\) "false"
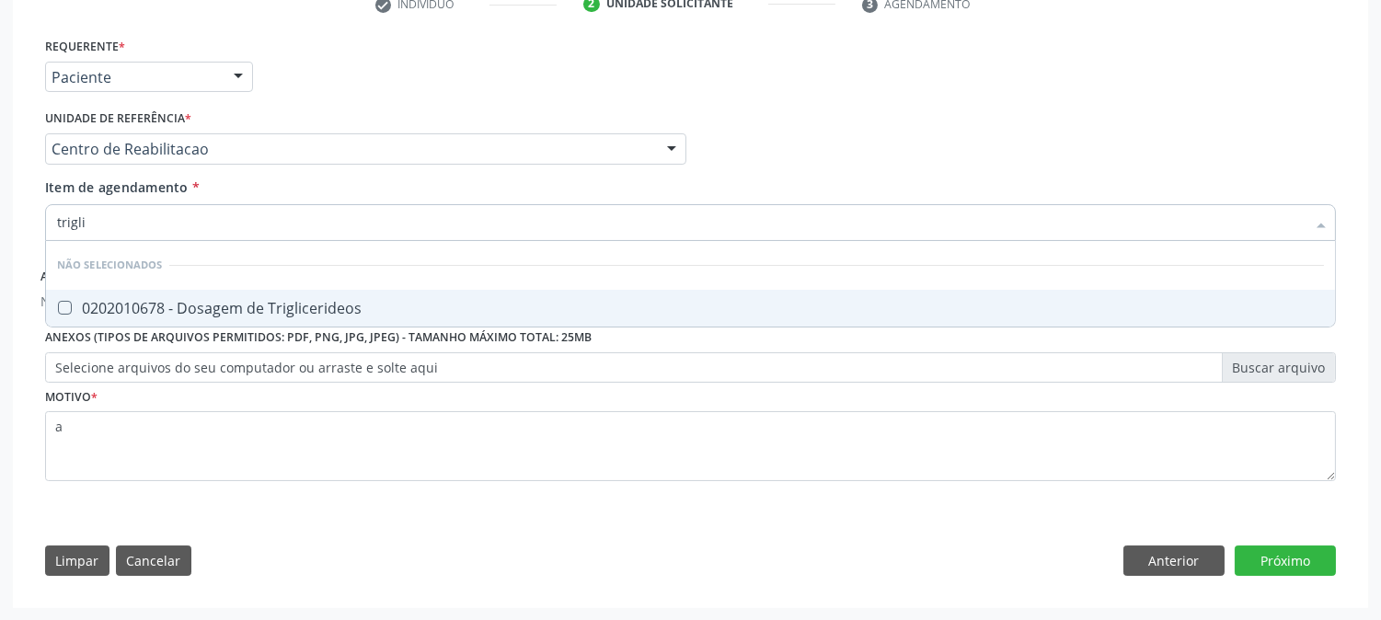
type input "triglic"
click at [159, 313] on div "0202010678 - Dosagem de Triglicerideos" at bounding box center [690, 308] width 1267 height 15
checkbox Triglicerideos "true"
click at [130, 231] on input "triglic" at bounding box center [681, 222] width 1248 height 37
click at [131, 230] on input "triglic" at bounding box center [681, 222] width 1248 height 37
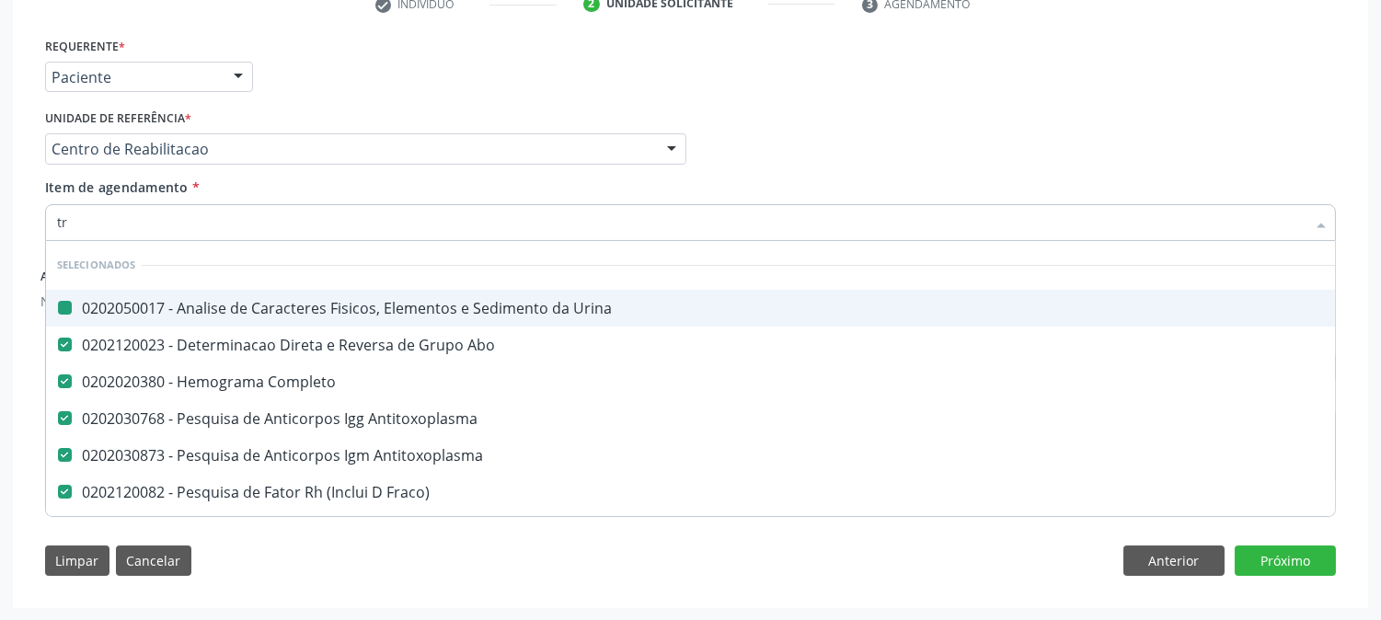
type input "tra"
checkbox Urina "false"
checkbox Abo "false"
checkbox Completo "false"
checkbox Antitoxoplasma "false"
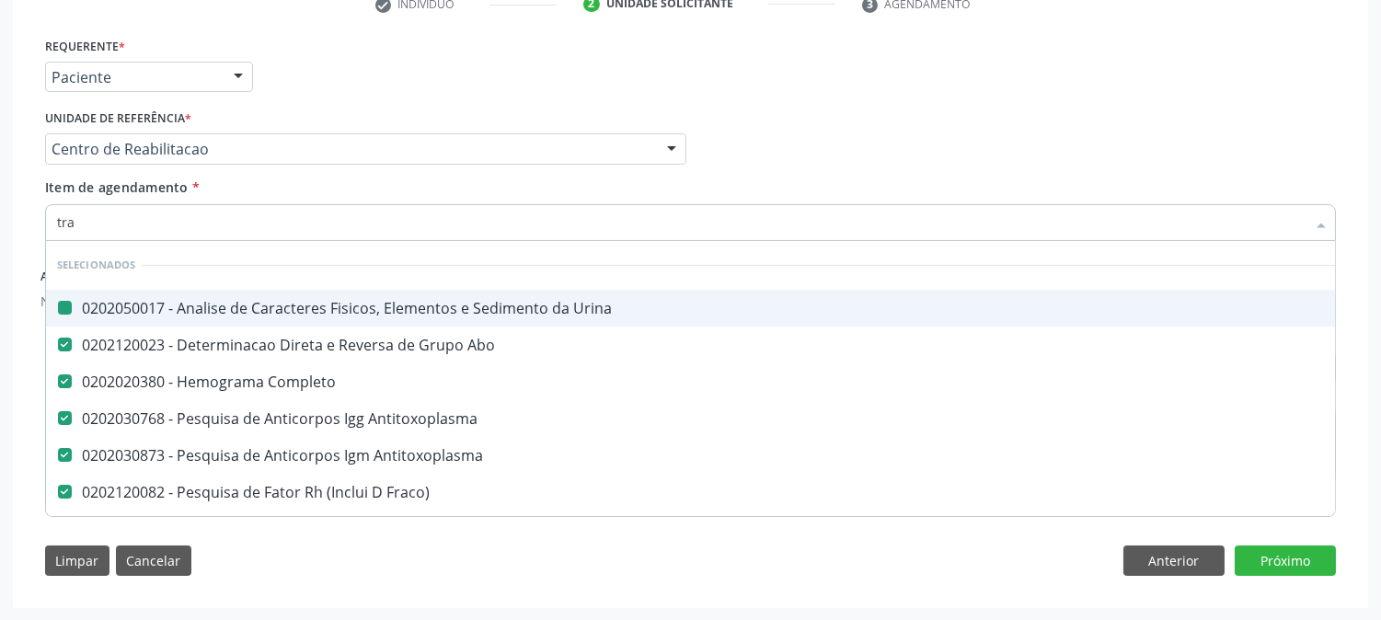
checkbox Antitoxoplasma "false"
checkbox Fraco\) "false"
checkbox \(Tia\) "false"
checkbox Ii\) "false"
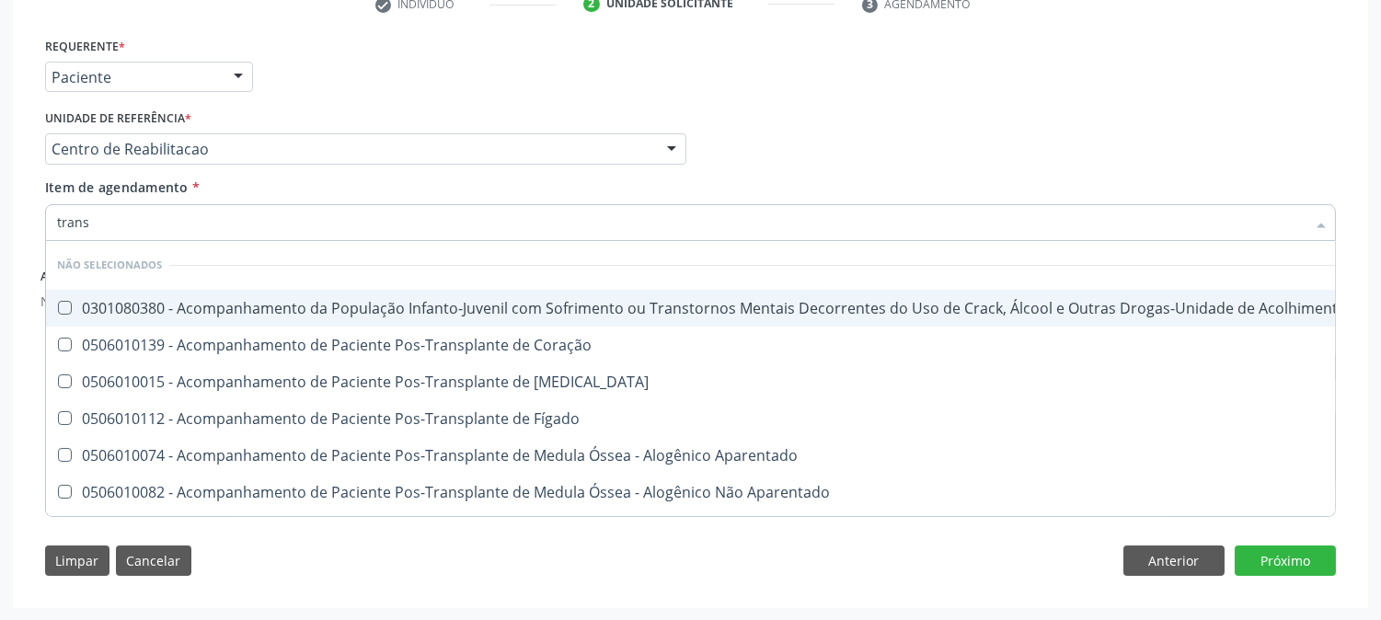
type input "transa"
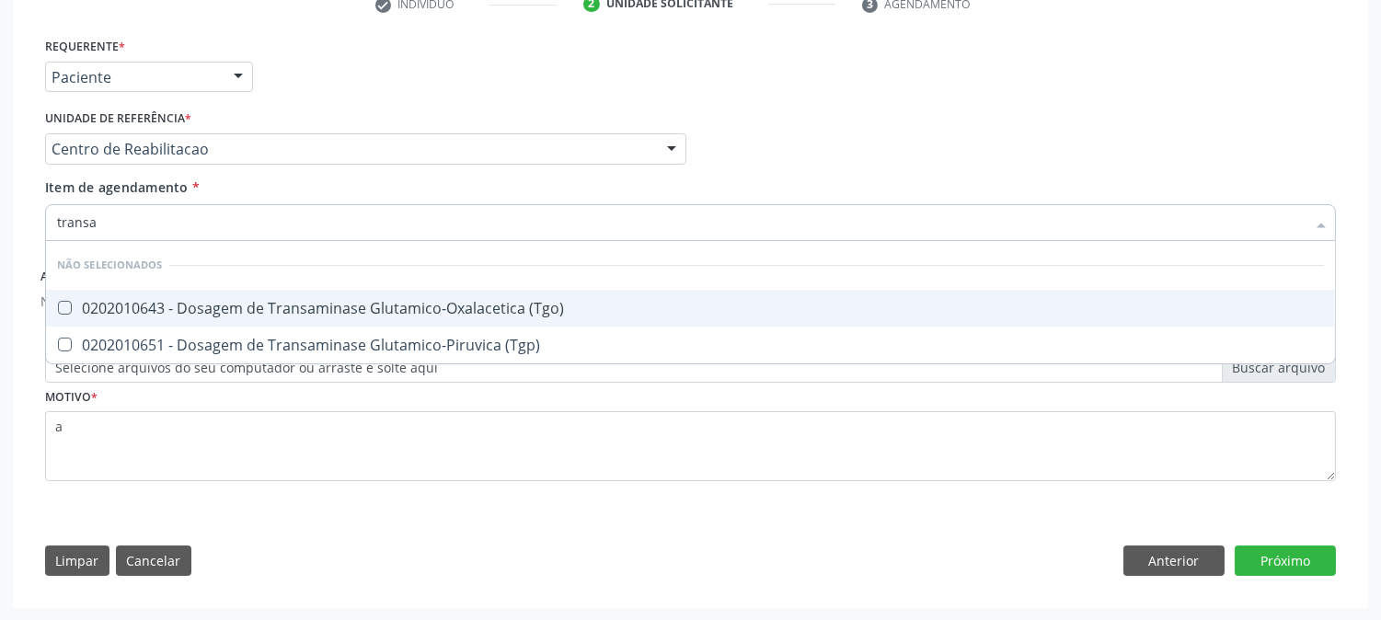
click at [269, 301] on div "0202010643 - Dosagem de Transaminase Glutamico-Oxalacetica (Tgo)" at bounding box center [690, 308] width 1267 height 15
checkbox \(Tgo\) "true"
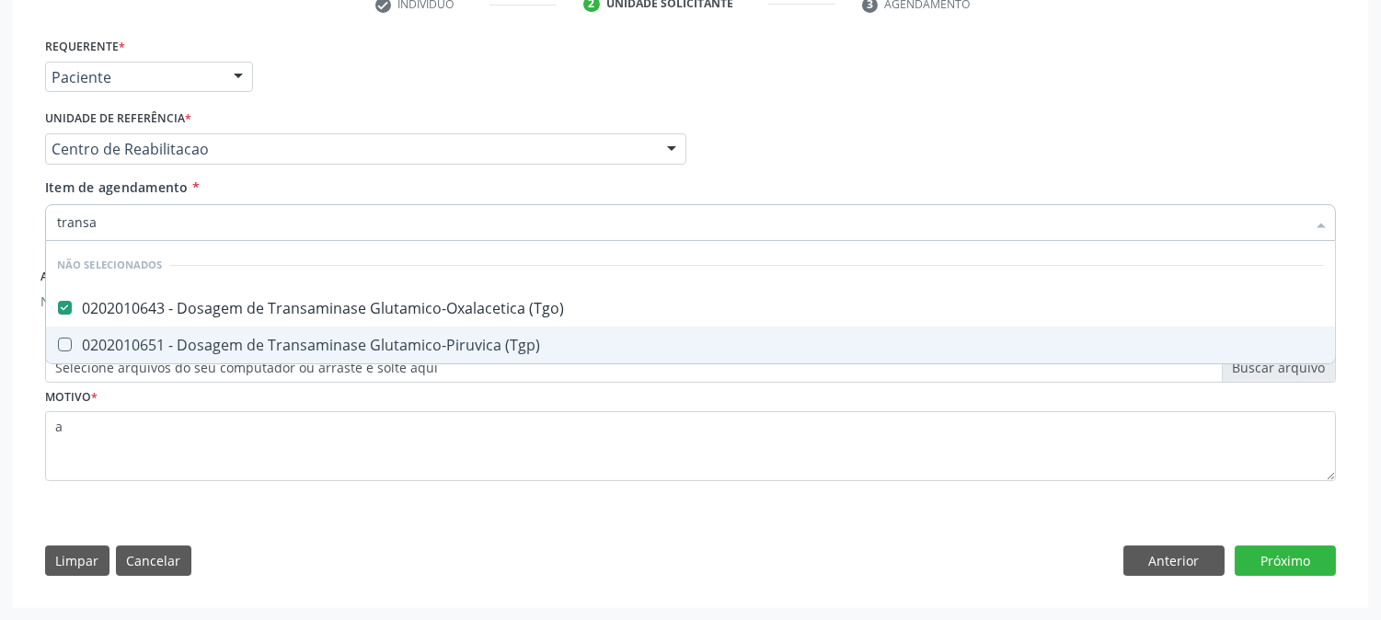
click at [274, 343] on div "0202010651 - Dosagem de Transaminase Glutamico-Piruvica (Tgp)" at bounding box center [690, 345] width 1267 height 15
checkbox \(Tgp\) "true"
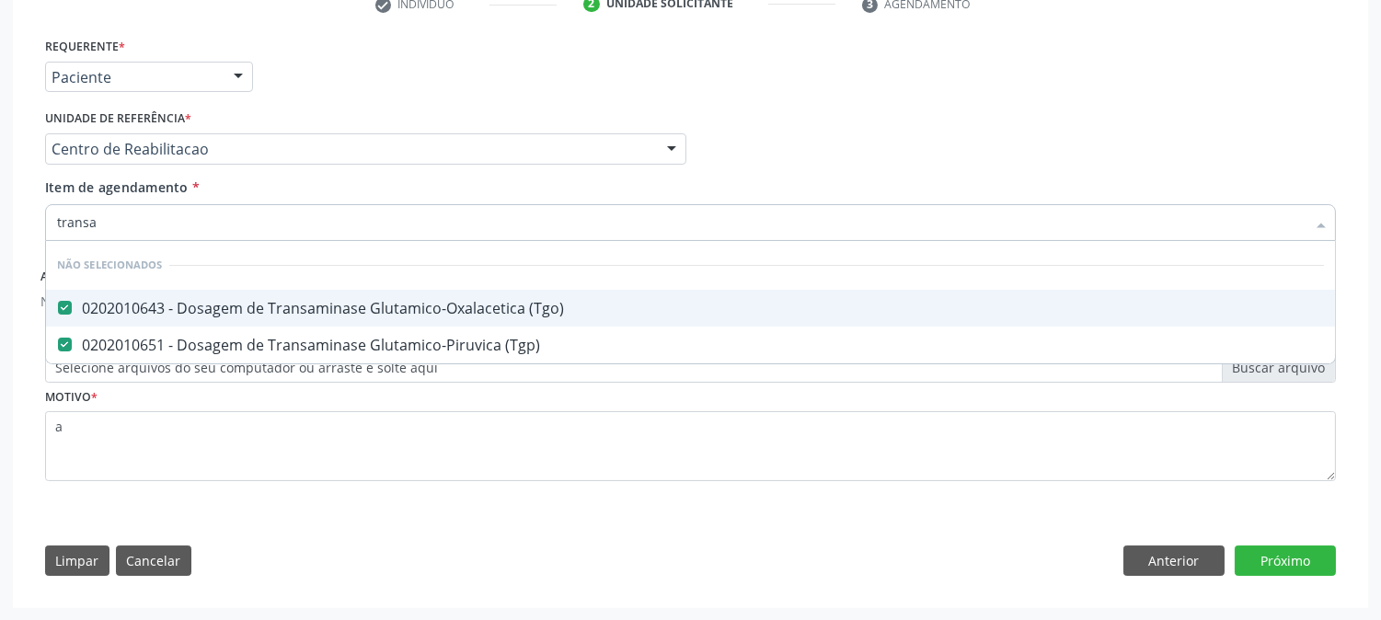
click at [140, 224] on input "transa" at bounding box center [681, 222] width 1248 height 37
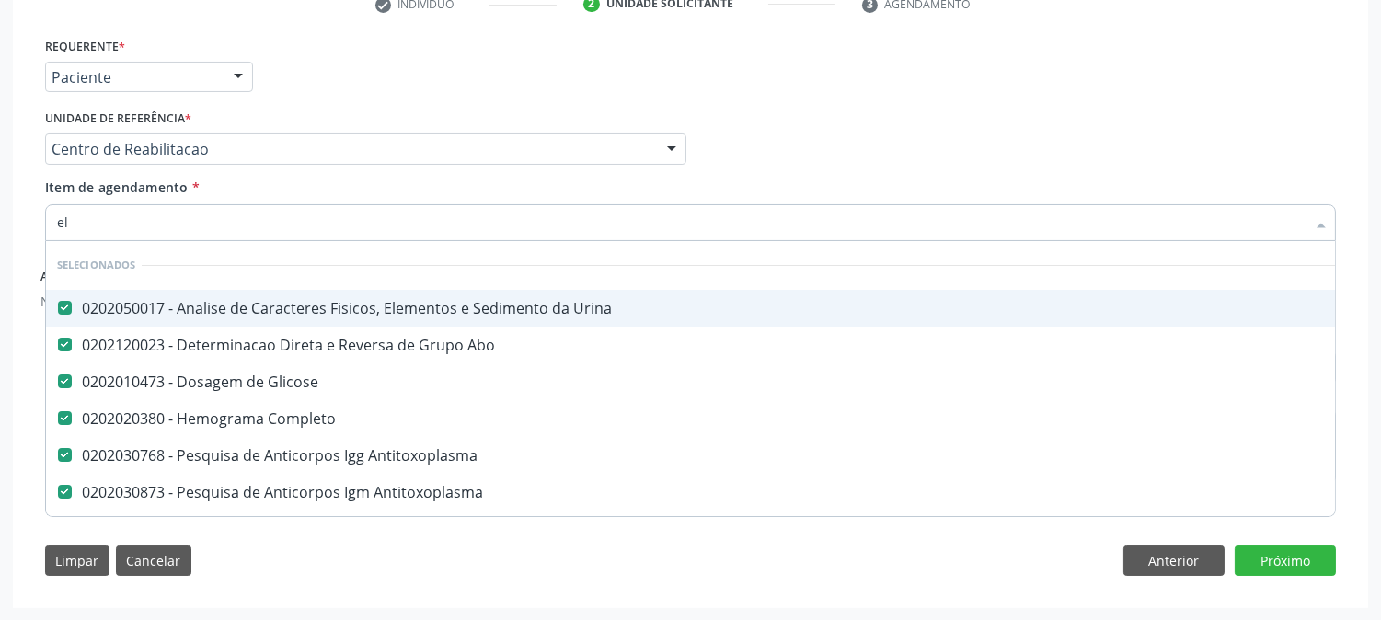
type input "ele"
checkbox Glicose "false"
checkbox Completo "false"
checkbox Antitoxoplasma "false"
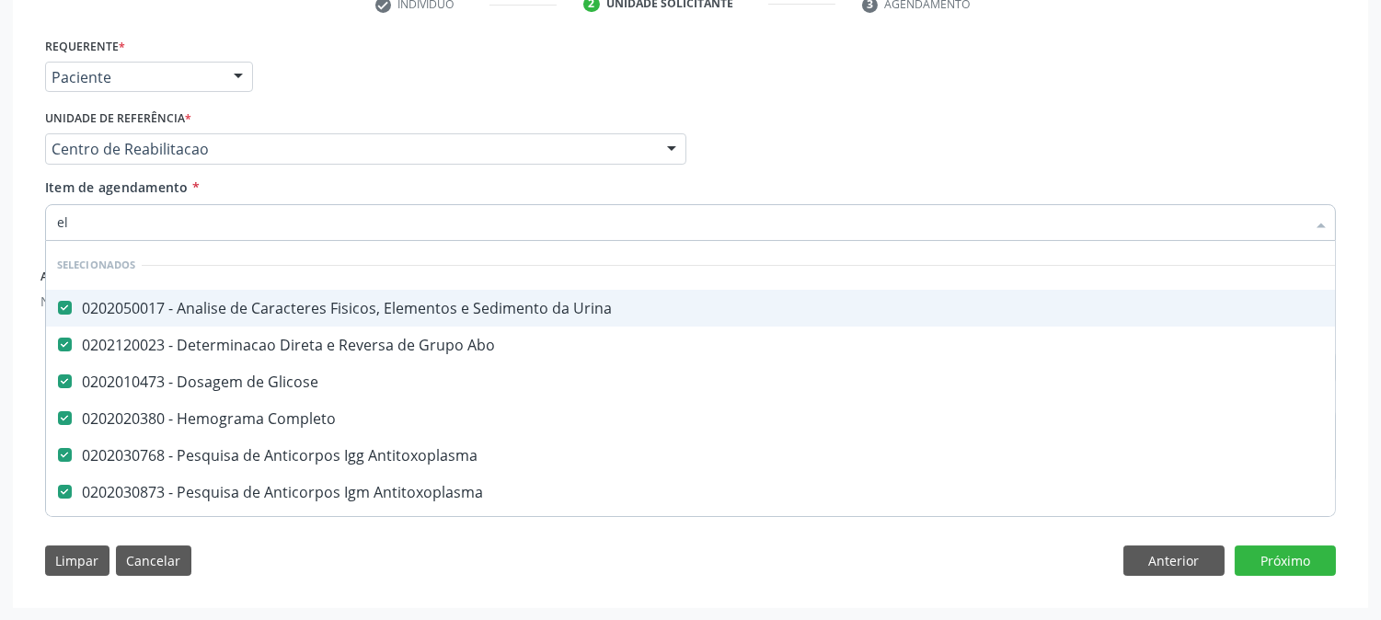
checkbox Fraco\) "false"
checkbox \(Tia\) "false"
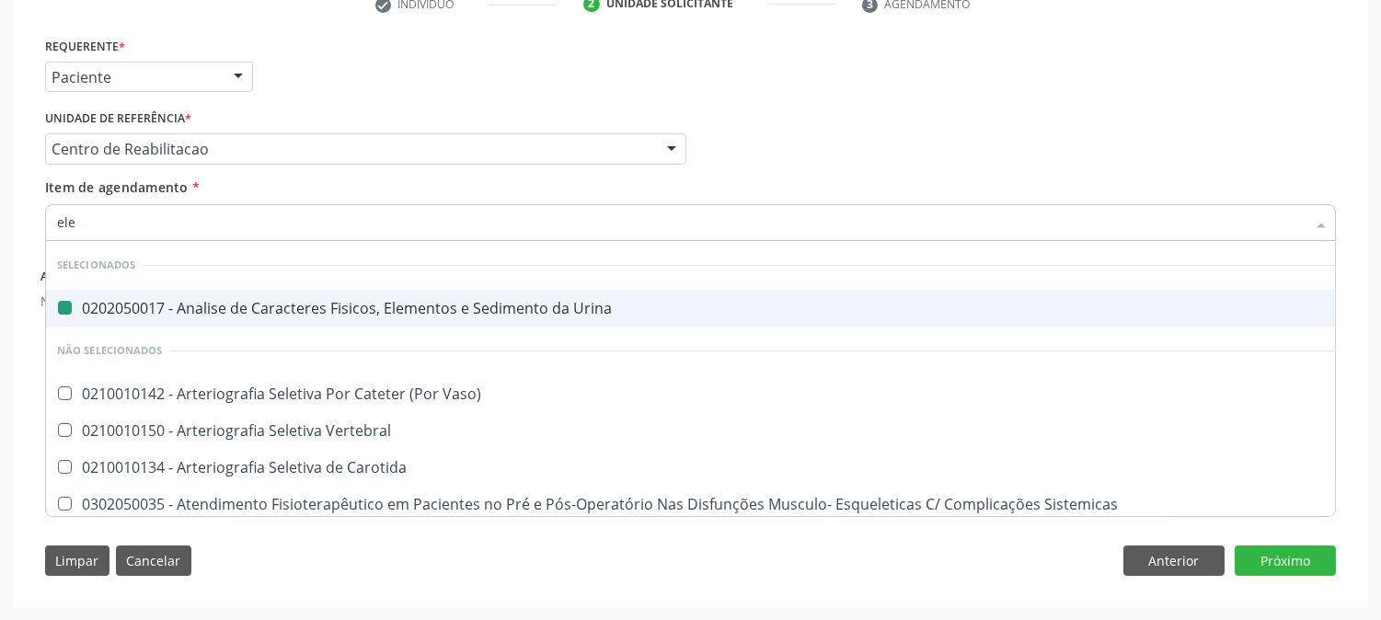
type input "elet"
checkbox Urina "false"
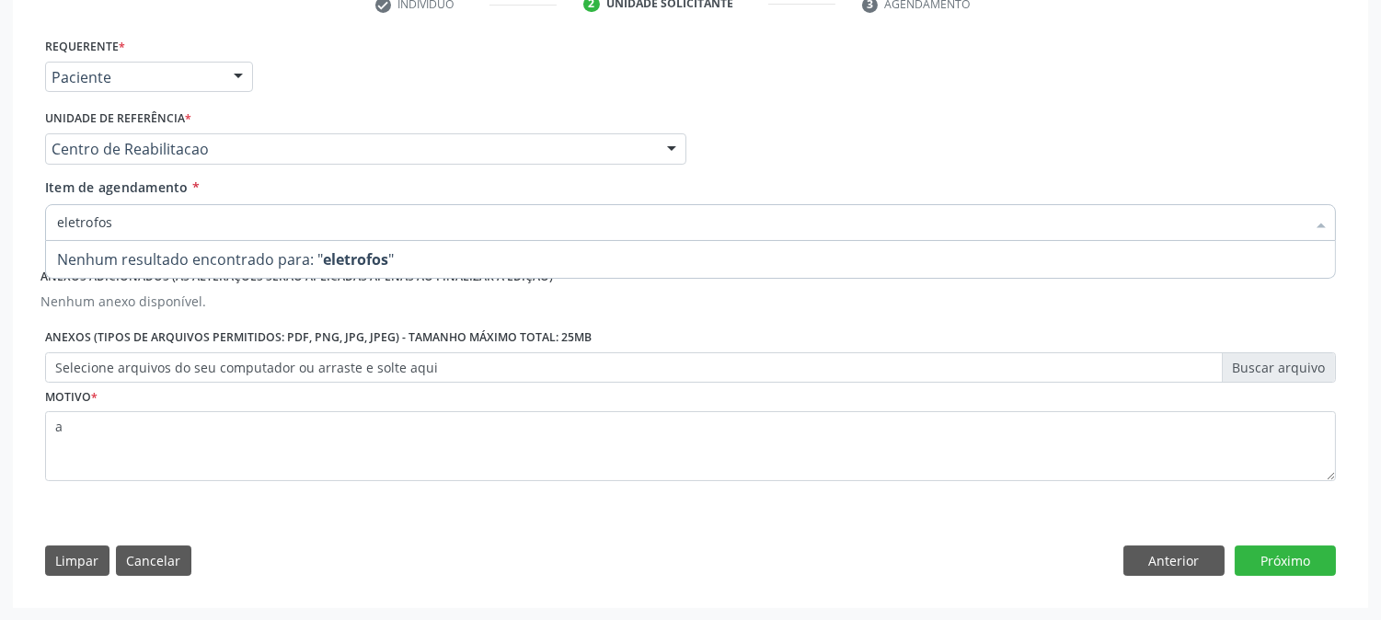
type input "eletrofo"
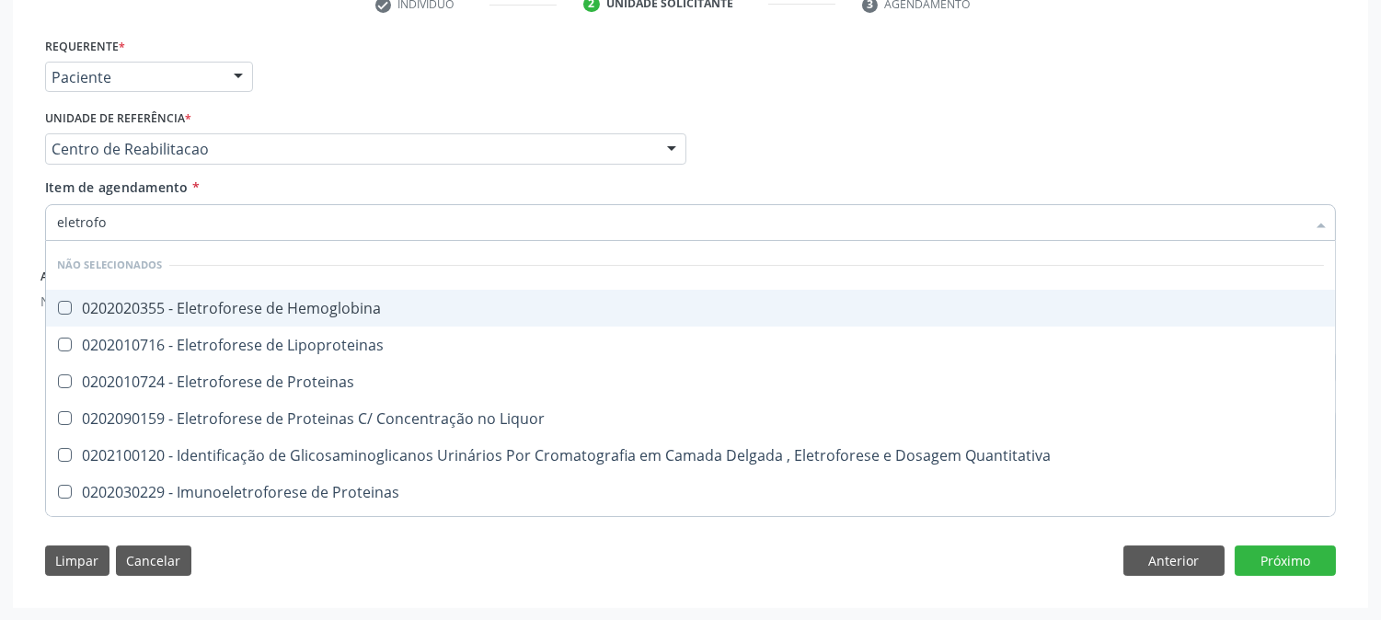
click at [405, 306] on div "0202020355 - Eletroforese de Hemoglobina" at bounding box center [690, 308] width 1267 height 15
checkbox Hemoglobina "true"
click at [130, 213] on input "eletrofo" at bounding box center [681, 222] width 1248 height 37
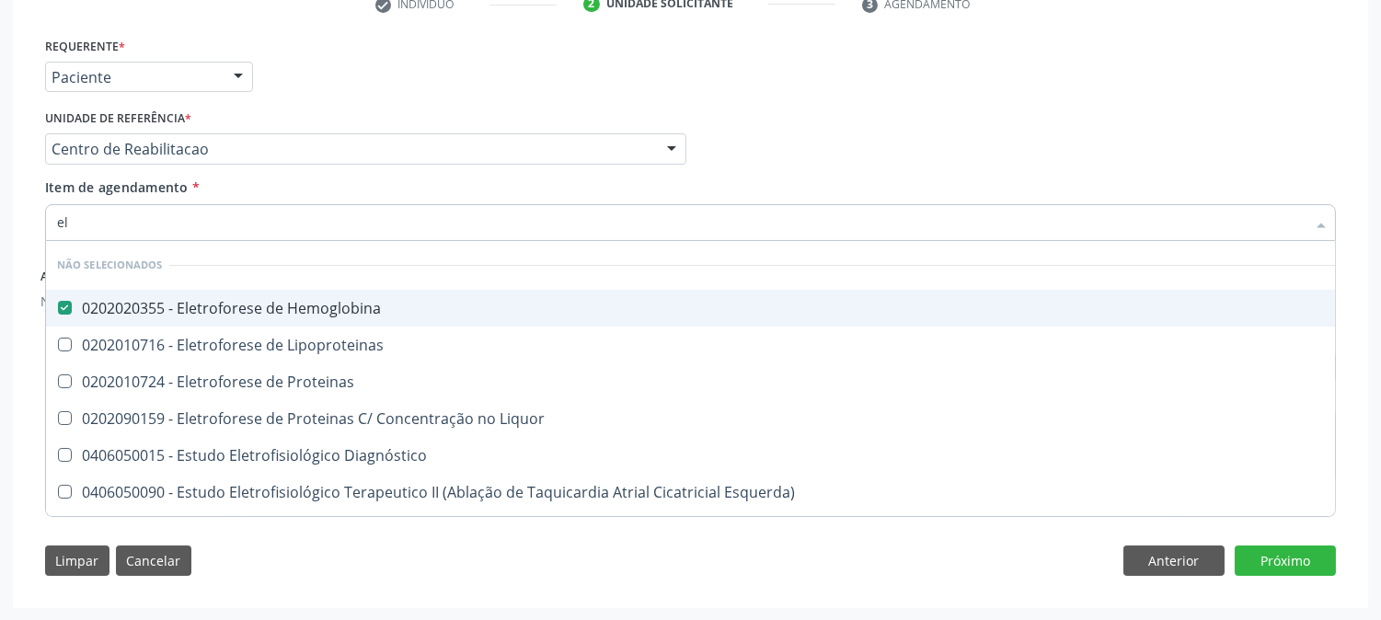
type input "e"
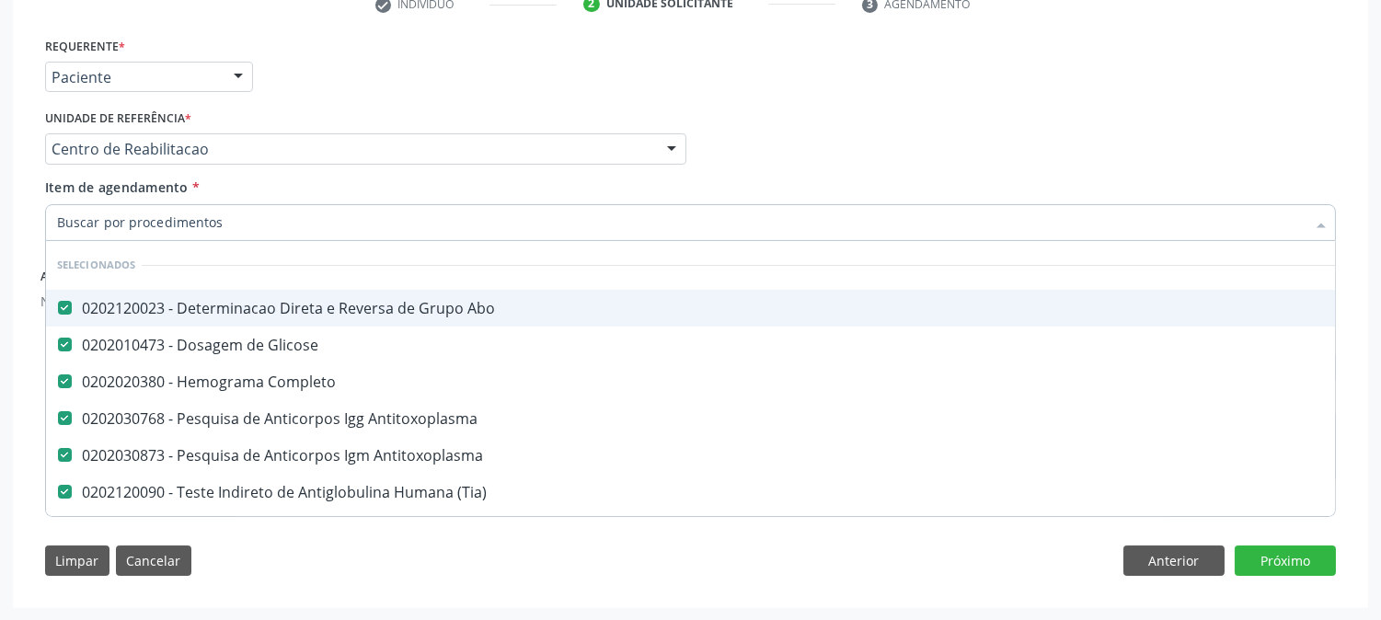
type input "g"
checkbox Abo "true"
checkbox Antitoxoplasma "true"
checkbox \(Tia\) "true"
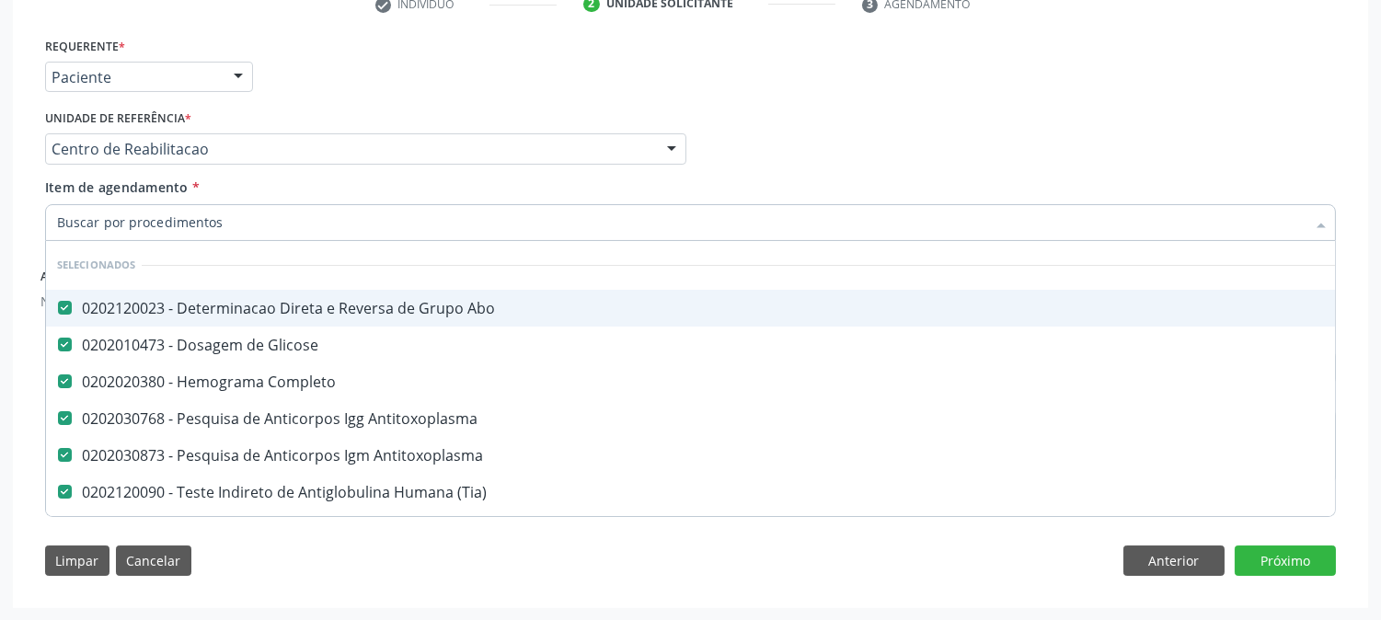
checkbox Manutenção "false"
checkbox \(Uai\)\ "false"
checkbox Queimado "false"
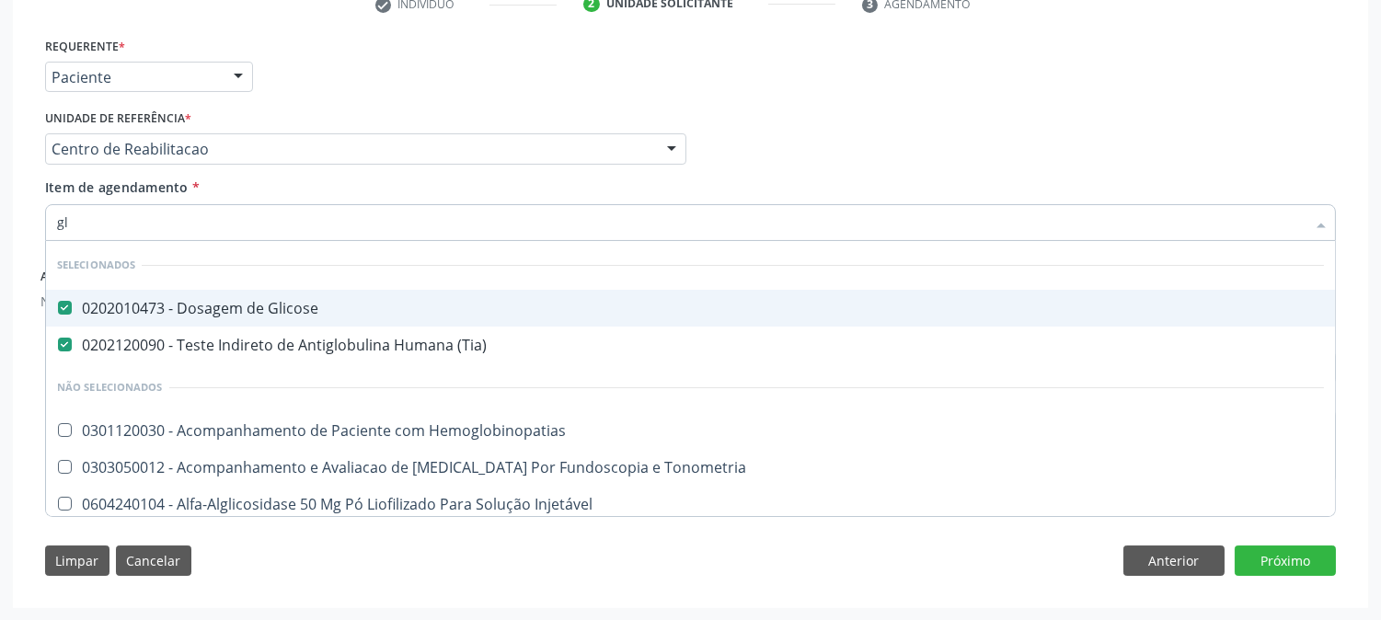
type input "gli"
checkbox Hemoglobinopatias "false"
checkbox Tonometria "false"
checkbox Injetável "false"
checkbox Dosagens\) "true"
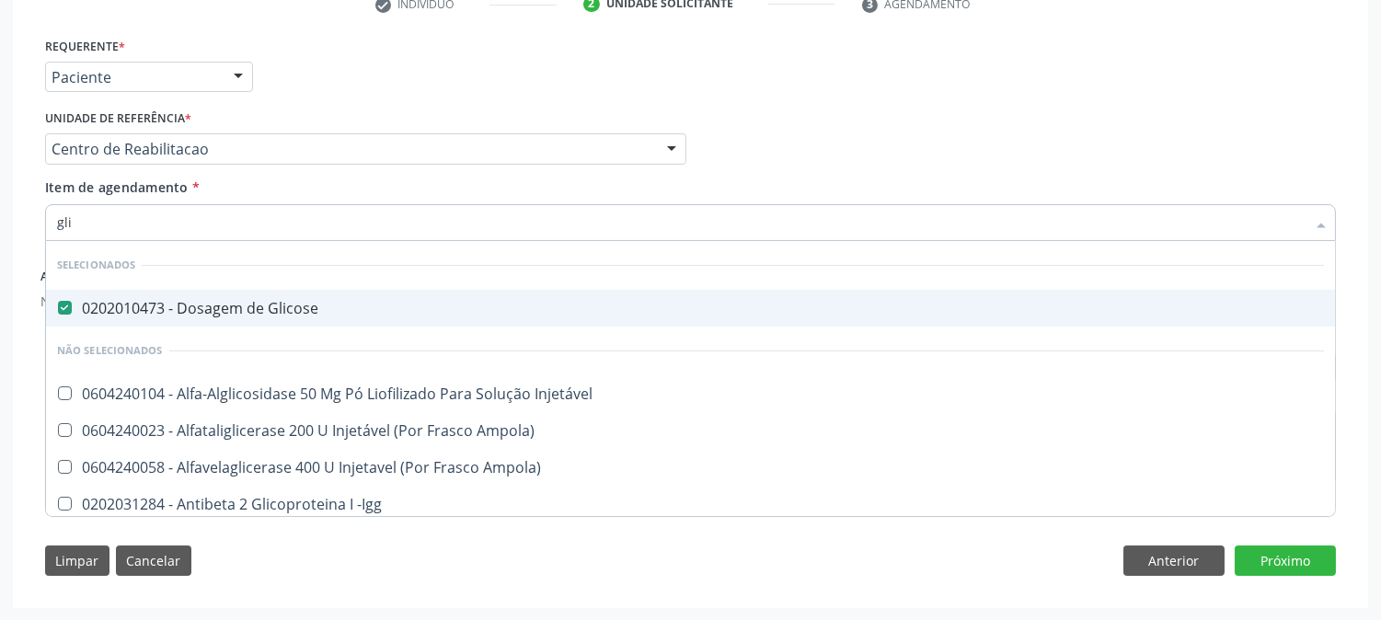
type input "glic"
checkbox Derrames "true"
checkbox Triglicerideos "false"
type input "glicosi"
checkbox Glicose "false"
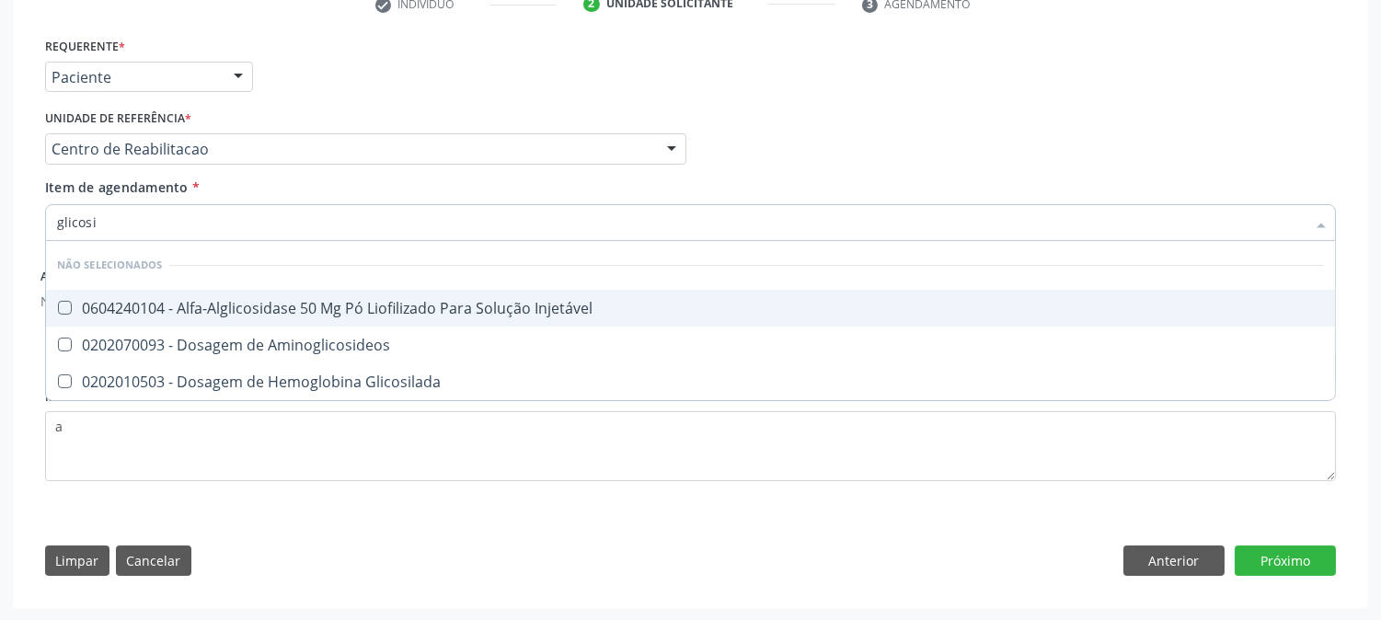
type input "glicosil"
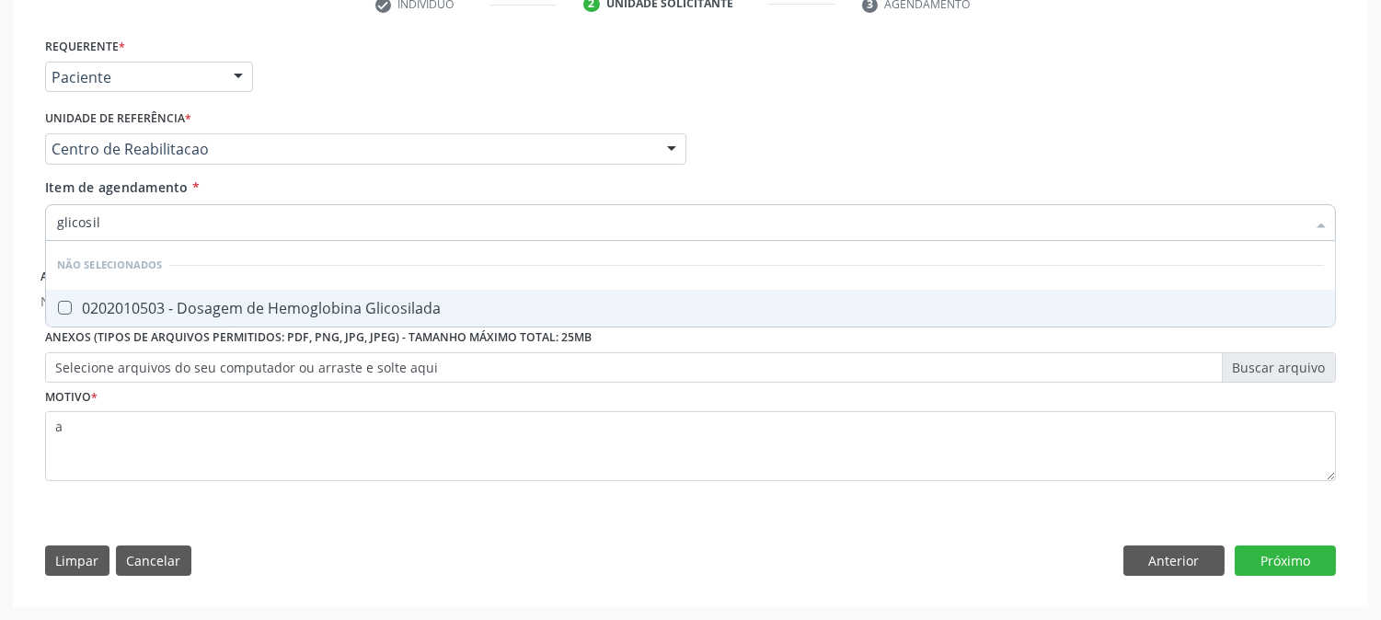
click at [233, 311] on div "0202010503 - Dosagem de Hemoglobina Glicosilada" at bounding box center [690, 308] width 1267 height 15
checkbox Glicosilada "true"
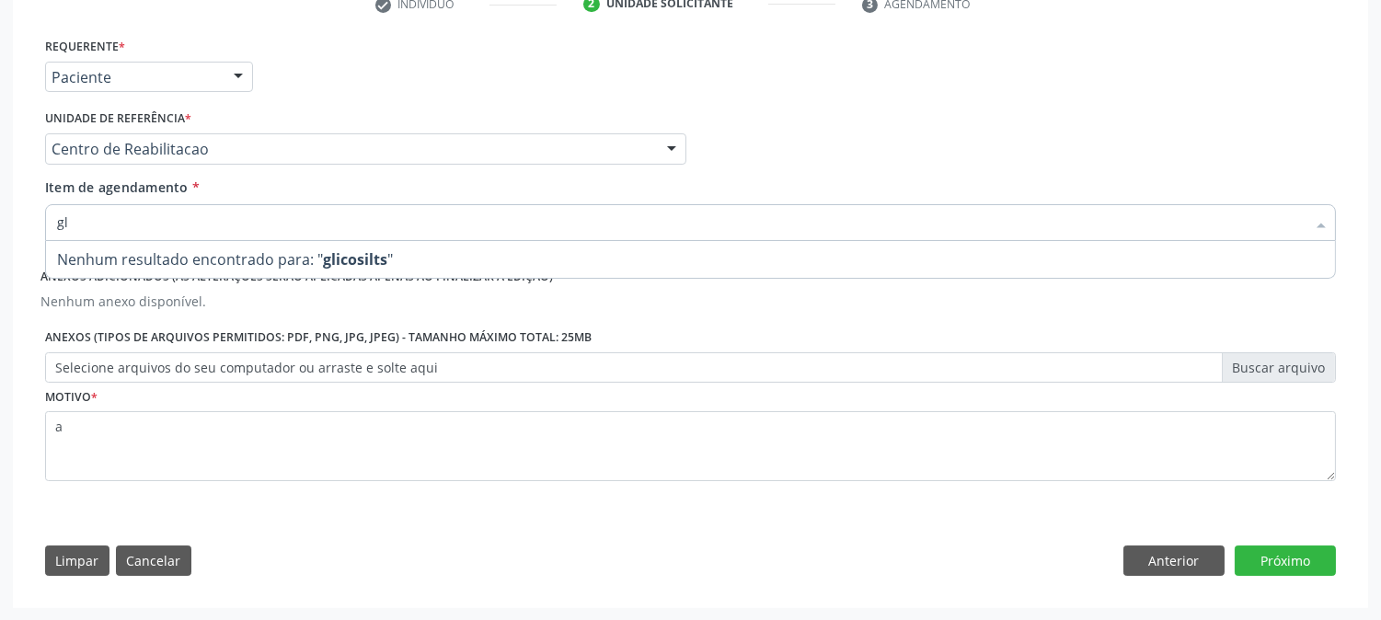
type input "g"
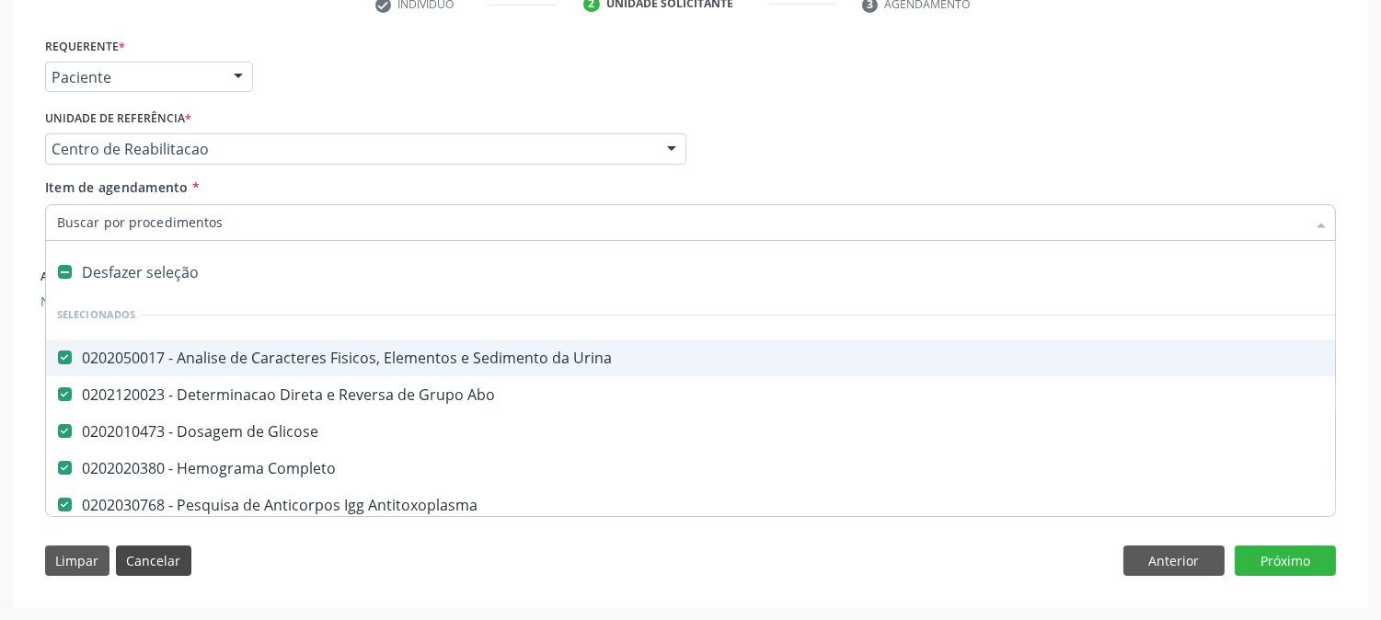
type input "b"
checkbox Completo "false"
checkbox Antitoxoplasma "false"
checkbox Fraco\) "false"
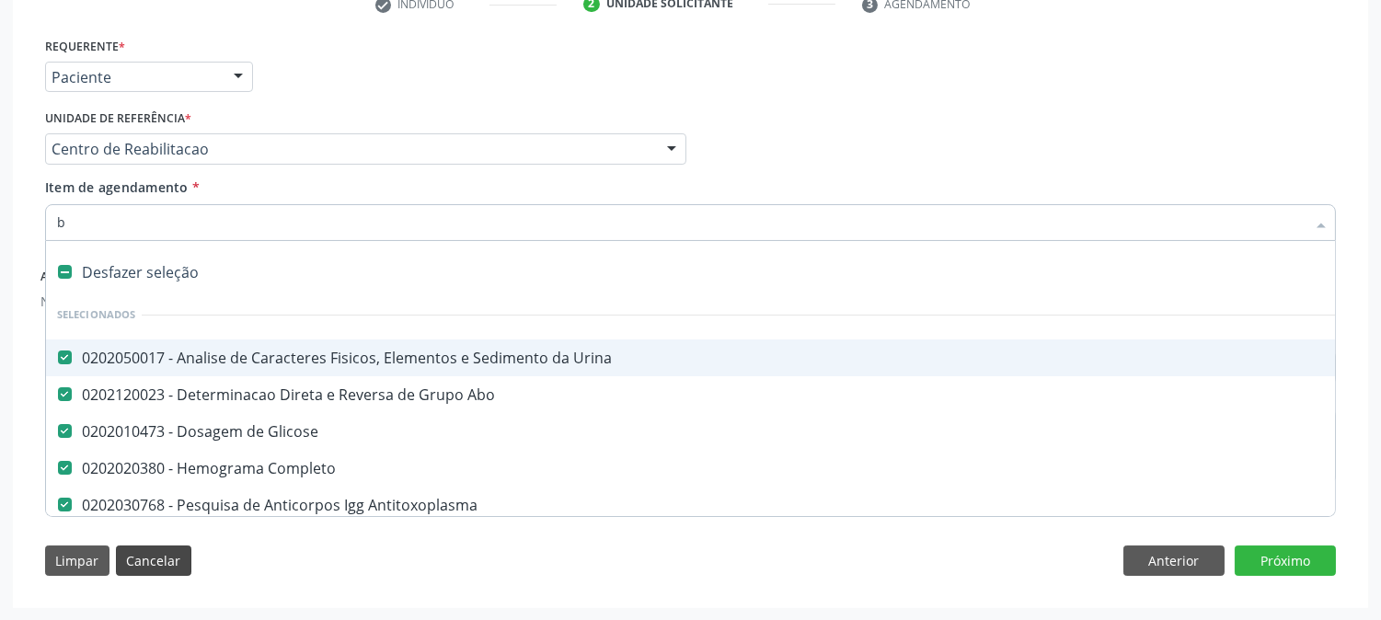
checkbox \(Tia\) "false"
checkbox Socioeducativas "true"
checkbox Vocal "true"
checkbox Transplante "true"
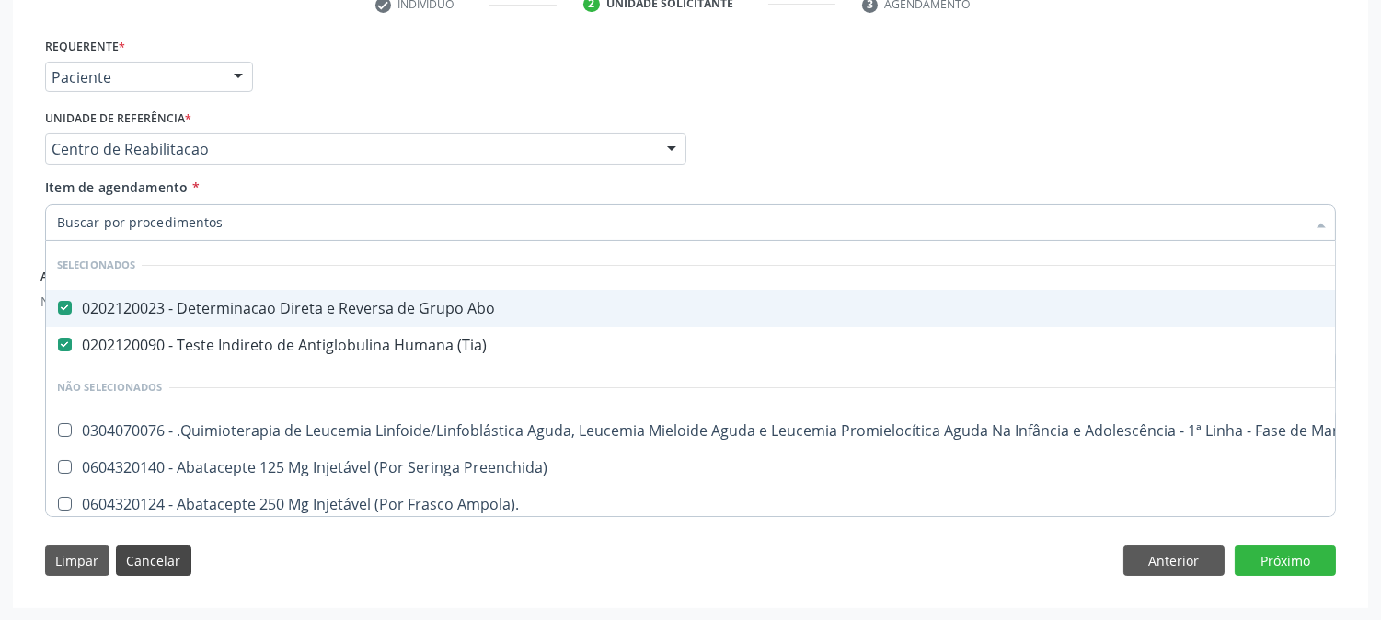
checkbox Manutenção "true"
checkbox Preenchida\) "true"
checkbox Ampola\)\ "true"
checkbox Abciximabe "true"
checkbox Inter-Atrial "true"
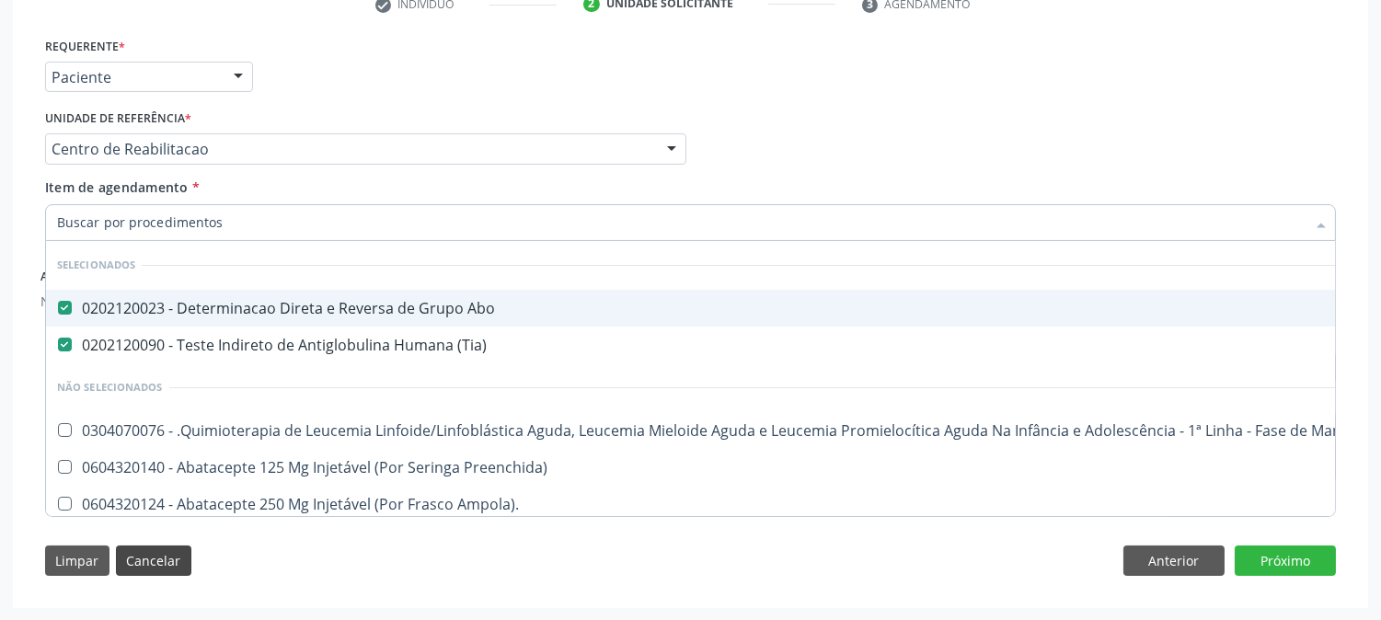
checkbox Identificação "false"
checkbox Glicosilada "false"
checkbox Hemoglobina "false"
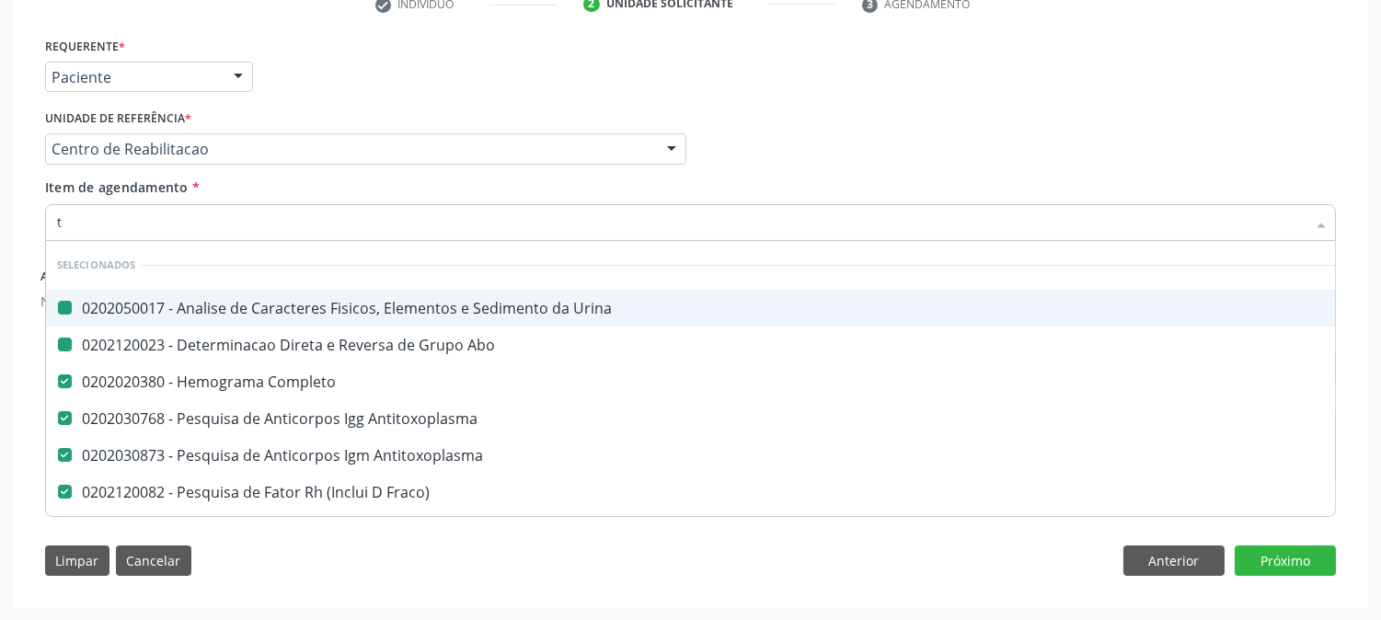
type input "tr"
checkbox Urina "false"
checkbox Abo "false"
checkbox Antitoxoplasma "false"
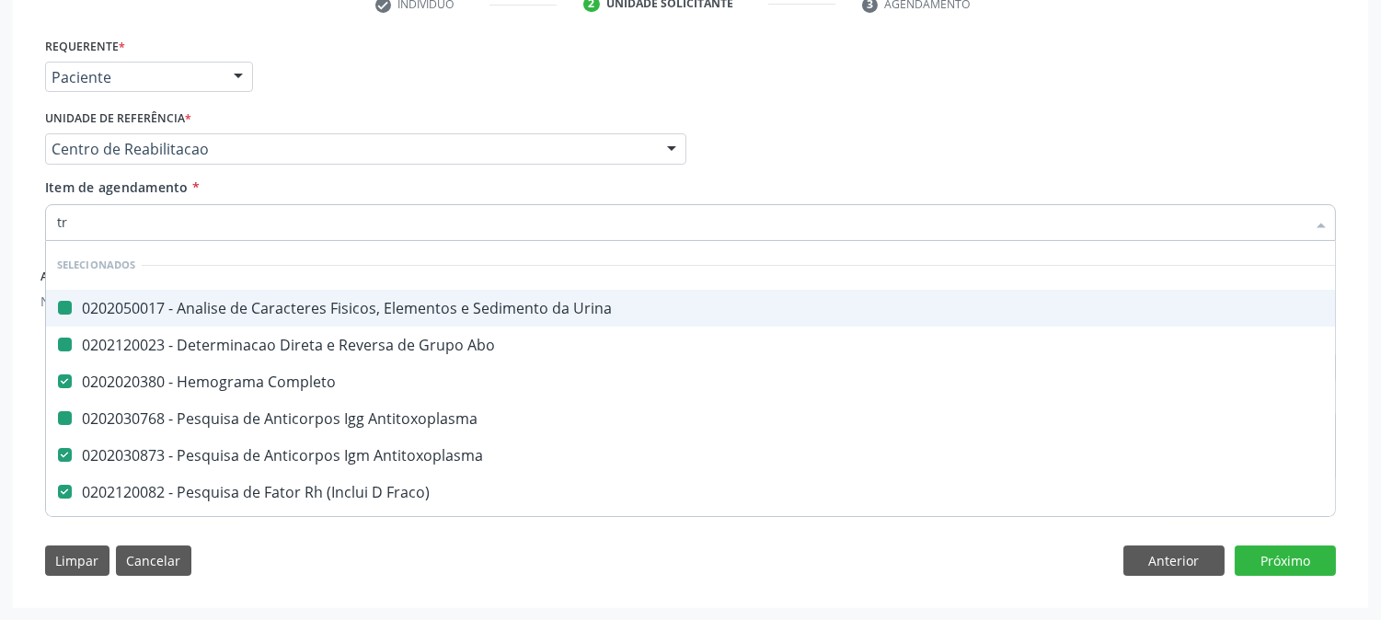
checkbox Fraco\) "false"
checkbox \(Tia\) "false"
checkbox Mental "true"
checkbox Ii\) "true"
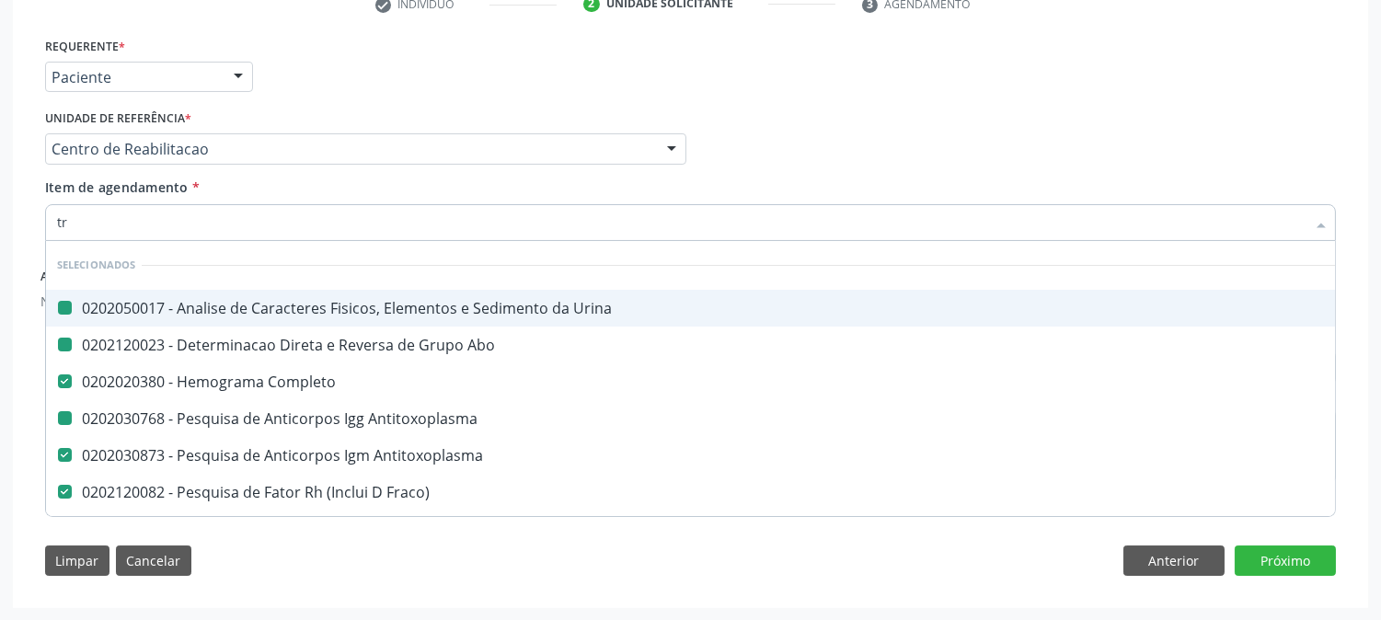
checkbox Leptospirose "true"
checkbox Completo "false"
type input "tri"
checkbox B\) "true"
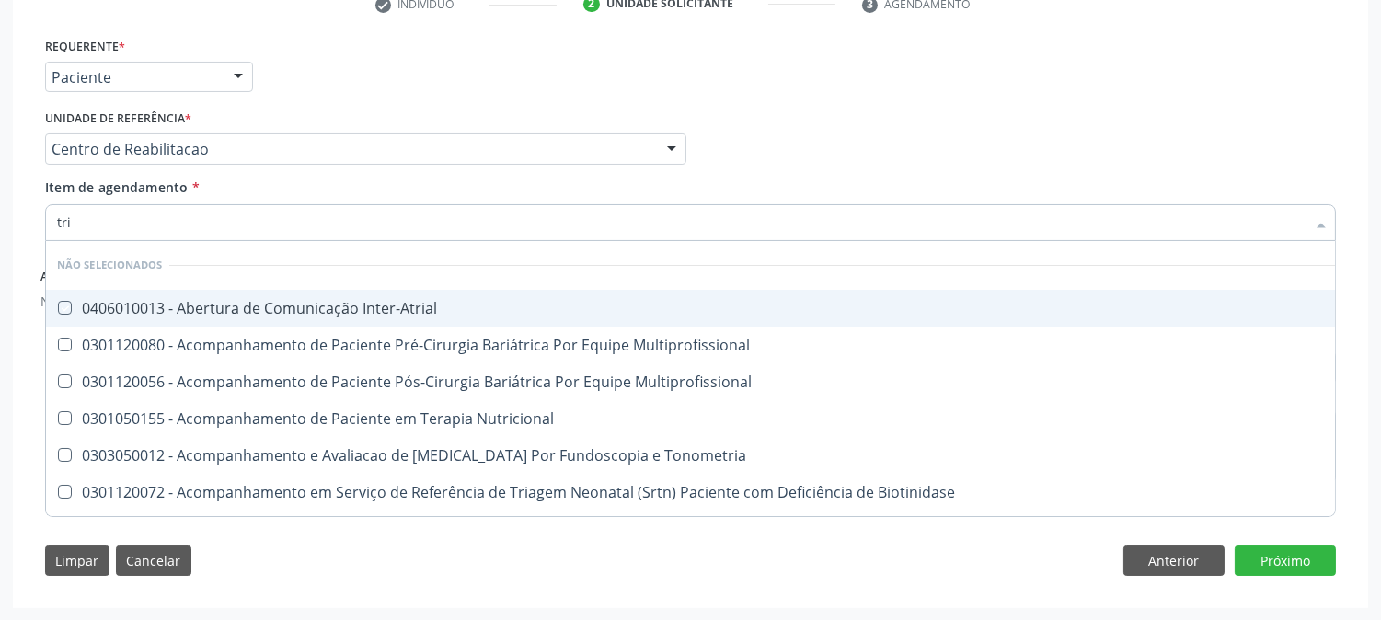
type input "trig"
checkbox Inter-Atrial "true"
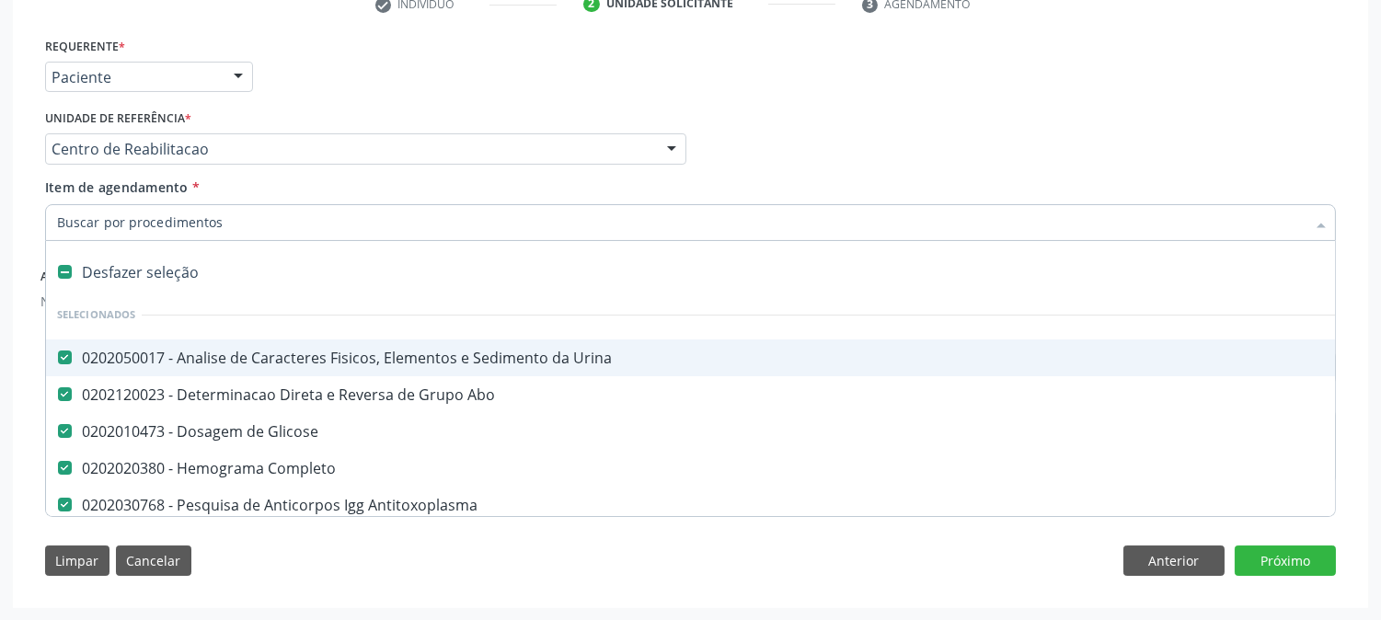
type input "t"
checkbox Glicosilada "false"
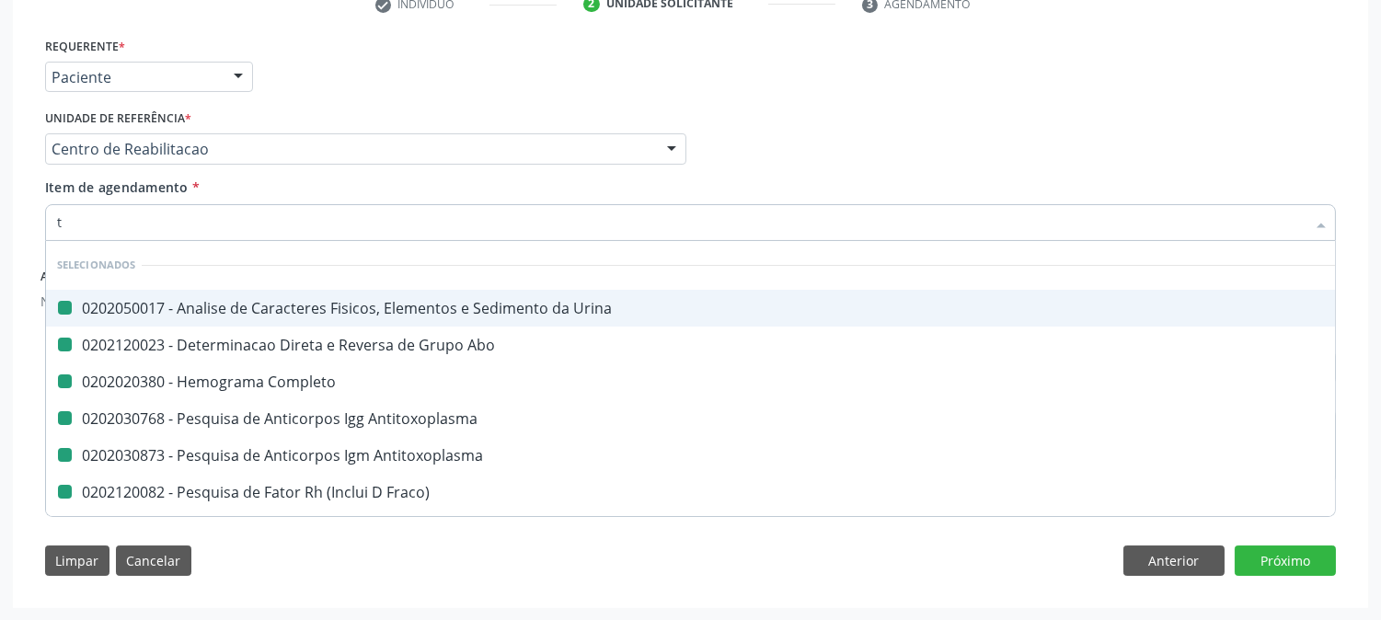
type input "ts"
checkbox Urina "false"
checkbox Abo "false"
checkbox Completo "false"
checkbox Antitoxoplasma "false"
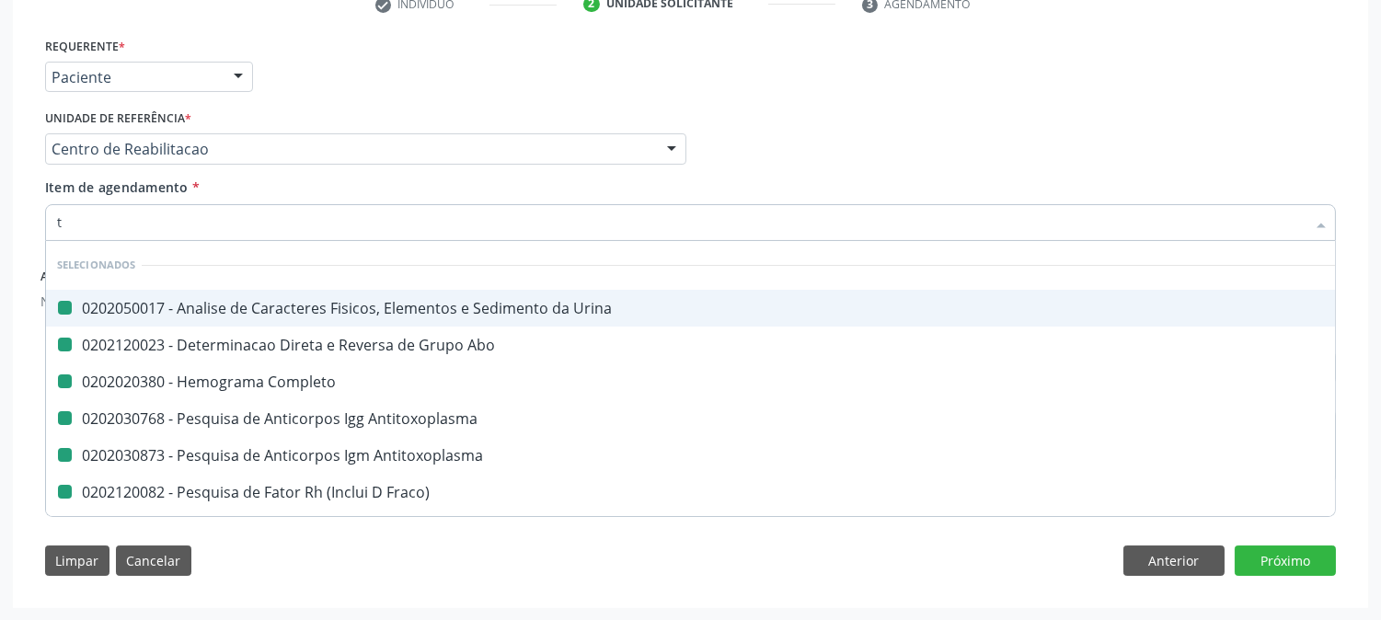
checkbox Antitoxoplasma "false"
checkbox Fraco\) "false"
checkbox \(Tia\) "false"
checkbox Identificação "false"
checkbox Hdl "false"
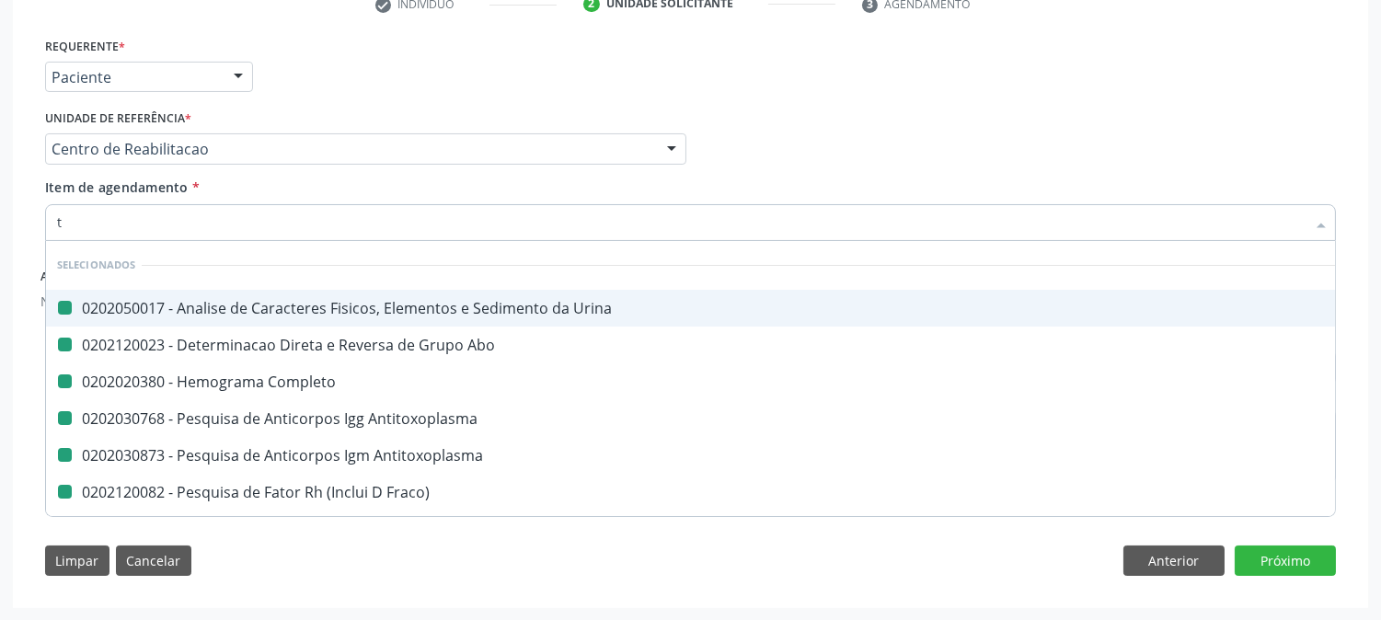
checkbox Ldl "false"
checkbox Total "false"
checkbox Triglicerideos "false"
checkbox \(Tgo\) "false"
checkbox \(Tgp\) "false"
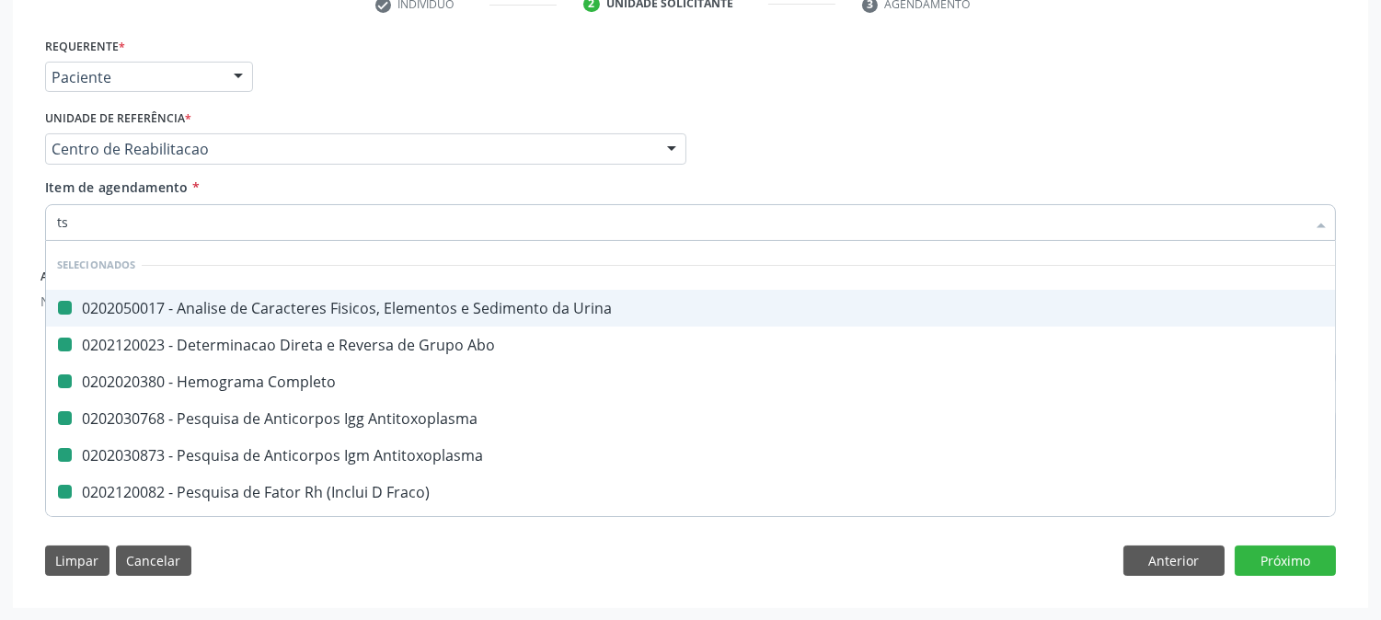
type input "tsh"
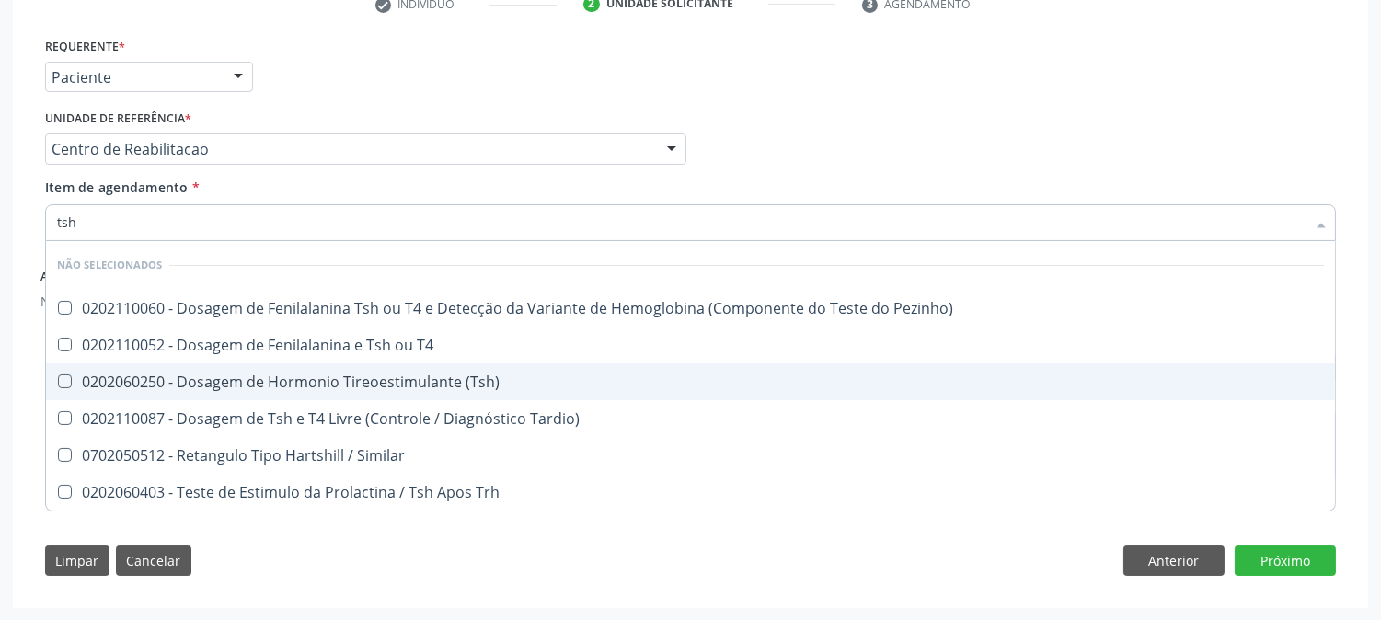
click at [196, 379] on div "0202060250 - Dosagem de Hormonio Tireoestimulante (Tsh)" at bounding box center [690, 381] width 1267 height 15
checkbox \(Tsh\) "true"
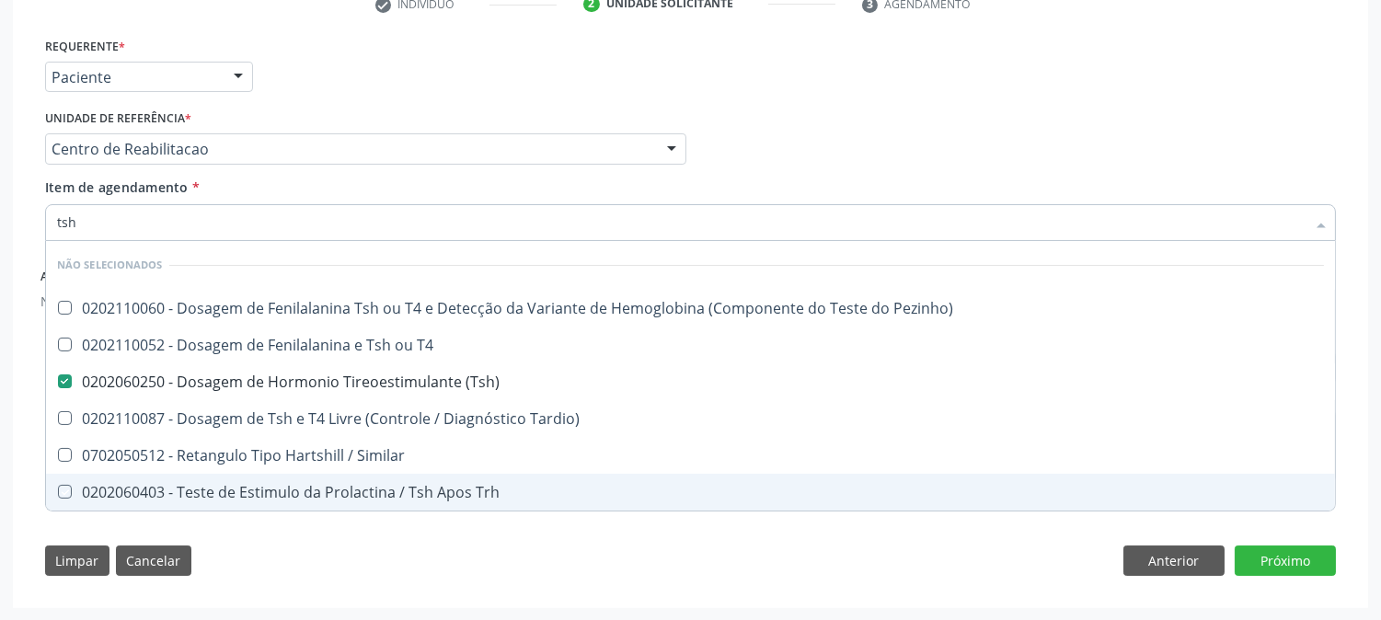
drag, startPoint x: 384, startPoint y: 578, endPoint x: 399, endPoint y: 540, distance: 40.8
click at [385, 577] on div "Requerente * Paciente Profissional de Saúde Paciente Nenhum resultado encontrad…" at bounding box center [690, 311] width 1316 height 556
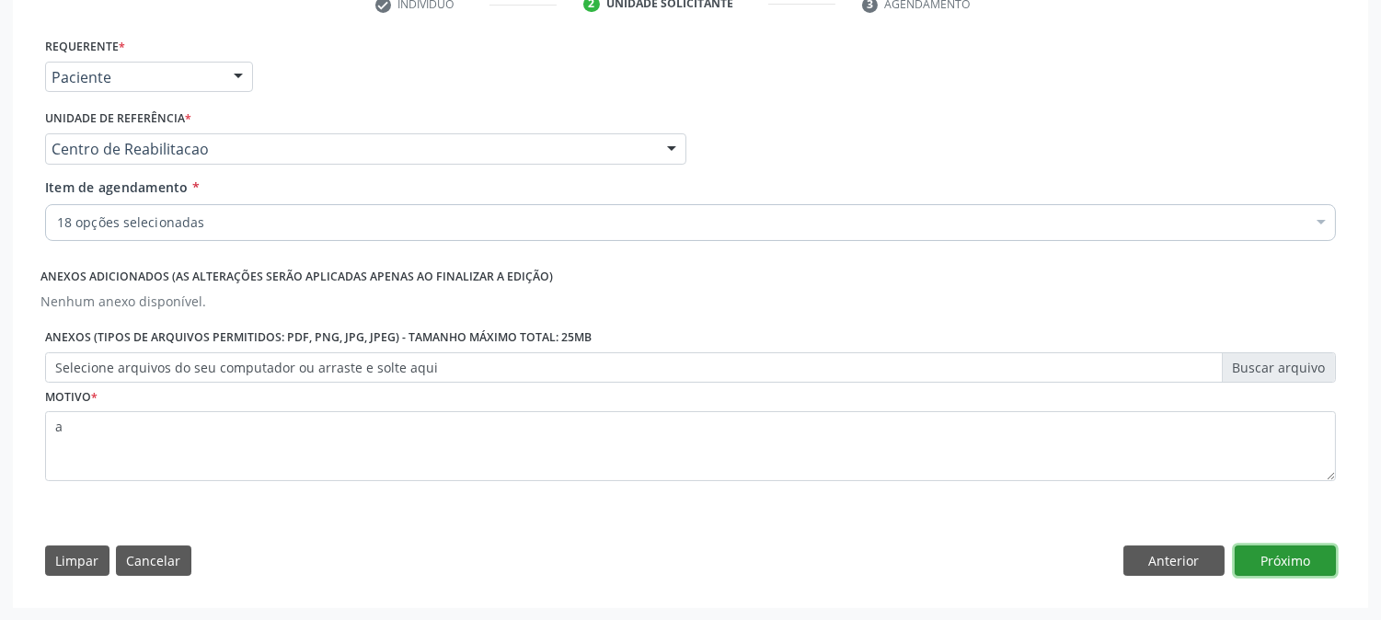
click at [1284, 566] on button "Próximo" at bounding box center [1285, 561] width 101 height 31
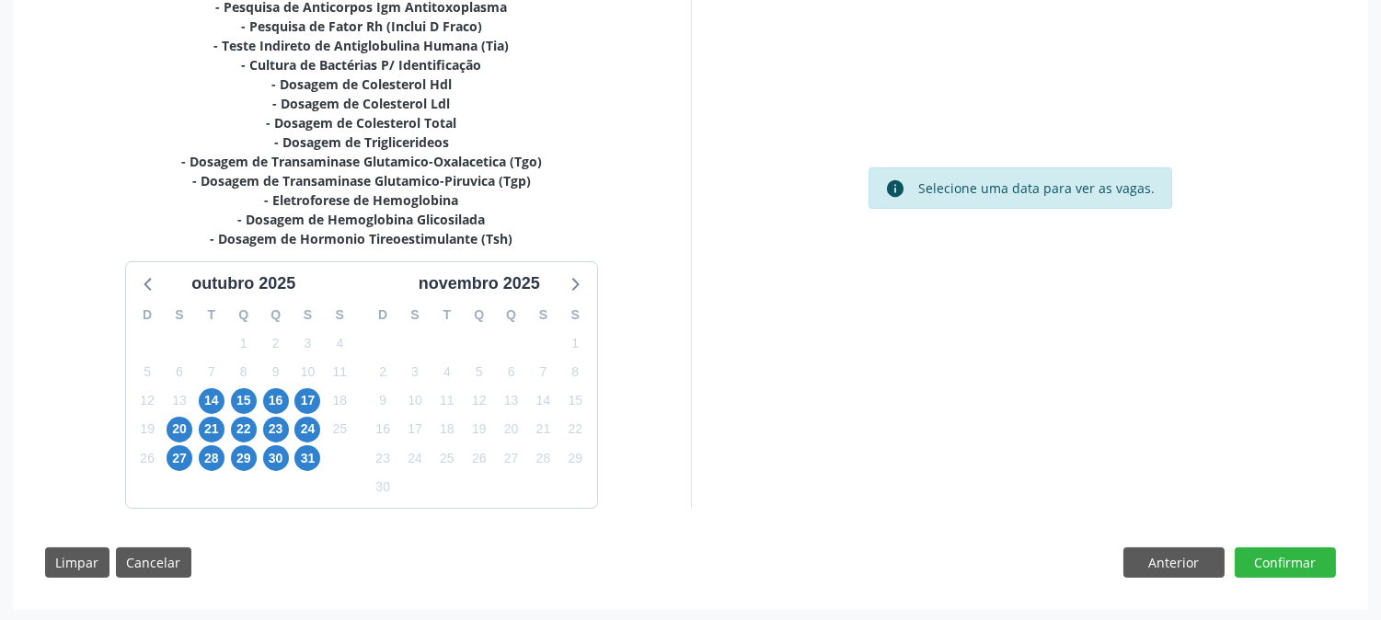
scroll to position [532, 0]
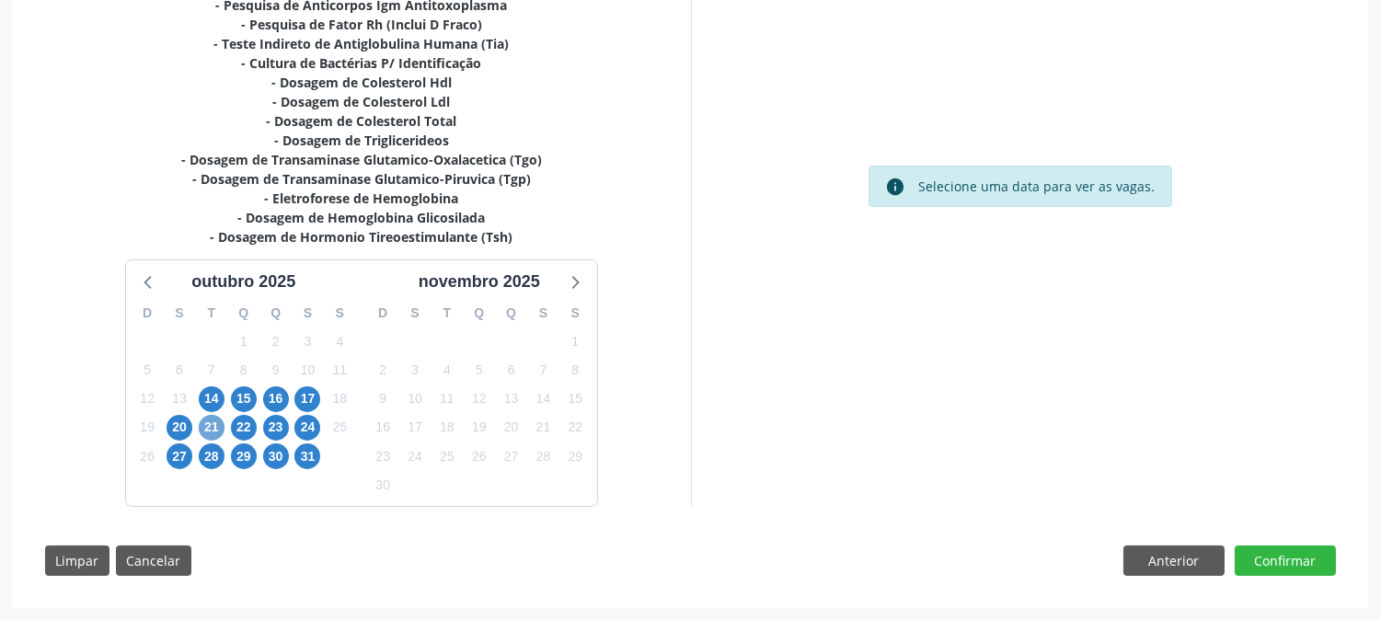
click at [217, 416] on span "21" at bounding box center [212, 428] width 26 height 26
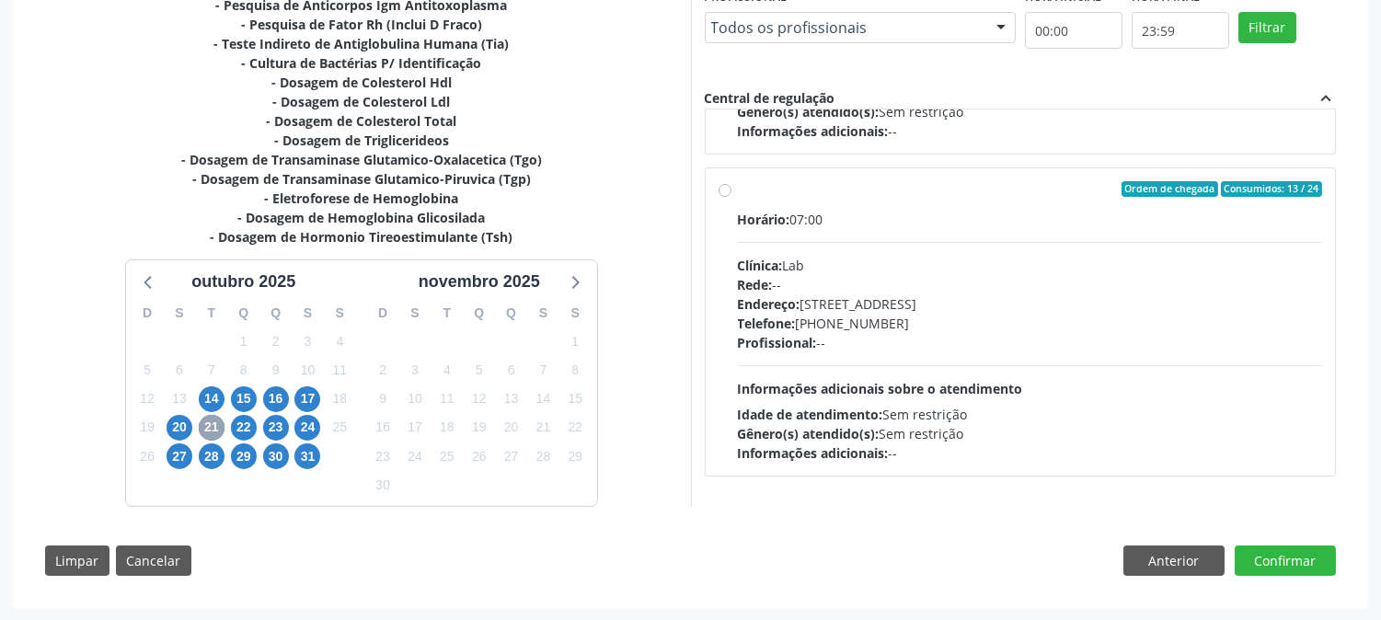
scroll to position [612, 0]
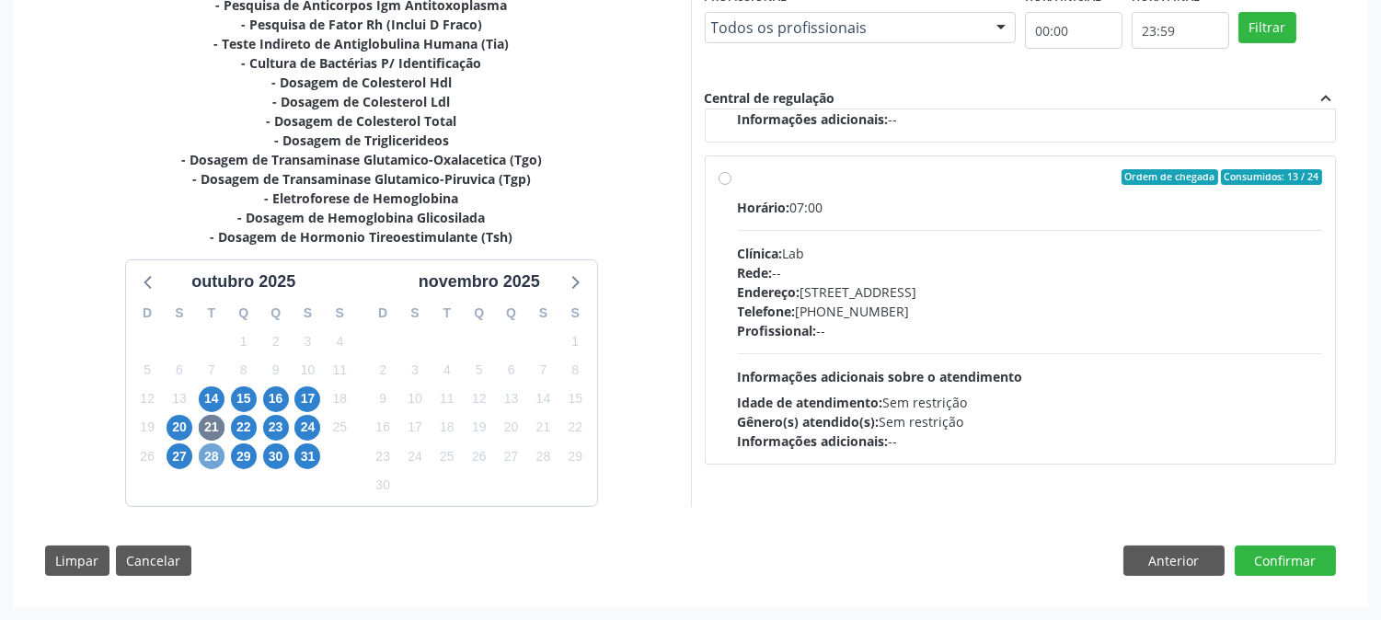
click at [208, 457] on span "28" at bounding box center [212, 456] width 26 height 26
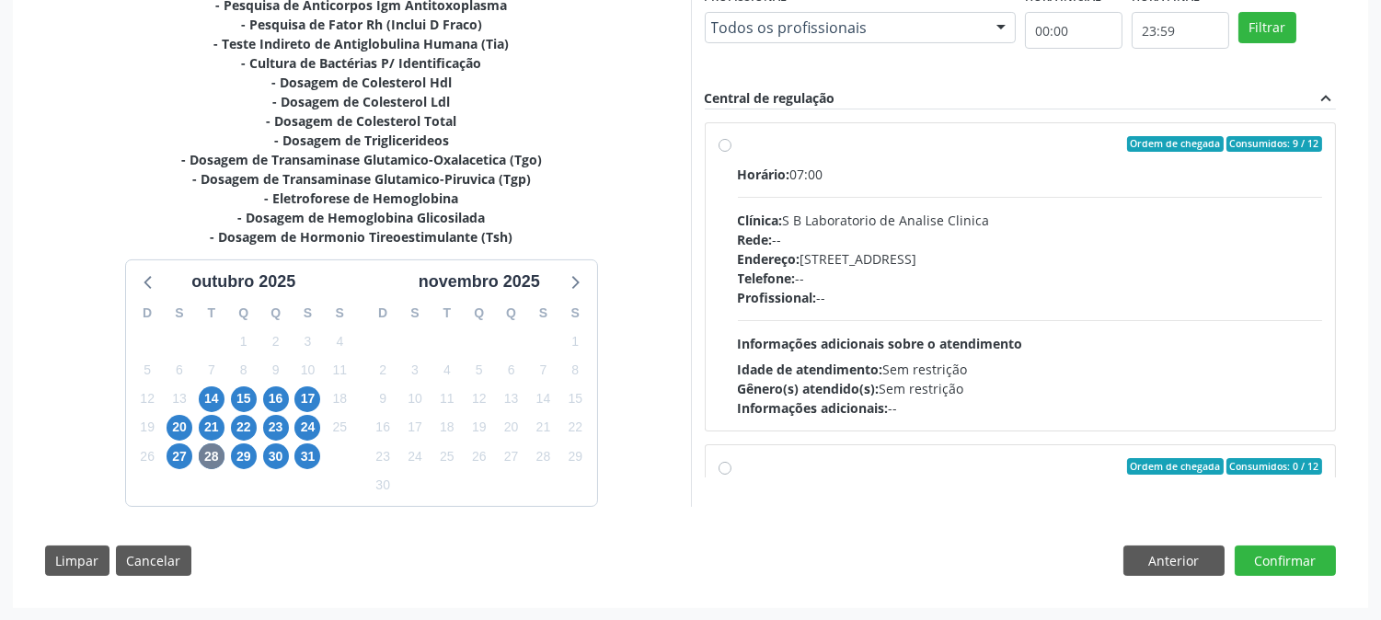
click at [883, 322] on div "Horário: 07:00 Clínica: S B Laboratorio de Analise Clinica Rede: -- Endereço: […" at bounding box center [1030, 291] width 585 height 253
click at [731, 153] on input "Ordem de chegada Consumidos: 9 / 12 Horário: 07:00 Clínica: S B Laboratorio de …" at bounding box center [724, 144] width 13 height 17
radio input "true"
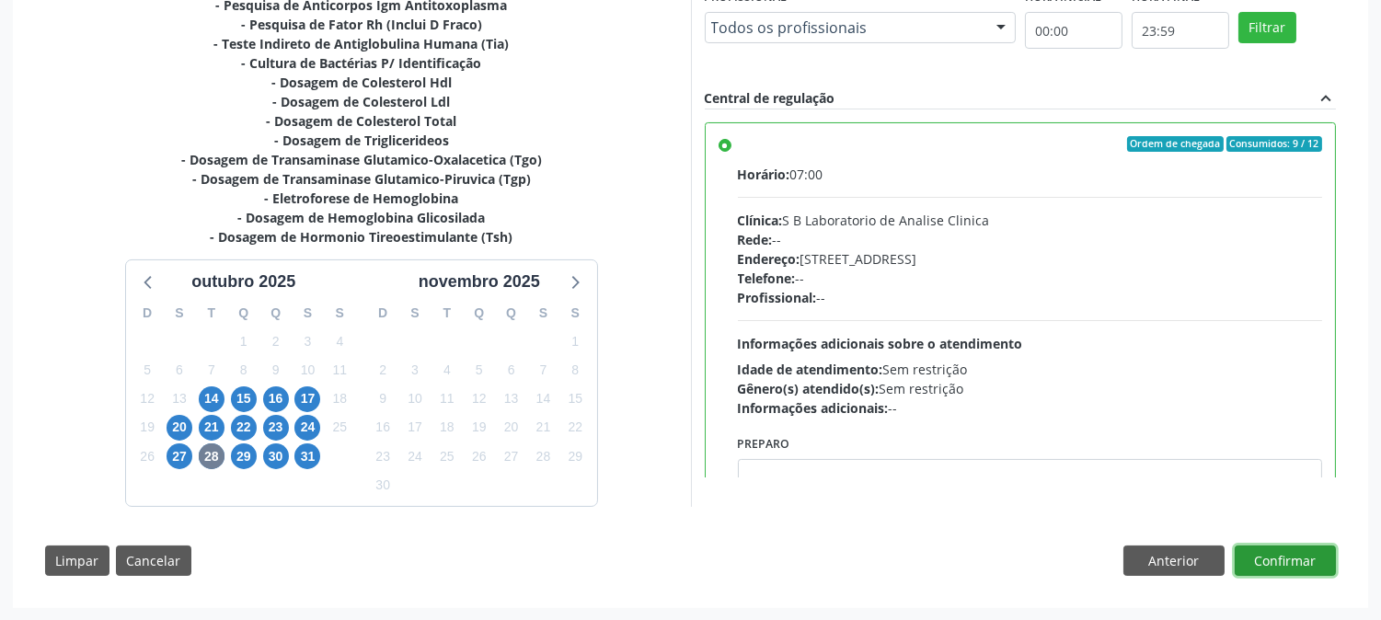
click at [1292, 557] on button "Confirmar" at bounding box center [1285, 561] width 101 height 31
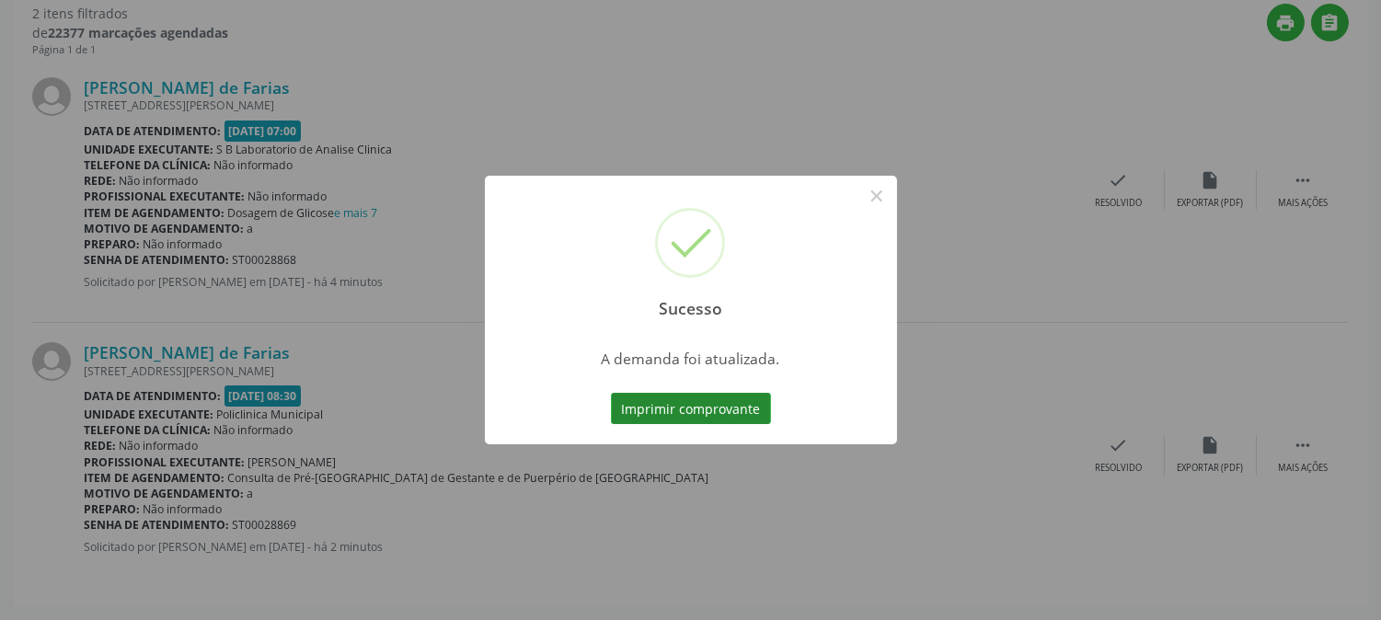
scroll to position [0, 0]
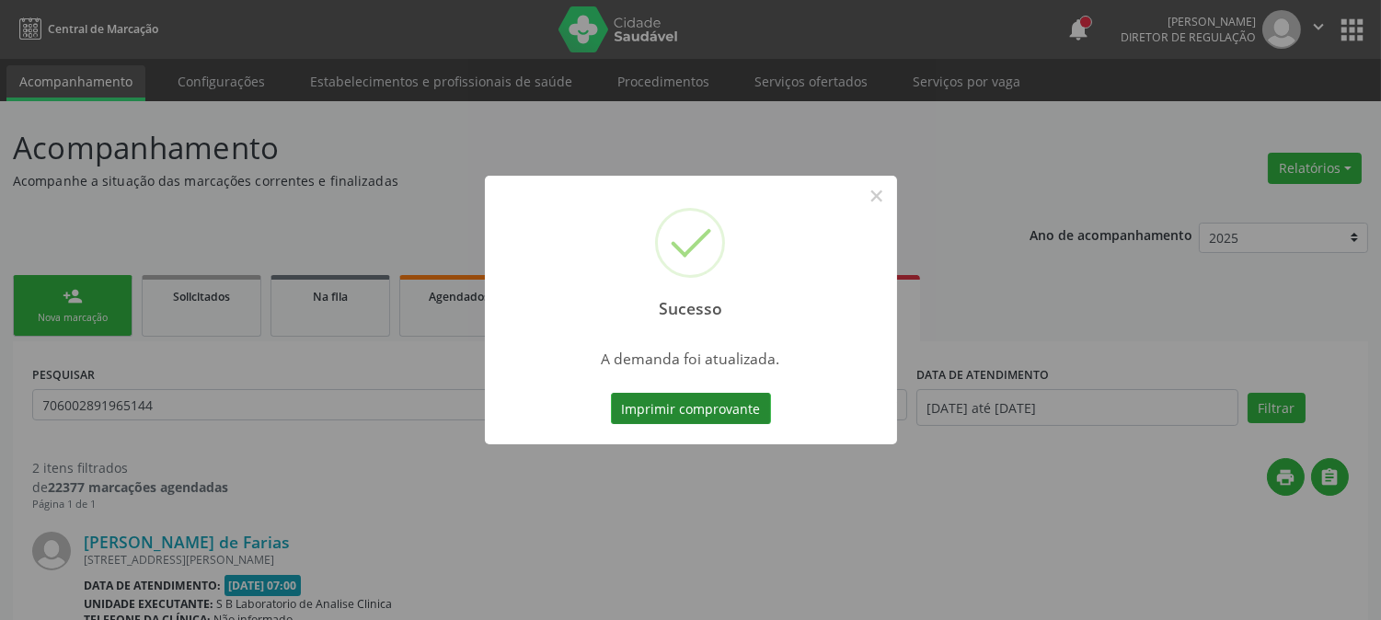
click at [753, 414] on button "Imprimir comprovante" at bounding box center [691, 408] width 160 height 31
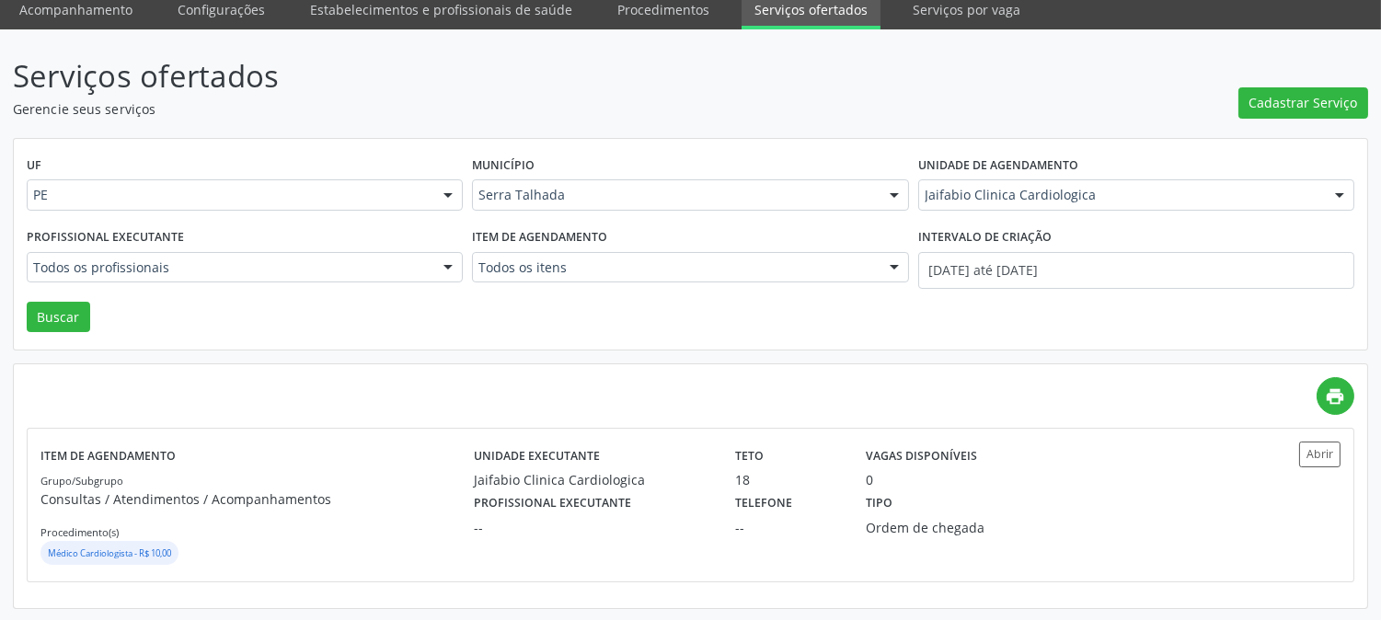
scroll to position [72, 0]
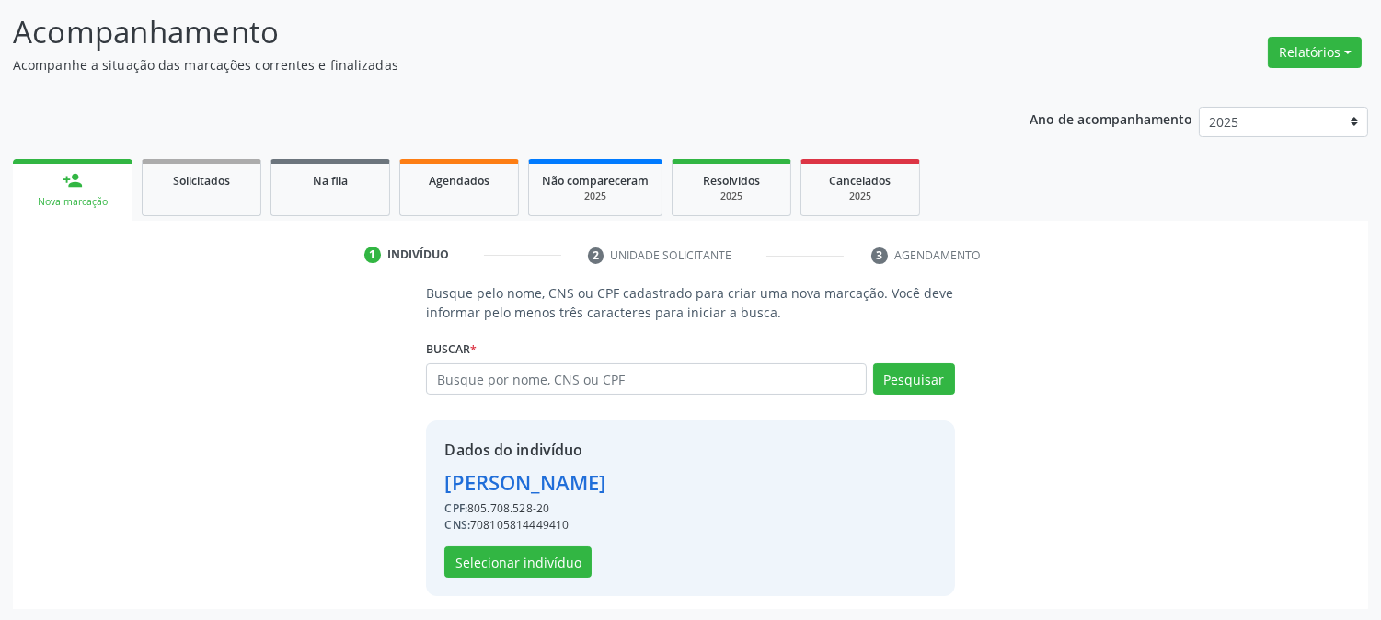
scroll to position [116, 0]
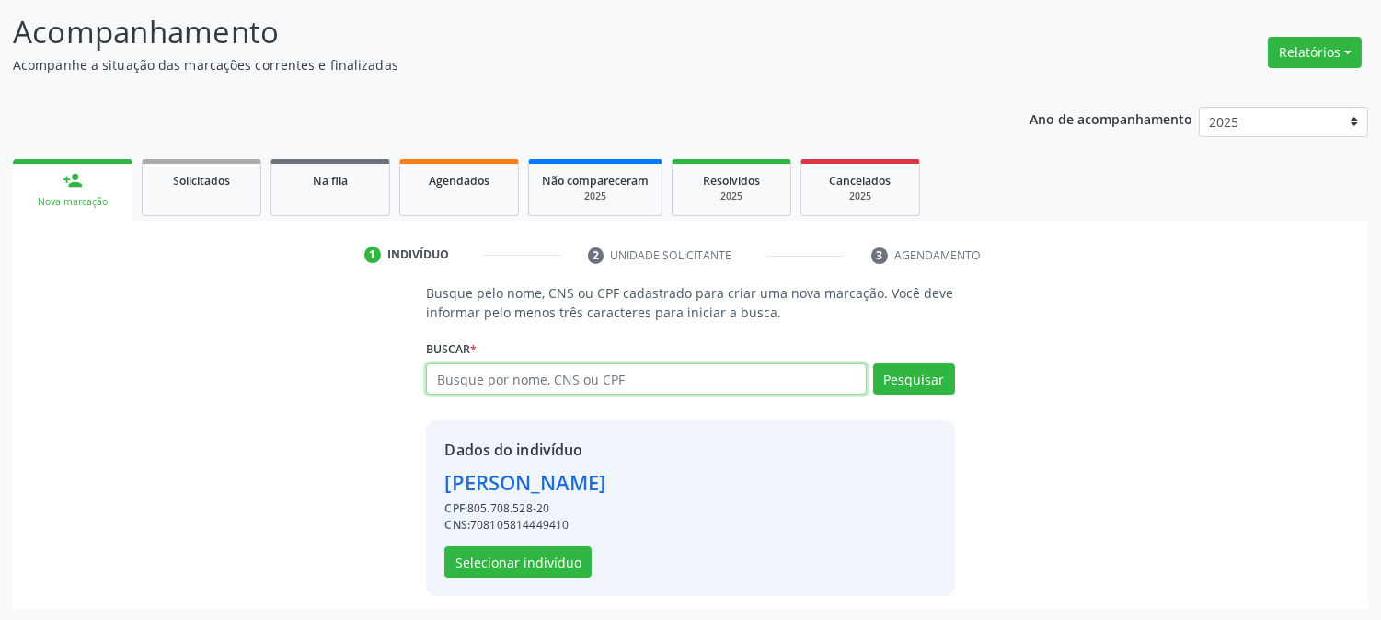
click at [504, 368] on input "text" at bounding box center [646, 378] width 440 height 31
paste input "CNS: 706 0028 9196 5144"
type input "CNS: 706 0028 9196 5144"
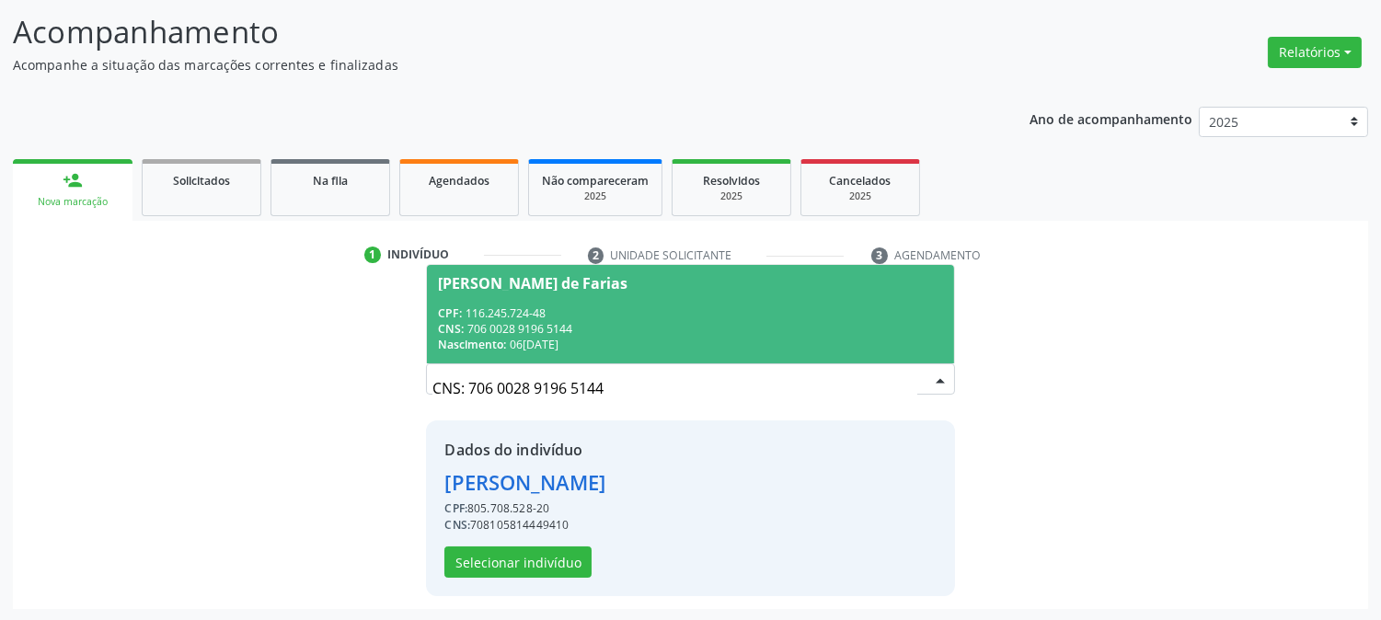
click at [738, 315] on div "CPF: 116.245.724-48" at bounding box center [690, 313] width 504 height 16
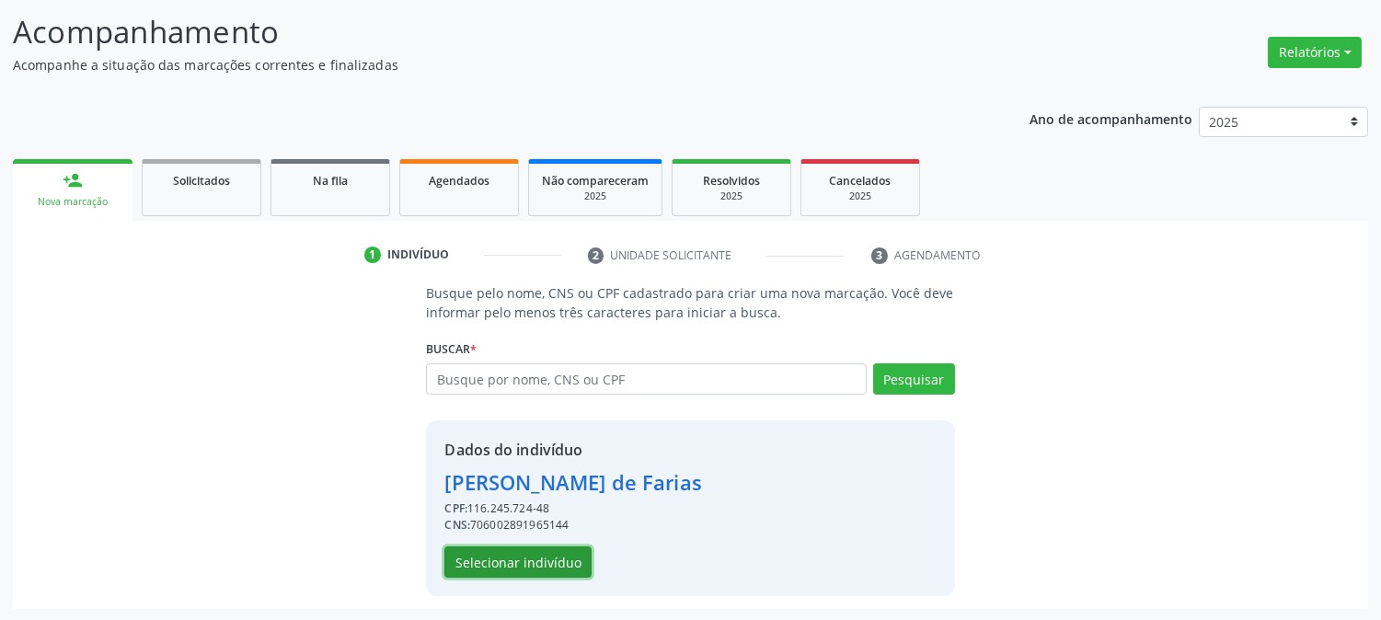
click at [552, 573] on button "Selecionar indivíduo" at bounding box center [517, 561] width 147 height 31
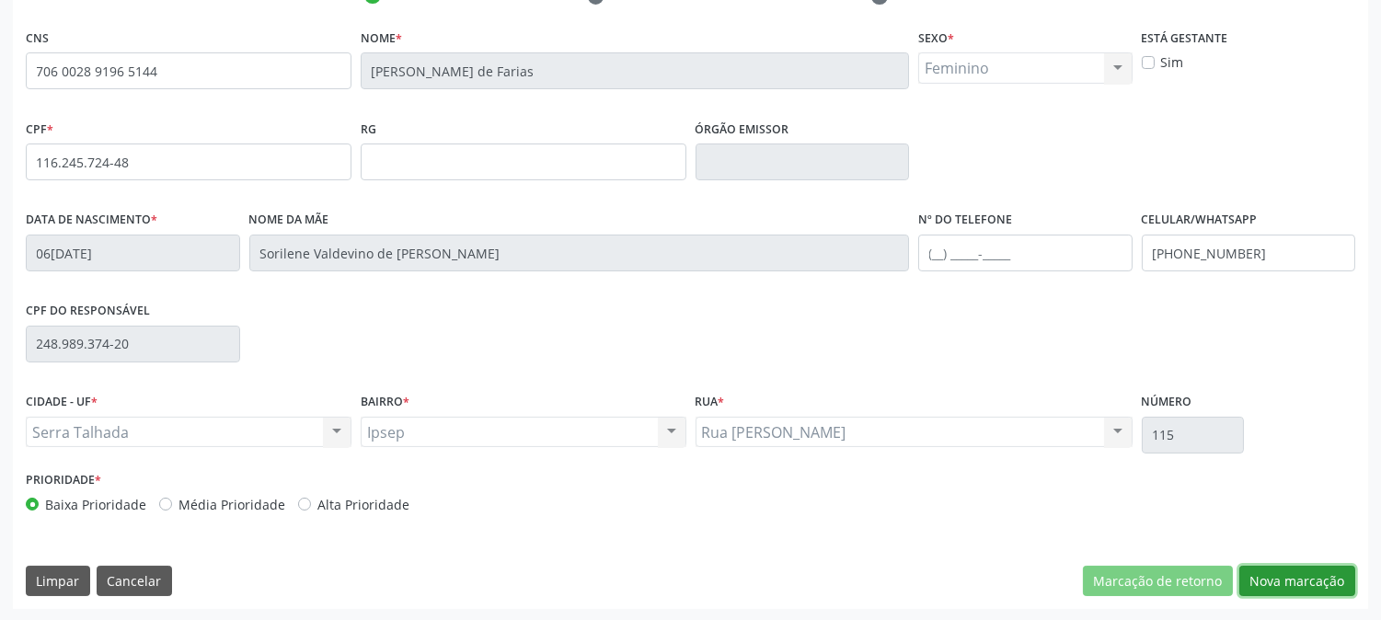
click at [1303, 592] on button "Nova marcação" at bounding box center [1297, 581] width 116 height 31
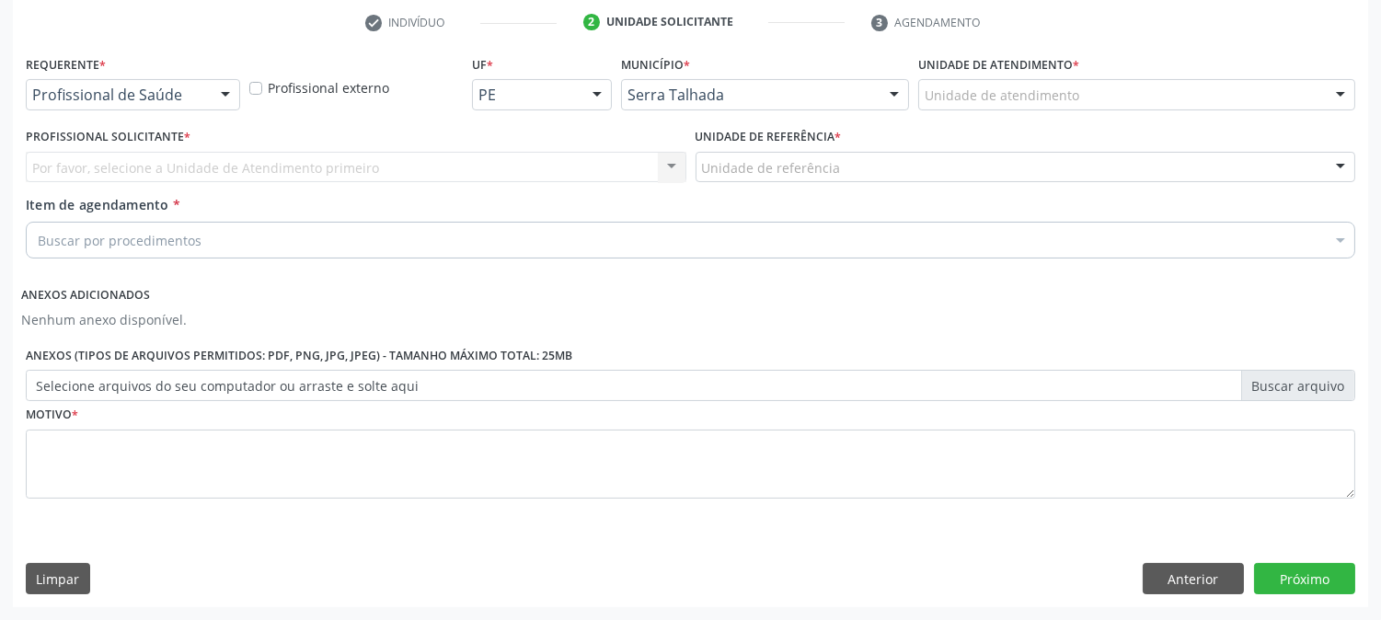
scroll to position [347, 0]
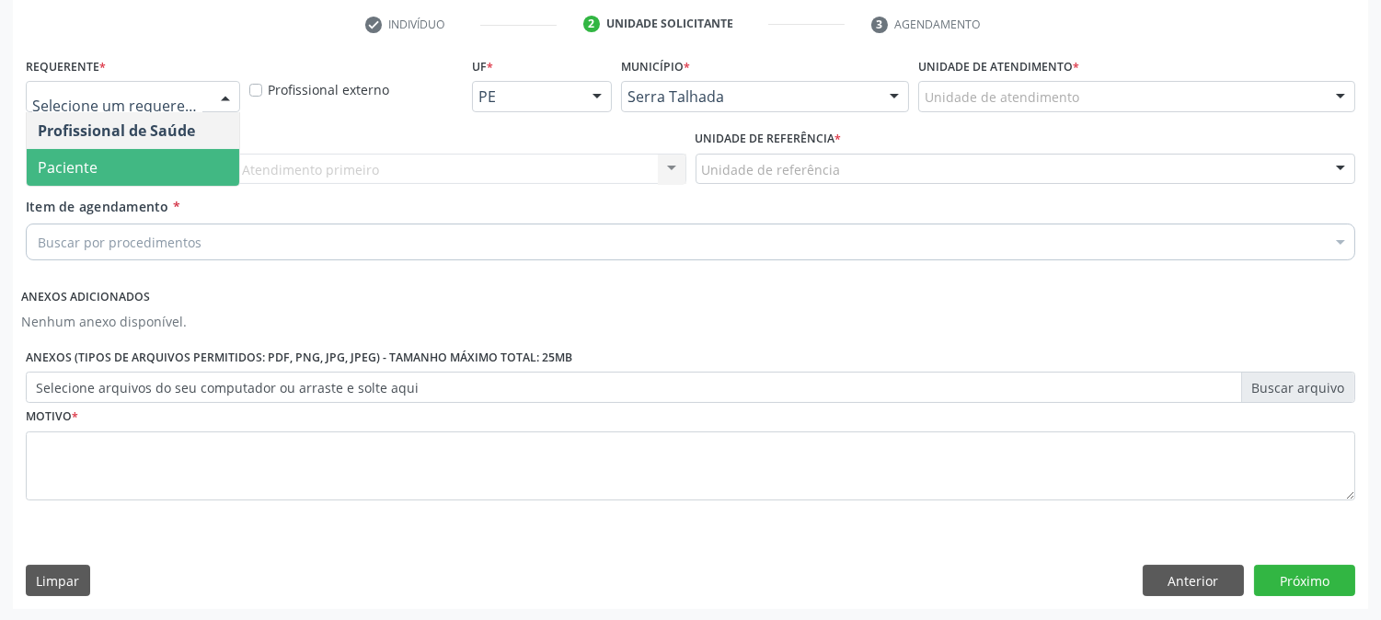
click at [98, 169] on span "Paciente" at bounding box center [133, 167] width 213 height 37
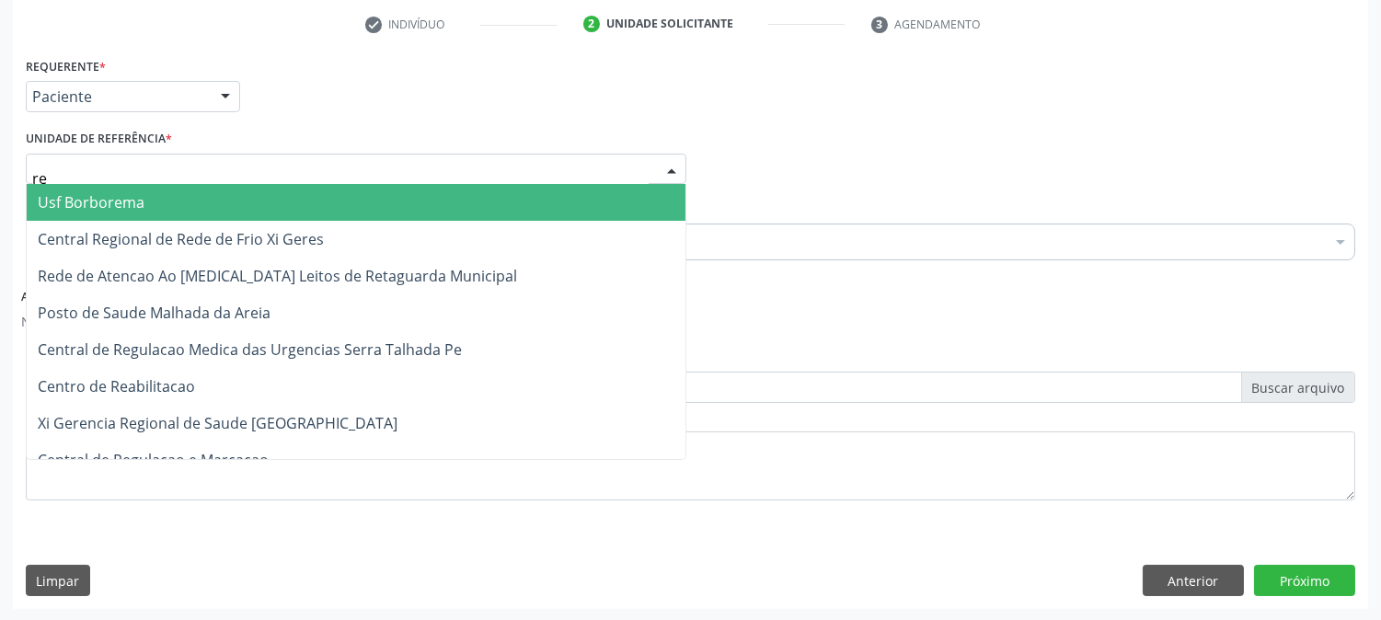
type input "rea"
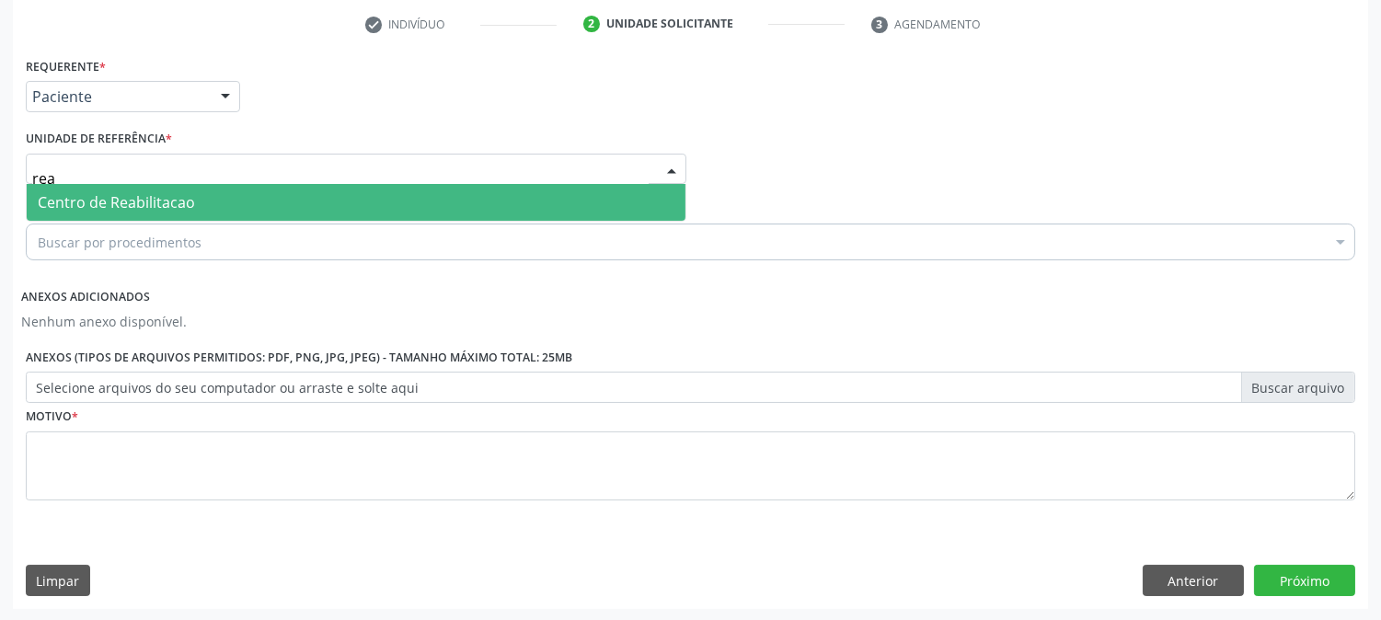
click at [126, 192] on span "Centro de Reabilitacao" at bounding box center [116, 202] width 157 height 20
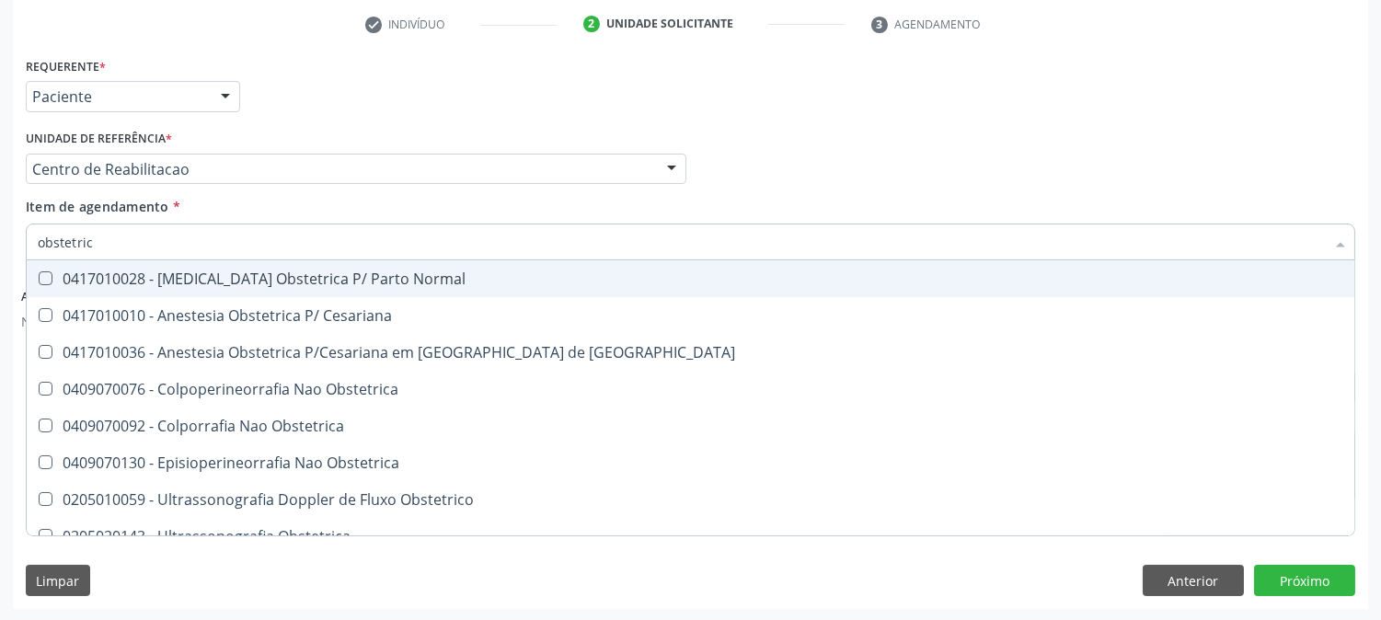
type input "obstetrica"
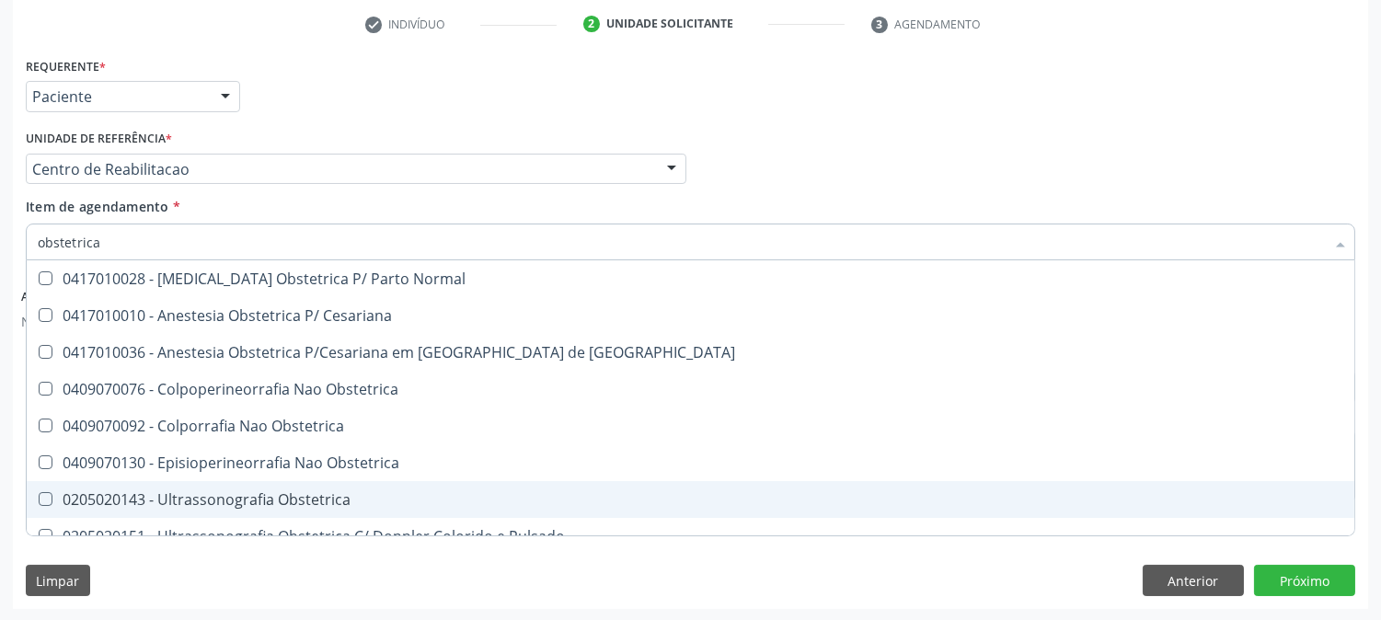
click at [246, 492] on div "0205020143 - Ultrassonografia Obstetrica" at bounding box center [690, 499] width 1305 height 15
checkbox Obstetrica "true"
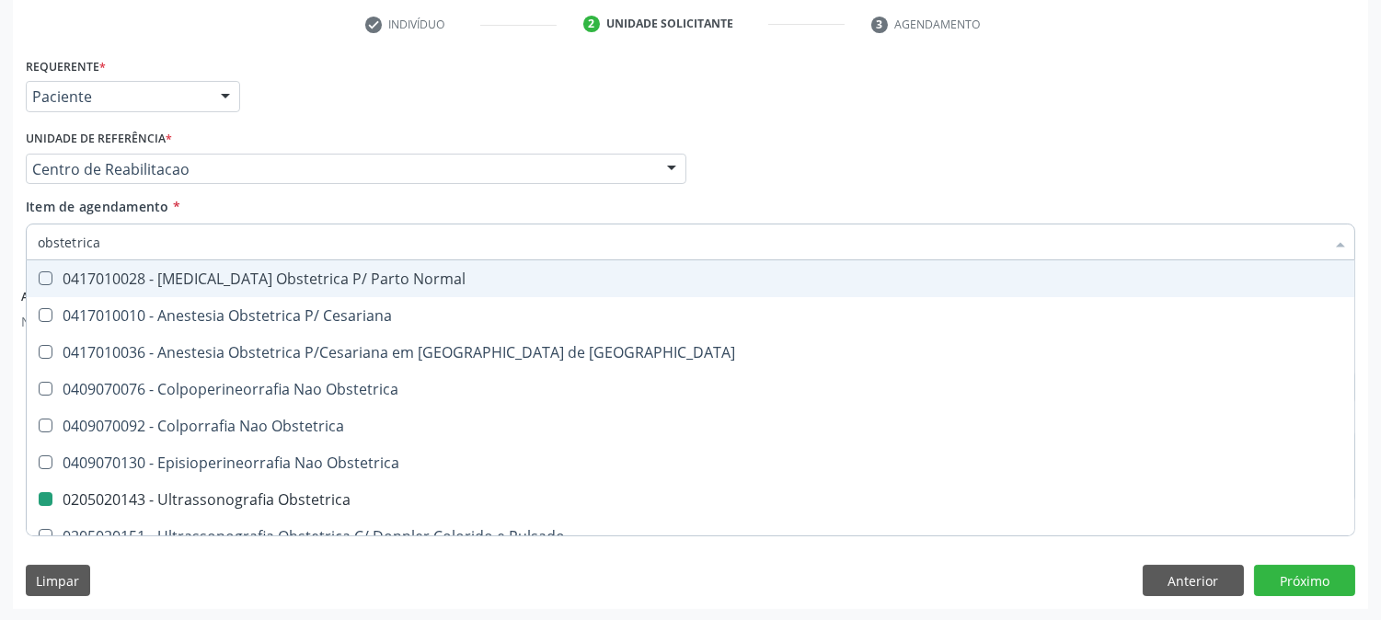
click at [779, 205] on div "Item de agendamento * obstetrica Desfazer seleção 0417010028 - Analgesia Obstet…" at bounding box center [690, 226] width 1329 height 58
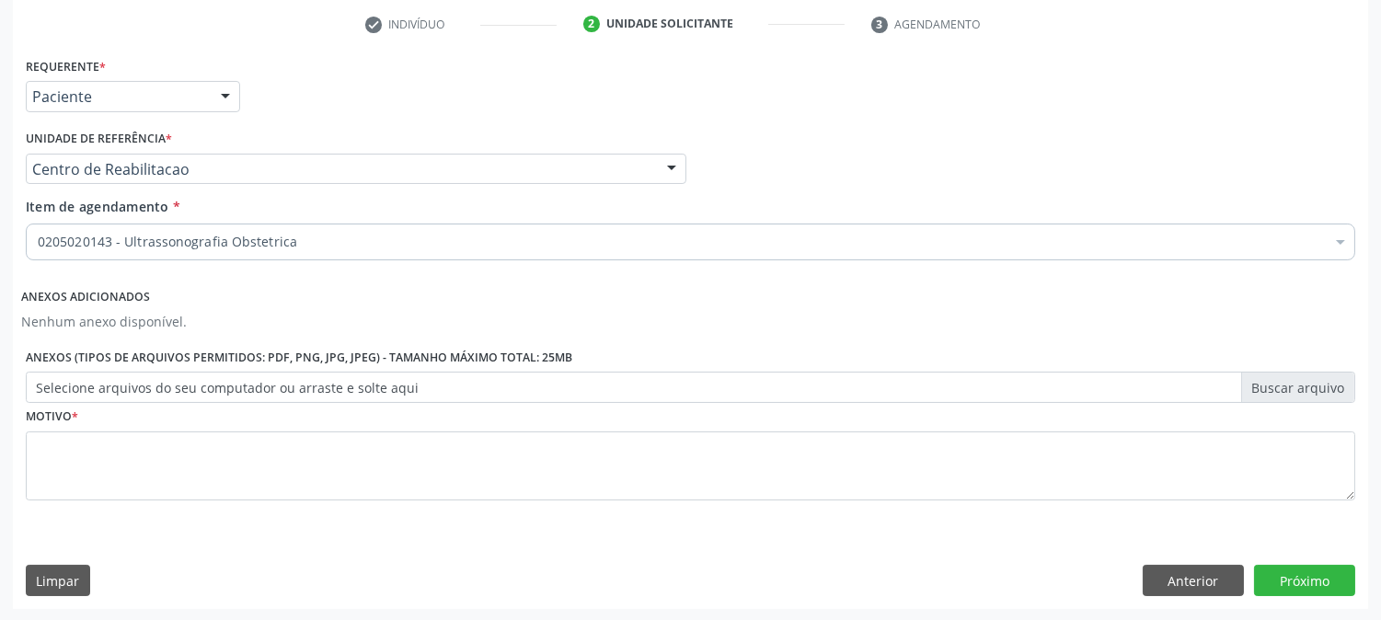
click at [169, 482] on div "Requerente * Paciente Profissional de Saúde Paciente Nenhum resultado encontrad…" at bounding box center [690, 289] width 1329 height 474
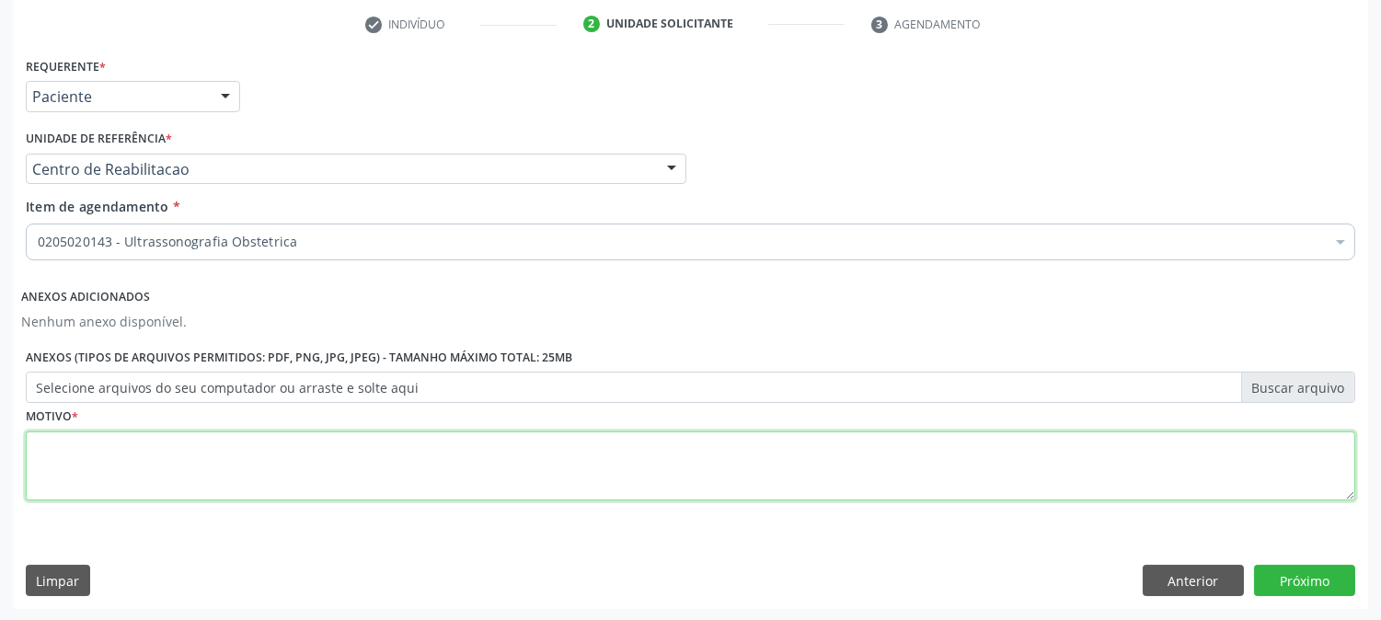
click at [173, 480] on textarea at bounding box center [690, 466] width 1329 height 70
type textarea "p"
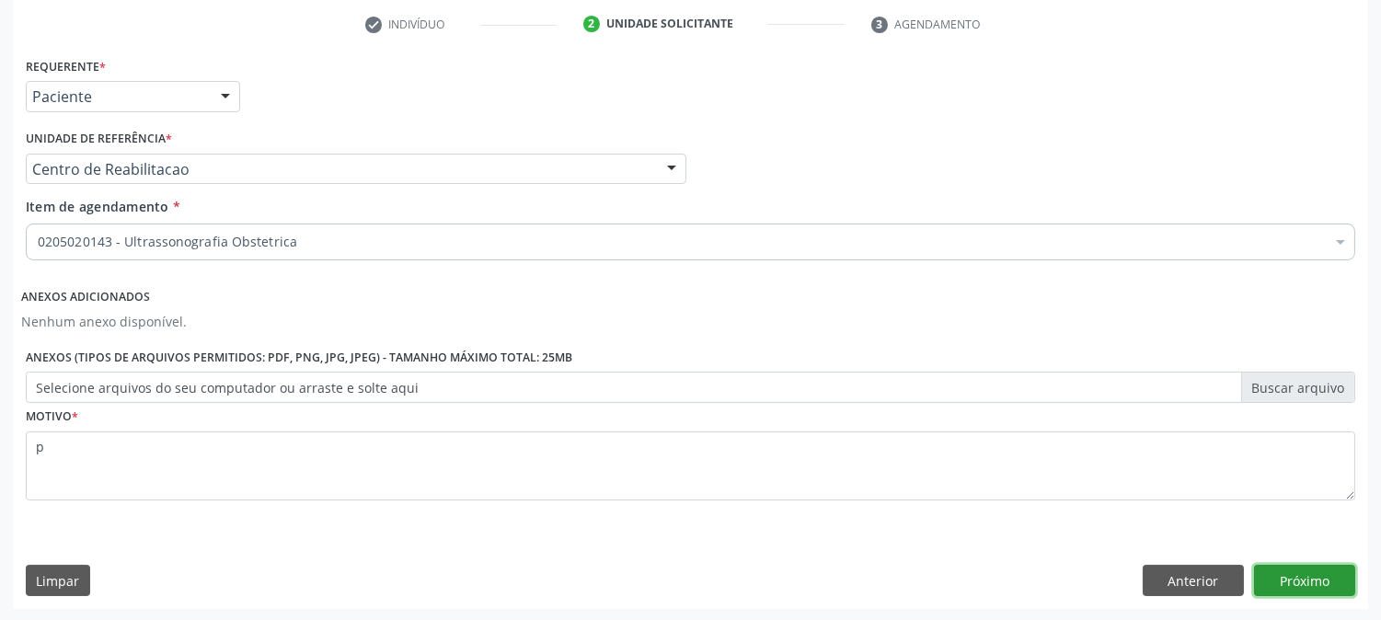
click at [1289, 583] on button "Próximo" at bounding box center [1304, 580] width 101 height 31
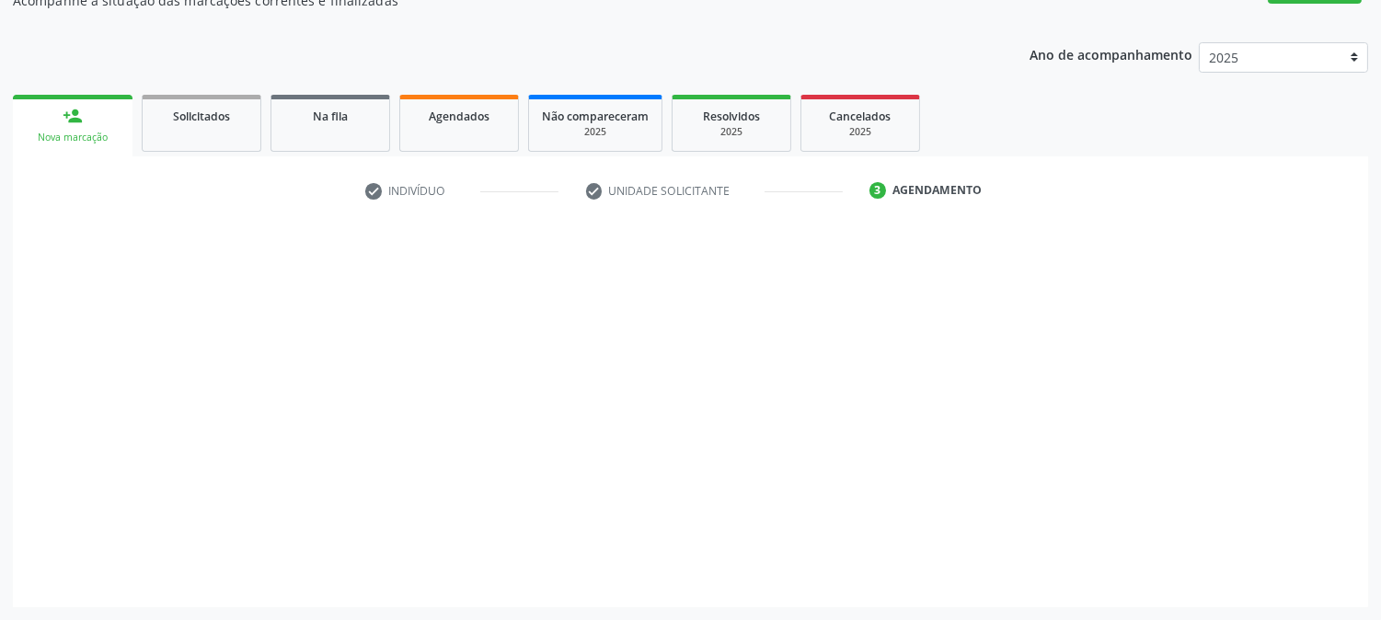
scroll to position [179, 0]
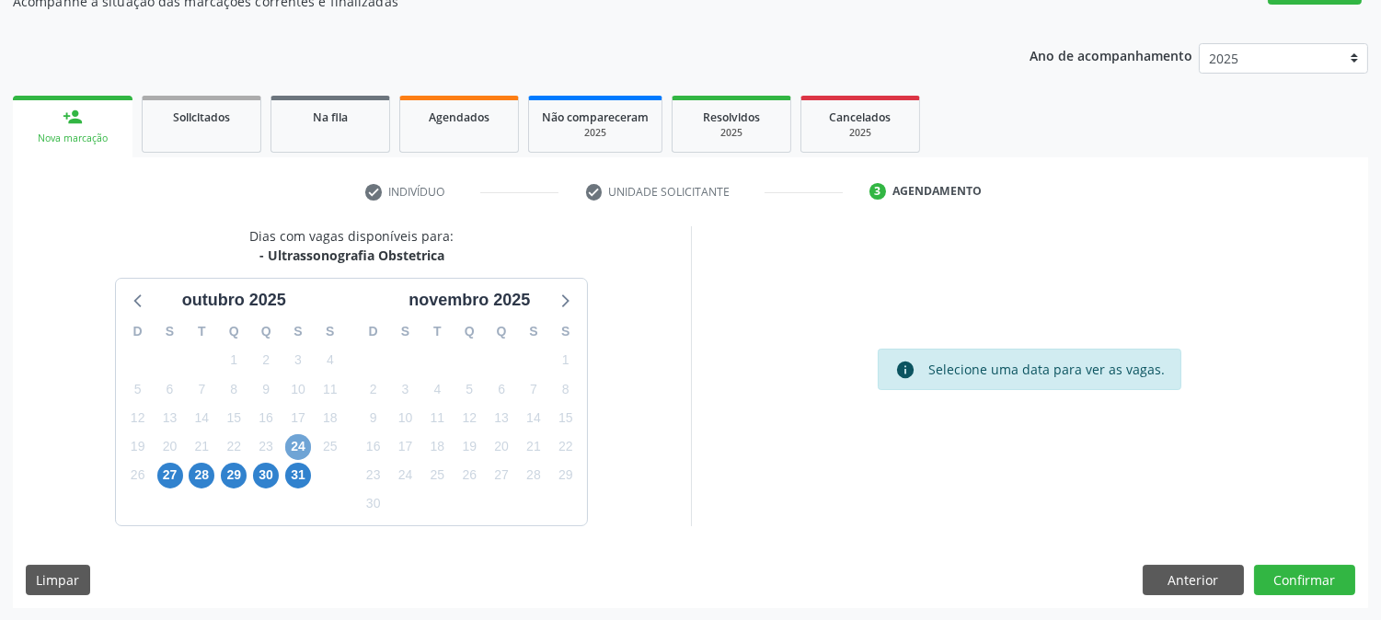
click at [304, 443] on span "24" at bounding box center [298, 447] width 26 height 26
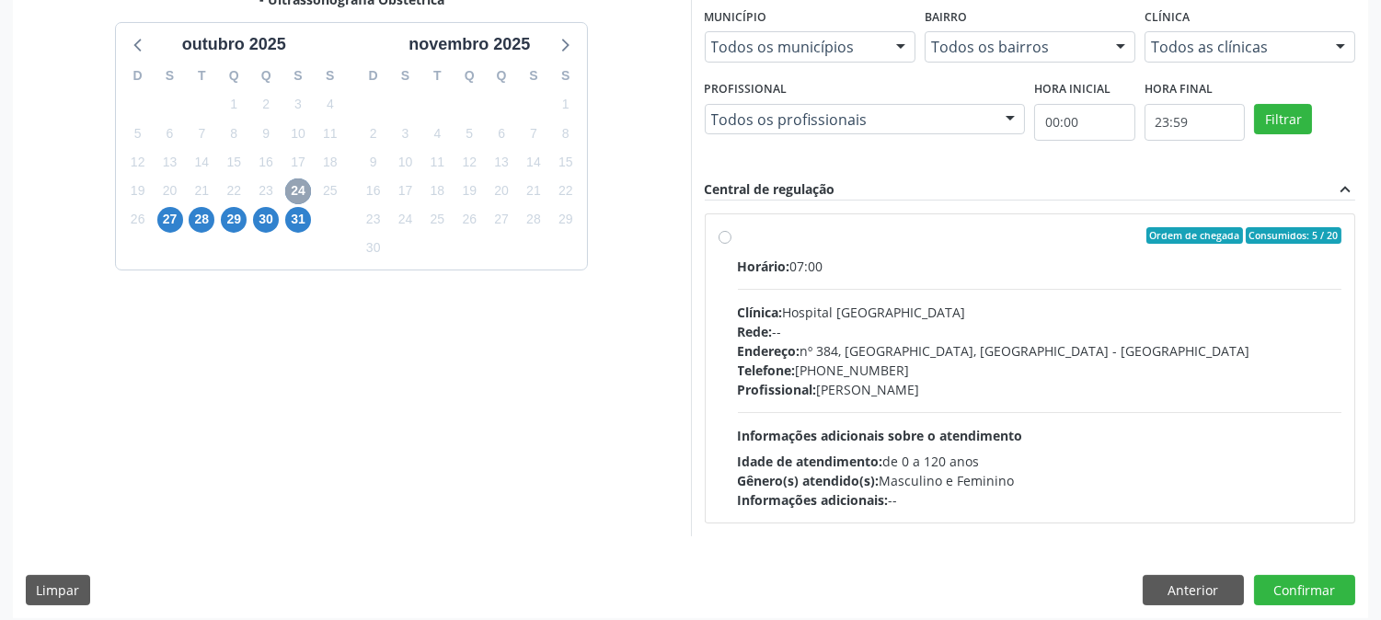
scroll to position [445, 0]
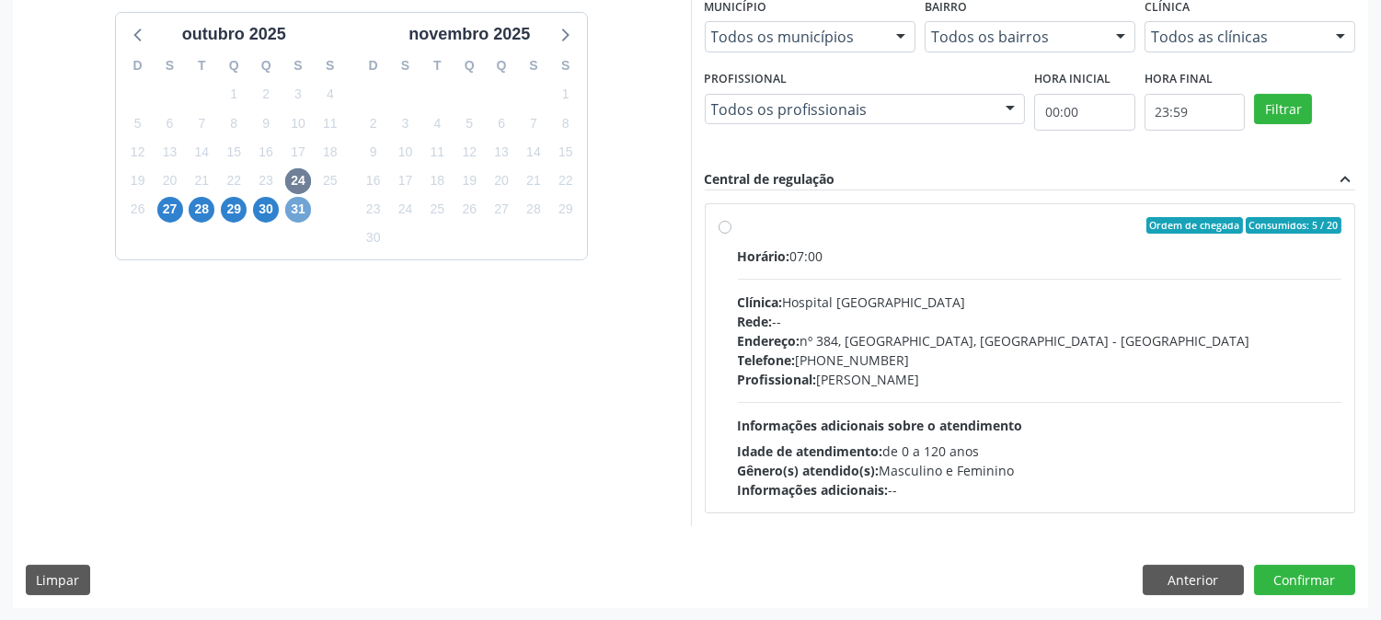
click at [295, 197] on span "31" at bounding box center [298, 210] width 26 height 26
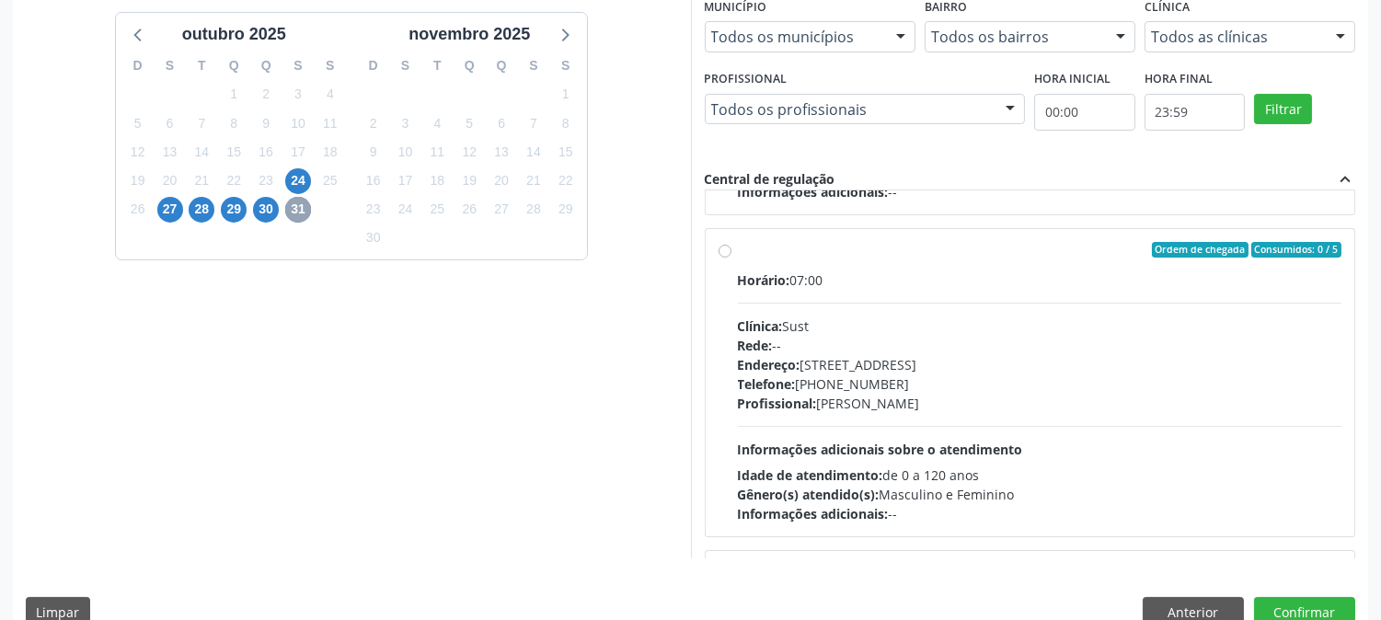
scroll to position [306, 0]
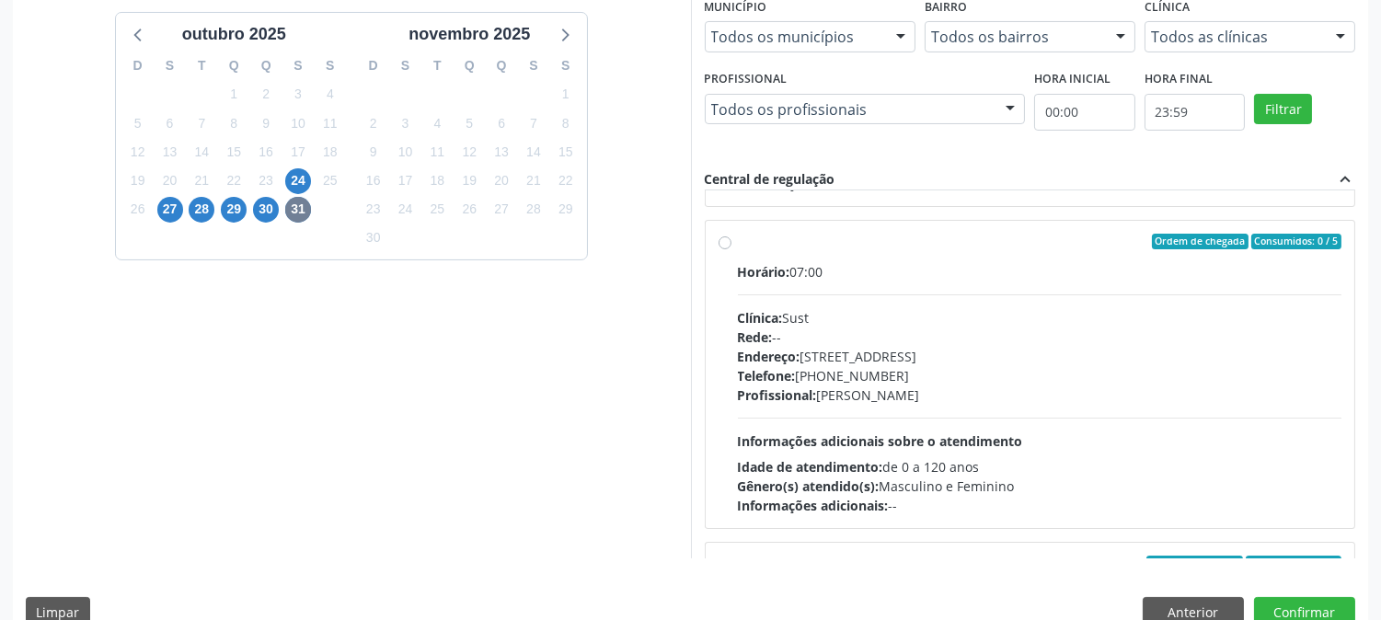
click at [892, 313] on div "Clínica: Sust" at bounding box center [1040, 317] width 604 height 19
click at [731, 250] on input "Ordem de chegada Consumidos: 0 / 5 Horário: 07:00 Clínica: Sust Rede: -- Endere…" at bounding box center [724, 242] width 13 height 17
radio input "true"
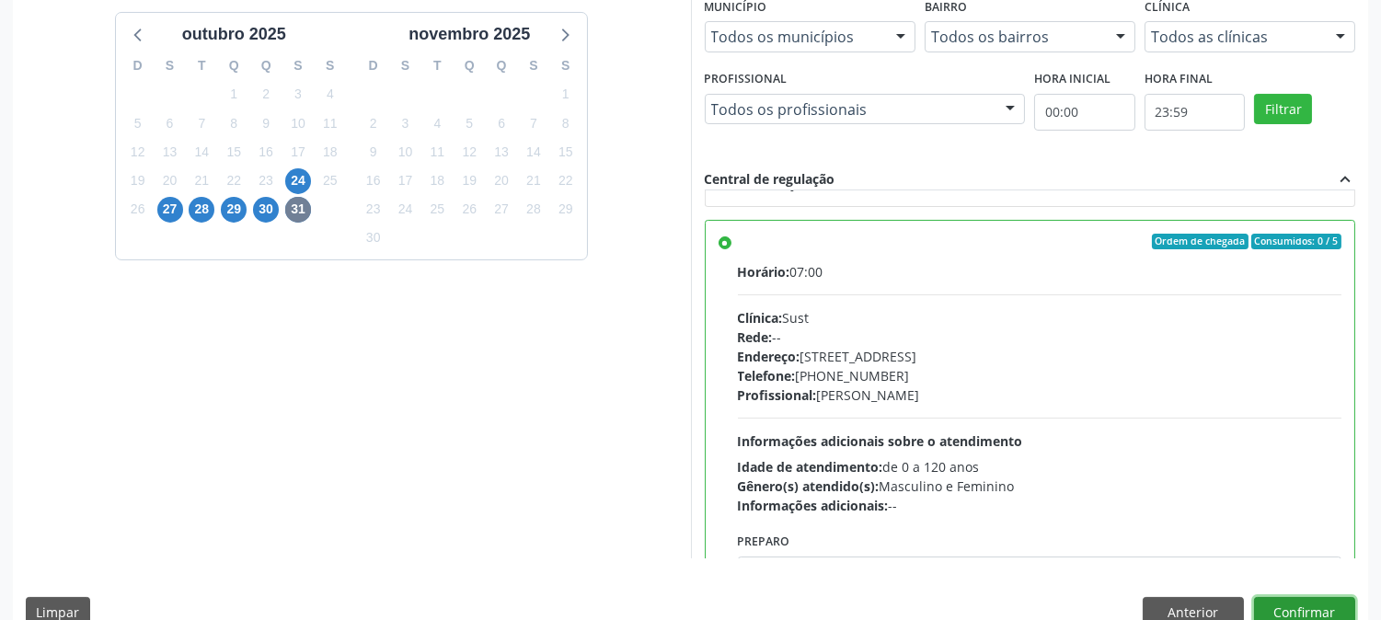
click at [1340, 604] on button "Confirmar" at bounding box center [1304, 612] width 101 height 31
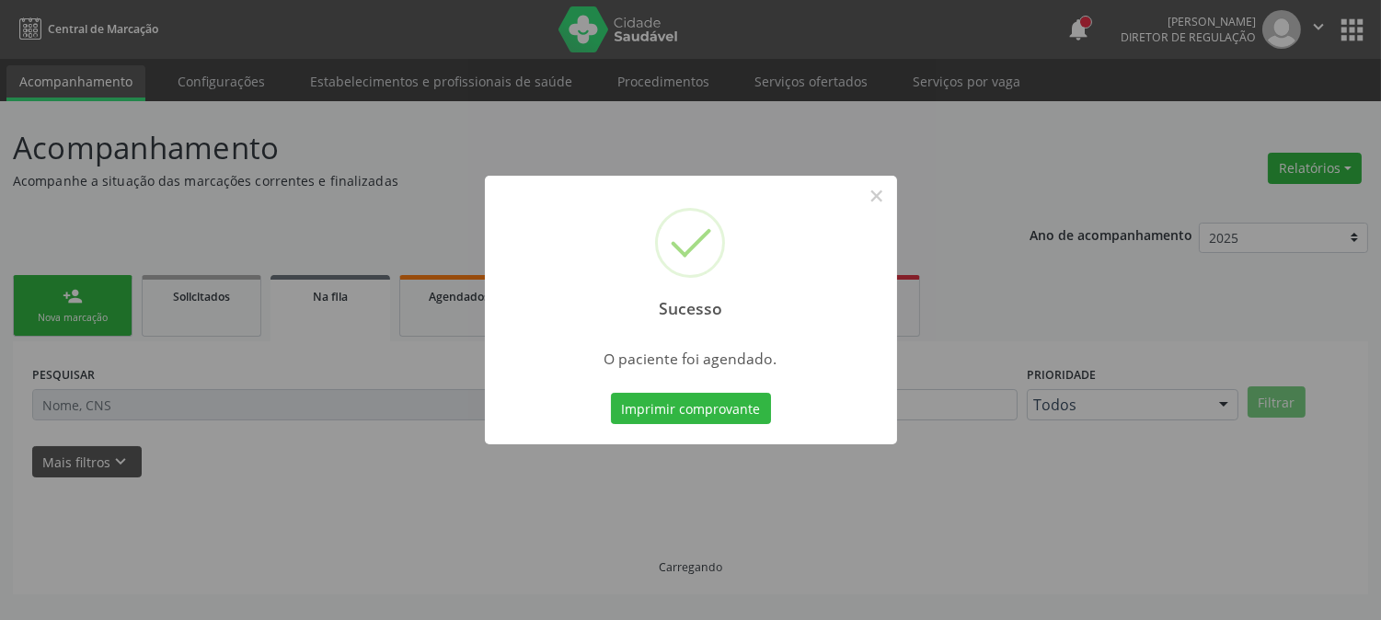
scroll to position [0, 0]
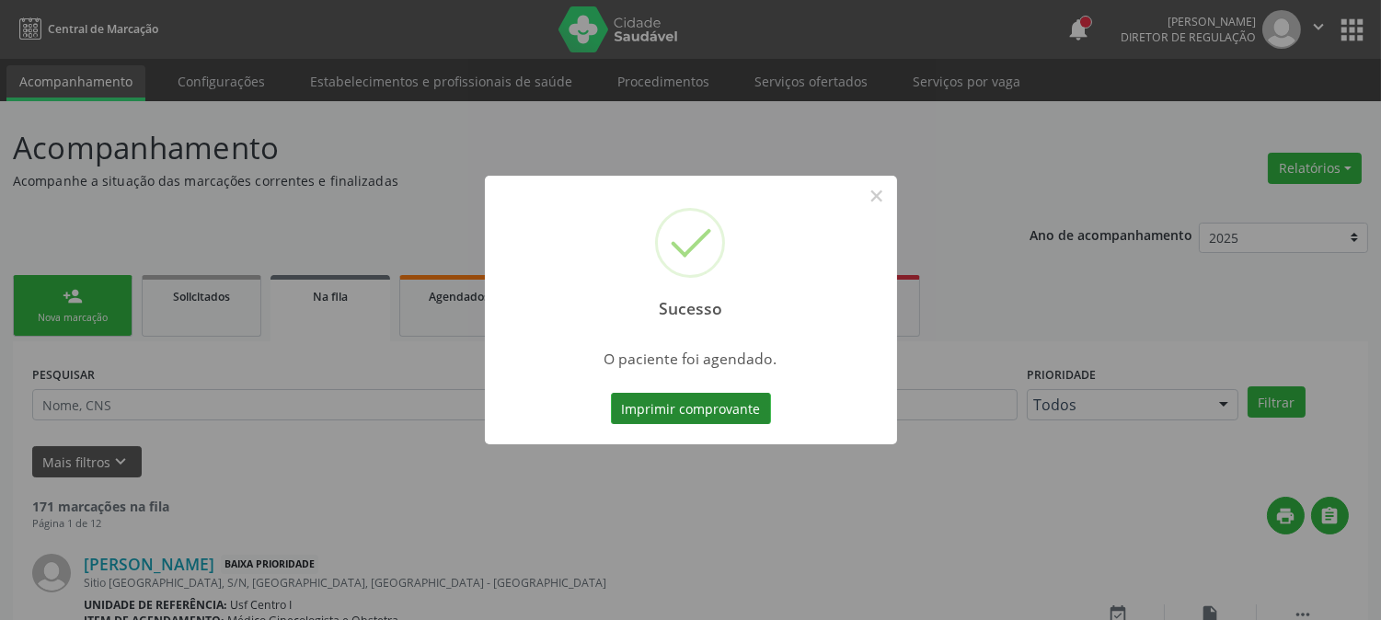
click at [738, 420] on button "Imprimir comprovante" at bounding box center [691, 408] width 160 height 31
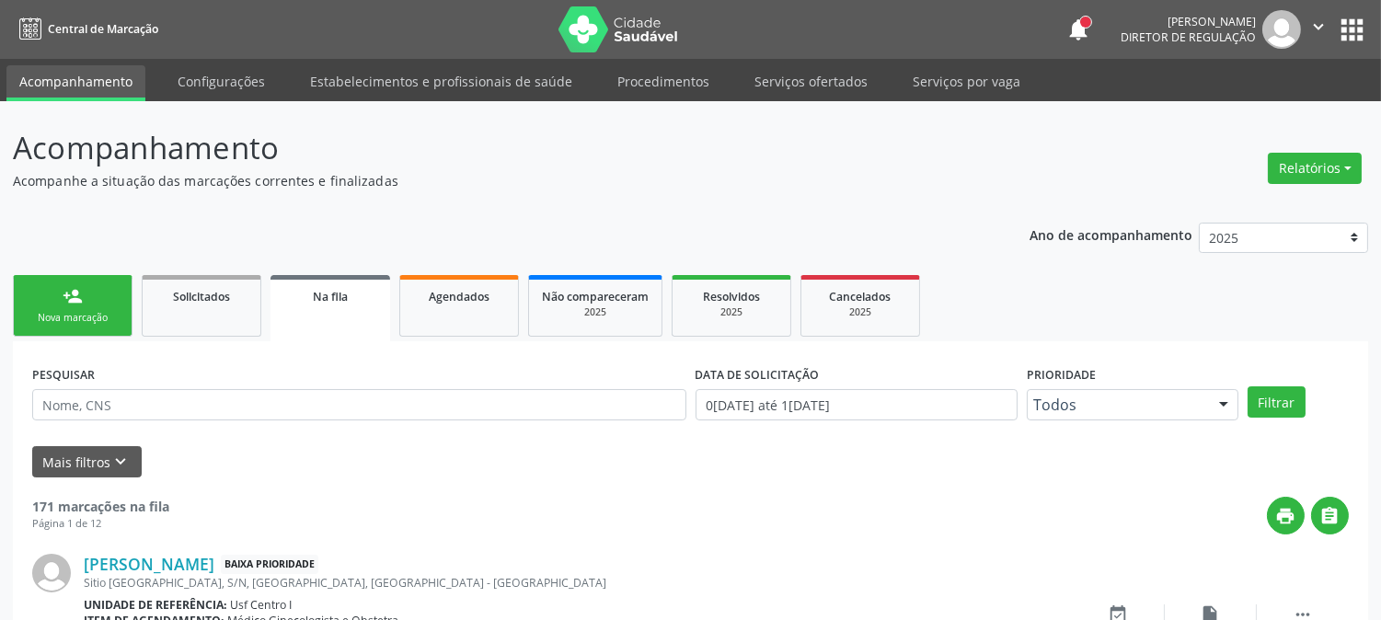
click at [99, 323] on div "Nova marcação" at bounding box center [73, 318] width 92 height 14
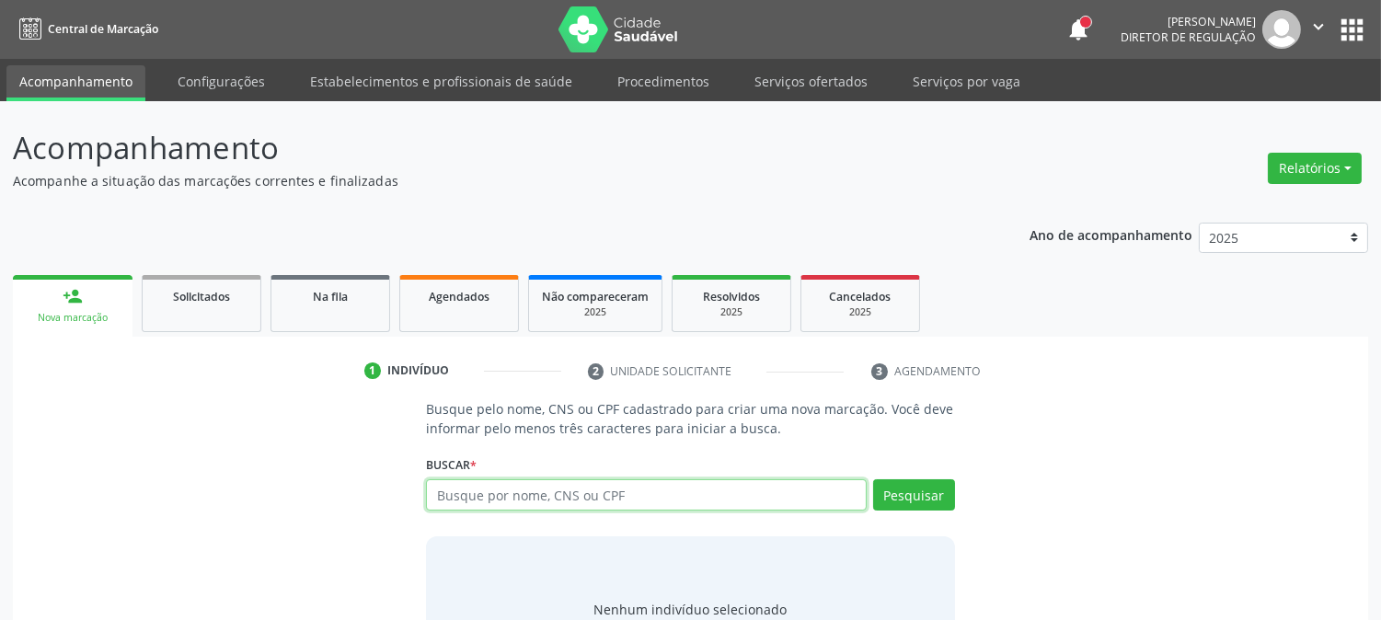
click at [593, 489] on input "text" at bounding box center [646, 494] width 440 height 31
type input "700308964847232"
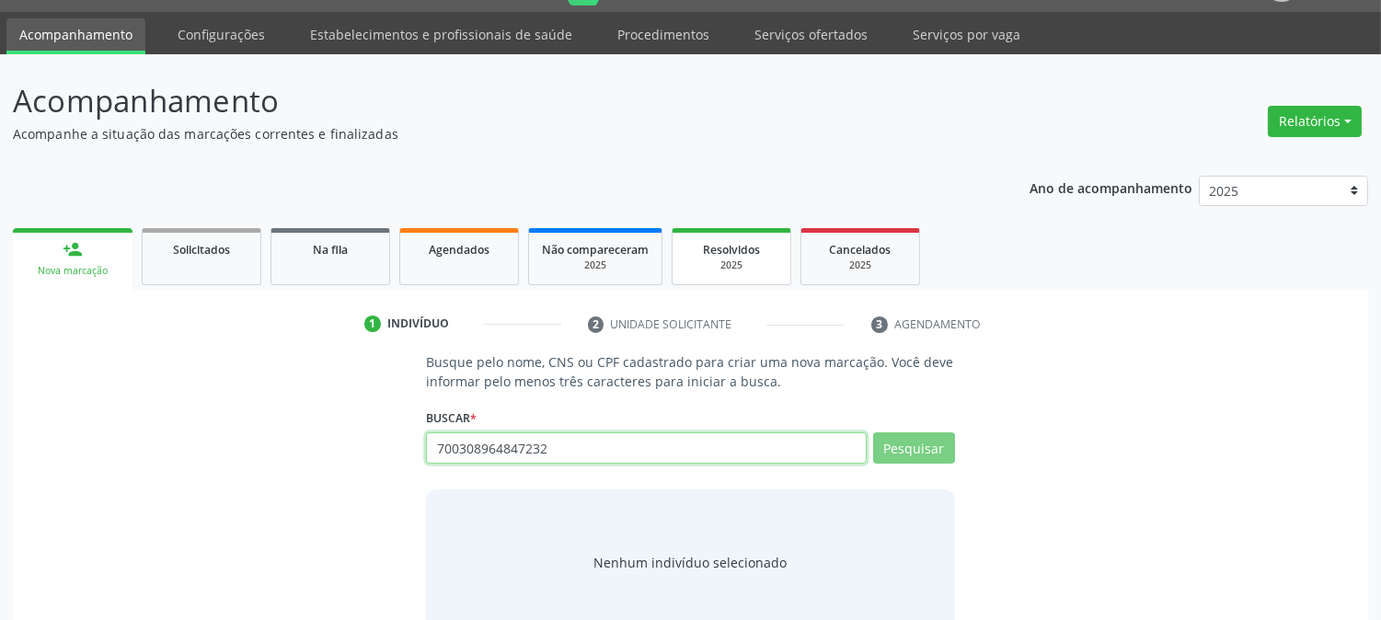
scroll to position [87, 0]
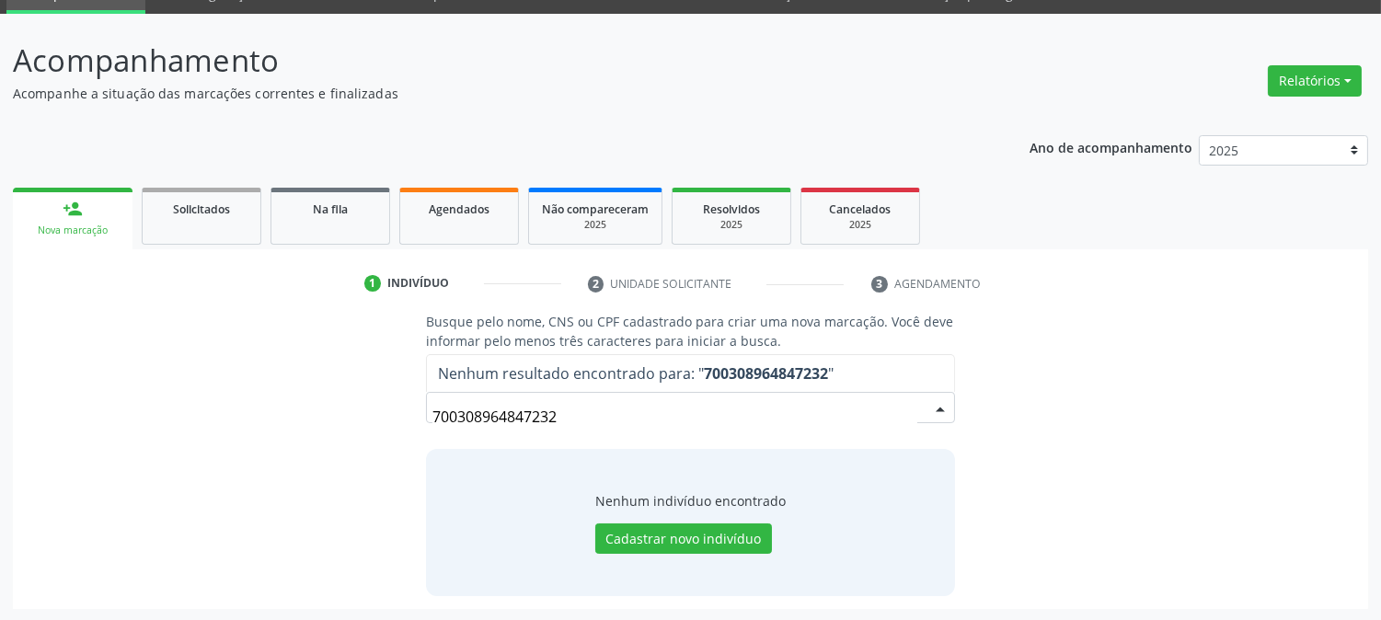
click at [513, 408] on input "700308964847232" at bounding box center [674, 416] width 484 height 37
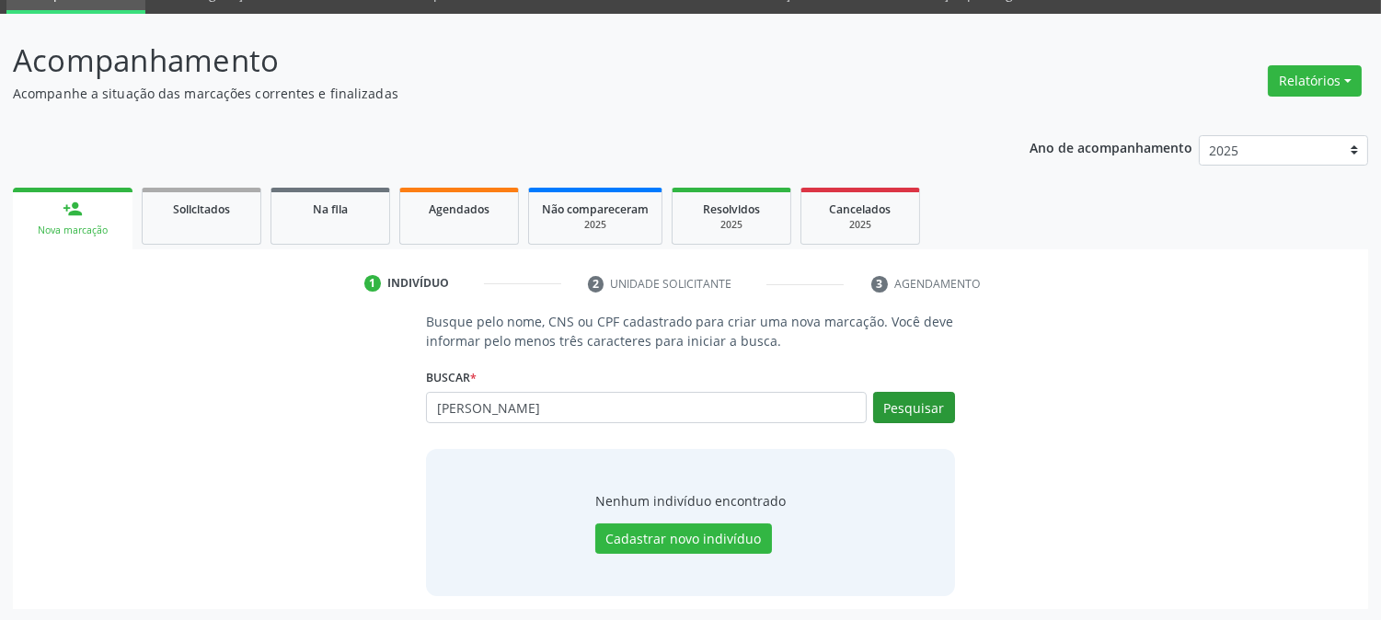
type input "taise sousa"
click at [925, 411] on button "Pesquisar" at bounding box center [914, 407] width 82 height 31
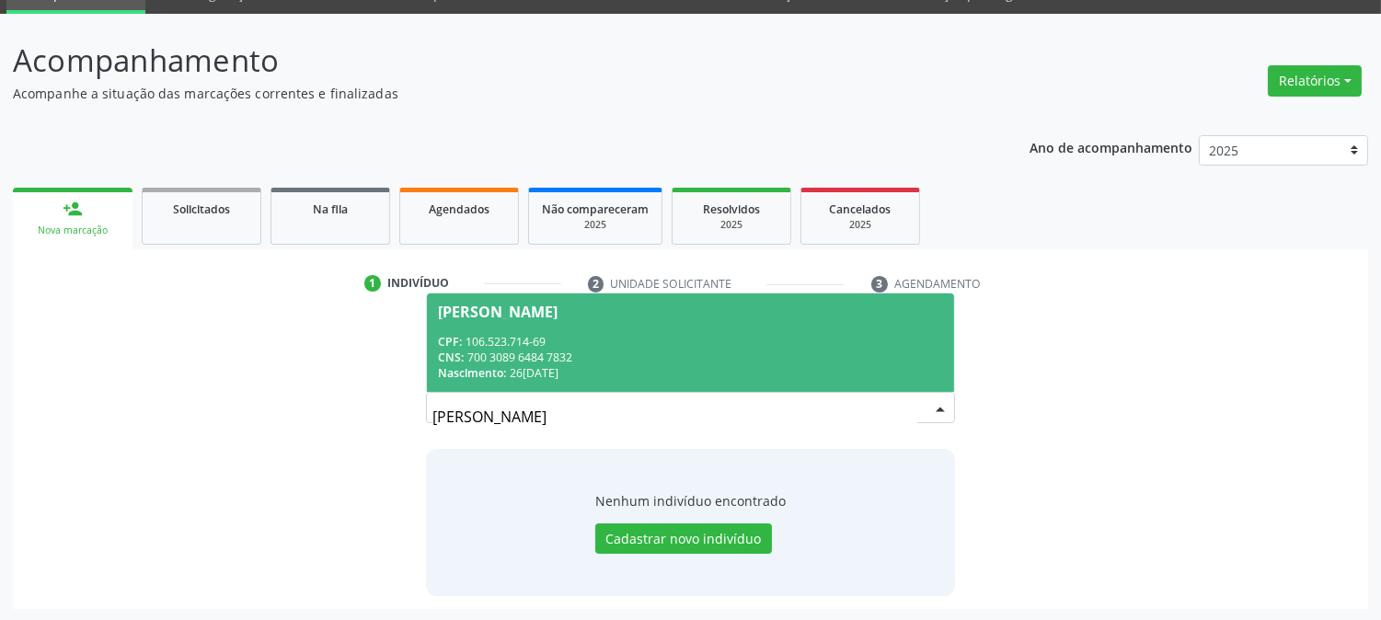
click at [553, 345] on div "CPF: 106.523.714-69" at bounding box center [690, 342] width 504 height 16
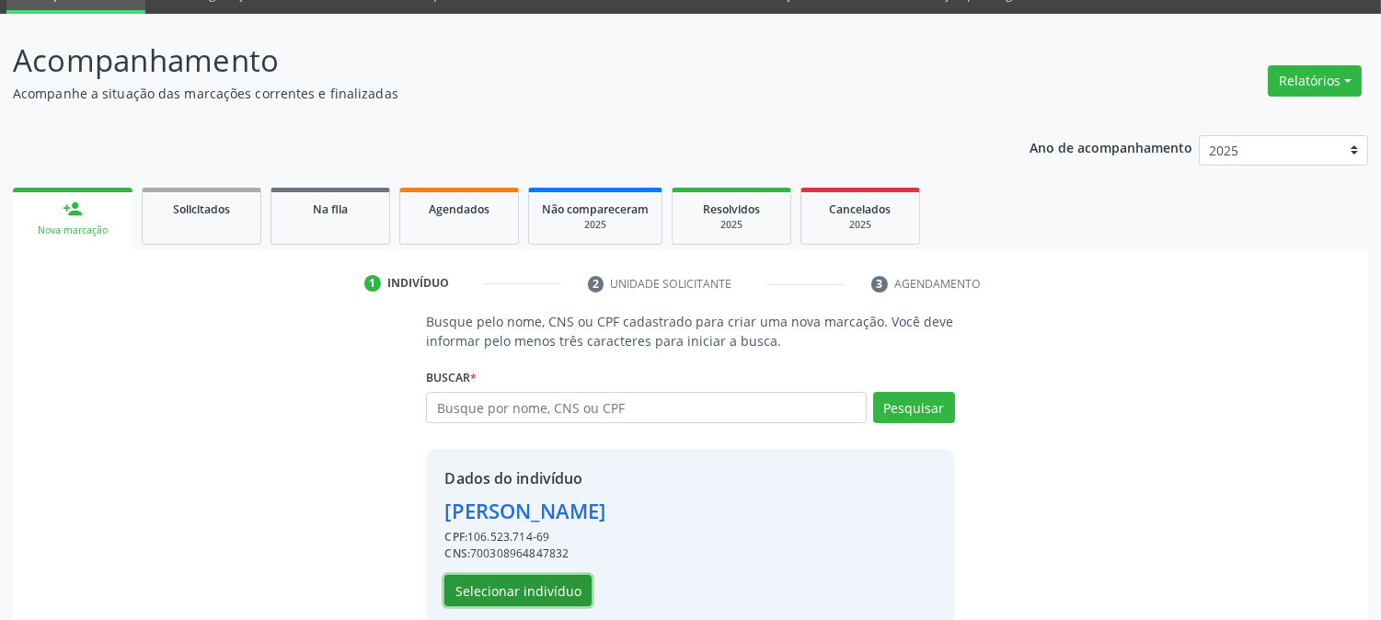
click at [532, 576] on button "Selecionar indivíduo" at bounding box center [517, 590] width 147 height 31
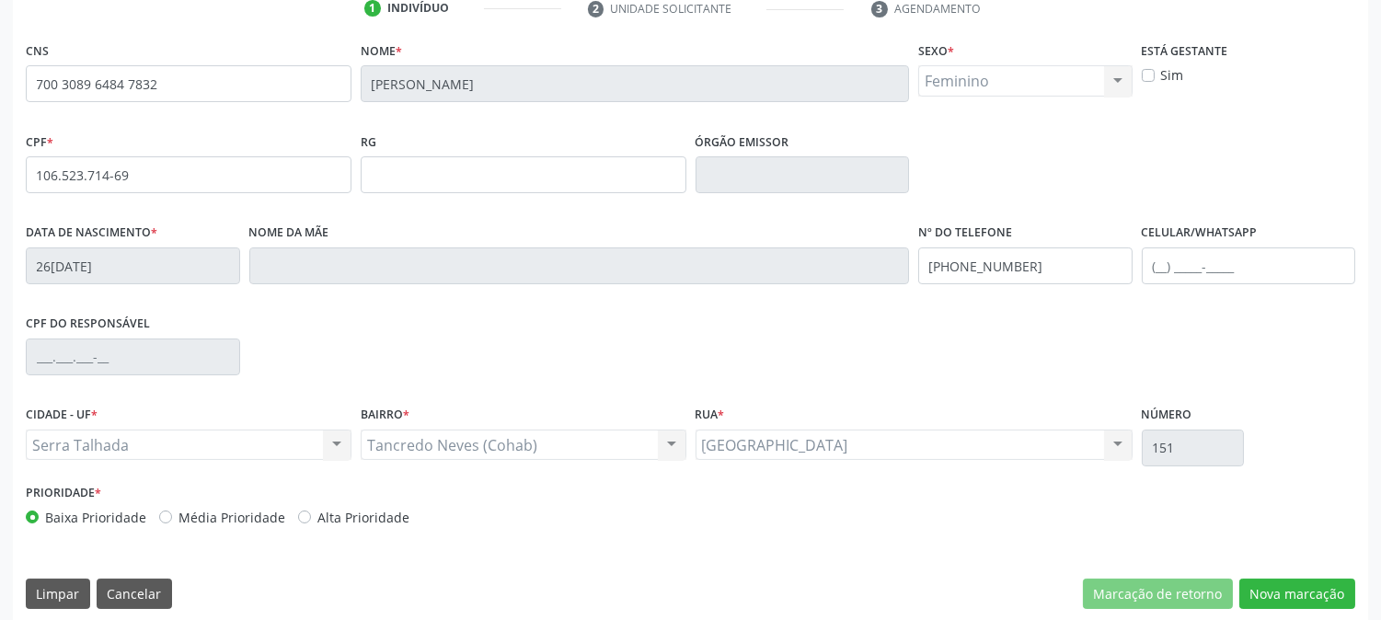
scroll to position [375, 0]
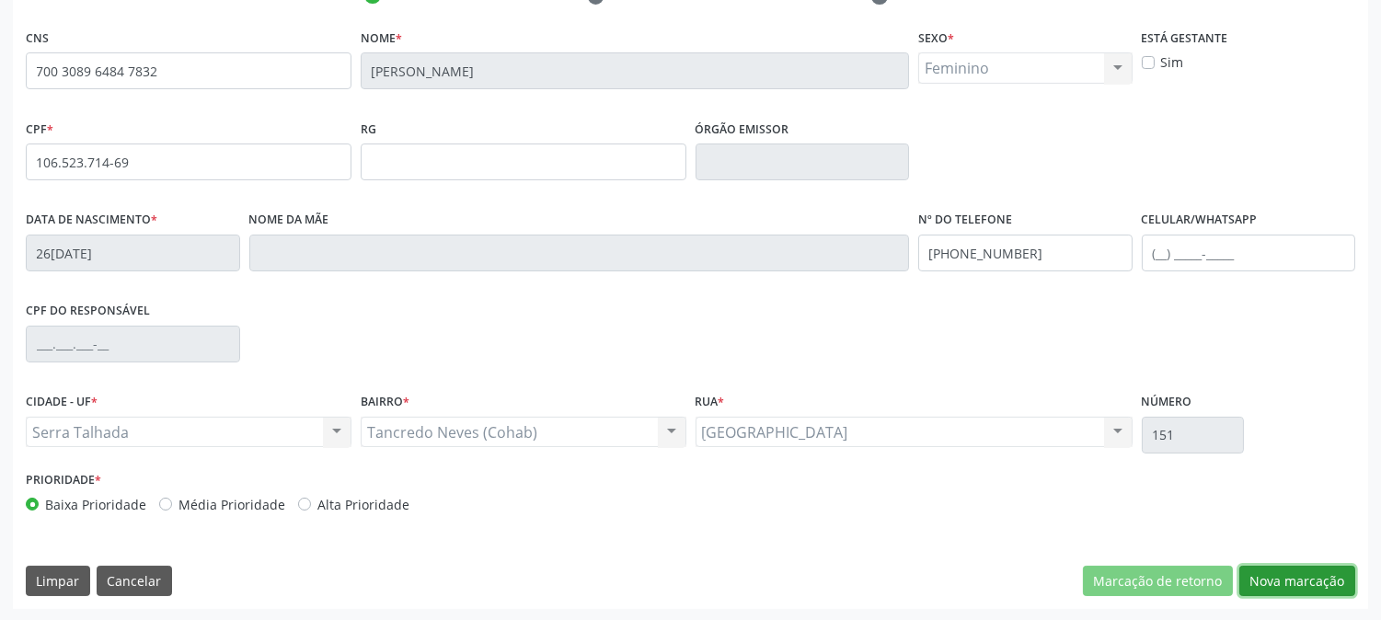
click at [1306, 580] on button "Nova marcação" at bounding box center [1297, 581] width 116 height 31
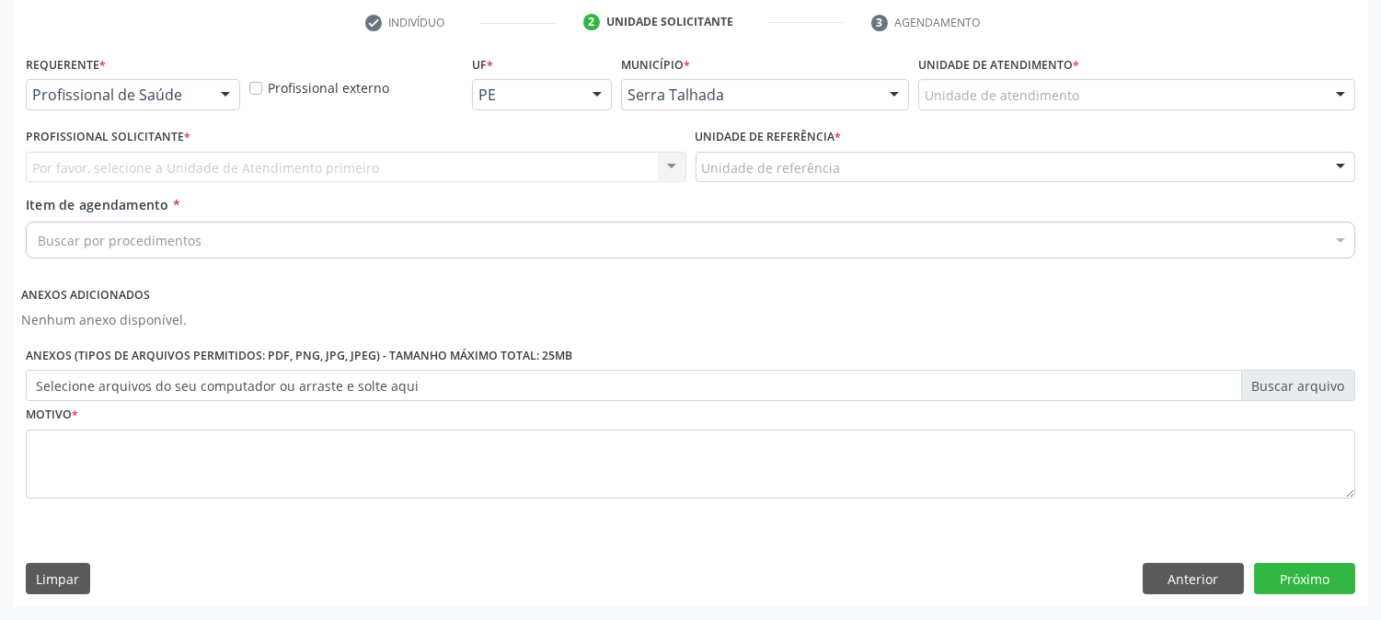
scroll to position [347, 0]
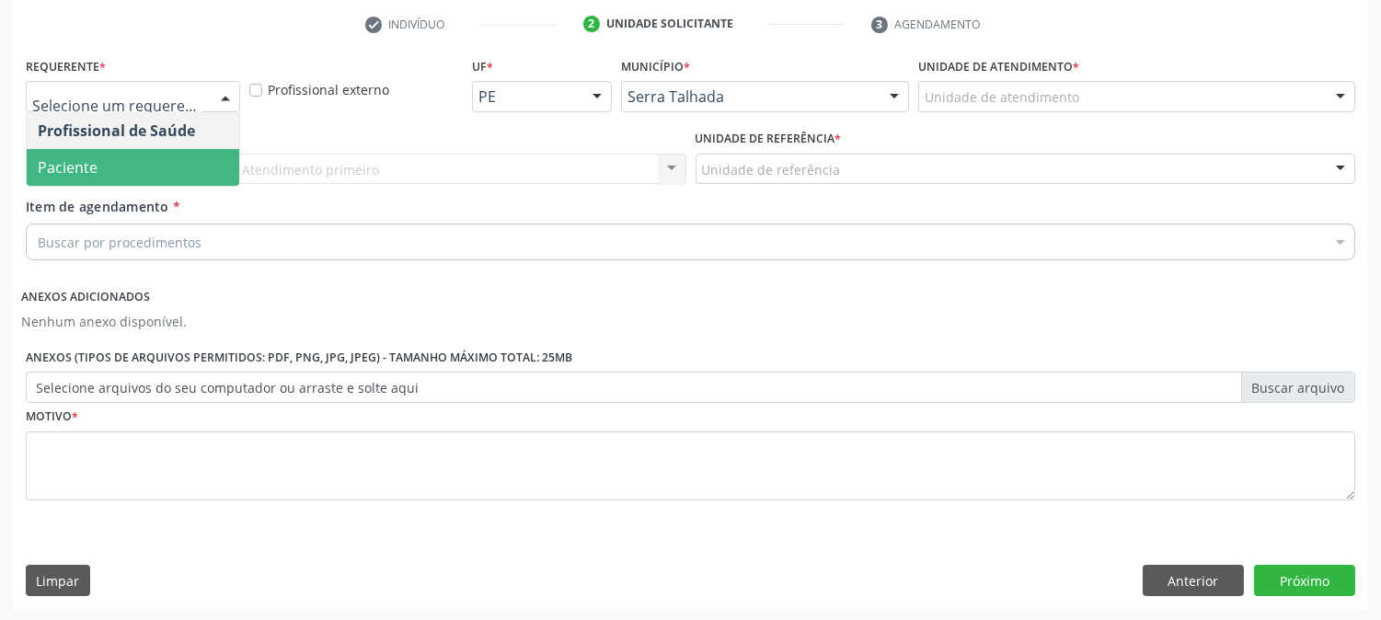
click at [139, 162] on span "Paciente" at bounding box center [133, 167] width 213 height 37
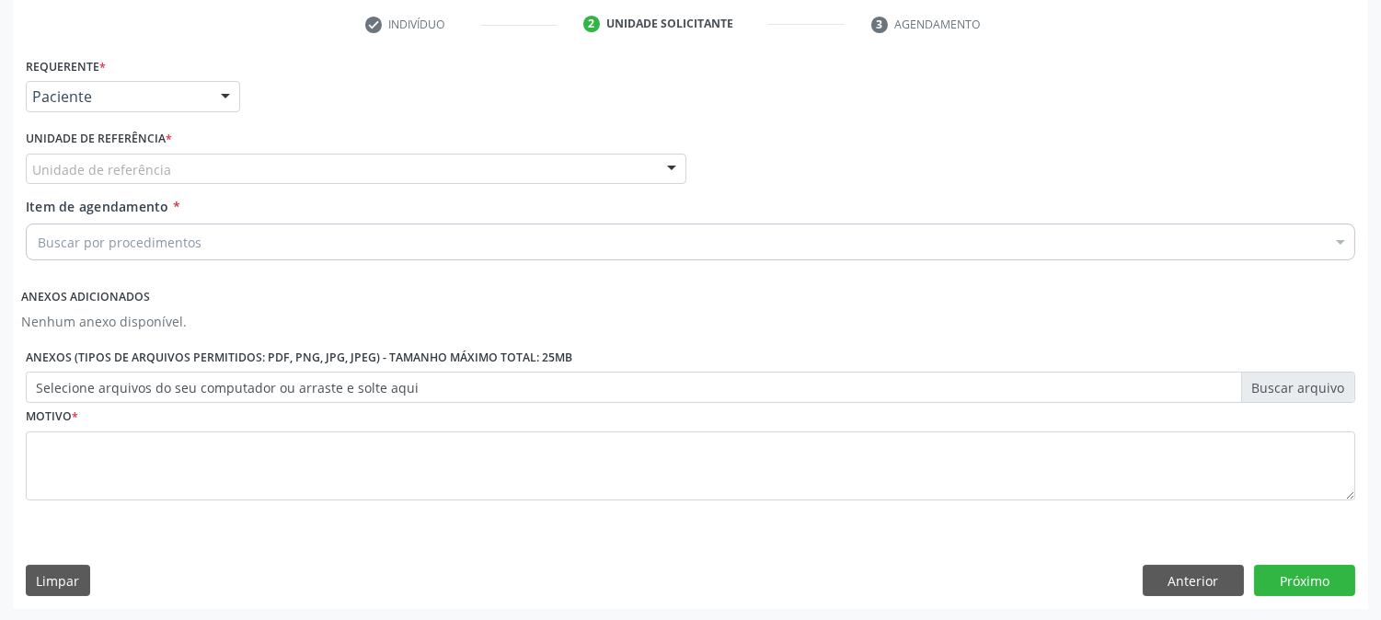
click at [139, 162] on div "Requerente * Paciente Profissional de Saúde Paciente Nenhum resultado encontrad…" at bounding box center [690, 289] width 1329 height 474
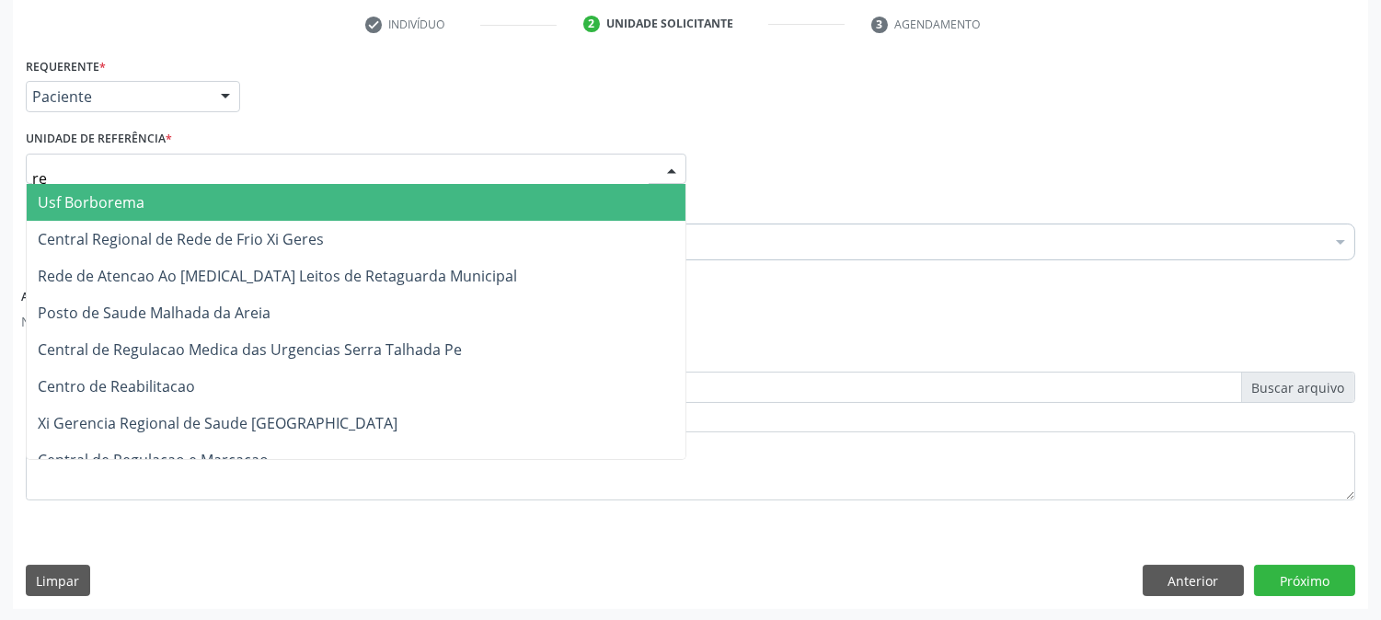
type input "rea"
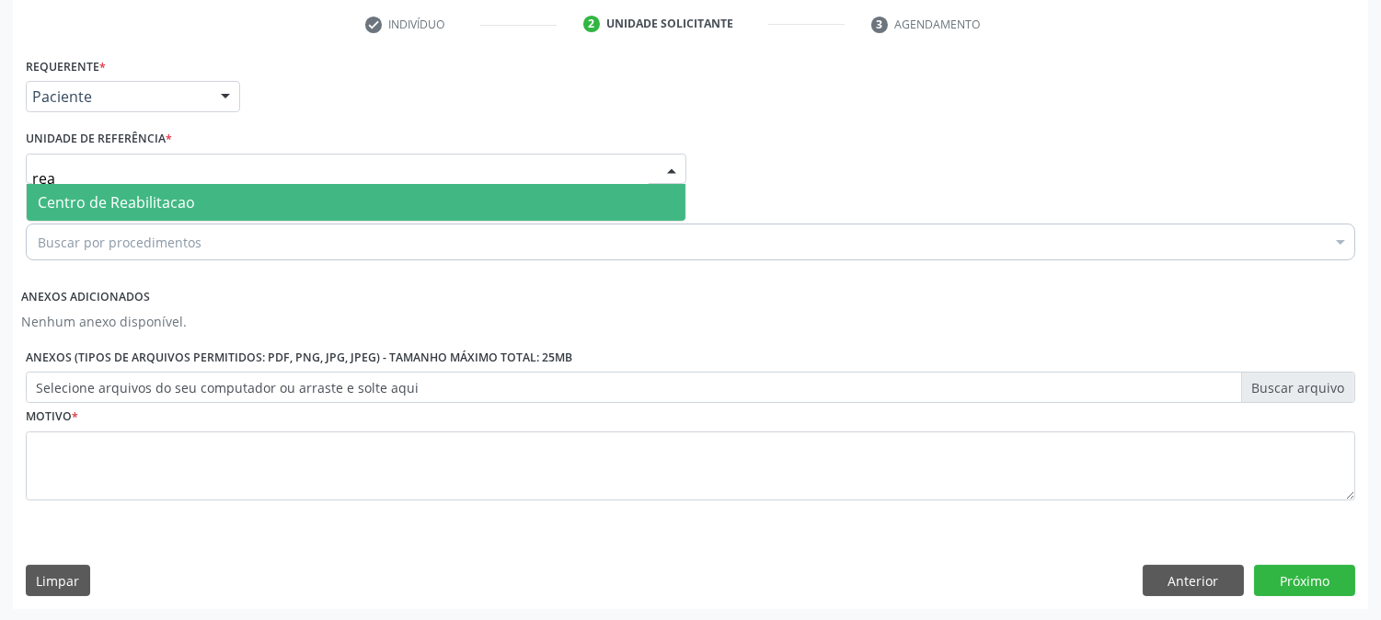
click at [150, 192] on span "Centro de Reabilitacao" at bounding box center [116, 202] width 157 height 20
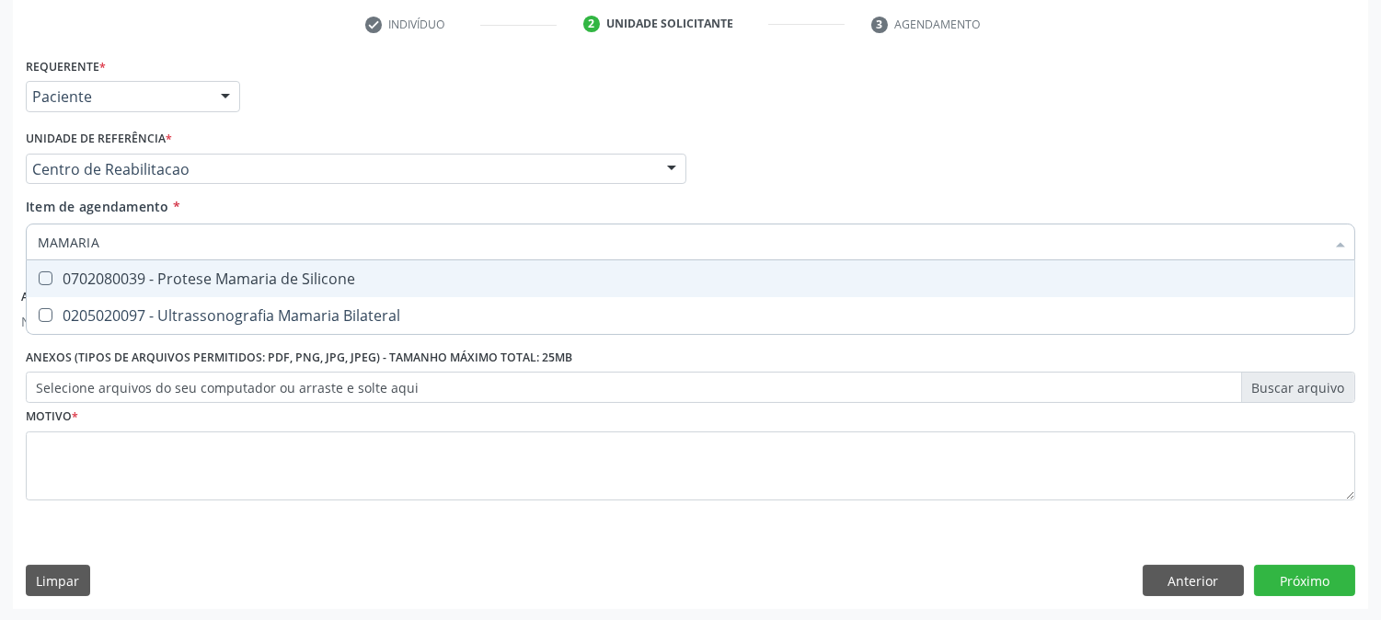
type input "MAMARIA B"
click at [109, 271] on div "0205020097 - Ultrassonografia Mamaria Bilateral" at bounding box center [690, 278] width 1305 height 15
checkbox Bilateral "true"
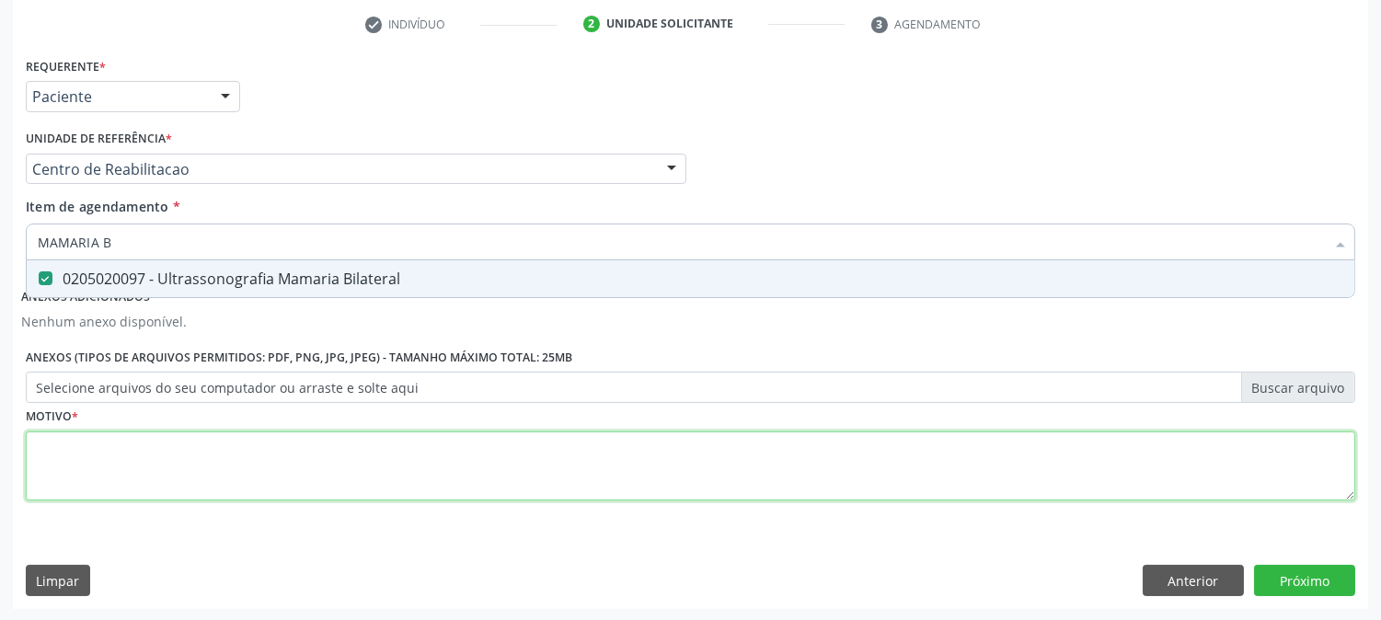
click at [123, 478] on div "Requerente * Paciente Profissional de Saúde Paciente Nenhum resultado encontrad…" at bounding box center [690, 289] width 1329 height 474
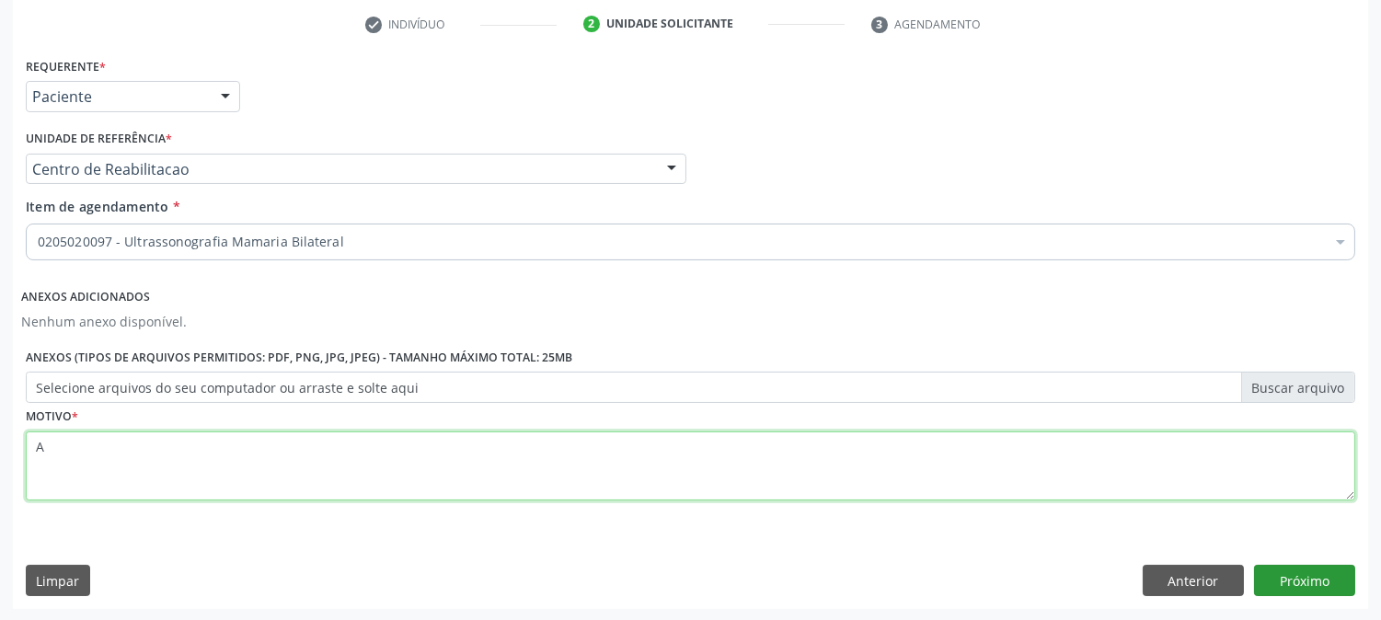
type textarea "A"
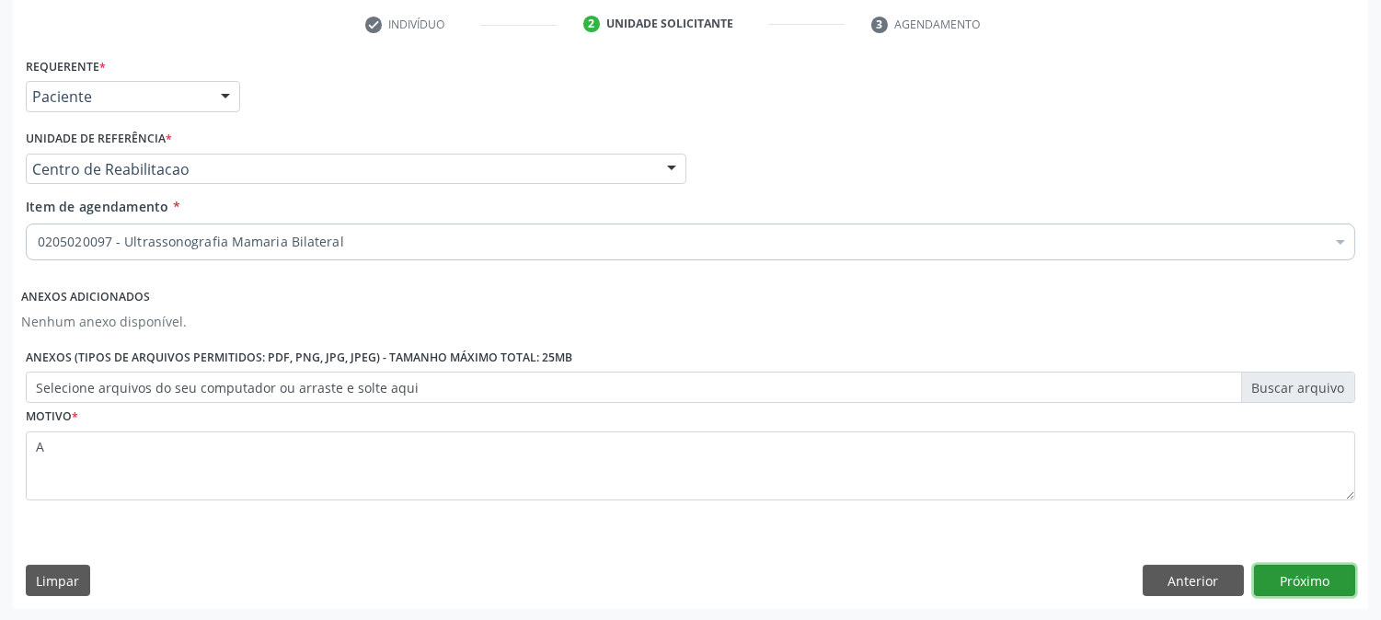
click at [1307, 567] on button "Próximo" at bounding box center [1304, 580] width 101 height 31
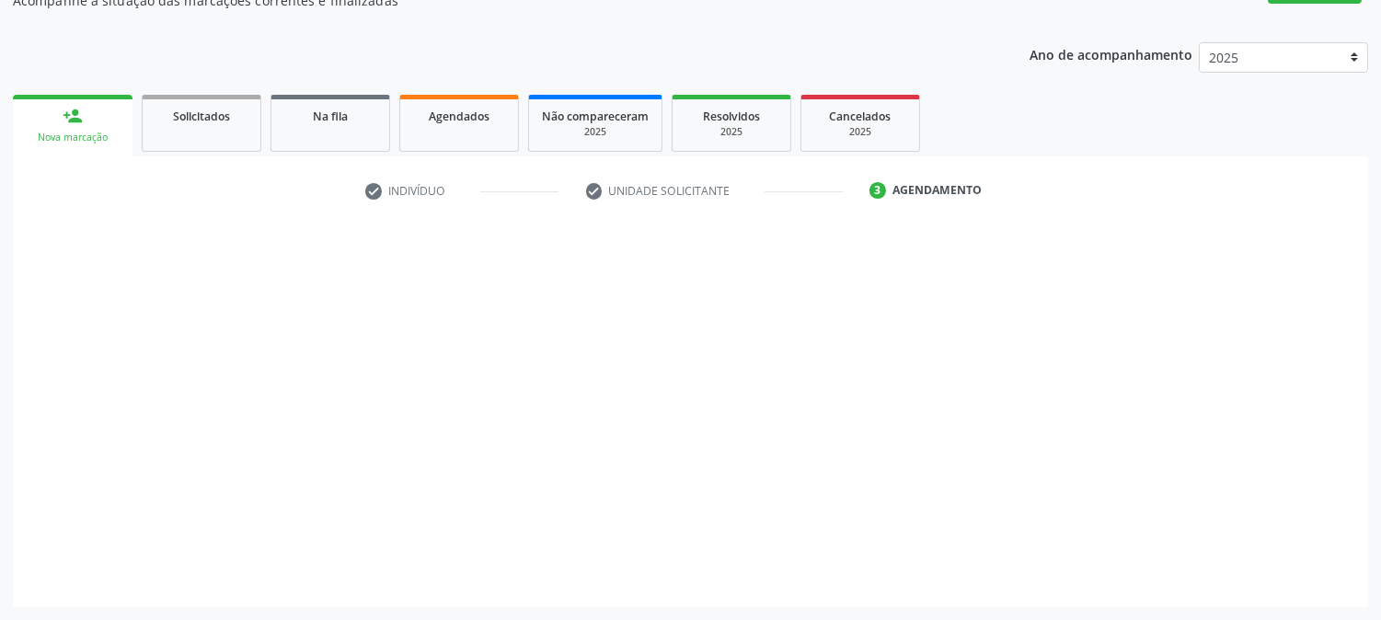
scroll to position [179, 0]
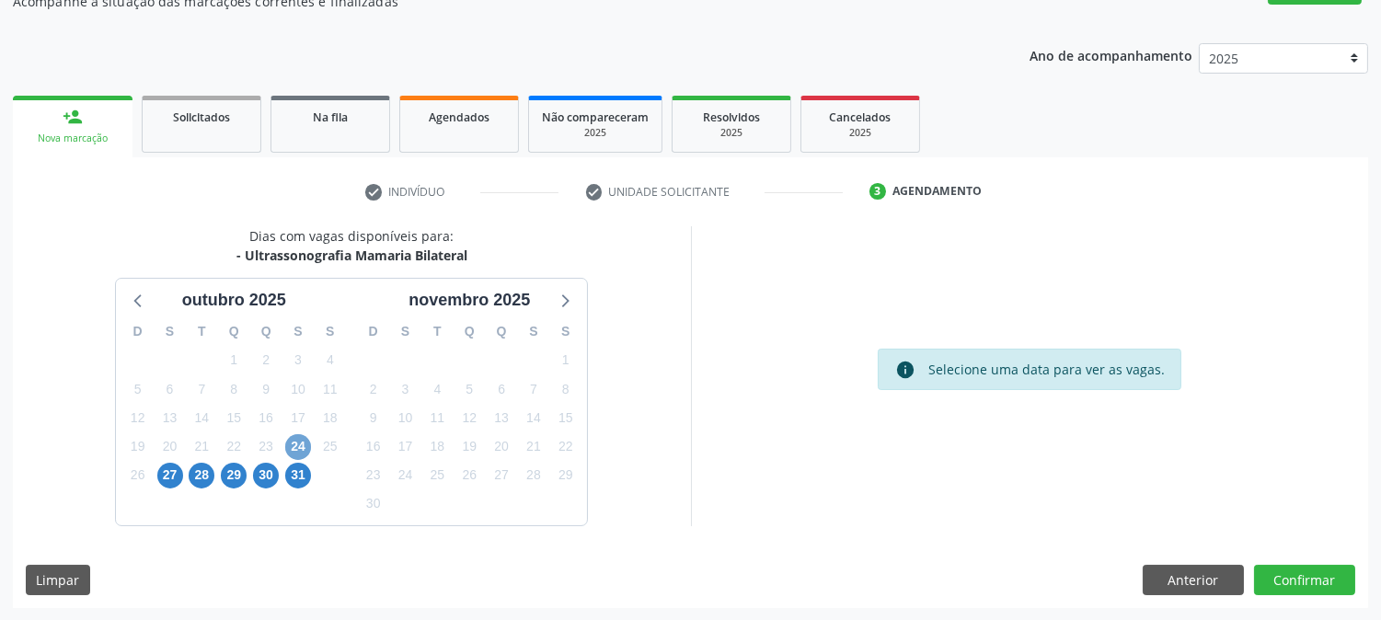
click at [296, 443] on span "24" at bounding box center [298, 447] width 26 height 26
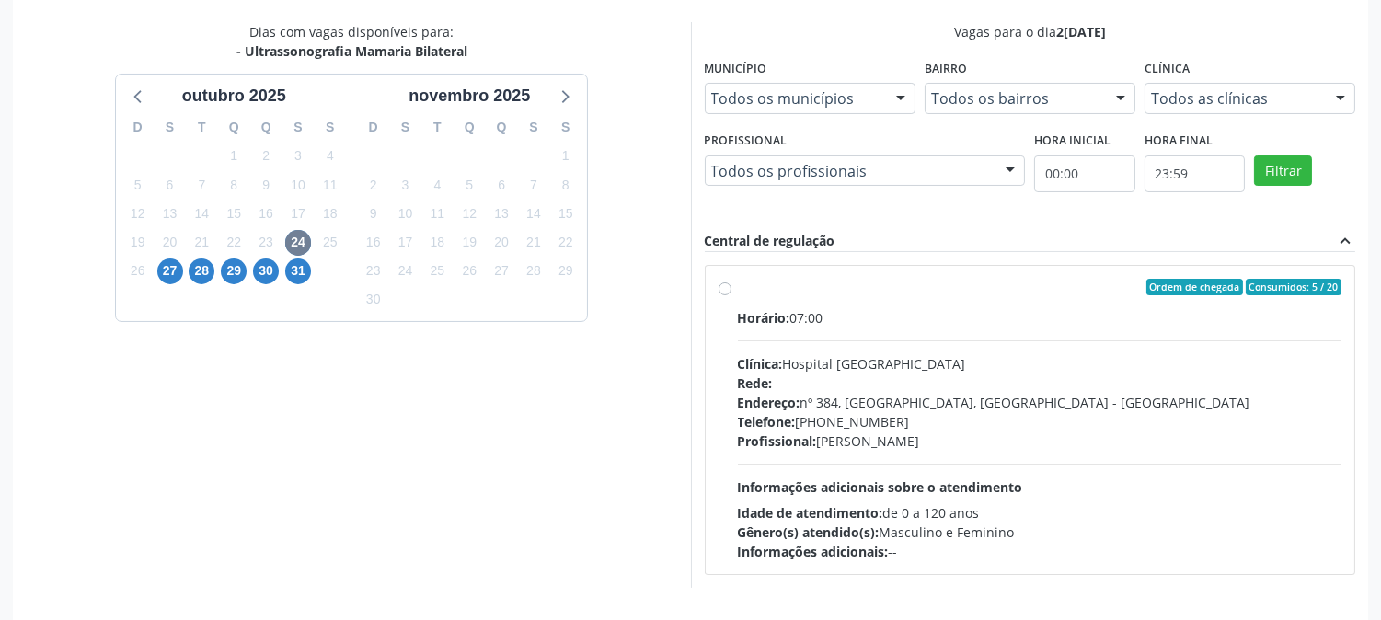
click at [879, 443] on div "Profissional: Yuri Araujo Magalhaes" at bounding box center [1040, 440] width 604 height 19
click at [731, 295] on input "Ordem de chegada Consumidos: 5 / 20 Horário: 07:00 Clínica: Hospital Sao Franci…" at bounding box center [724, 287] width 13 height 17
radio input "true"
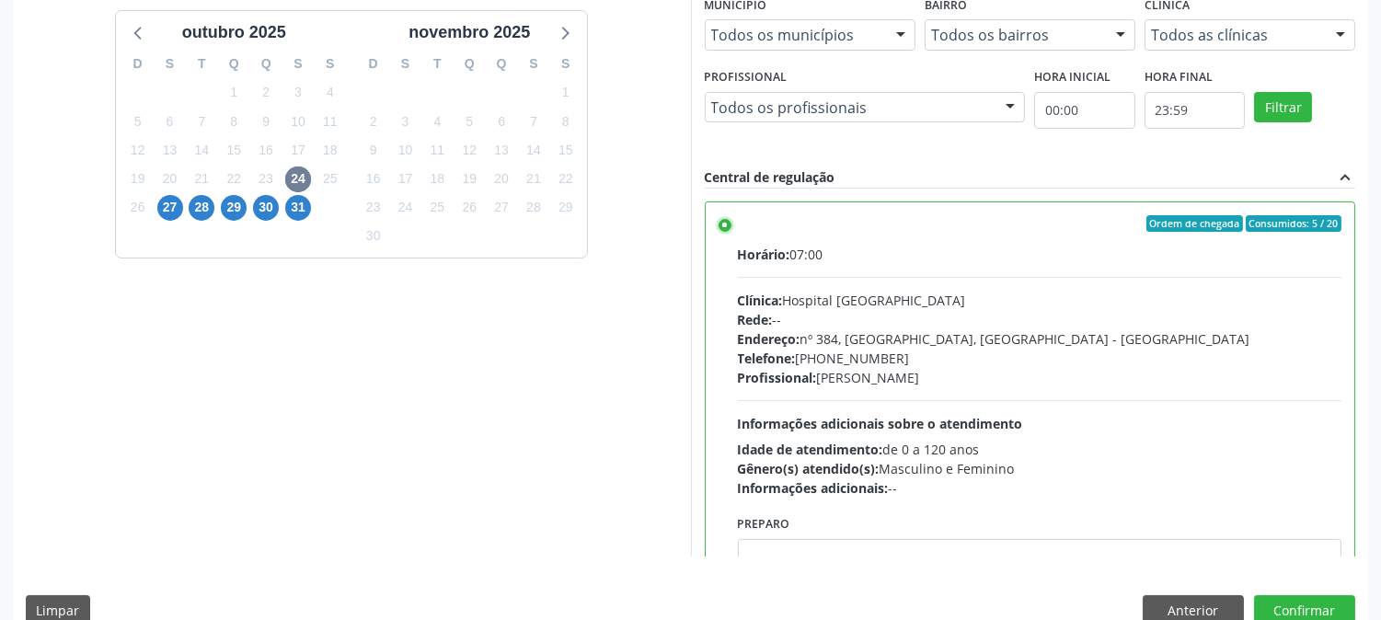
scroll to position [478, 0]
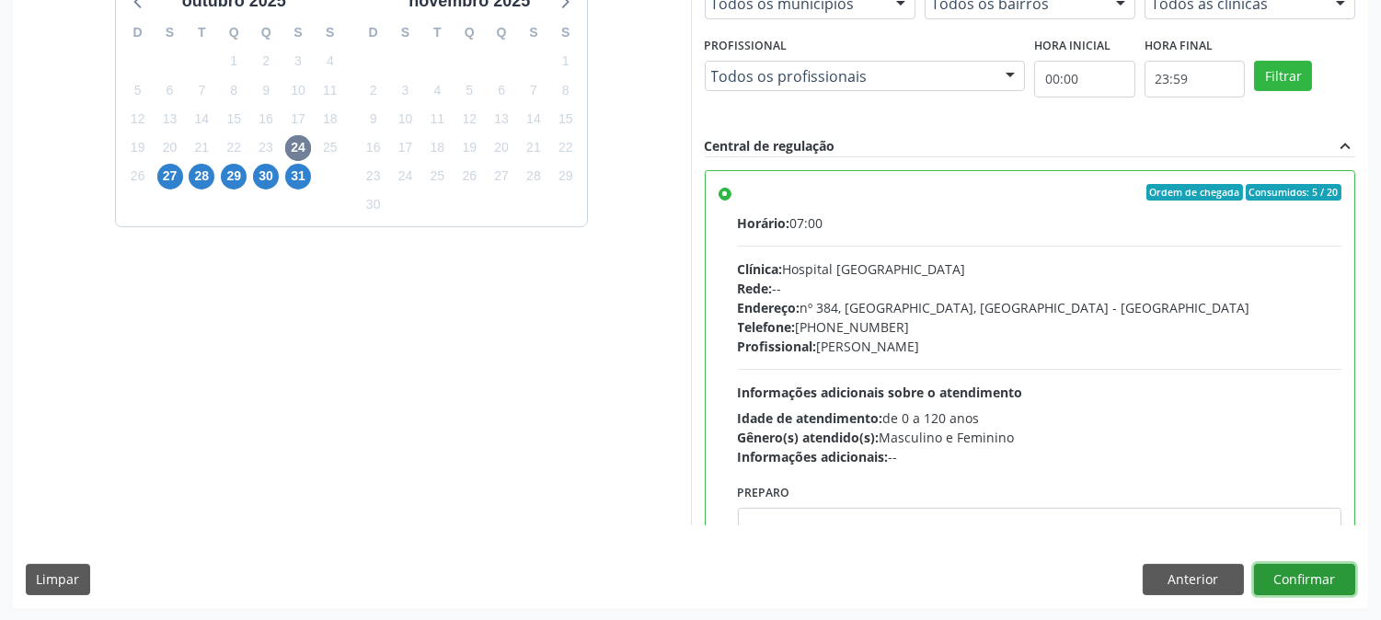
click at [1282, 567] on button "Confirmar" at bounding box center [1304, 579] width 101 height 31
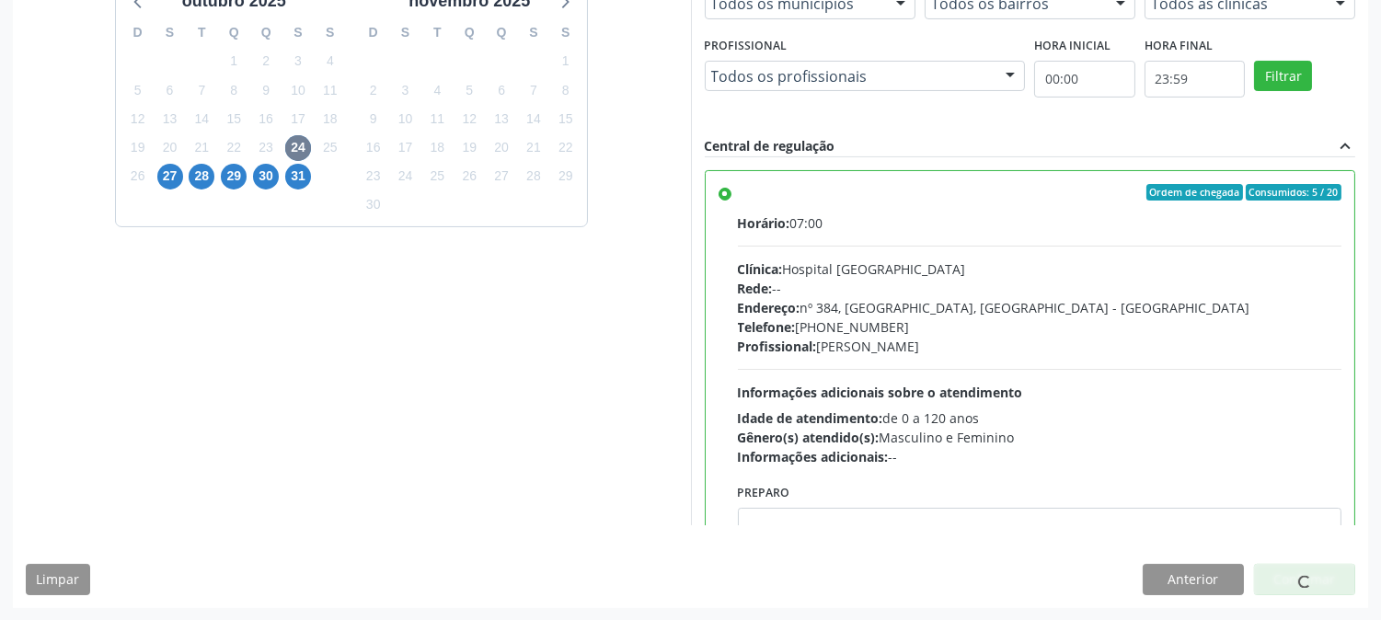
scroll to position [0, 0]
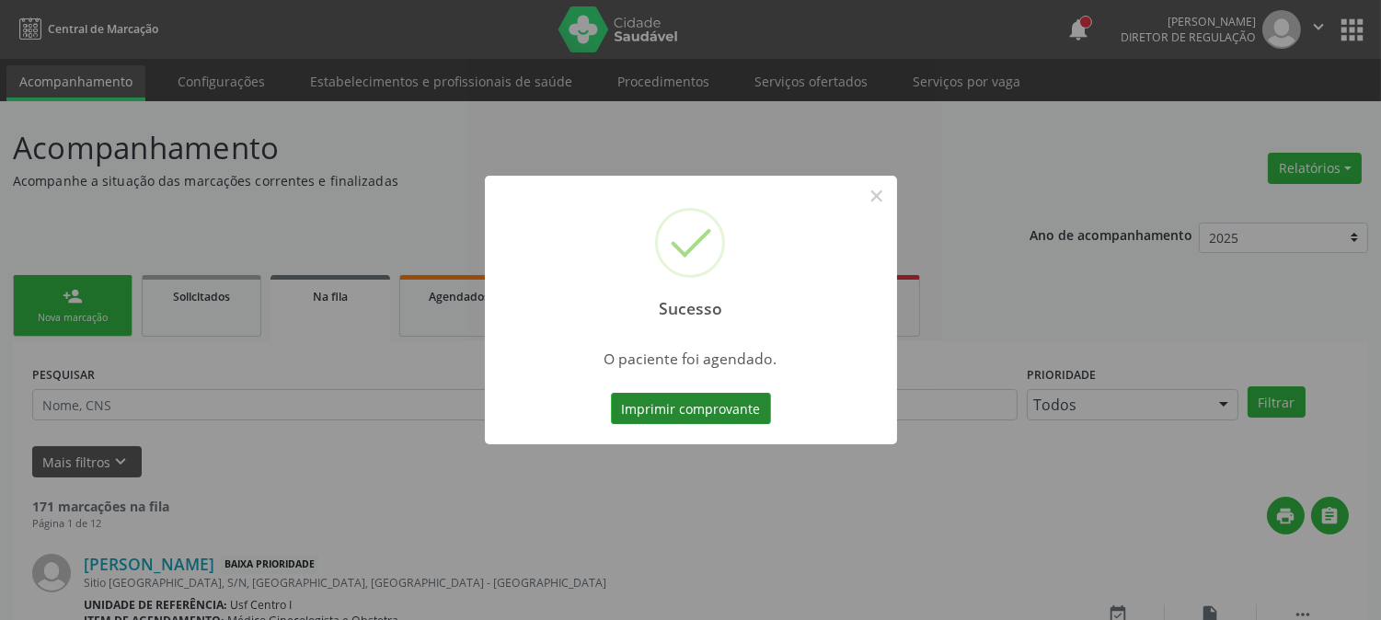
click at [706, 398] on button "Imprimir comprovante" at bounding box center [691, 408] width 160 height 31
